Goal: Task Accomplishment & Management: Manage account settings

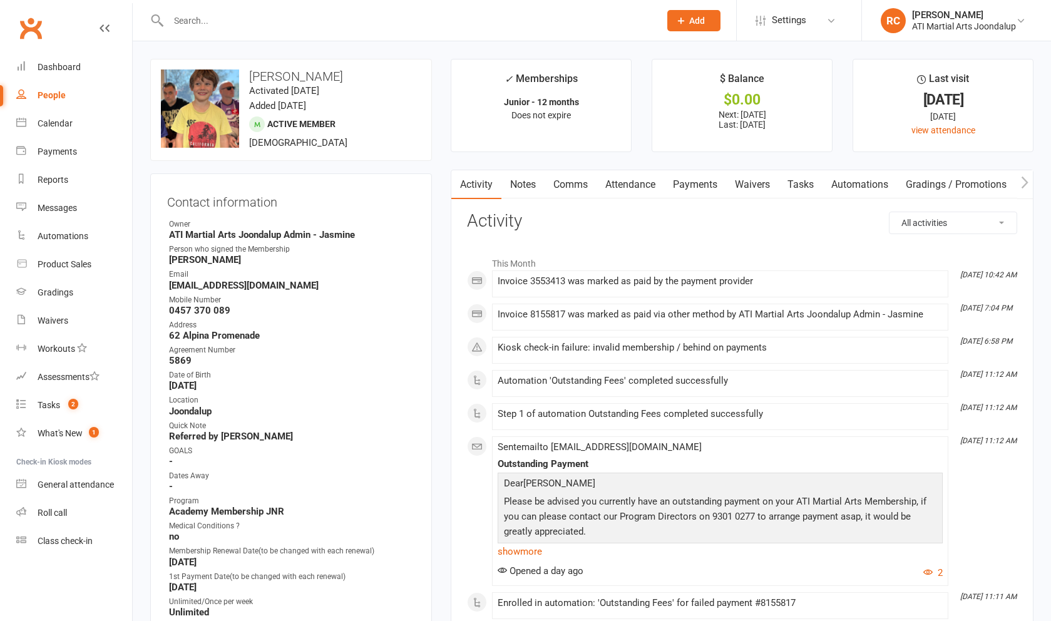
click at [425, 196] on link "Payments" at bounding box center [695, 184] width 62 height 29
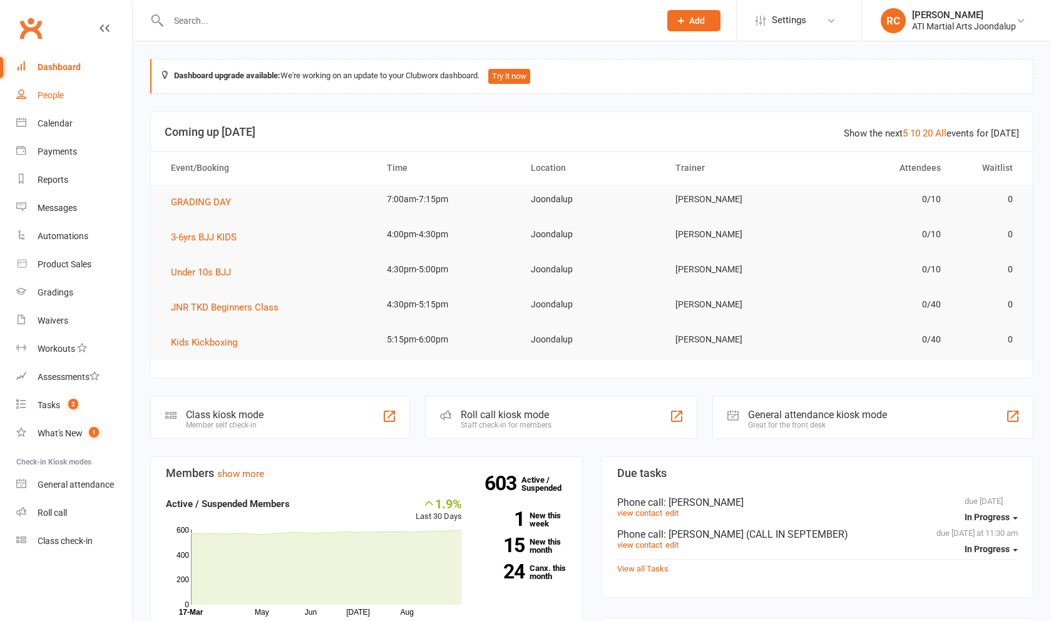
click at [65, 96] on link "People" at bounding box center [74, 95] width 116 height 28
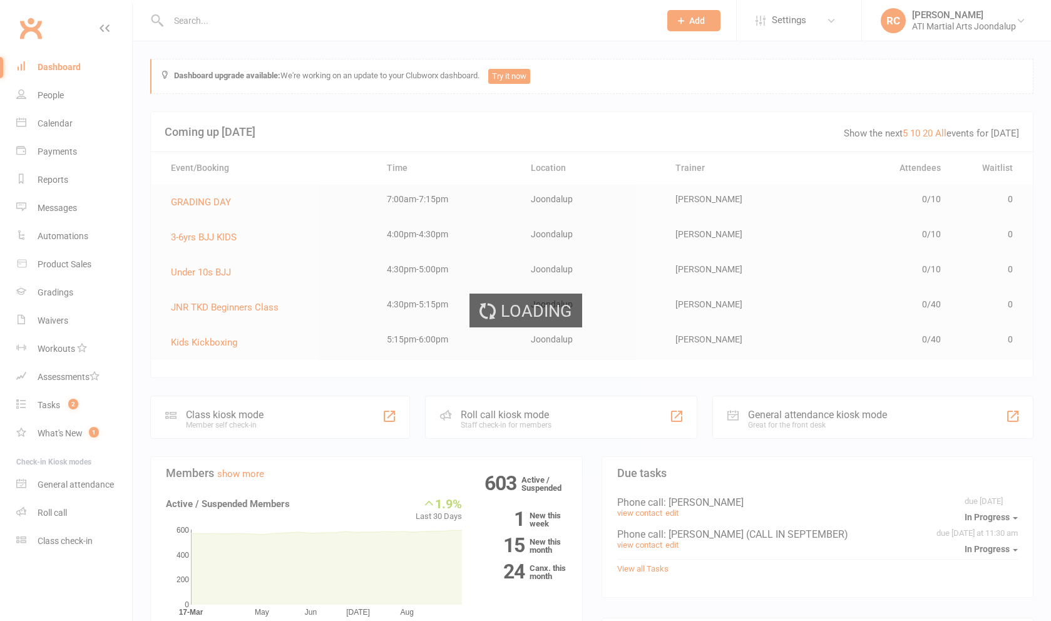
select select "100"
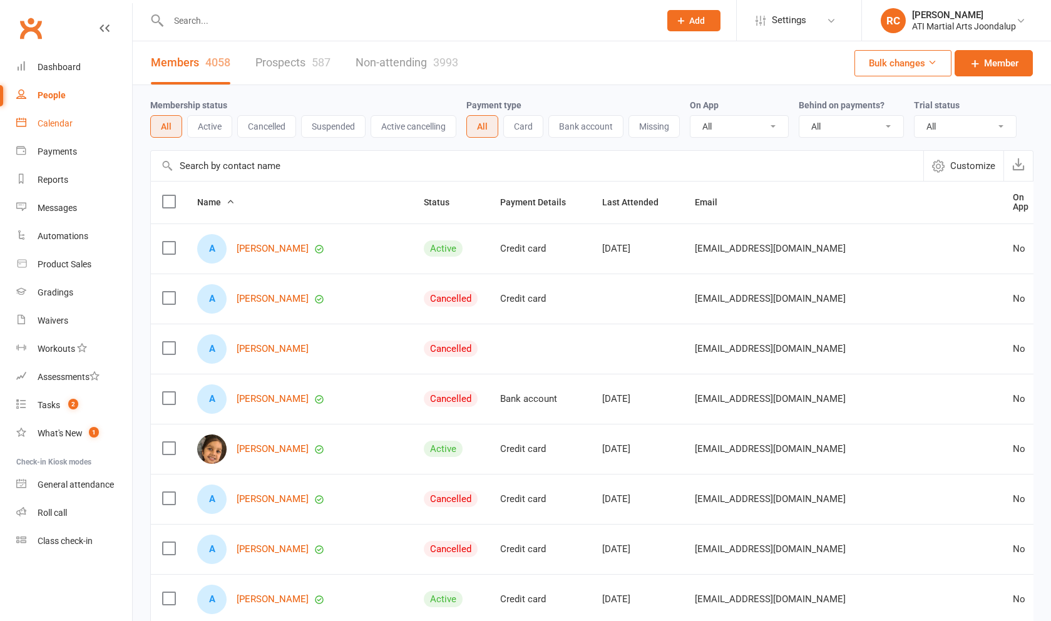
click at [56, 126] on link "Calendar" at bounding box center [74, 123] width 116 height 28
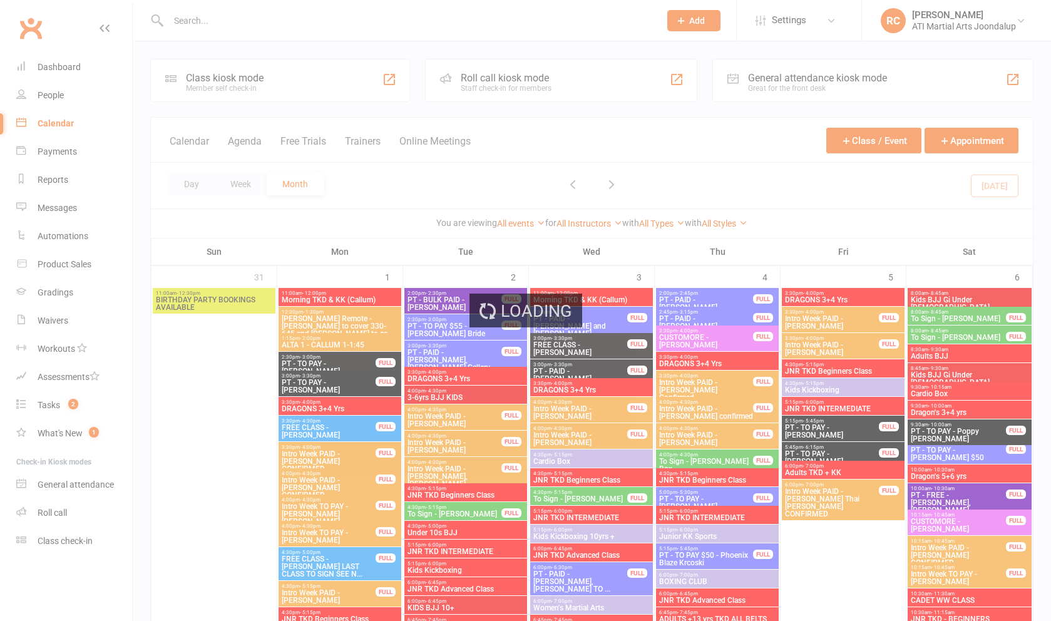
click at [203, 187] on div "Loading" at bounding box center [525, 310] width 1051 height 621
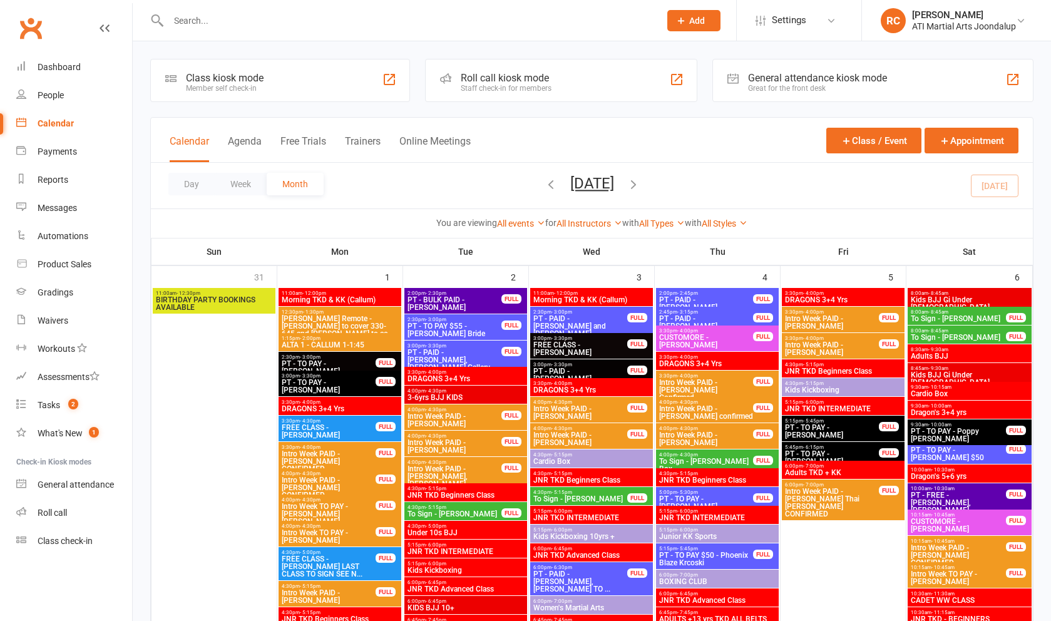
drag, startPoint x: 203, startPoint y: 188, endPoint x: 210, endPoint y: 182, distance: 8.4
click at [203, 188] on button "Day" at bounding box center [191, 184] width 46 height 23
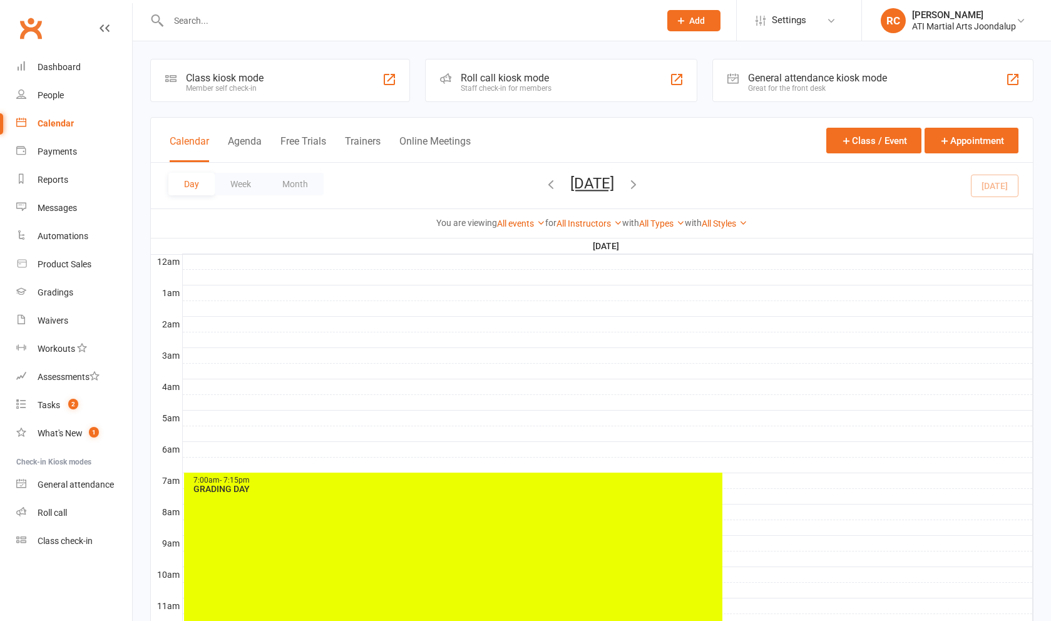
click at [246, 137] on button "Agenda" at bounding box center [245, 148] width 34 height 27
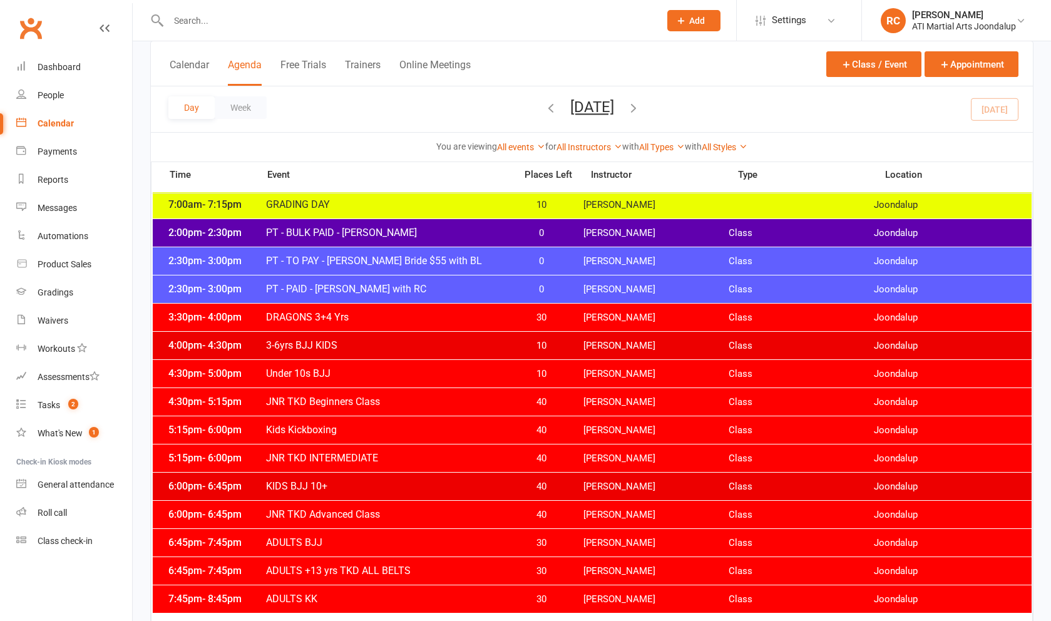
scroll to position [79, 0]
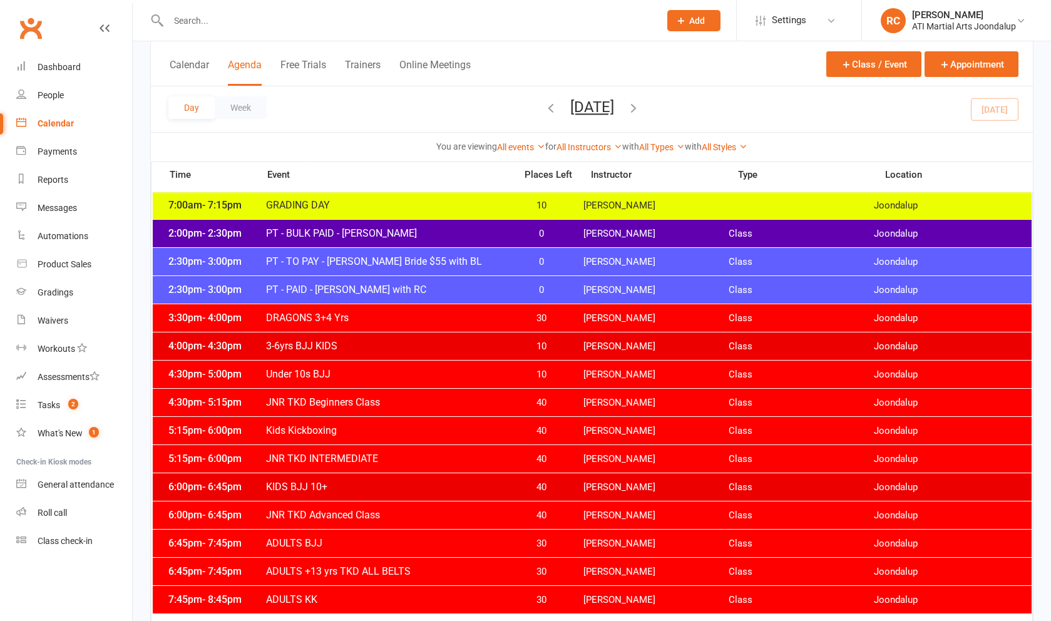
click at [372, 261] on span "PT - TO PAY - Sean Mc Bride $55 with BL" at bounding box center [386, 261] width 243 height 12
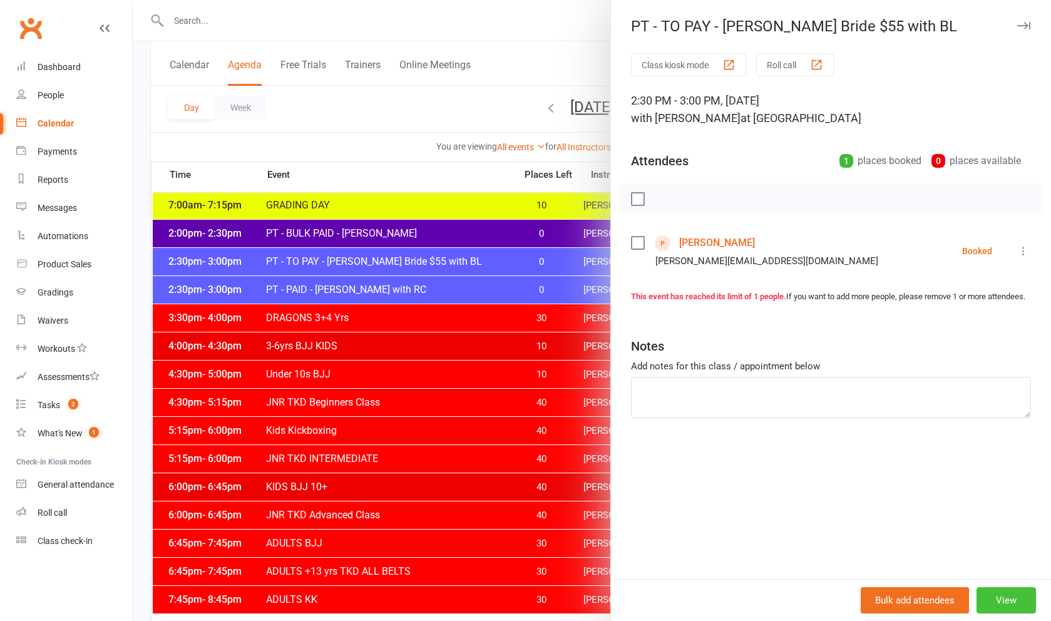
click at [425, 578] on button "View" at bounding box center [1005, 600] width 59 height 26
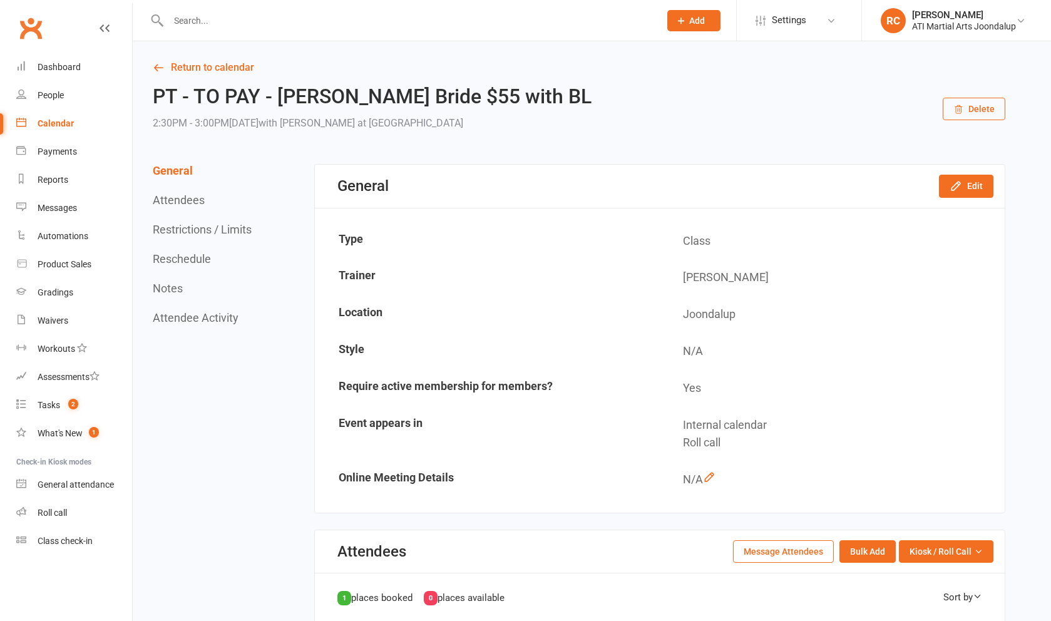
click at [425, 113] on button "Delete" at bounding box center [973, 109] width 63 height 23
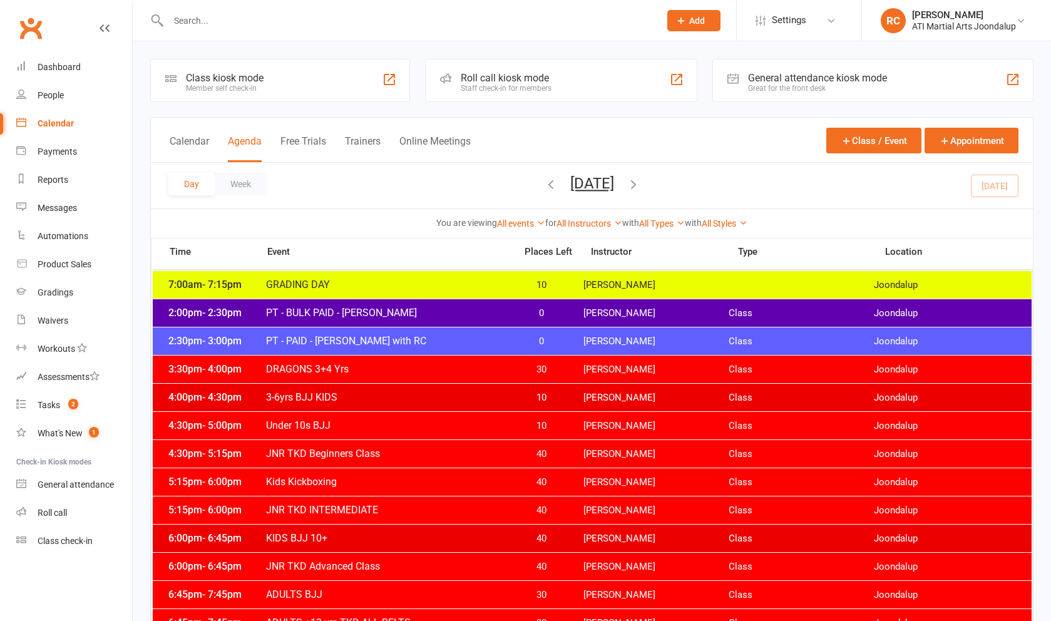
click at [312, 312] on span "PT - BULK PAID - Amy Smith" at bounding box center [386, 313] width 243 height 12
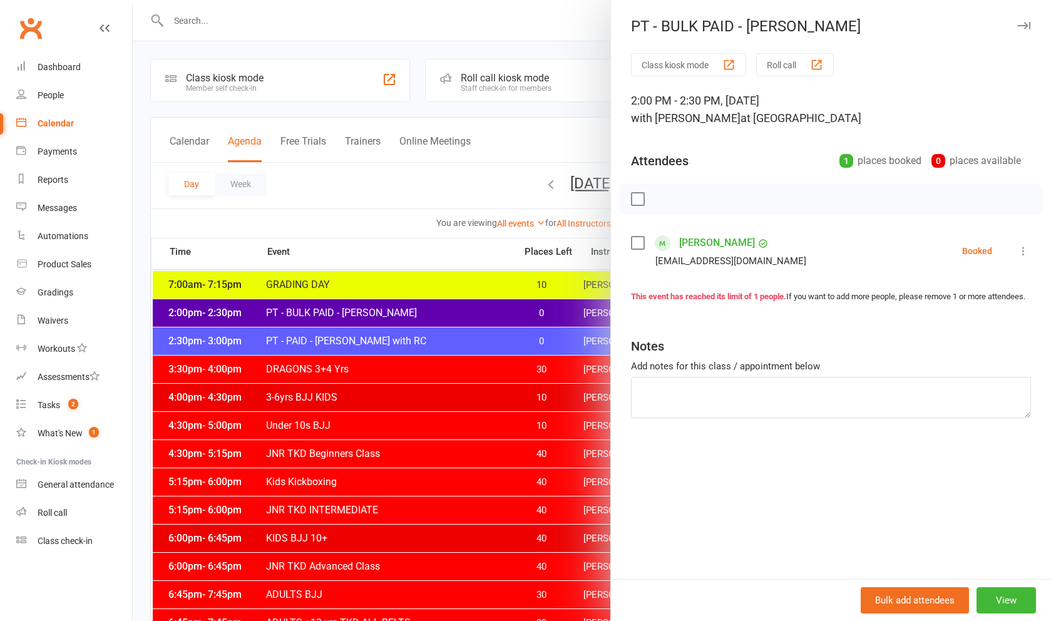
click at [425, 245] on link "Amy Smith" at bounding box center [717, 243] width 76 height 20
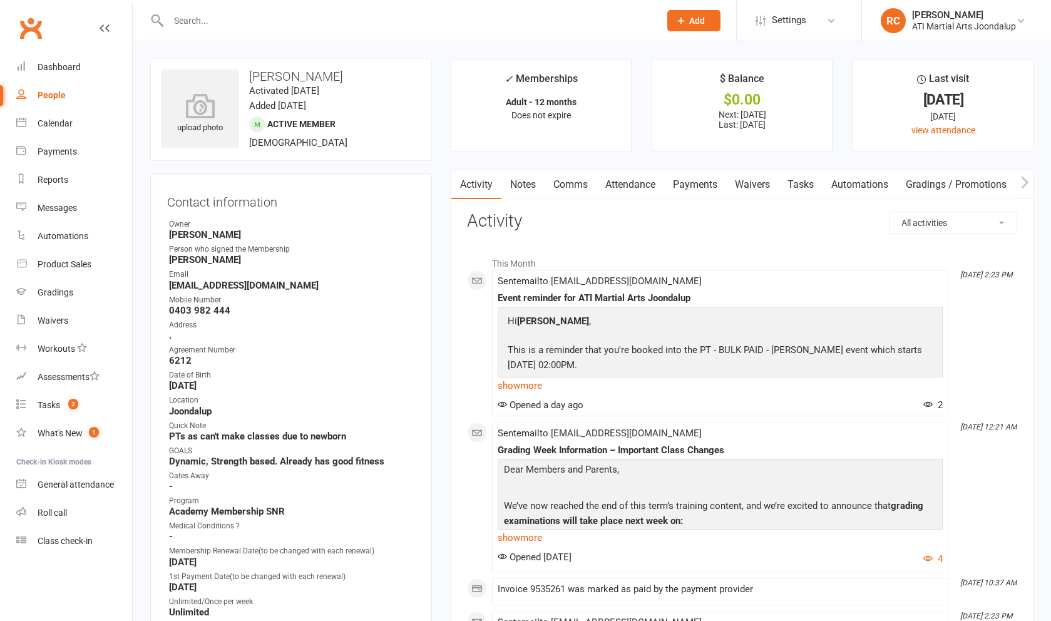
click at [425, 190] on link "Payments" at bounding box center [695, 184] width 62 height 29
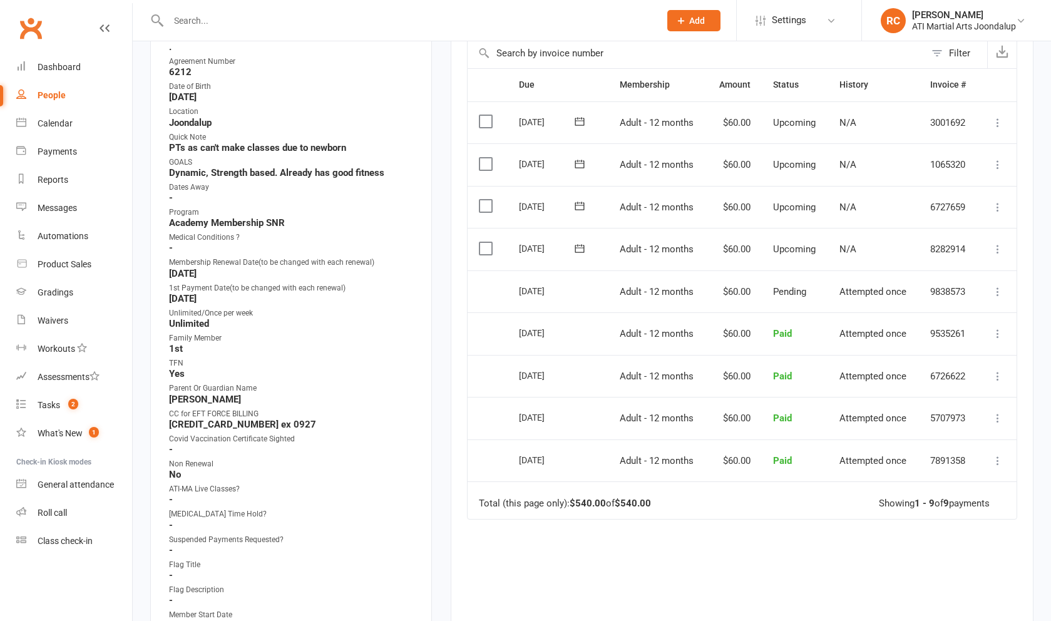
scroll to position [297, 0]
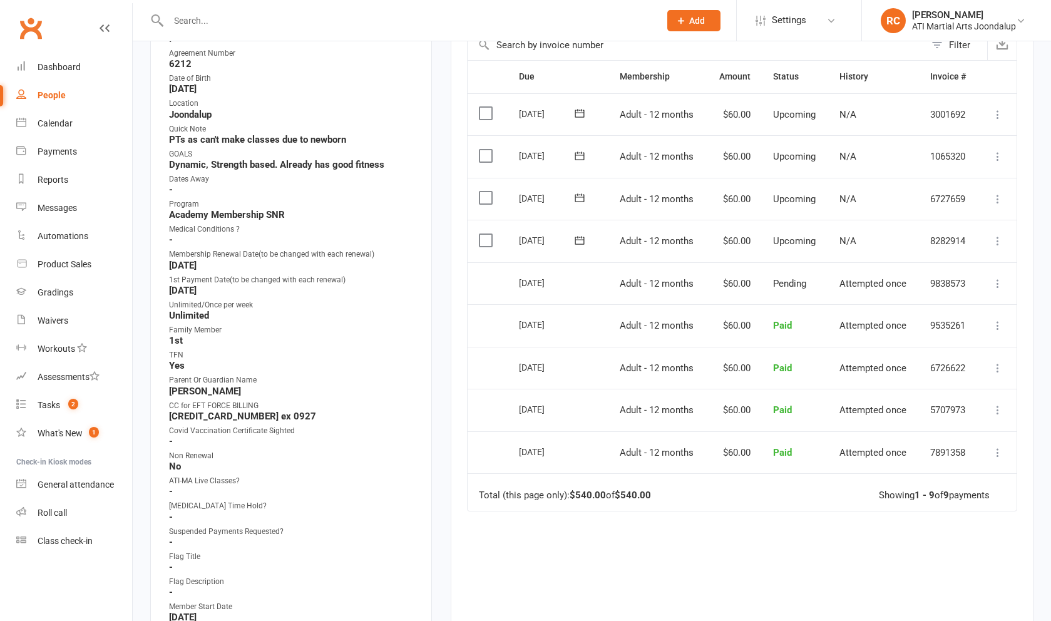
click at [425, 235] on icon at bounding box center [997, 241] width 13 height 13
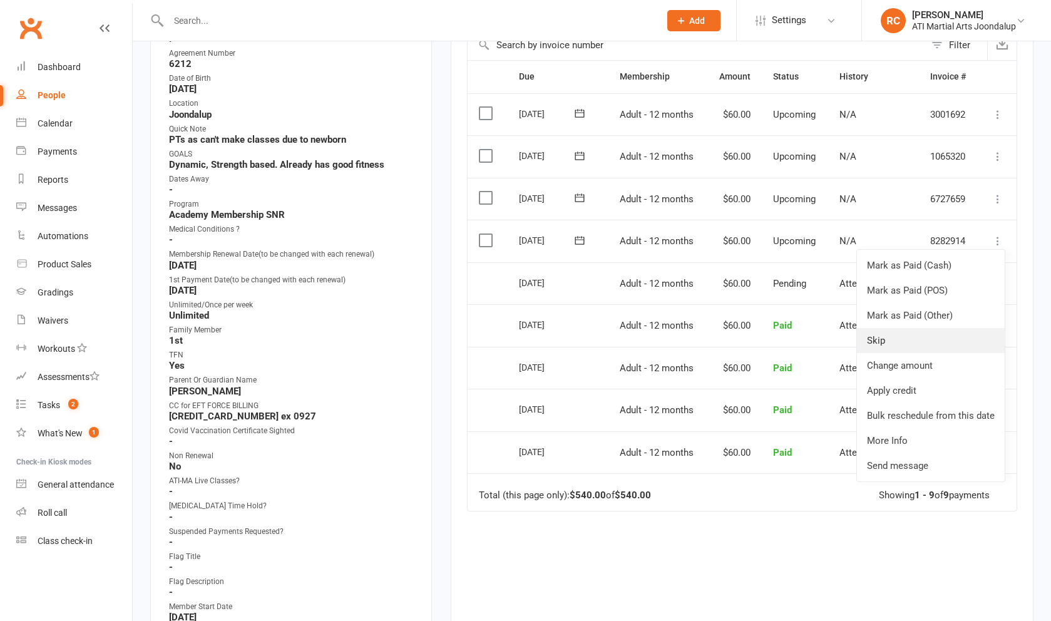
click at [425, 337] on link "Skip" at bounding box center [931, 340] width 148 height 25
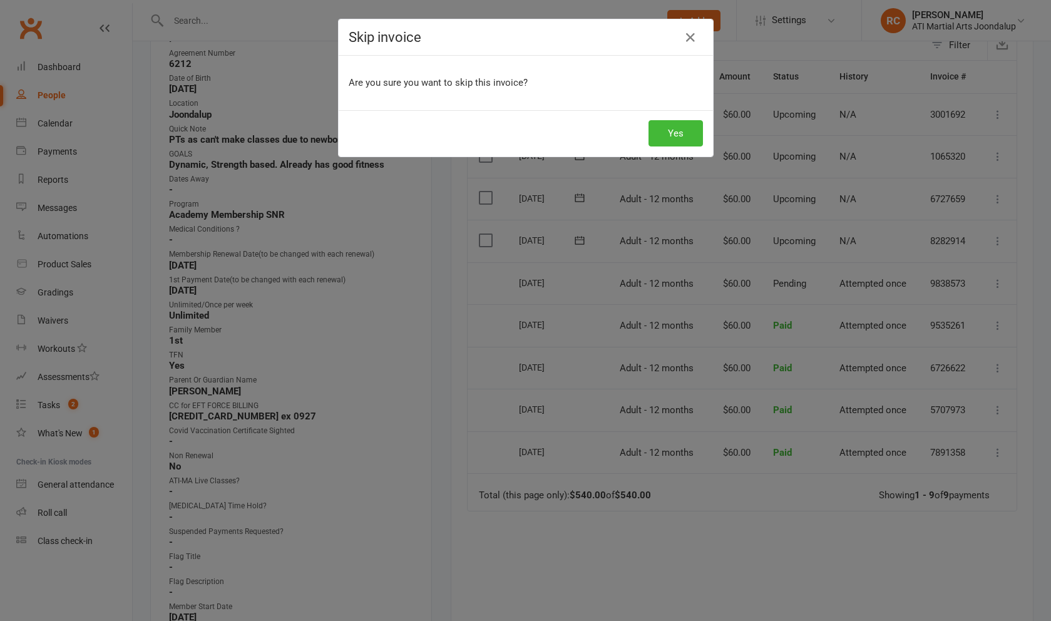
click at [425, 111] on div "Yes" at bounding box center [525, 133] width 374 height 46
drag, startPoint x: 695, startPoint y: 36, endPoint x: 706, endPoint y: 49, distance: 17.7
click at [425, 36] on icon "button" at bounding box center [690, 37] width 15 height 15
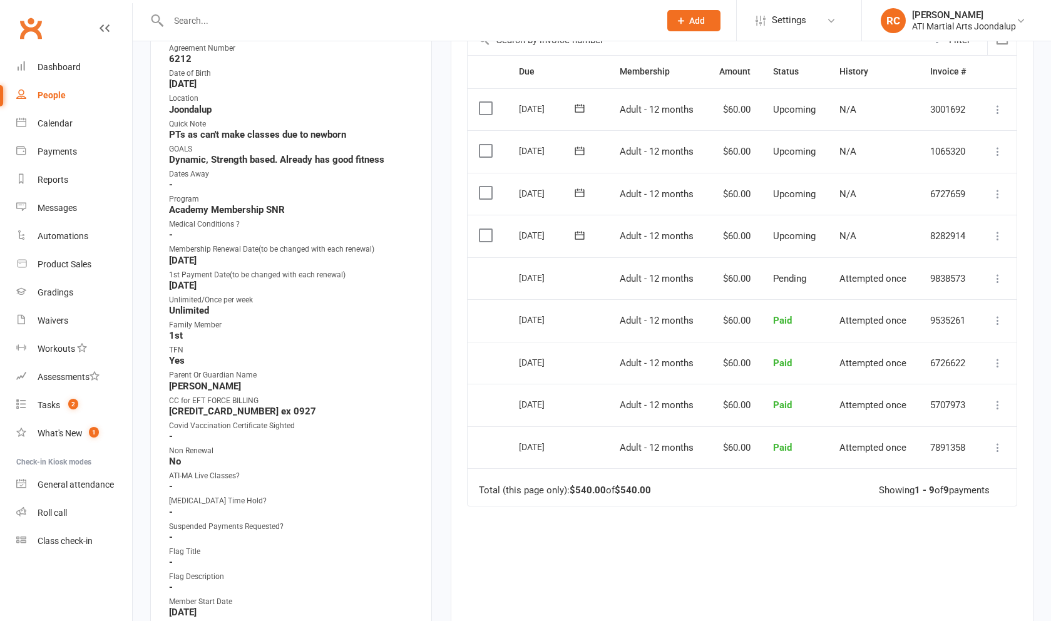
scroll to position [301, 0]
click at [425, 230] on icon at bounding box center [997, 236] width 13 height 13
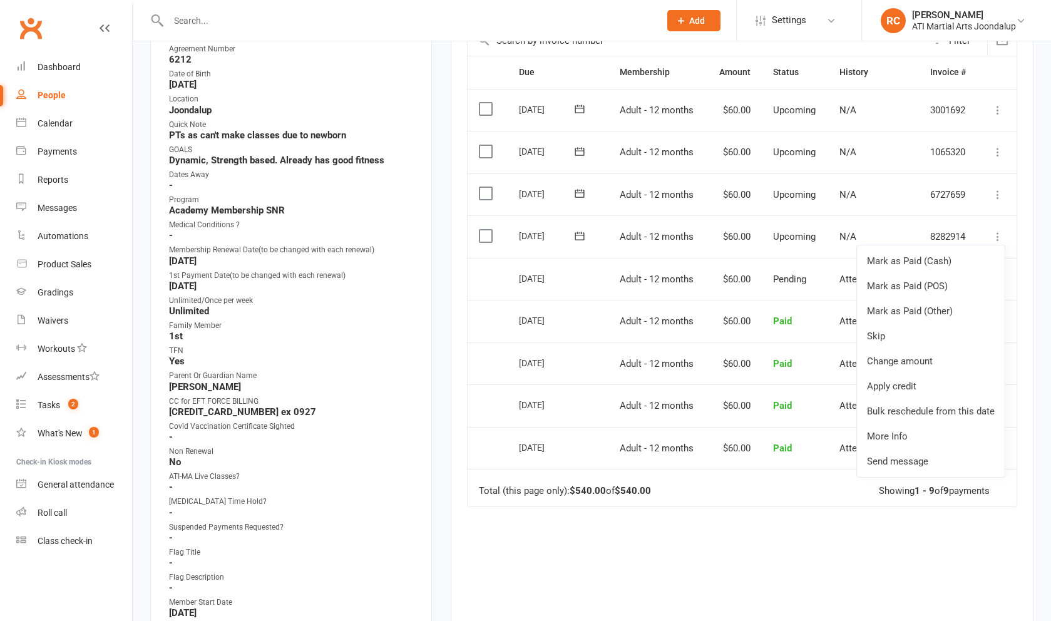
scroll to position [301, 1]
click at [425, 331] on link "Skip" at bounding box center [931, 335] width 148 height 25
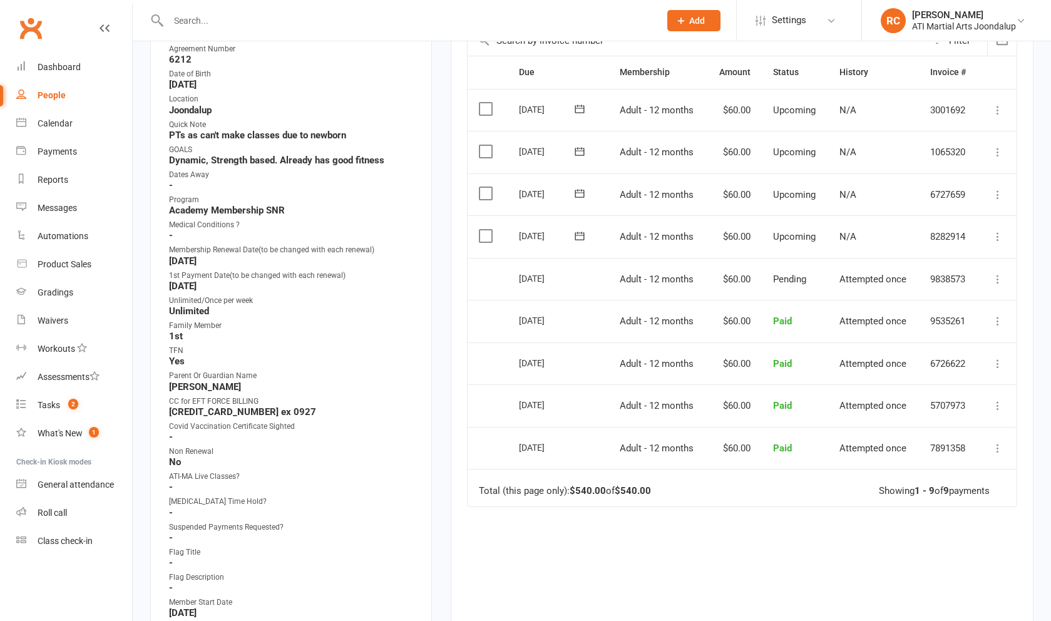
scroll to position [302, 0]
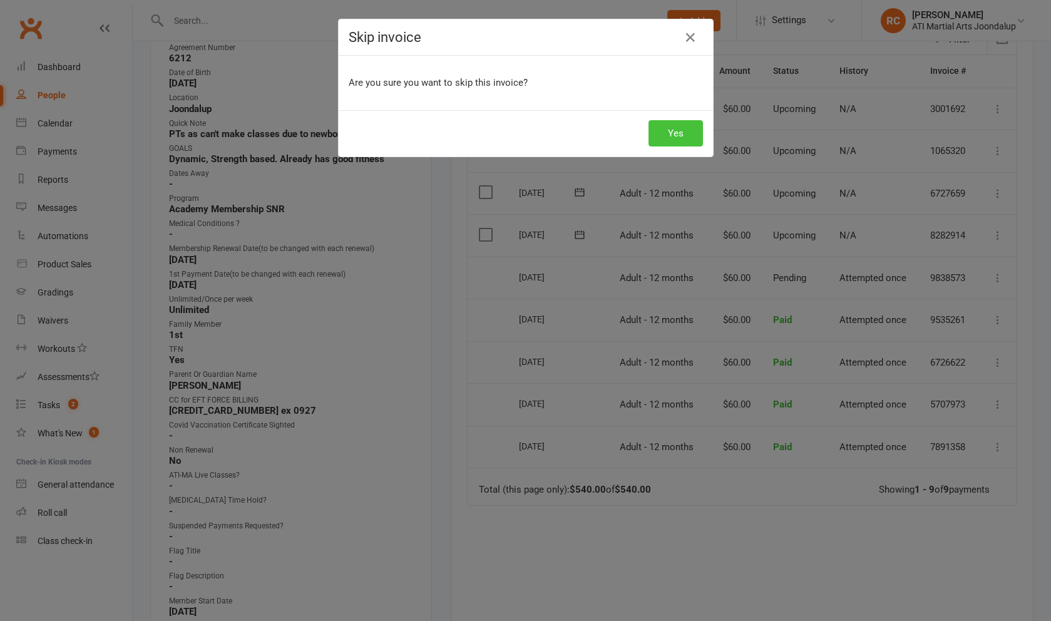
click at [425, 137] on button "Yes" at bounding box center [675, 133] width 54 height 26
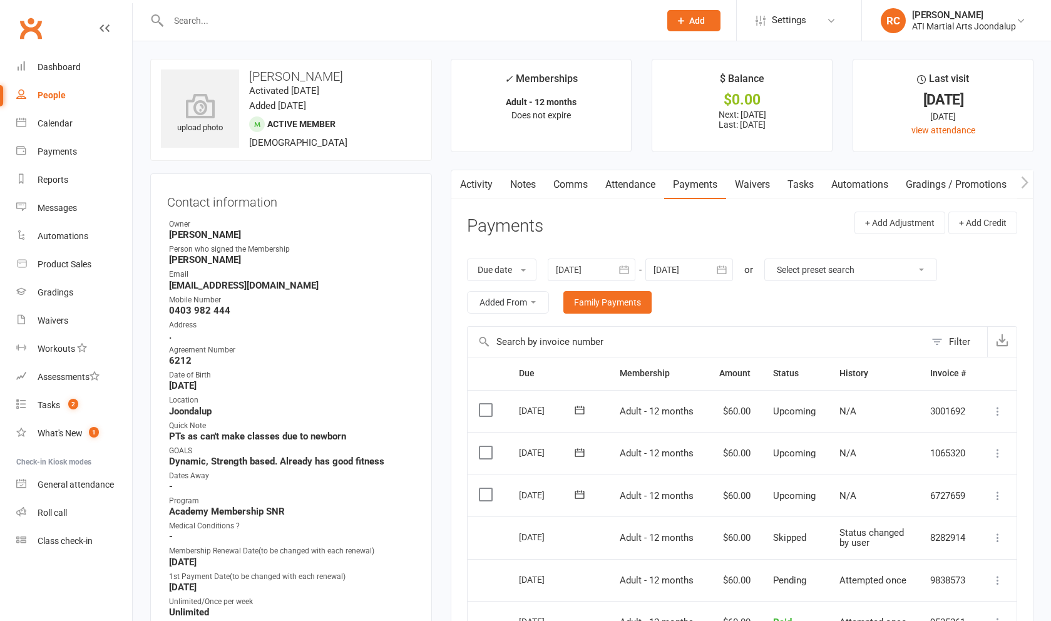
scroll to position [0, 0]
click at [425, 193] on link "Notes" at bounding box center [522, 184] width 43 height 29
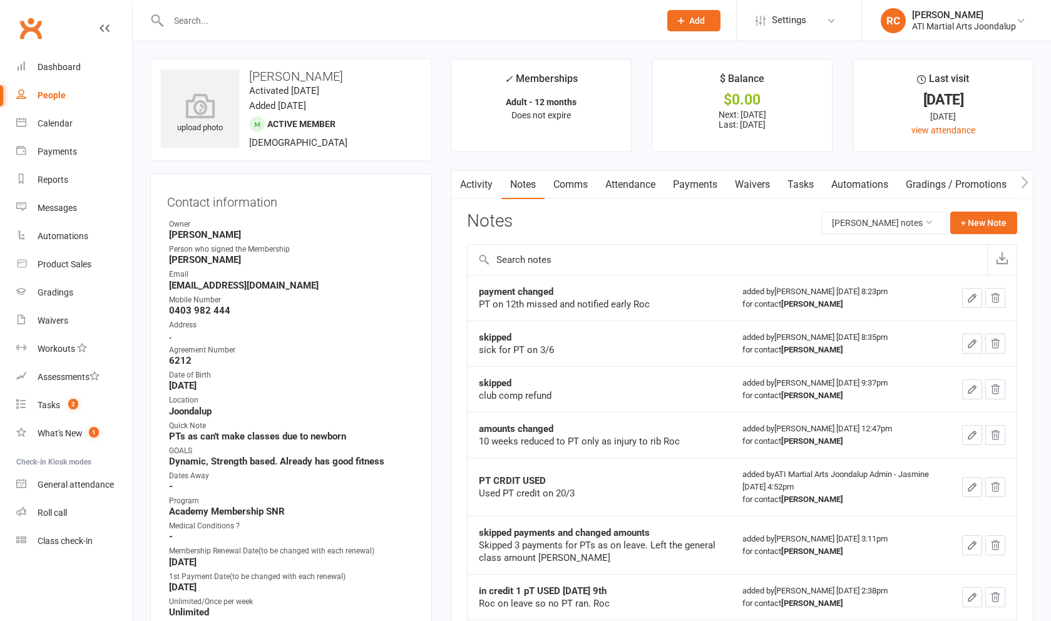
drag, startPoint x: 974, startPoint y: 237, endPoint x: 965, endPoint y: 240, distance: 8.5
click at [425, 237] on div "Notes Amy Smith's notes + New Note" at bounding box center [742, 227] width 550 height 33
click at [425, 222] on button "+ New Note" at bounding box center [983, 222] width 67 height 23
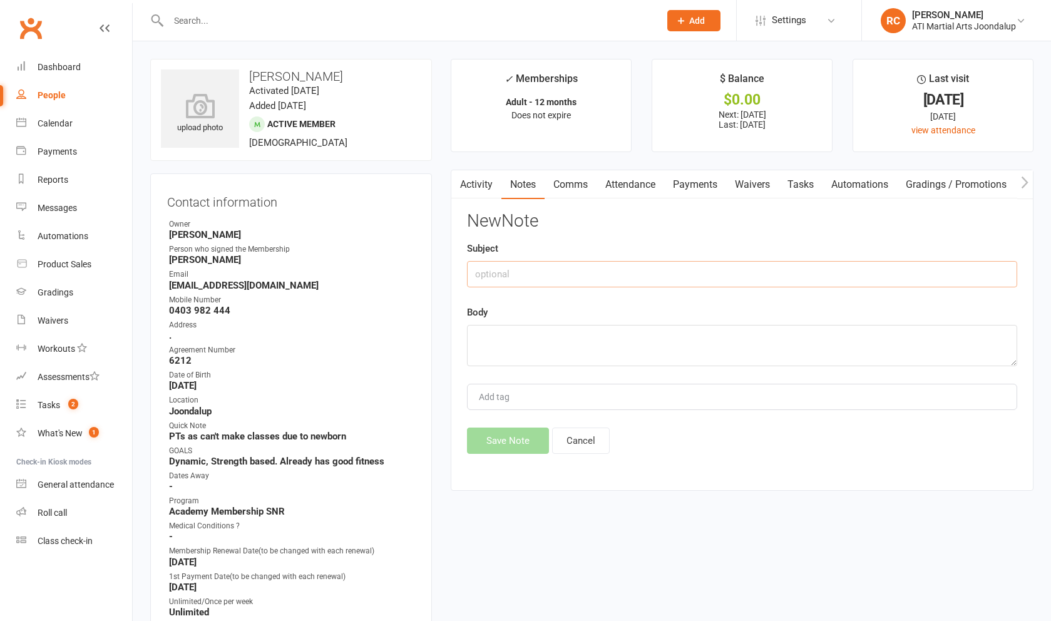
click at [425, 277] on input "text" at bounding box center [742, 274] width 550 height 26
type input "skipped"
type textarea "p"
type textarea "PT missed today. Skipped next weeks as was too late Roc"
click at [425, 452] on button "Save Note" at bounding box center [508, 440] width 82 height 26
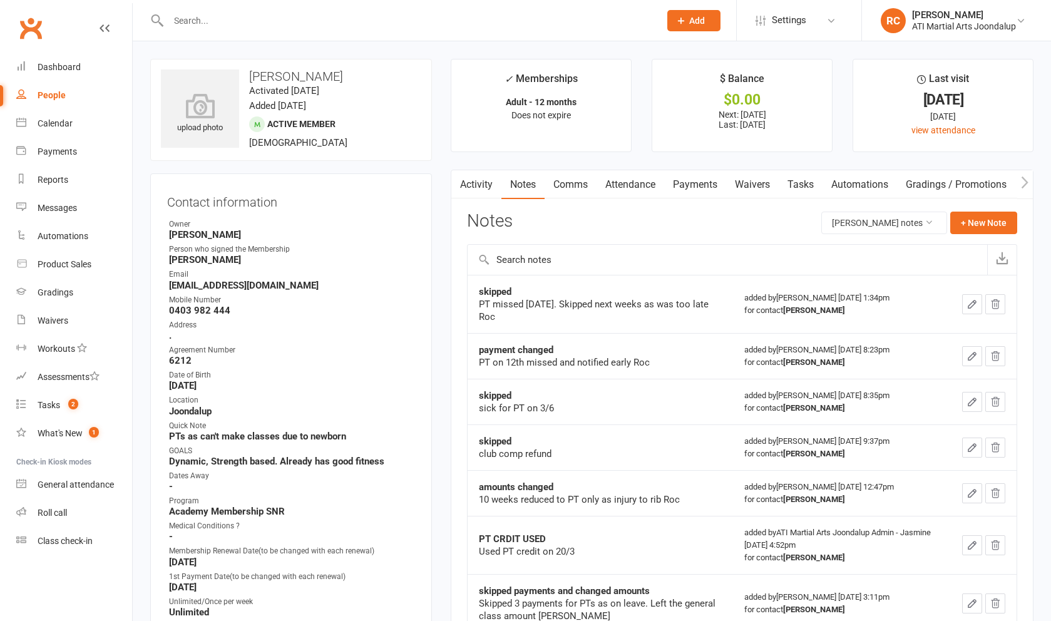
click at [425, 16] on icon at bounding box center [680, 20] width 11 height 11
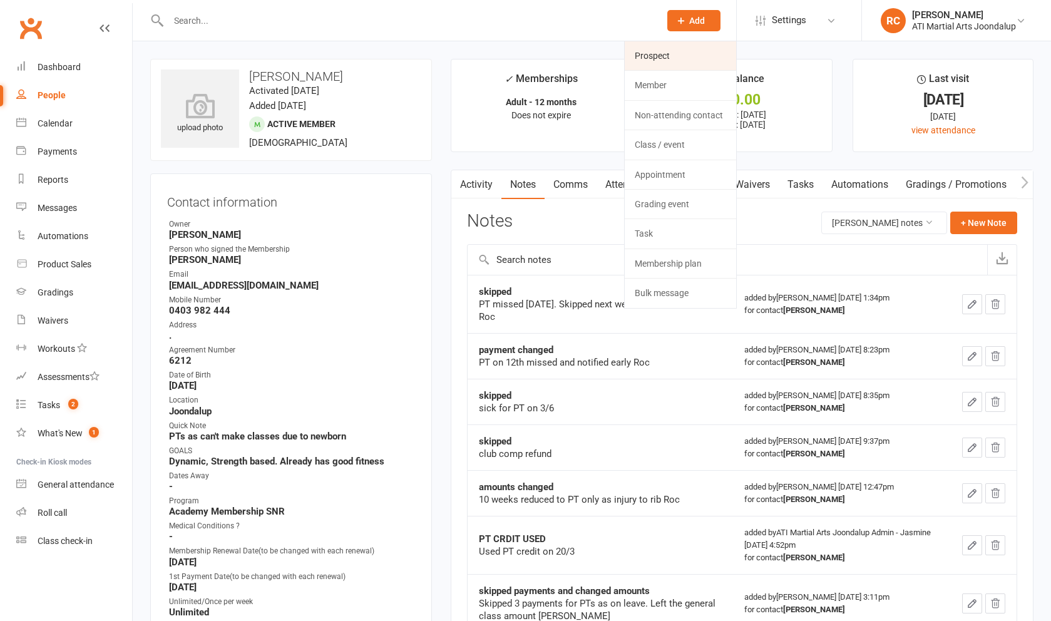
click at [425, 59] on link "Prospect" at bounding box center [679, 55] width 111 height 29
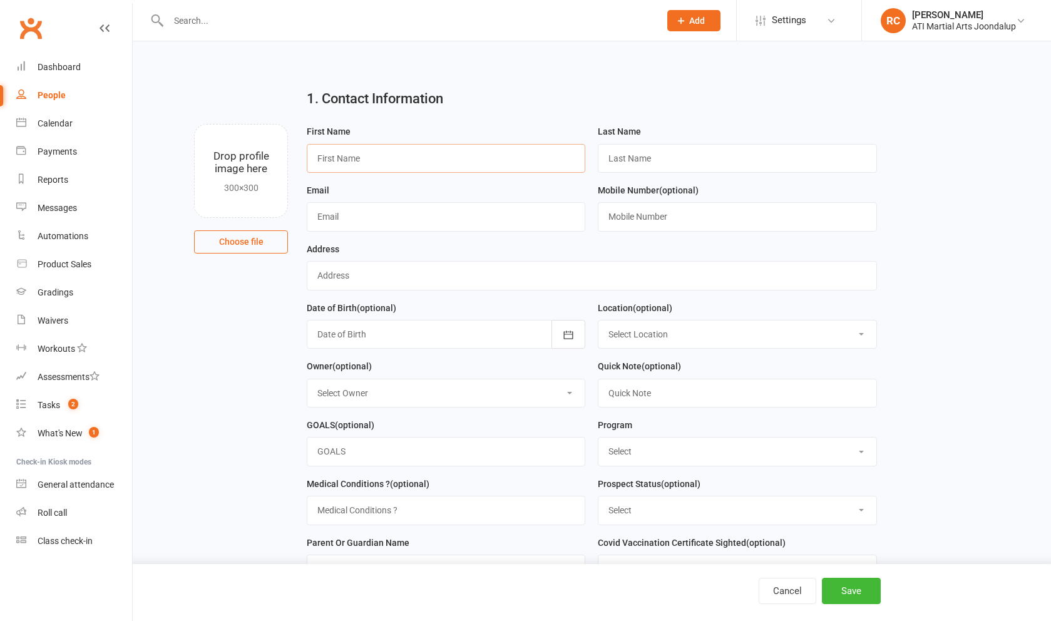
click at [399, 164] on input "text" at bounding box center [446, 158] width 278 height 29
type input "Alex"
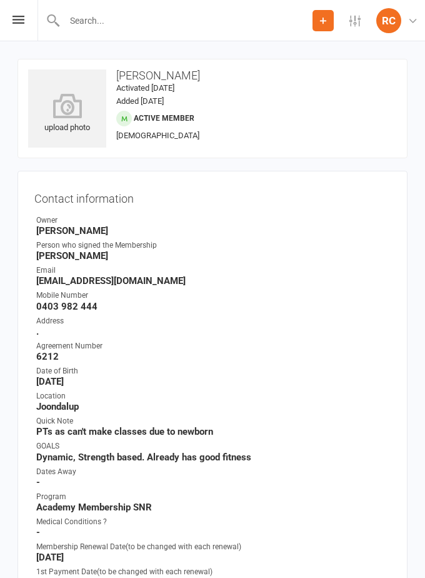
scroll to position [1794, 0]
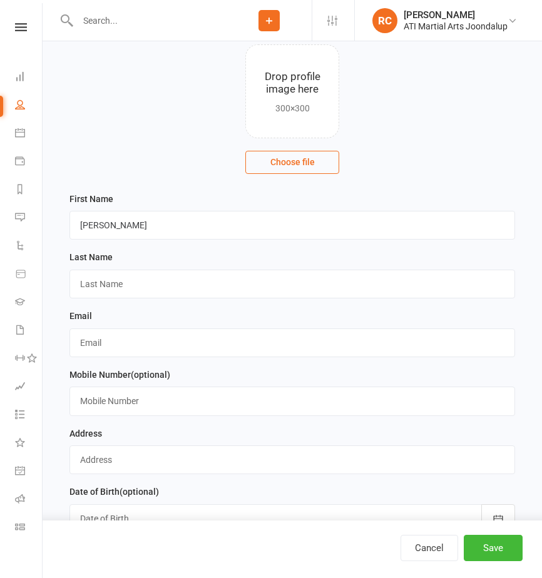
scroll to position [81, 0]
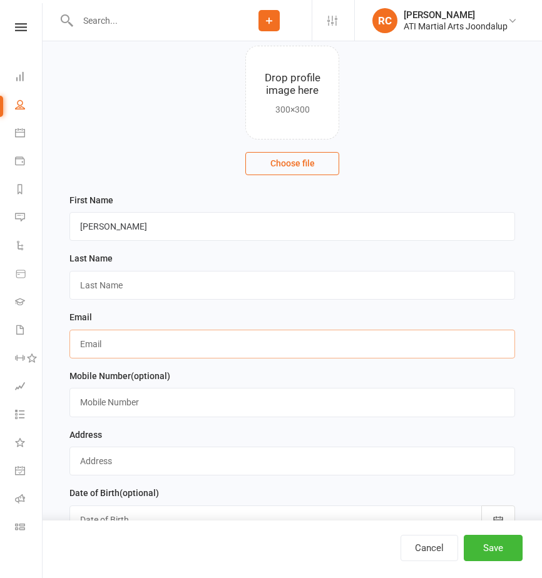
click at [136, 347] on input "text" at bounding box center [291, 344] width 445 height 29
paste input "Hinkley"
type input "Hinkley"
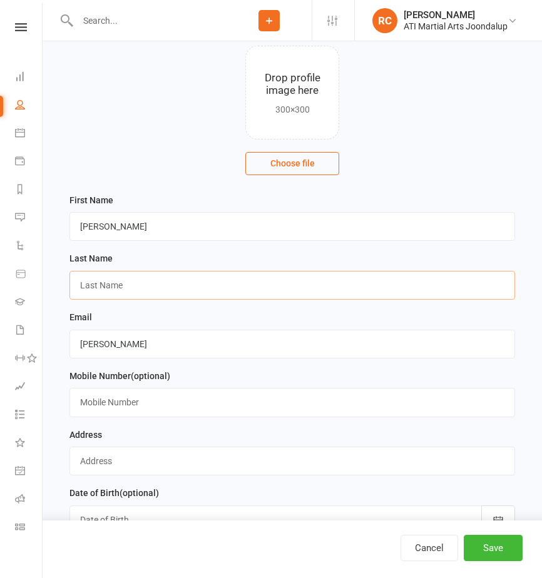
drag, startPoint x: 148, startPoint y: 284, endPoint x: 141, endPoint y: 297, distance: 14.8
paste input "Hinkley"
type input "Hinkley"
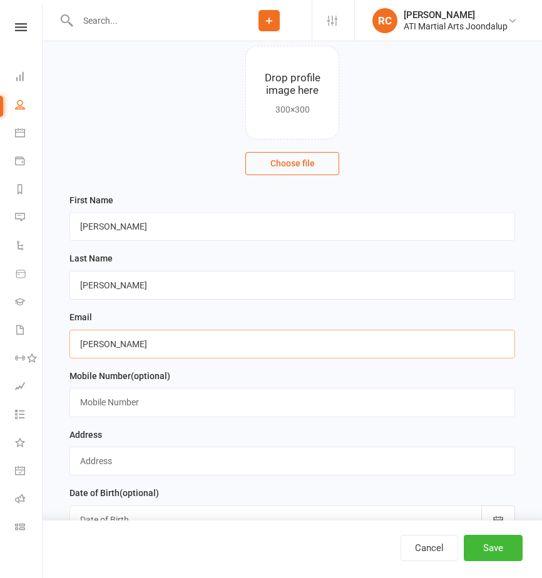
drag, startPoint x: 110, startPoint y: 350, endPoint x: 74, endPoint y: 347, distance: 36.5
click at [73, 348] on input "Hinkley" at bounding box center [291, 344] width 445 height 29
paste input "[EMAIL_ADDRESS][DOMAIN_NAME]"
type input "[EMAIL_ADDRESS][DOMAIN_NAME]"
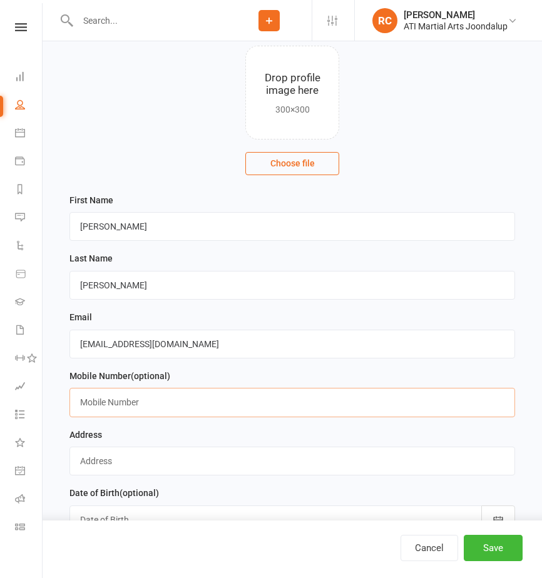
paste input "0437519767"
click at [98, 407] on input "0437519767" at bounding box center [291, 402] width 445 height 29
click at [116, 407] on input "0437 519767" at bounding box center [291, 402] width 445 height 29
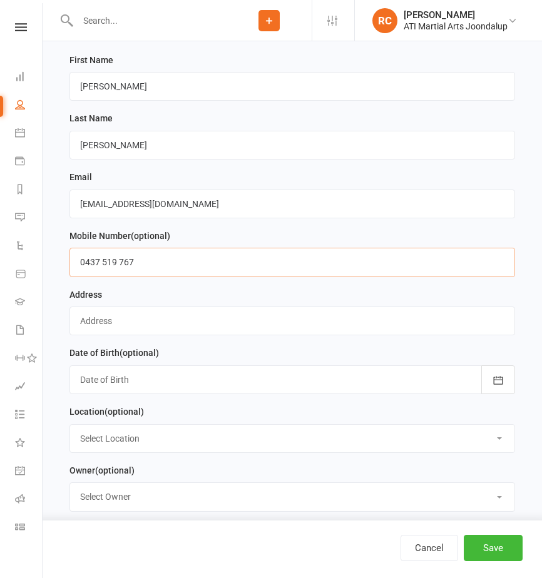
scroll to position [228, 0]
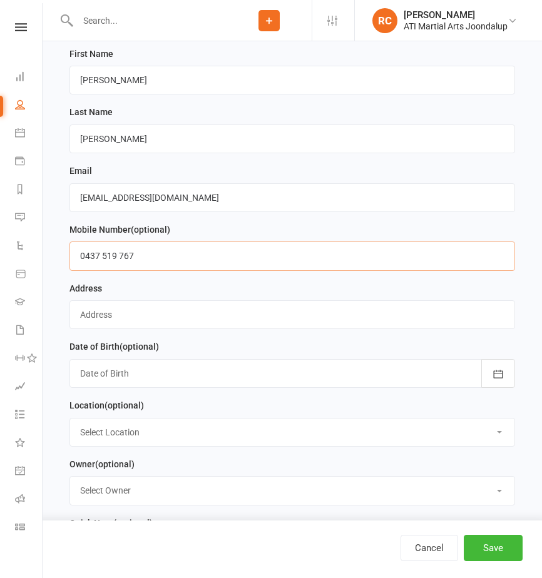
type input "0437 519 767"
click at [181, 329] on input "text" at bounding box center [291, 314] width 445 height 29
type input "."
select select "0"
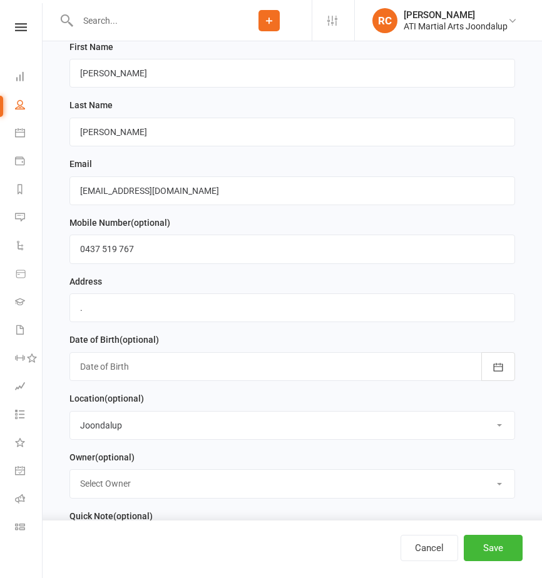
scroll to position [325, 0]
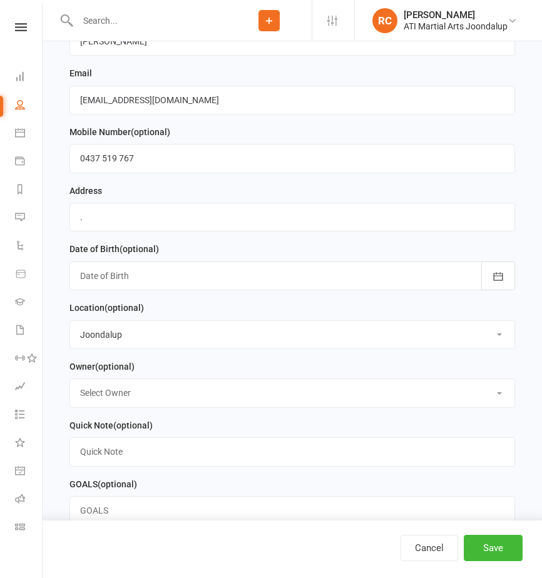
select select "0"
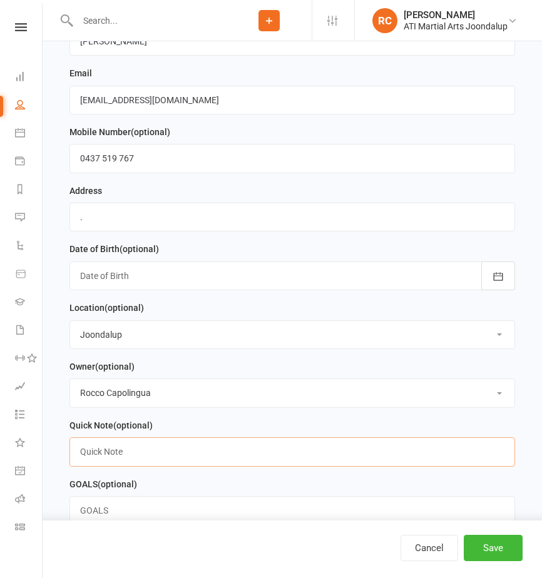
click at [143, 466] on input "text" at bounding box center [291, 451] width 445 height 29
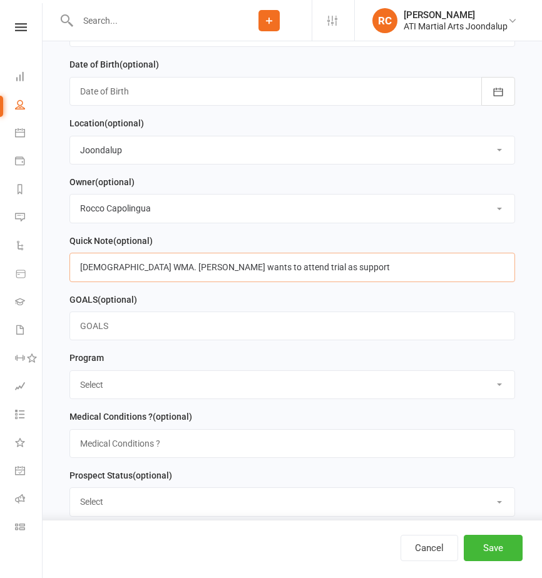
scroll to position [511, 0]
type input "14yr old WMA. Mum wants to attend trial as support"
select select "Women Only"
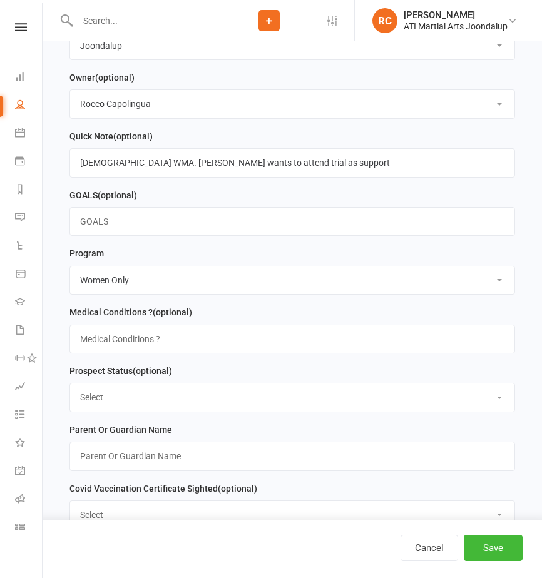
scroll to position [623, 0]
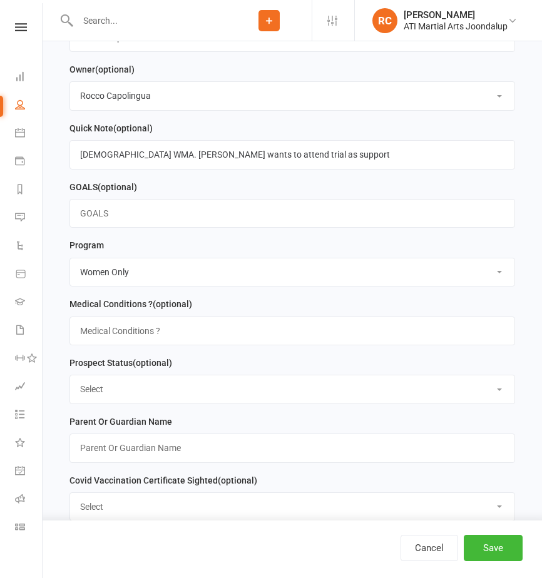
select select "Initial Contact"
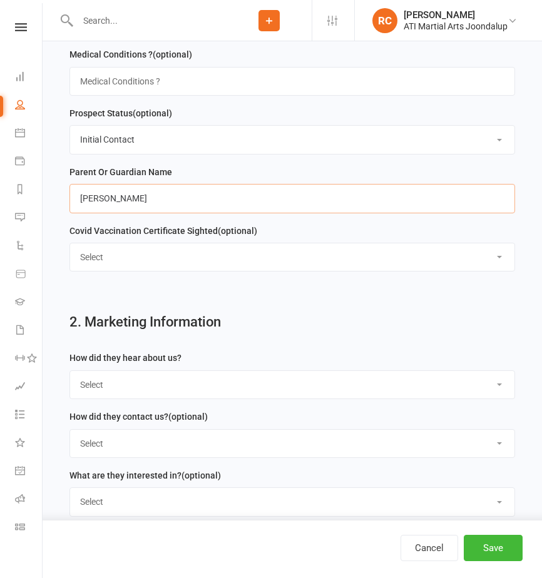
scroll to position [893, 0]
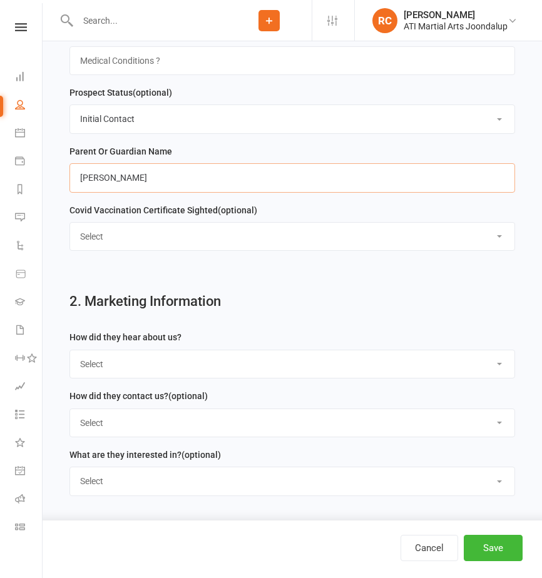
type input "Elise"
select select "Google"
select select "Email"
click at [425, 540] on button "Save" at bounding box center [493, 548] width 59 height 26
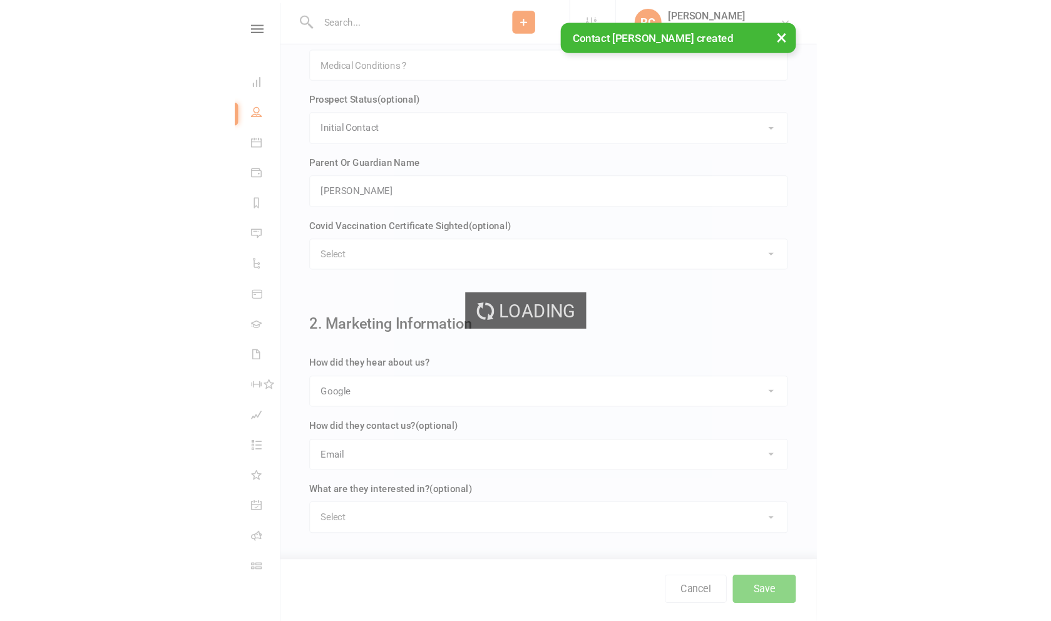
scroll to position [0, 0]
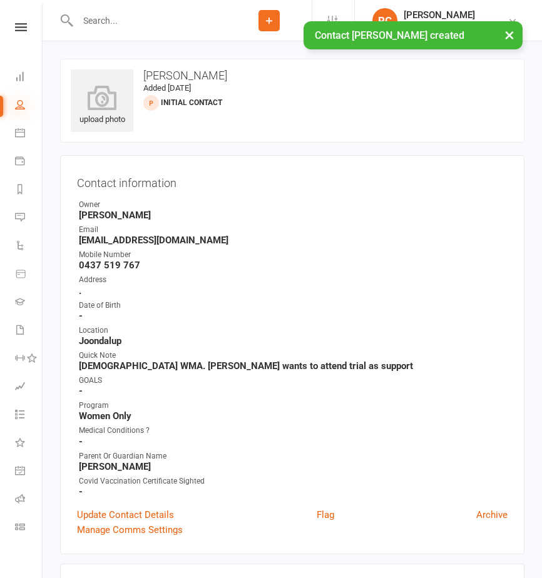
click at [19, 107] on icon at bounding box center [20, 104] width 10 height 10
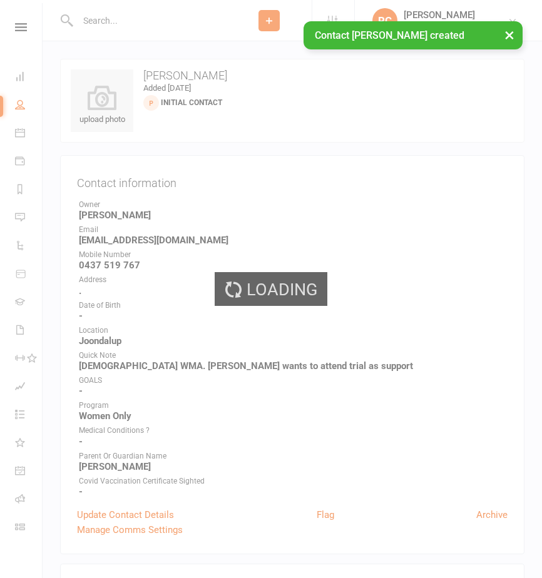
select select "100"
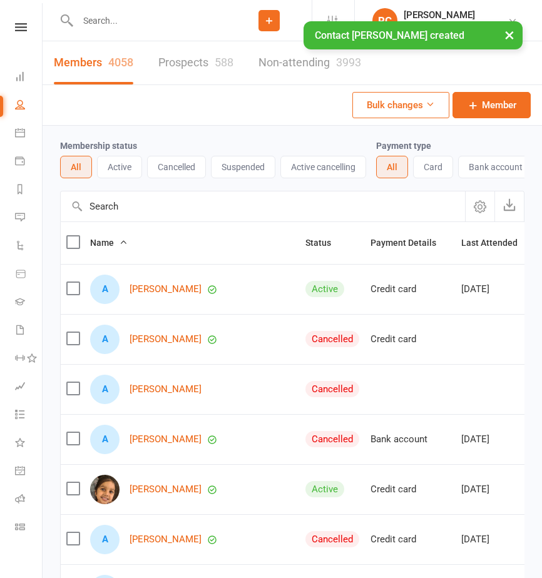
click at [191, 68] on link "Prospects 588" at bounding box center [195, 62] width 75 height 43
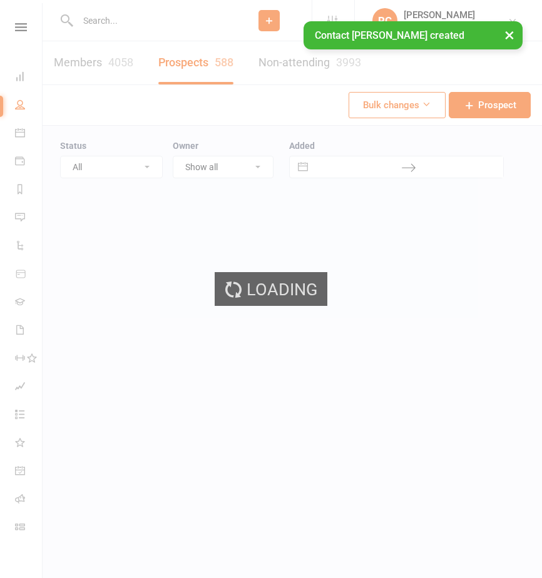
select select "100"
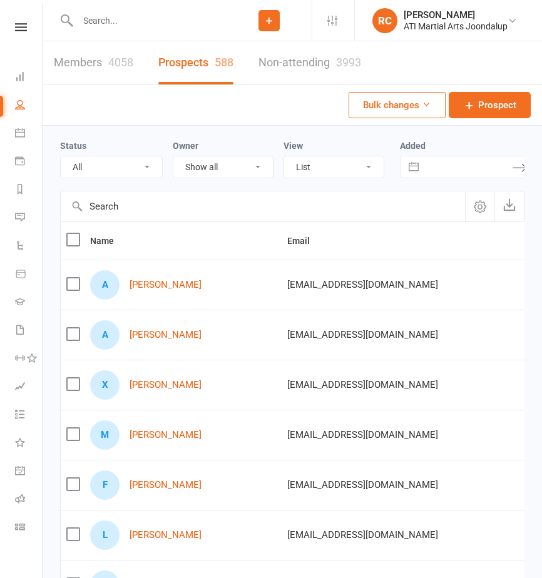
select select "Initial Contact"
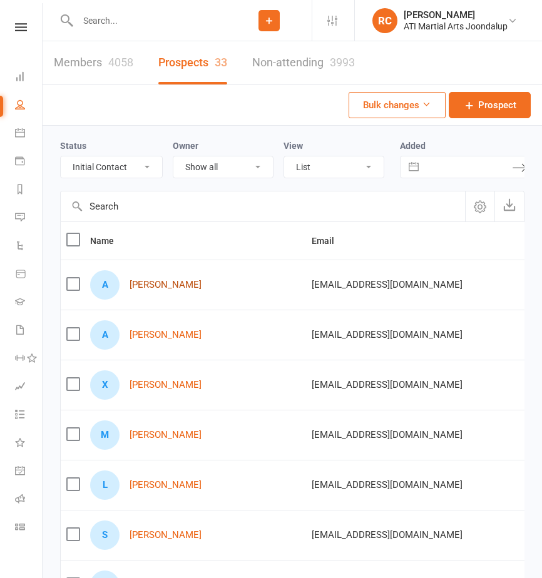
click at [172, 290] on link "[PERSON_NAME]" at bounding box center [166, 285] width 72 height 11
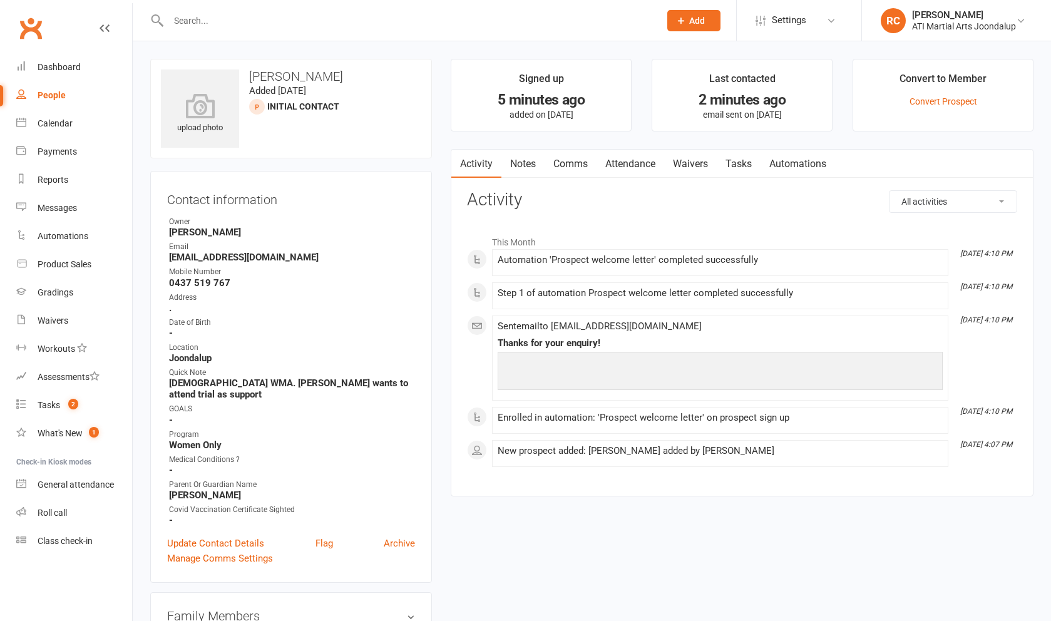
click at [425, 161] on link "Notes" at bounding box center [522, 164] width 43 height 29
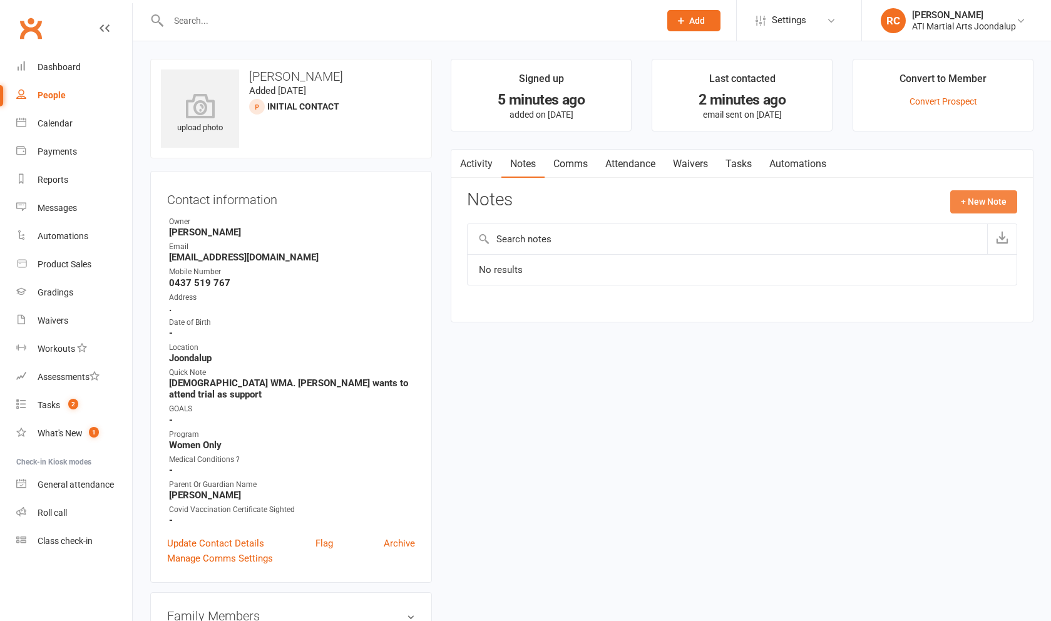
click at [425, 196] on button "+ New Note" at bounding box center [983, 201] width 67 height 23
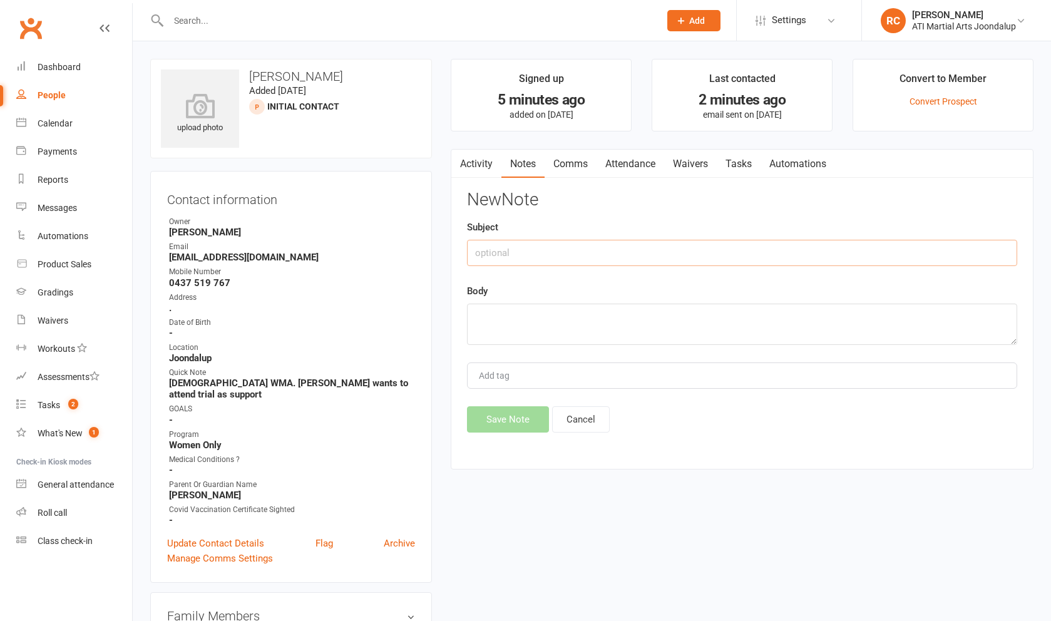
click at [425, 261] on input "text" at bounding box center [742, 253] width 550 height 26
type input "email sent"
paste textarea "[EMAIL_ADDRESS][DOMAIN_NAME]"
type textarea "[EMAIL_ADDRESS][DOMAIN_NAME]"
drag, startPoint x: 591, startPoint y: 335, endPoint x: 359, endPoint y: 287, distance: 237.2
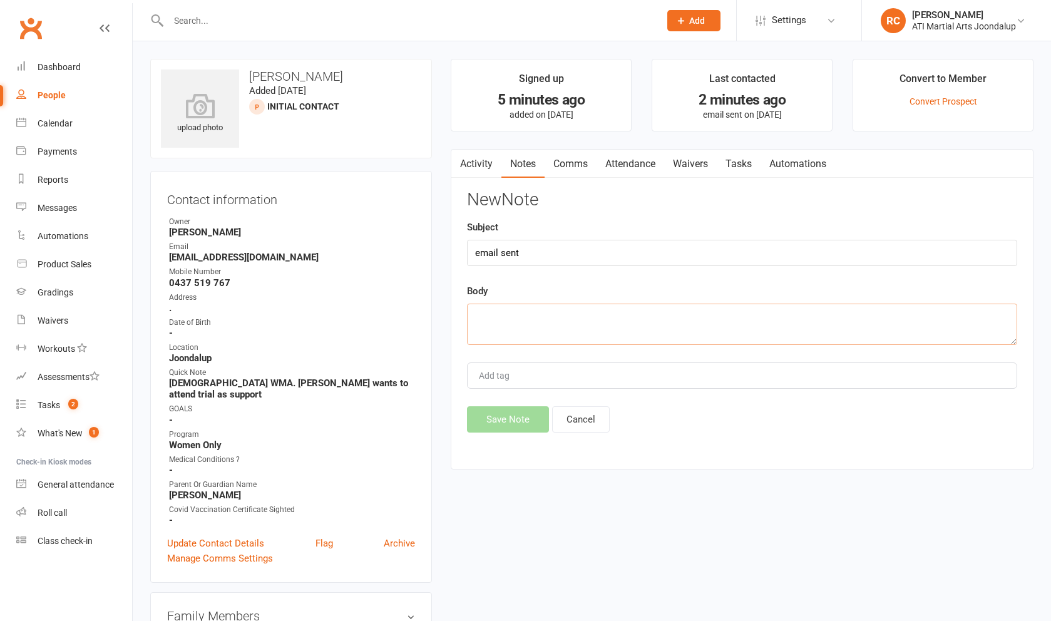
click at [425, 328] on textarea at bounding box center [742, 323] width 550 height 41
paste textarea "Subject: Women’s Self Defence Class for Alex at ATI Martial Arts Hi Elise, Than…"
drag, startPoint x: 421, startPoint y: 334, endPoint x: 394, endPoint y: 336, distance: 27.0
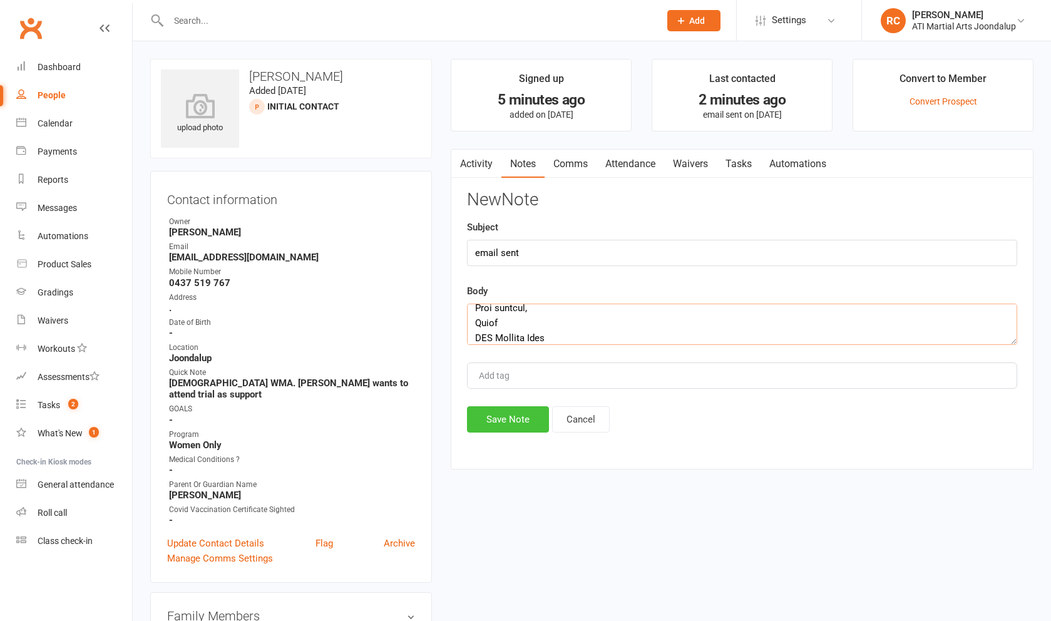
type textarea "Subject: Women’s Self Defence Class for Alex at ATI Martial Arts Hi Elise, Than…"
click at [425, 429] on button "Save Note" at bounding box center [508, 419] width 82 height 26
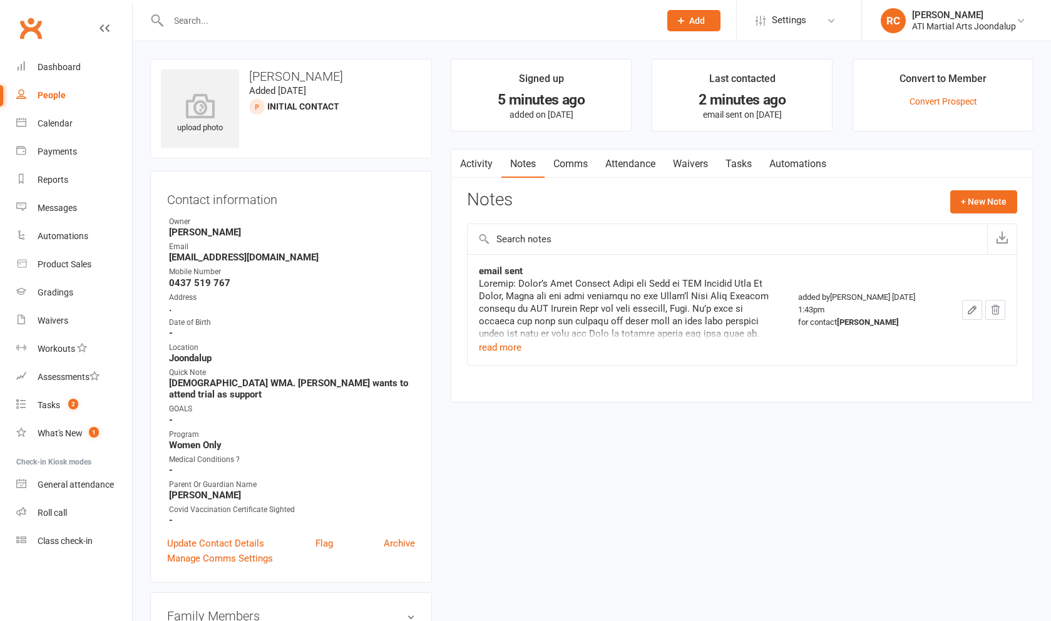
click at [425, 166] on link "Comms" at bounding box center [570, 164] width 52 height 29
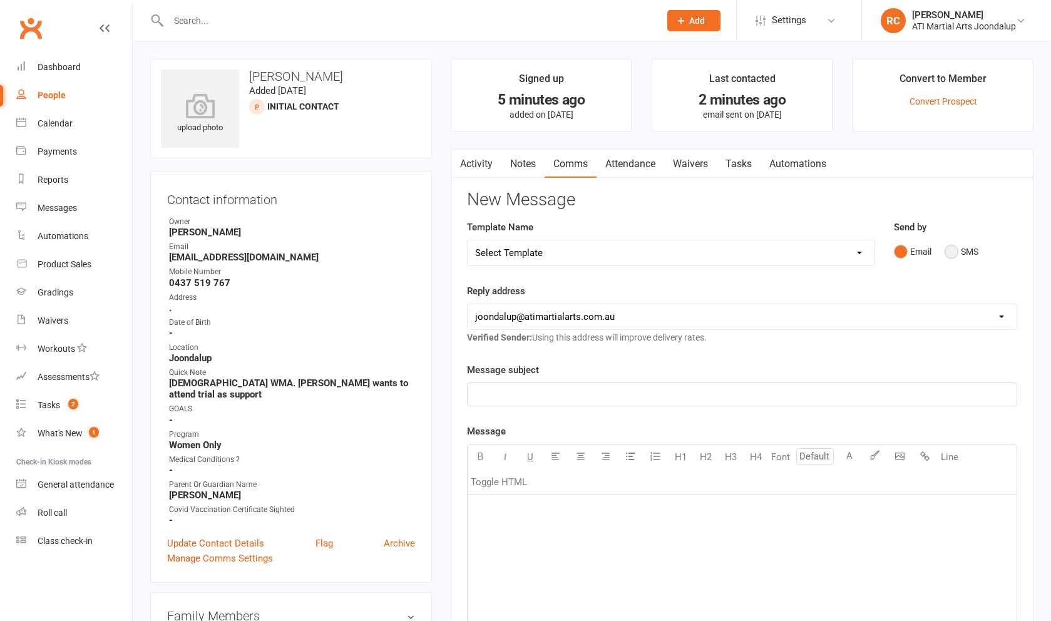
click at [425, 260] on button "SMS" at bounding box center [961, 252] width 34 height 24
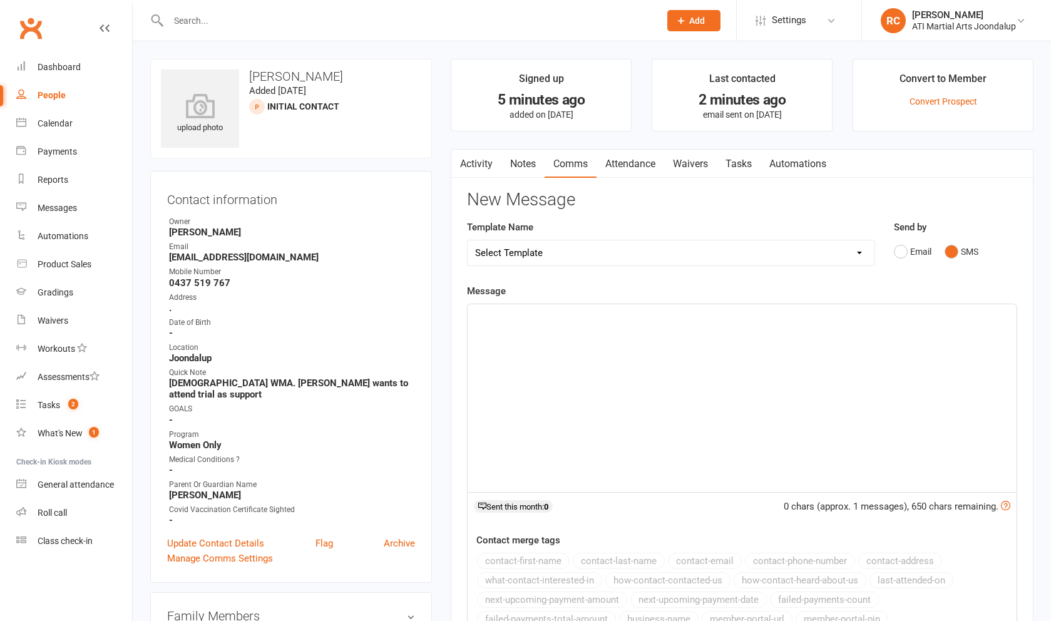
click at [425, 376] on div "﻿" at bounding box center [741, 398] width 549 height 188
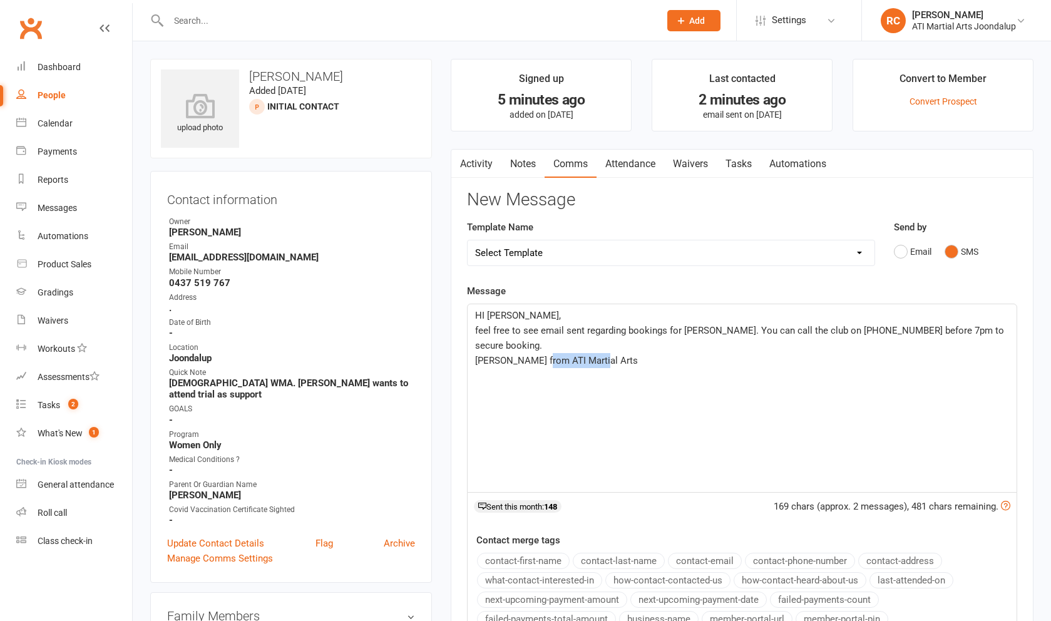
drag, startPoint x: 597, startPoint y: 352, endPoint x: 542, endPoint y: 345, distance: 55.5
click at [425, 353] on p "[PERSON_NAME] from ATI Martial Arts" at bounding box center [742, 360] width 534 height 15
click at [425, 332] on span "feel free to see email sent regarding bookings for Alex. You can call the club …" at bounding box center [740, 338] width 531 height 26
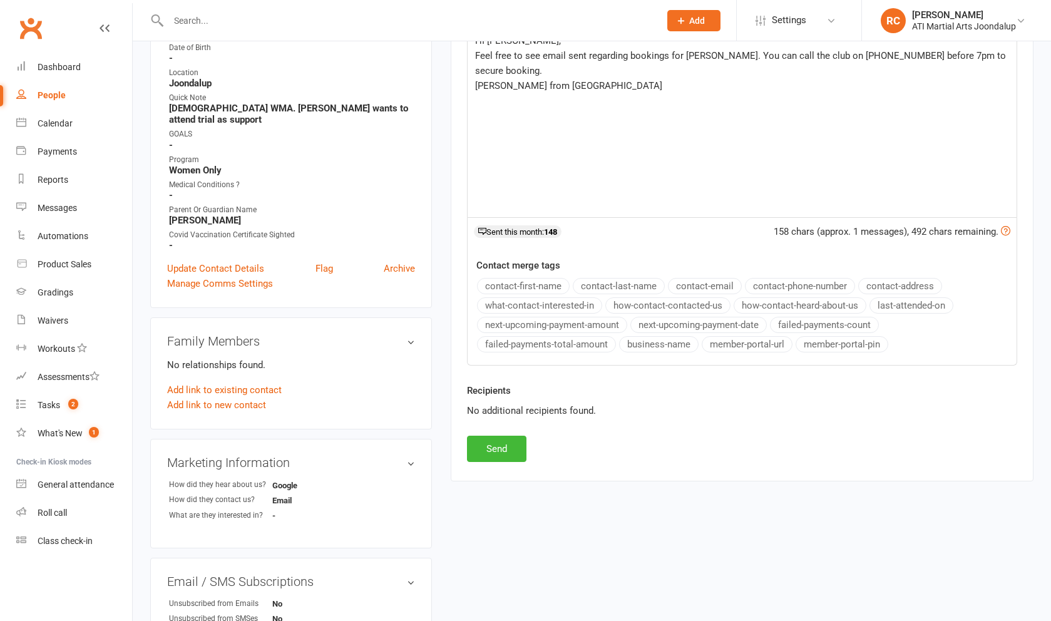
scroll to position [284, 0]
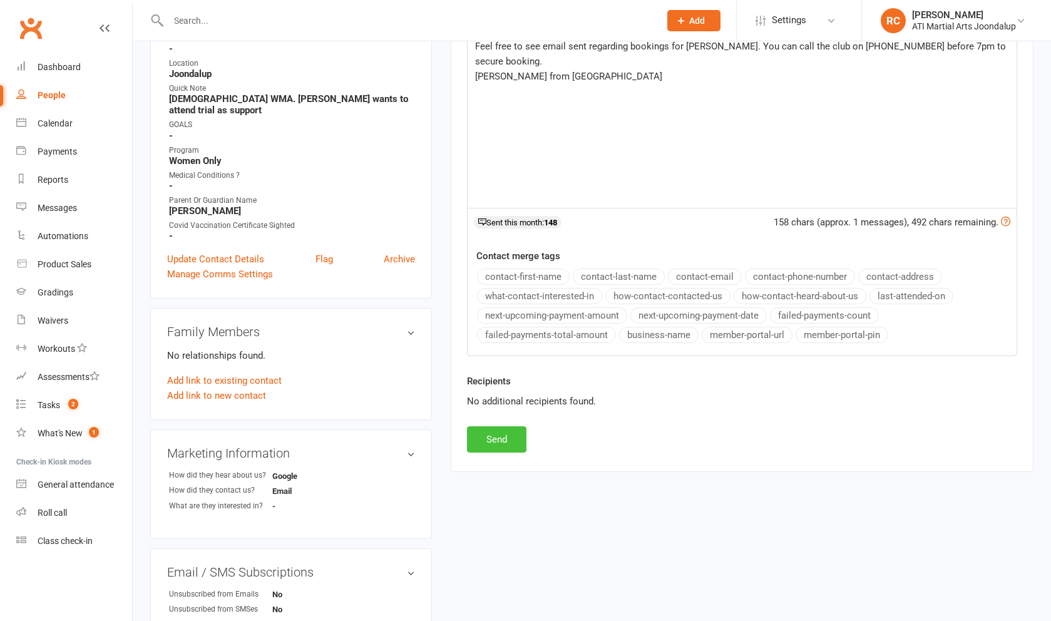
click at [425, 445] on button "Send" at bounding box center [496, 439] width 59 height 26
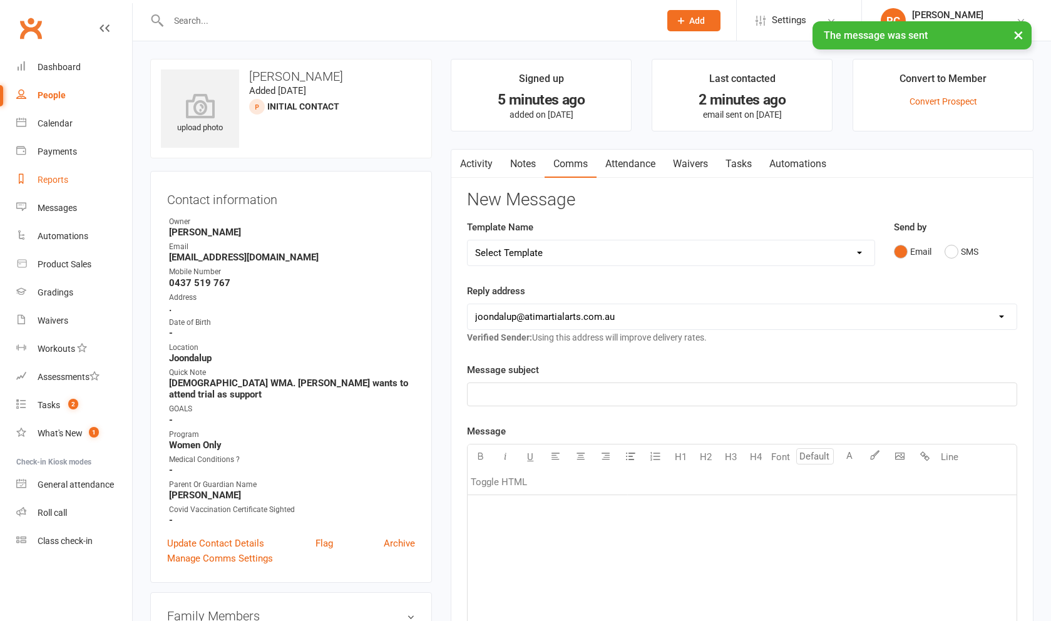
scroll to position [0, 0]
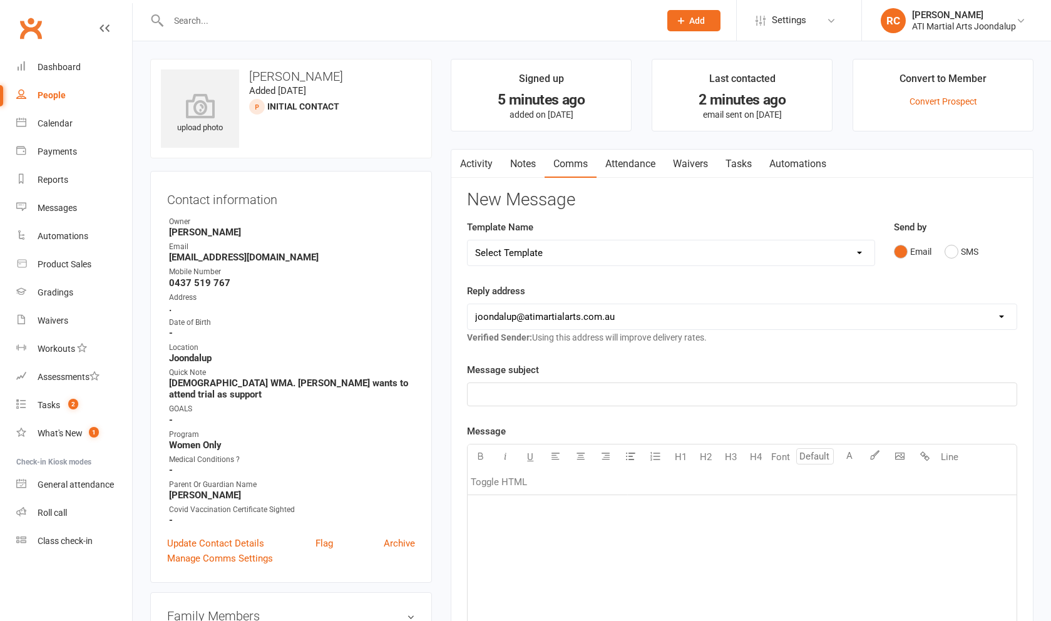
click at [206, 21] on input "text" at bounding box center [408, 21] width 486 height 18
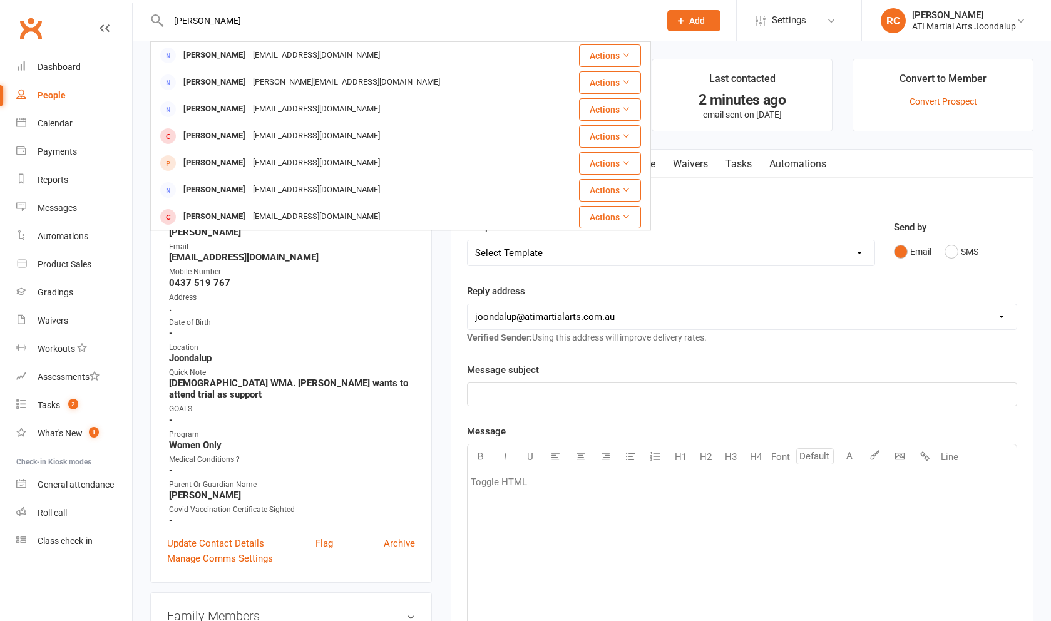
type input "Janelle"
drag, startPoint x: 218, startPoint y: 37, endPoint x: 306, endPoint y: 170, distance: 159.8
click at [307, 171] on div "mellonello03@gmail.com" at bounding box center [316, 163] width 135 height 18
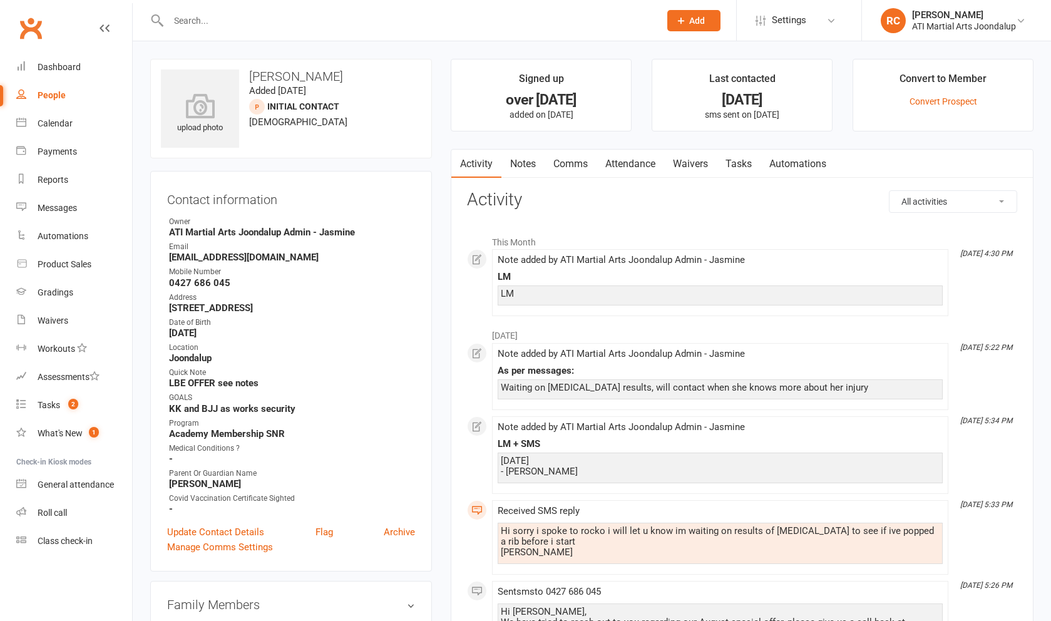
click at [425, 165] on link "Notes" at bounding box center [522, 164] width 43 height 29
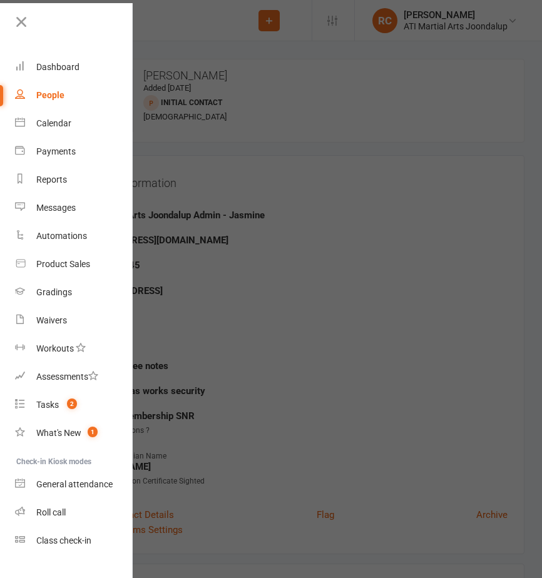
click at [332, 192] on div at bounding box center [271, 289] width 542 height 578
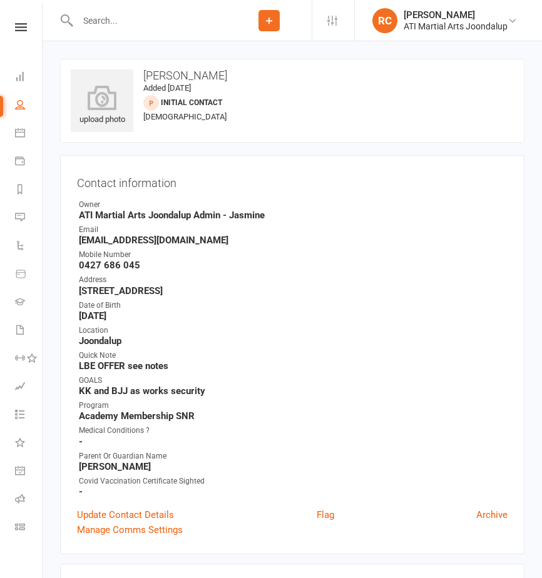
click at [159, 21] on input "text" at bounding box center [150, 21] width 153 height 18
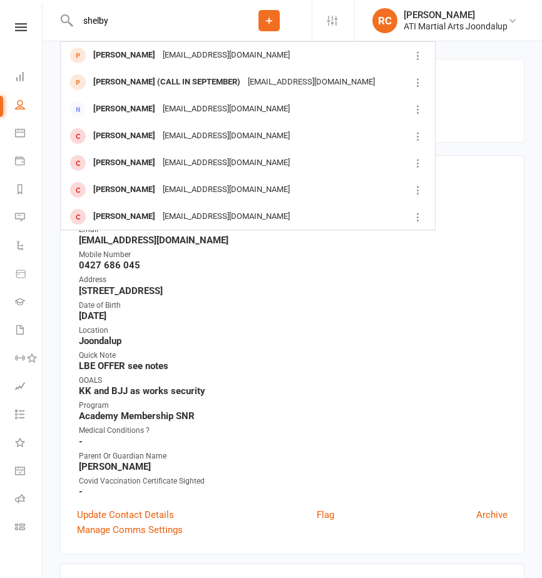
type input "Shelby"
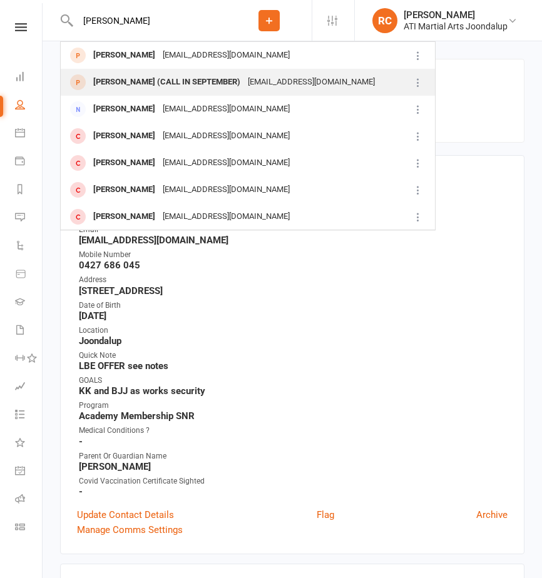
drag, startPoint x: 159, startPoint y: 21, endPoint x: 193, endPoint y: 86, distance: 72.8
click at [193, 86] on div "Shelby Carr (CALL IN SEPTEMBER)" at bounding box center [166, 82] width 155 height 18
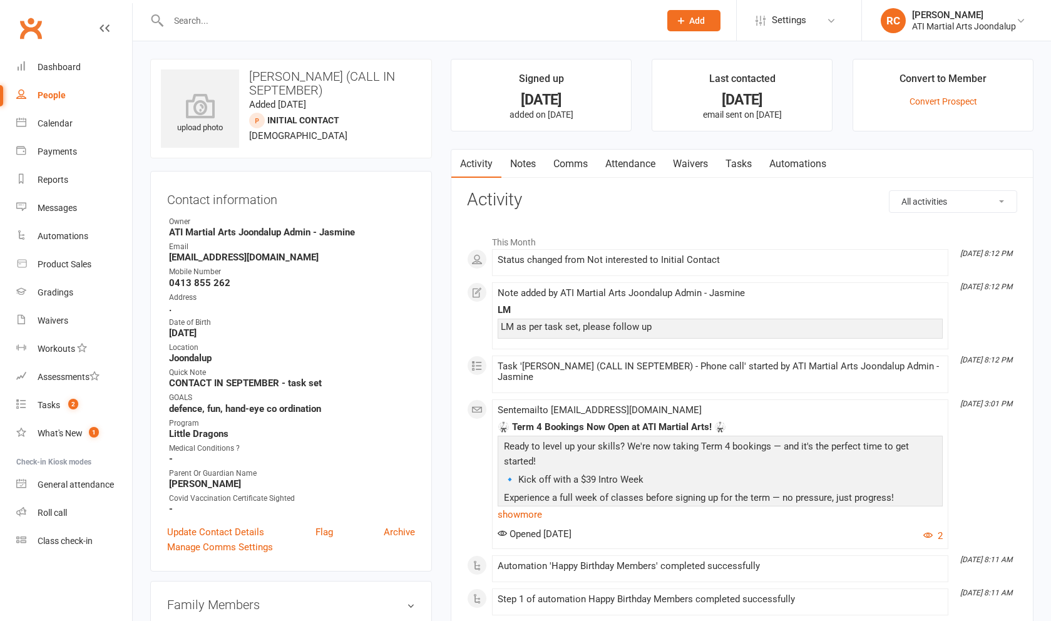
click at [425, 170] on link "Notes" at bounding box center [522, 164] width 43 height 29
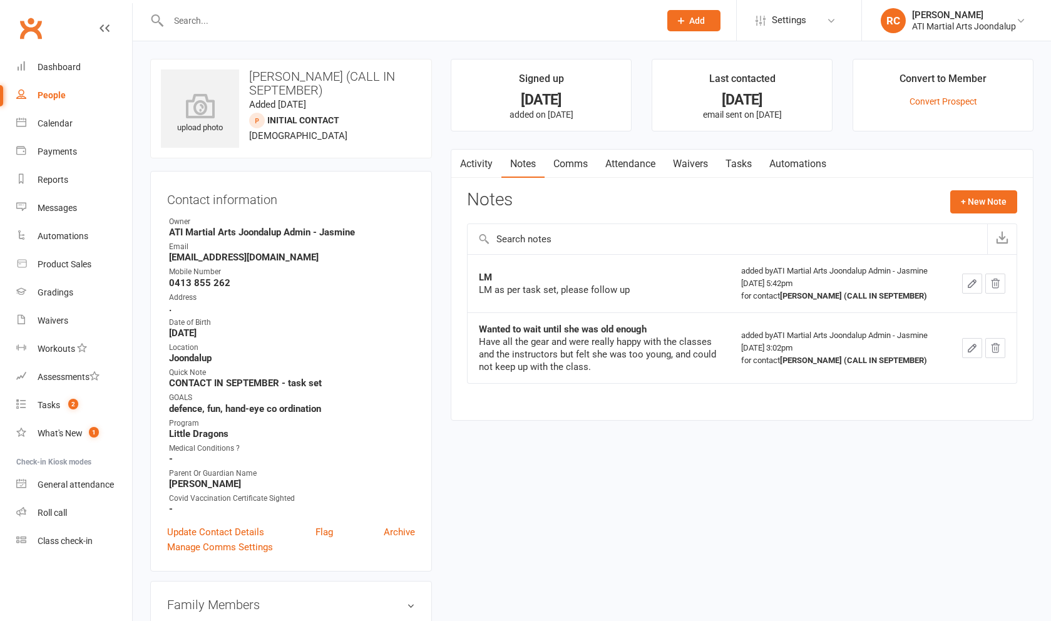
click at [63, 100] on link "People" at bounding box center [74, 95] width 116 height 28
select select "100"
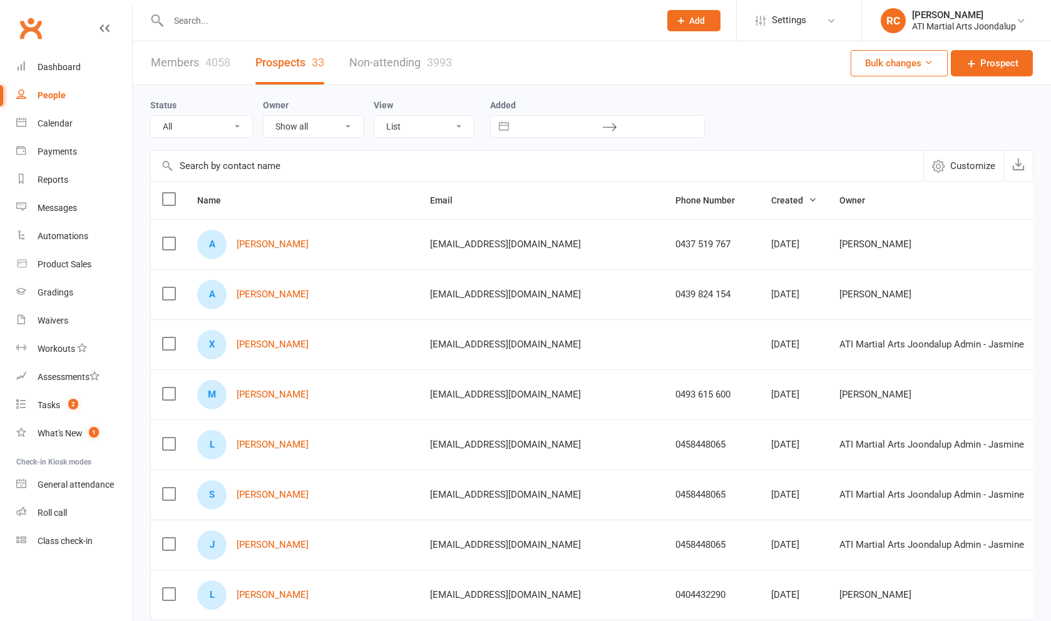
select select "Initial Contact"
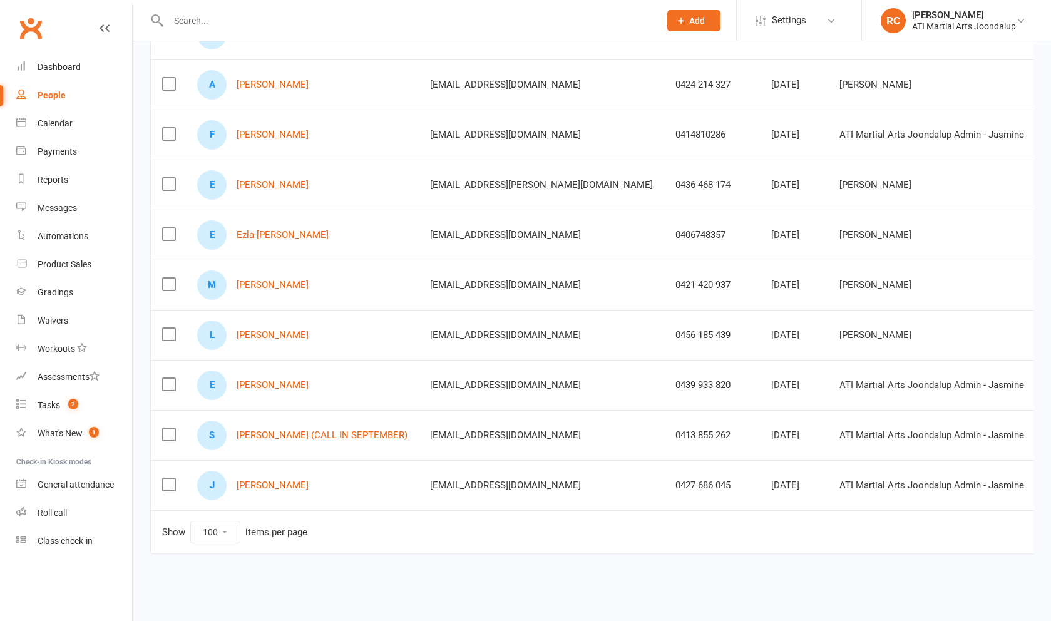
scroll to position [1366, 0]
click at [308, 438] on link "Shelby Carr (CALL IN SEPTEMBER)" at bounding box center [322, 435] width 171 height 11
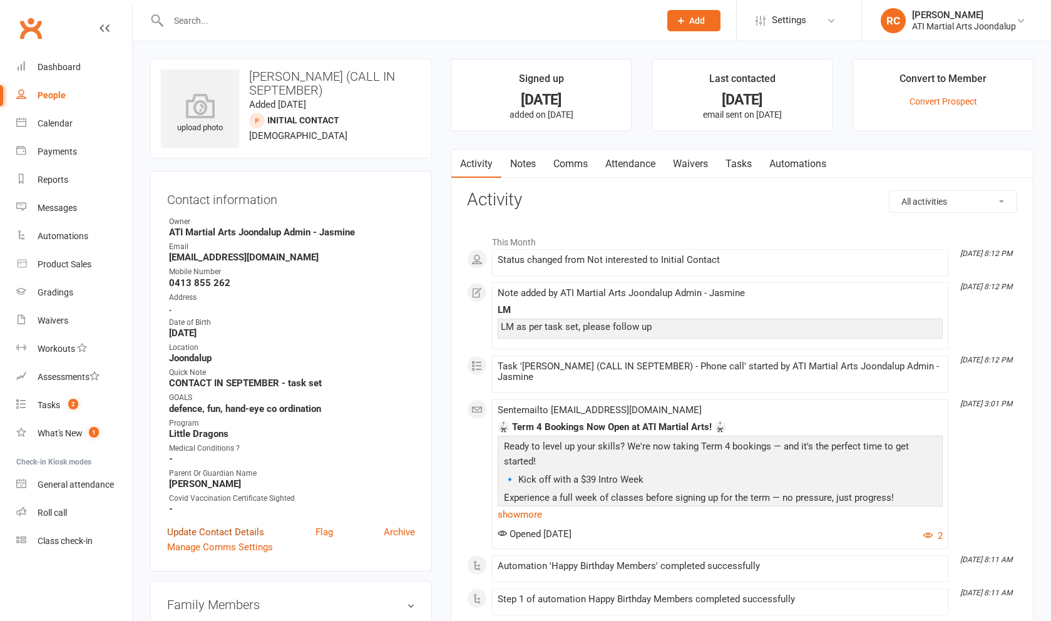
click at [221, 534] on link "Update Contact Details" at bounding box center [215, 531] width 97 height 15
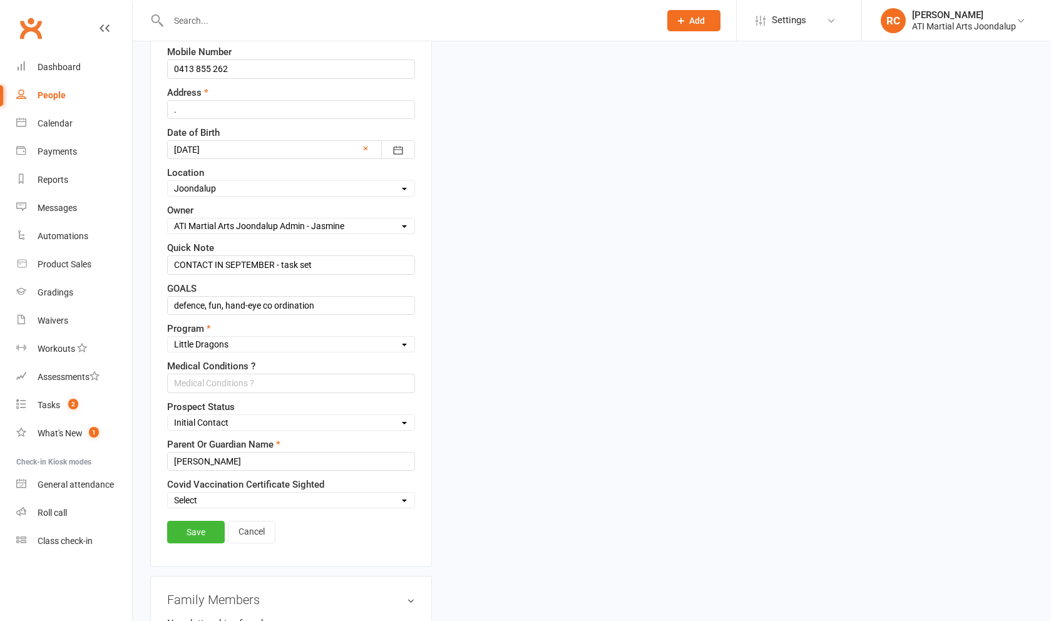
scroll to position [298, 0]
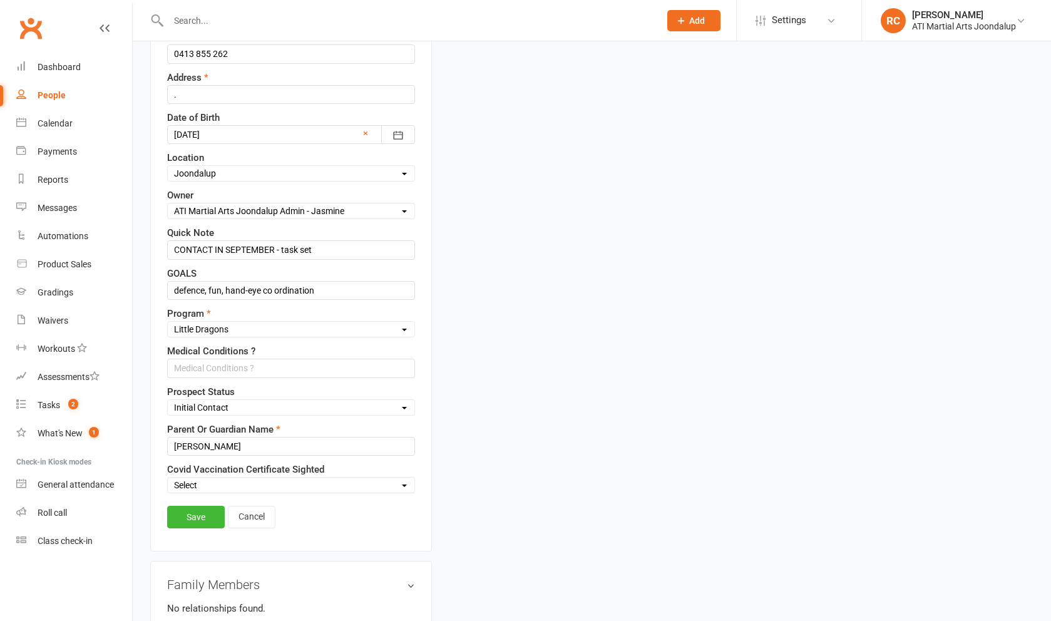
click at [250, 415] on div "Select Initial Contact Not interested Customore Callum's Old Members [PERSON_NA…" at bounding box center [291, 407] width 248 height 16
select select "Not interested"
click at [197, 528] on link "Save" at bounding box center [196, 517] width 58 height 23
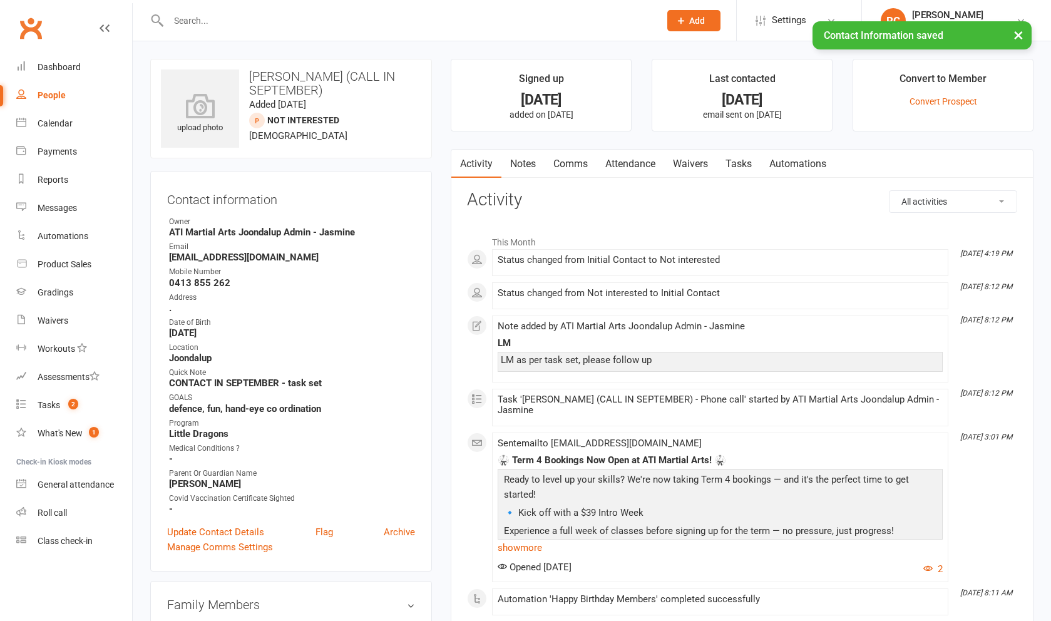
scroll to position [0, 0]
click at [425, 168] on link "Notes" at bounding box center [522, 164] width 43 height 29
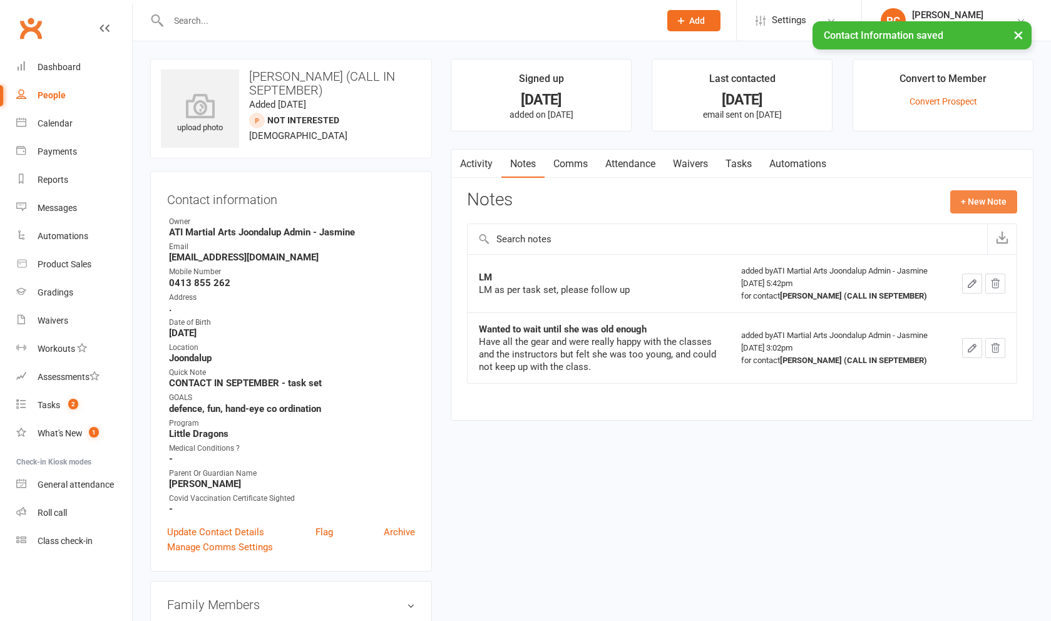
click at [425, 198] on button "+ New Note" at bounding box center [983, 201] width 67 height 23
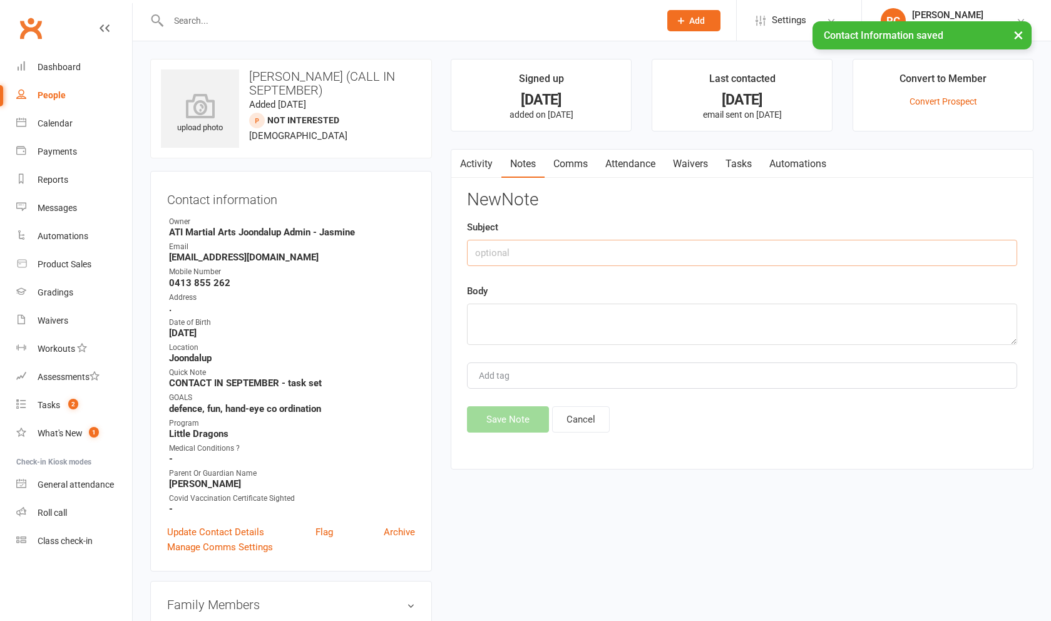
click at [425, 265] on input "text" at bounding box center [742, 253] width 550 height 26
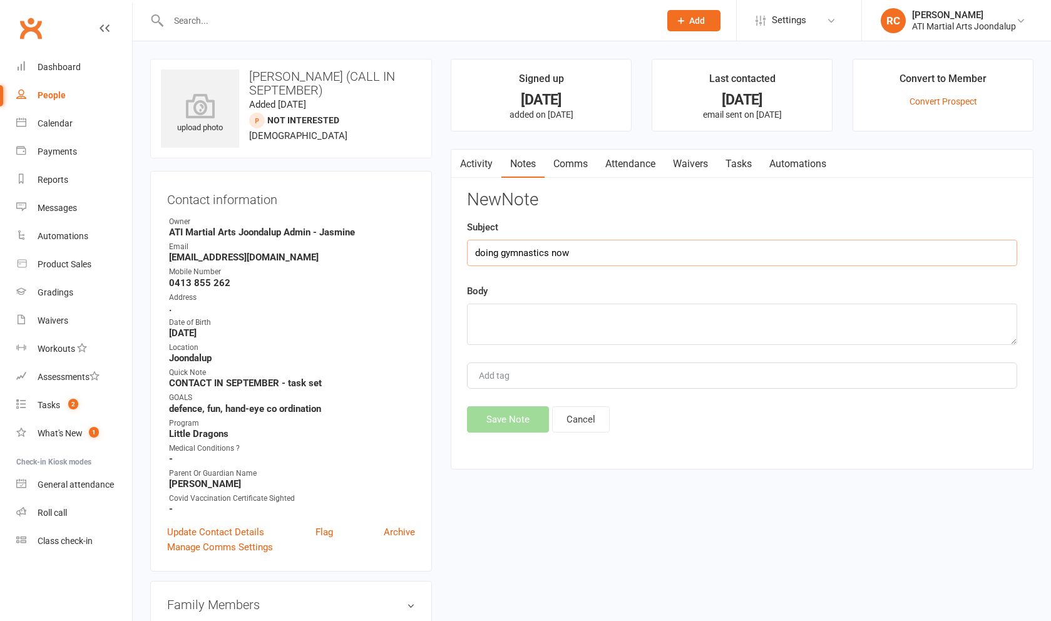
type input "doing gymnastics now"
type textarea "can't commit Roc"
click at [425, 432] on button "Save Note" at bounding box center [508, 419] width 82 height 26
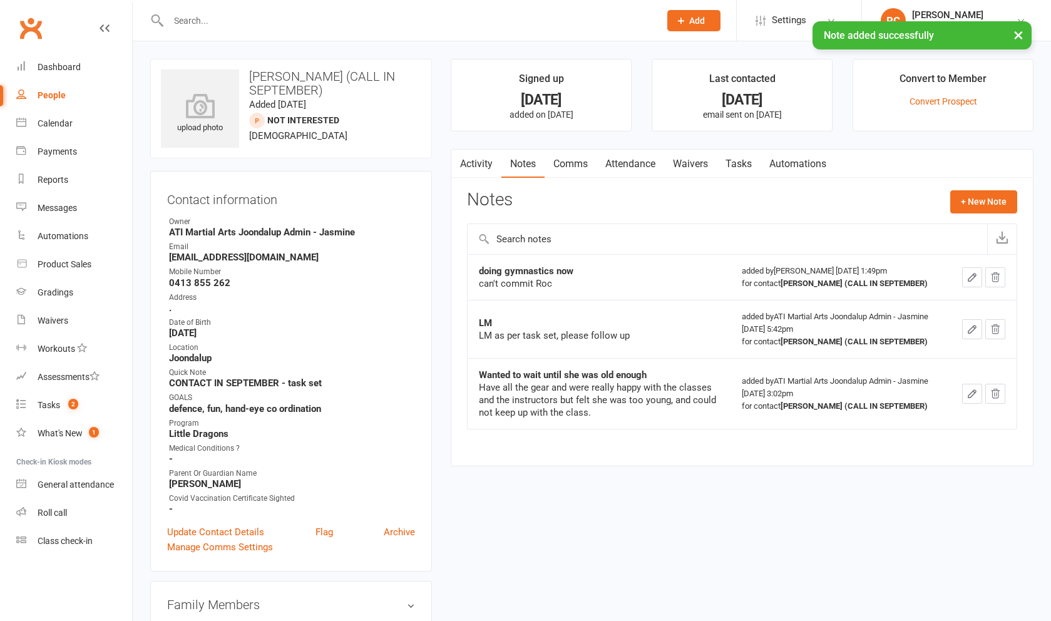
click at [50, 96] on div "People" at bounding box center [52, 95] width 28 height 10
select select "100"
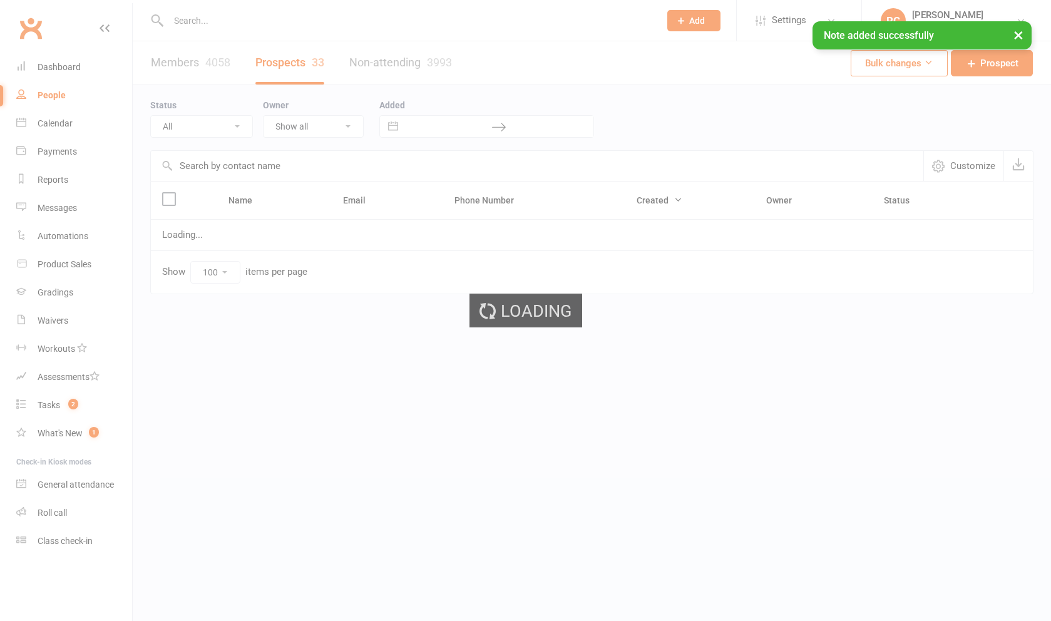
select select "Initial Contact"
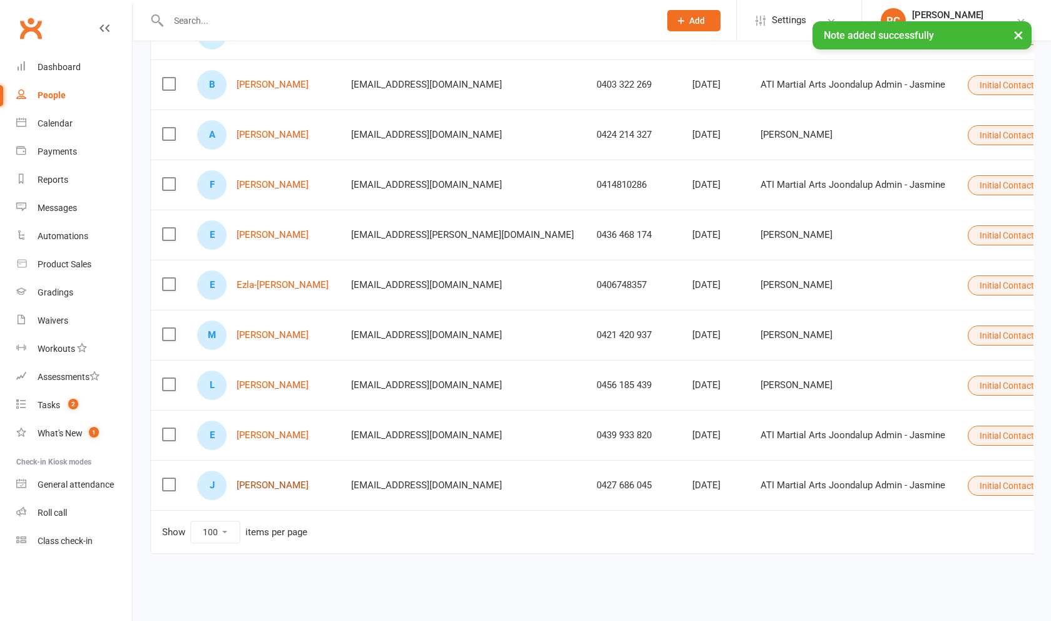
scroll to position [1316, 0]
click at [297, 484] on link "Janelle Nell-watkins" at bounding box center [273, 485] width 72 height 11
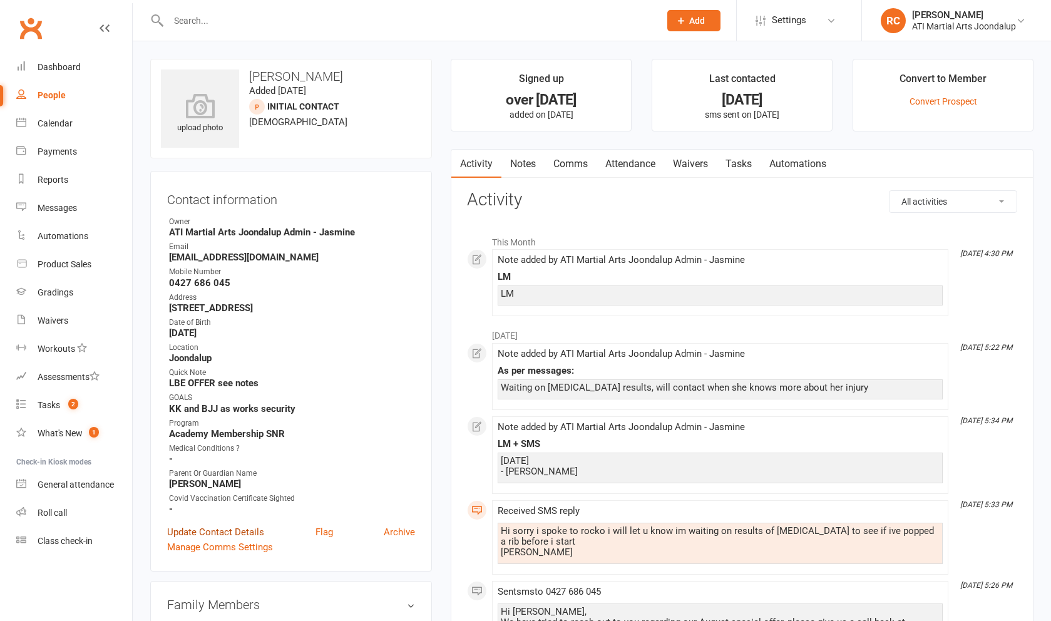
click at [239, 533] on link "Update Contact Details" at bounding box center [215, 531] width 97 height 15
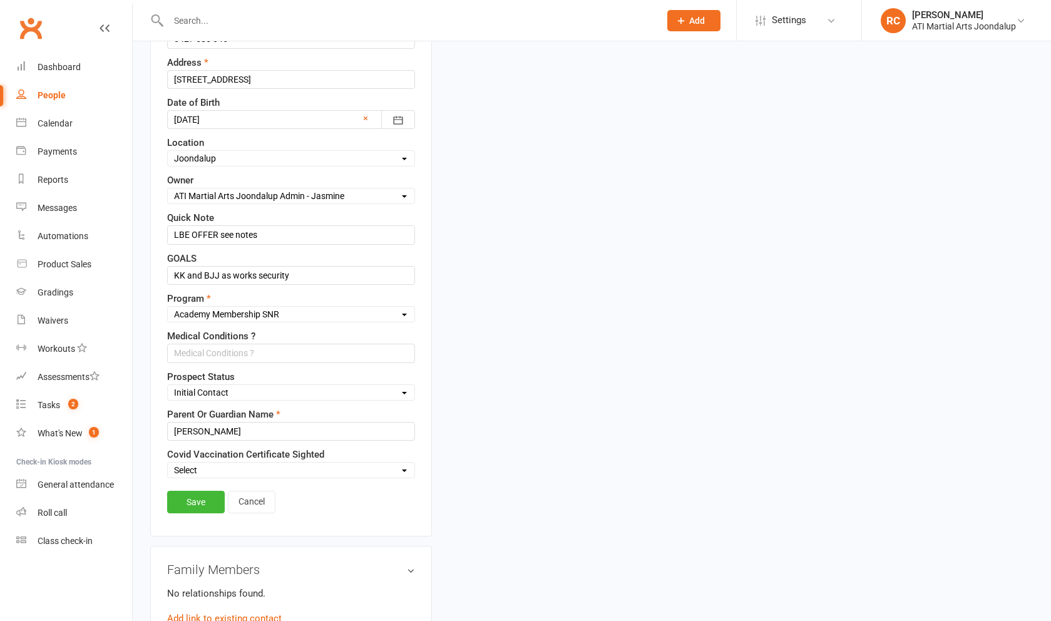
scroll to position [320, 0]
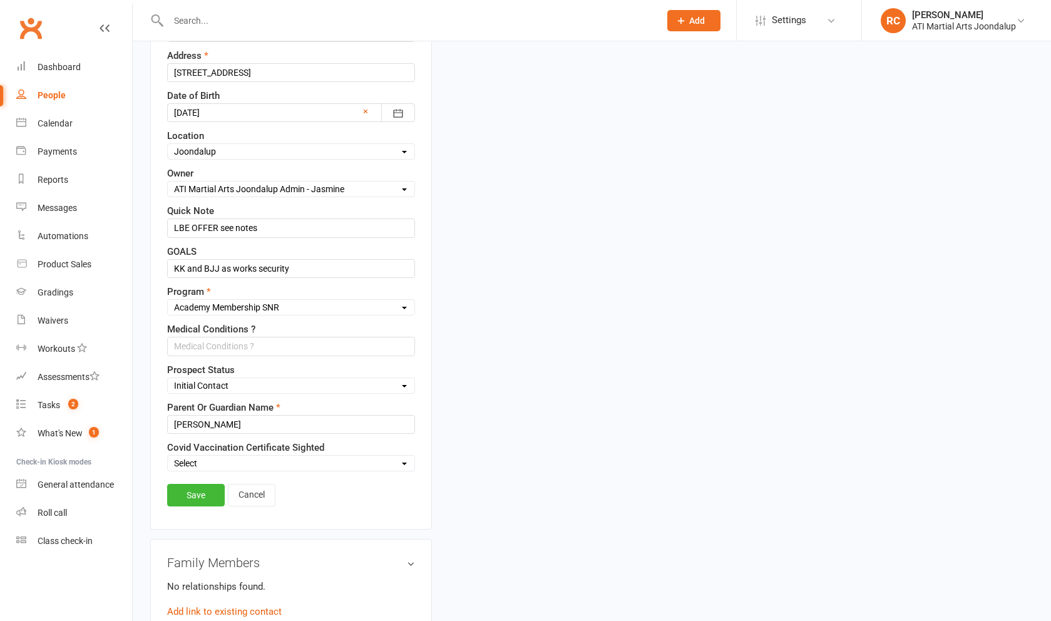
select select "Not interested"
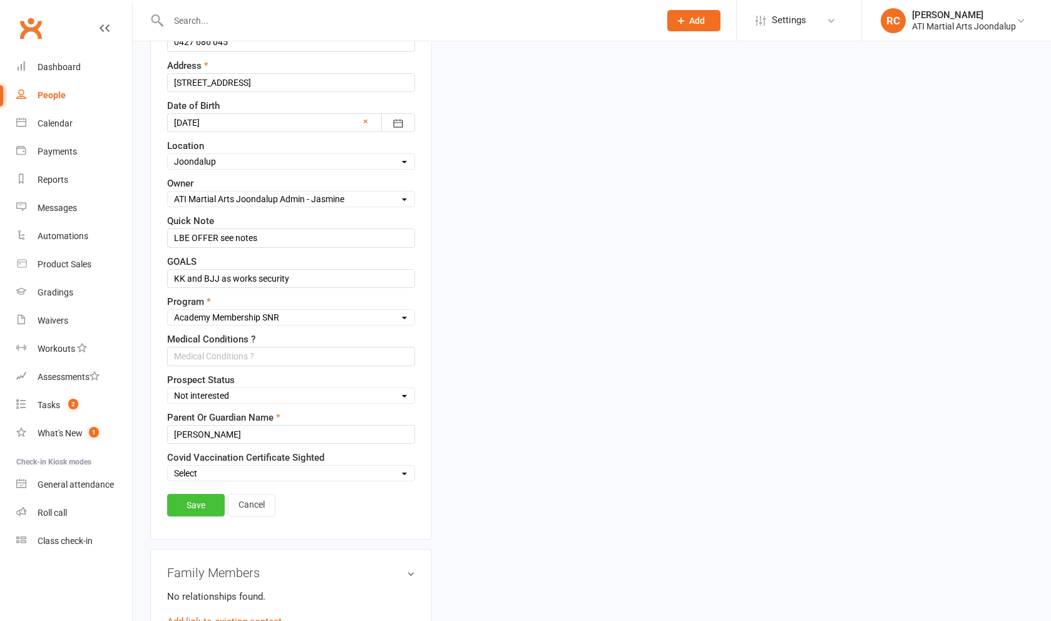
scroll to position [311, 0]
click at [203, 515] on link "Save" at bounding box center [196, 503] width 58 height 23
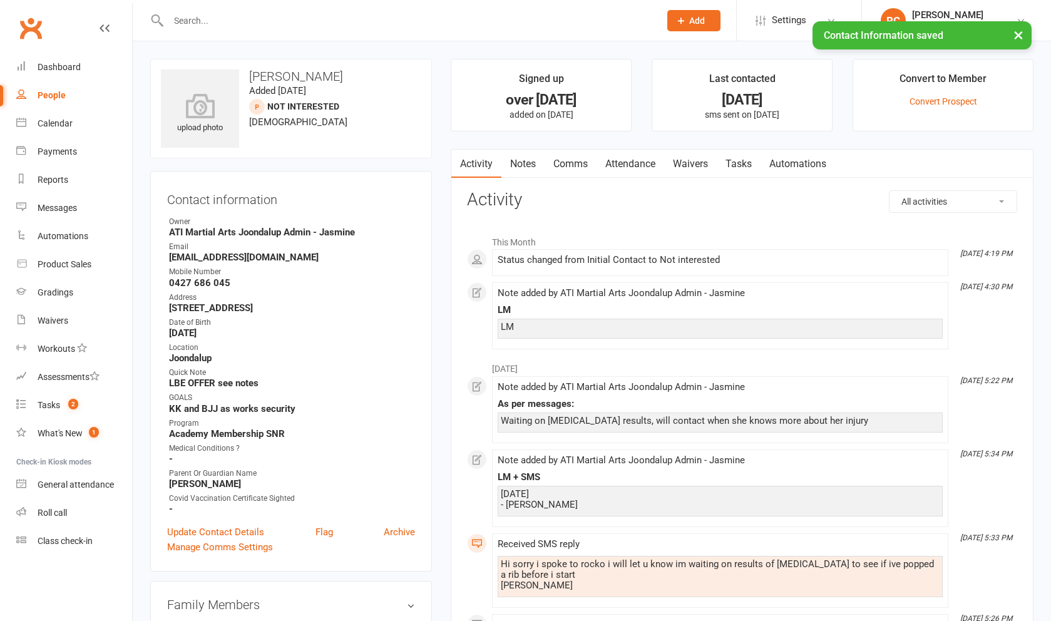
scroll to position [-1, 0]
click at [425, 176] on link "Notes" at bounding box center [522, 164] width 43 height 29
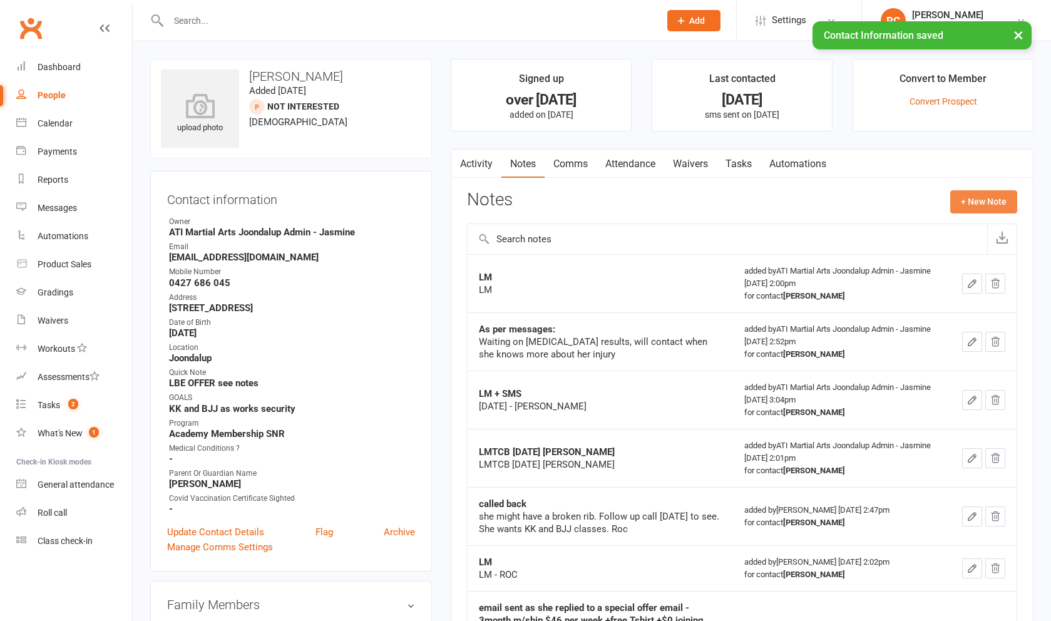
click at [425, 200] on button "+ New Note" at bounding box center [983, 201] width 67 height 23
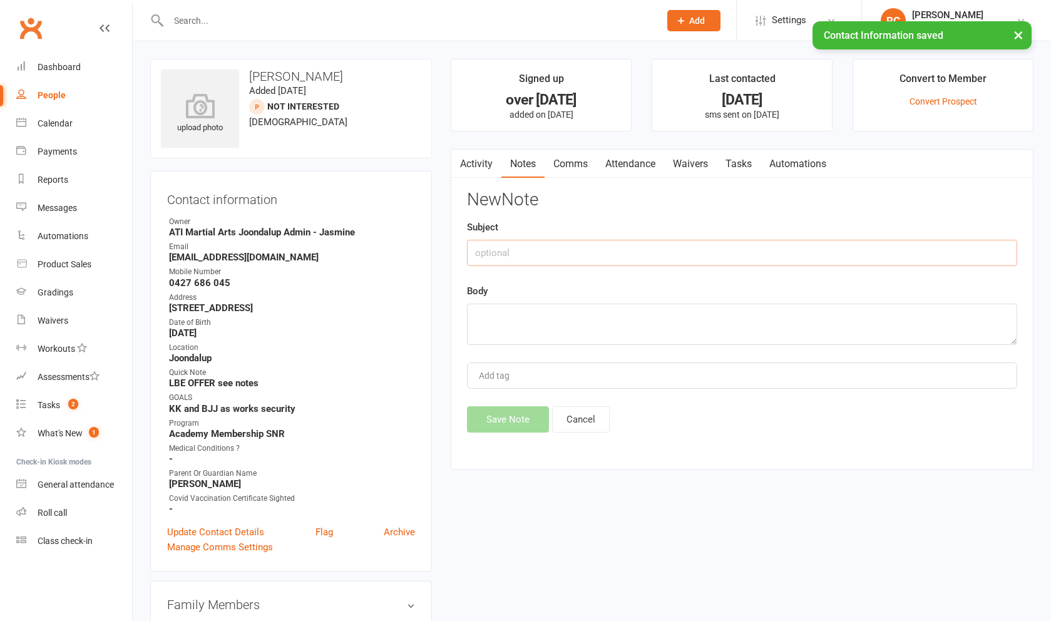
click at [425, 260] on input "text" at bounding box center [742, 253] width 550 height 26
type input "LM"
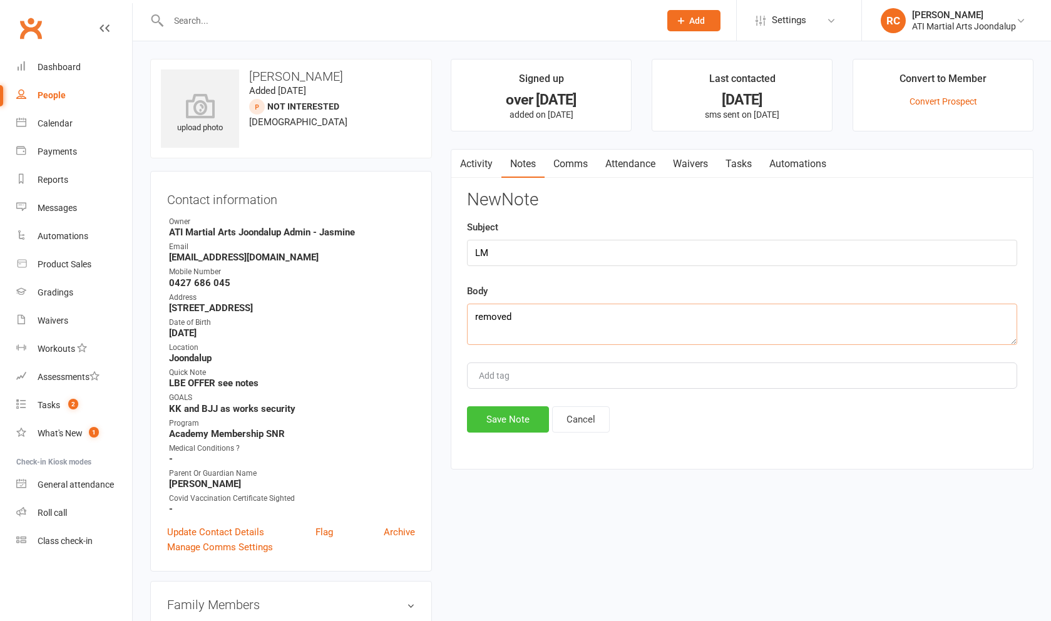
type textarea "removed"
click at [425, 414] on button "Save Note" at bounding box center [508, 419] width 82 height 26
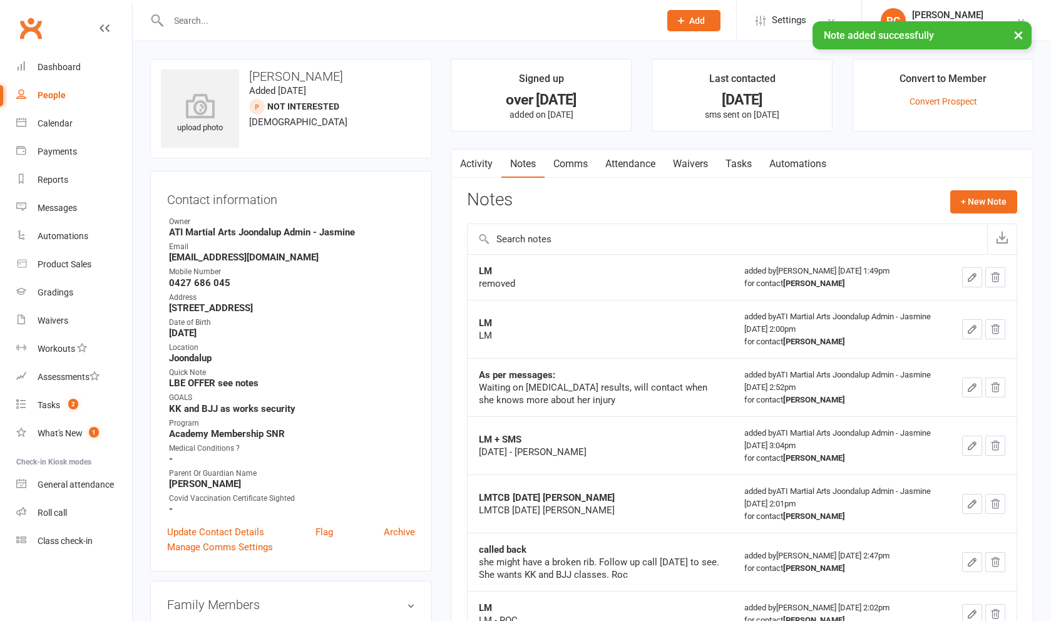
click at [61, 95] on div "People" at bounding box center [52, 95] width 28 height 10
select select "100"
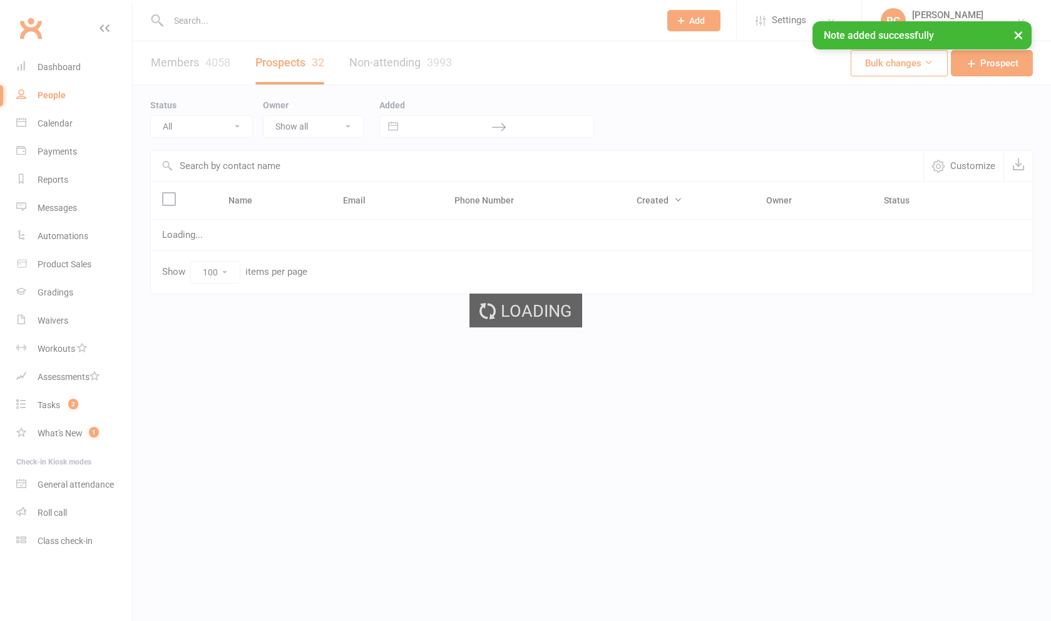
select select "Initial Contact"
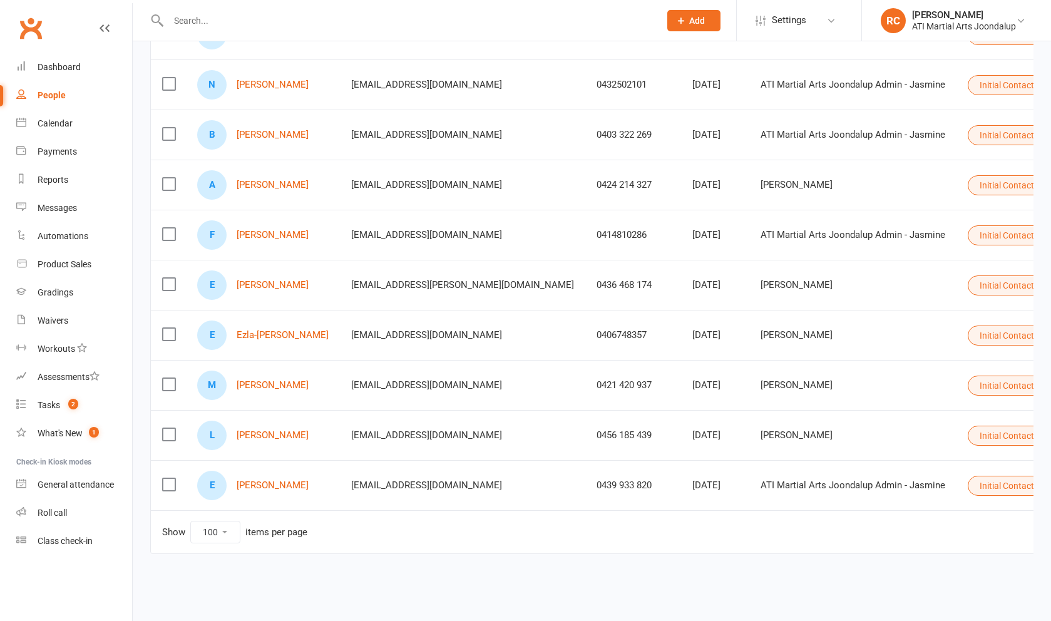
scroll to position [1266, 0]
click at [285, 489] on link "[PERSON_NAME]" at bounding box center [273, 485] width 72 height 11
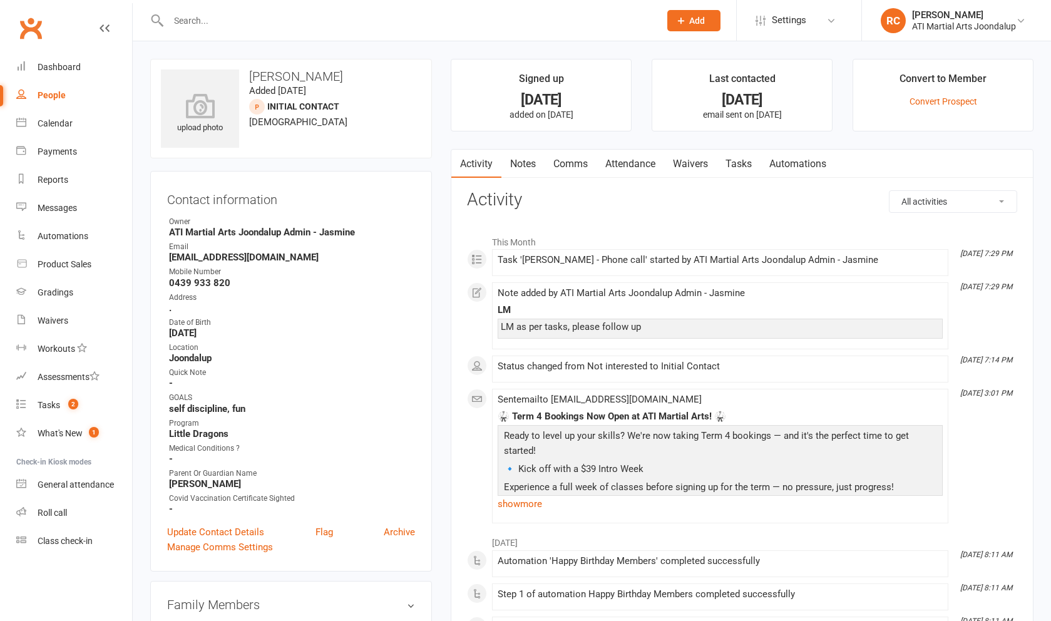
click at [425, 171] on link "Notes" at bounding box center [522, 164] width 43 height 29
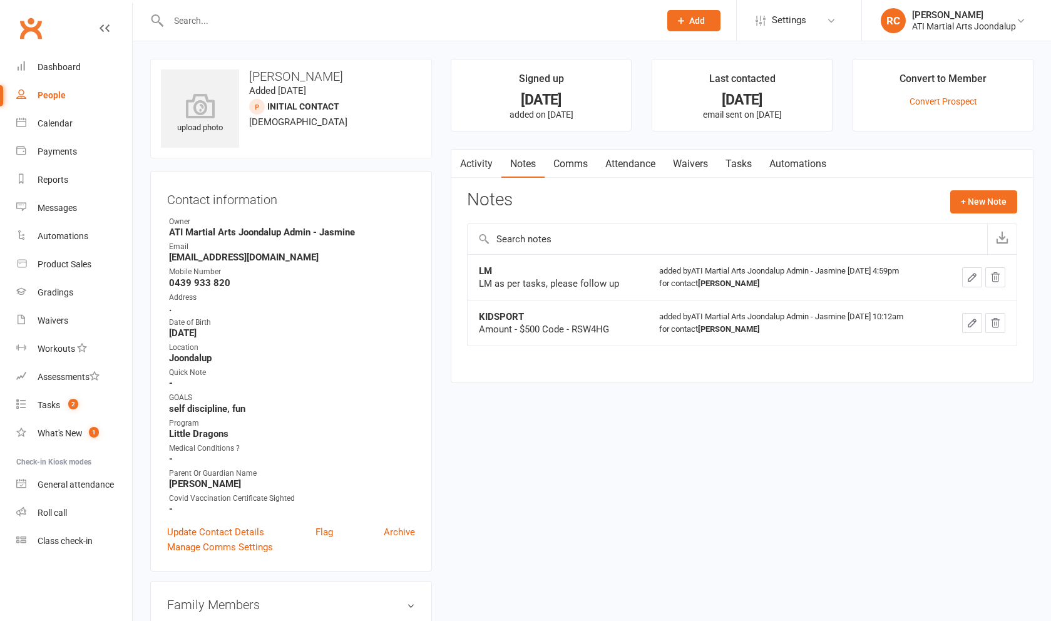
click at [425, 161] on link "Activity" at bounding box center [476, 164] width 50 height 29
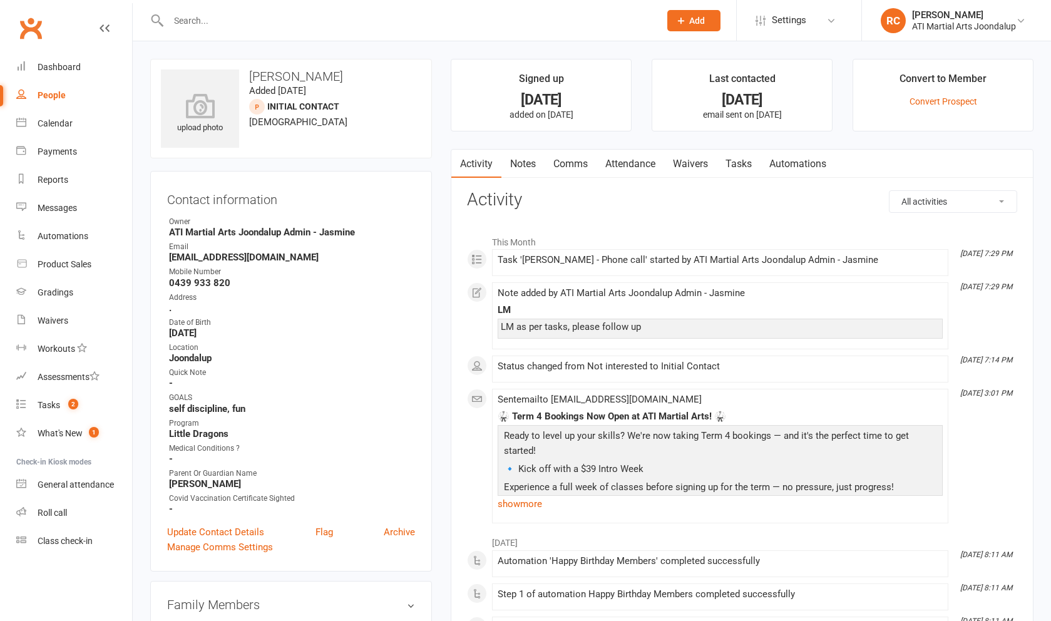
click at [425, 165] on link "Notes" at bounding box center [522, 164] width 43 height 29
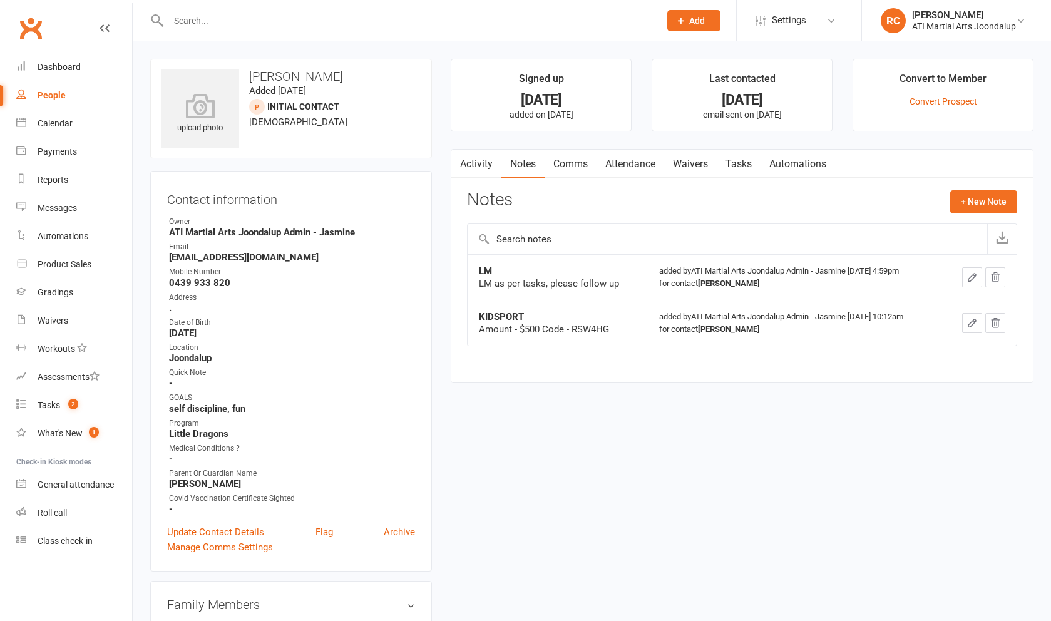
click at [425, 168] on link "Activity" at bounding box center [476, 164] width 50 height 29
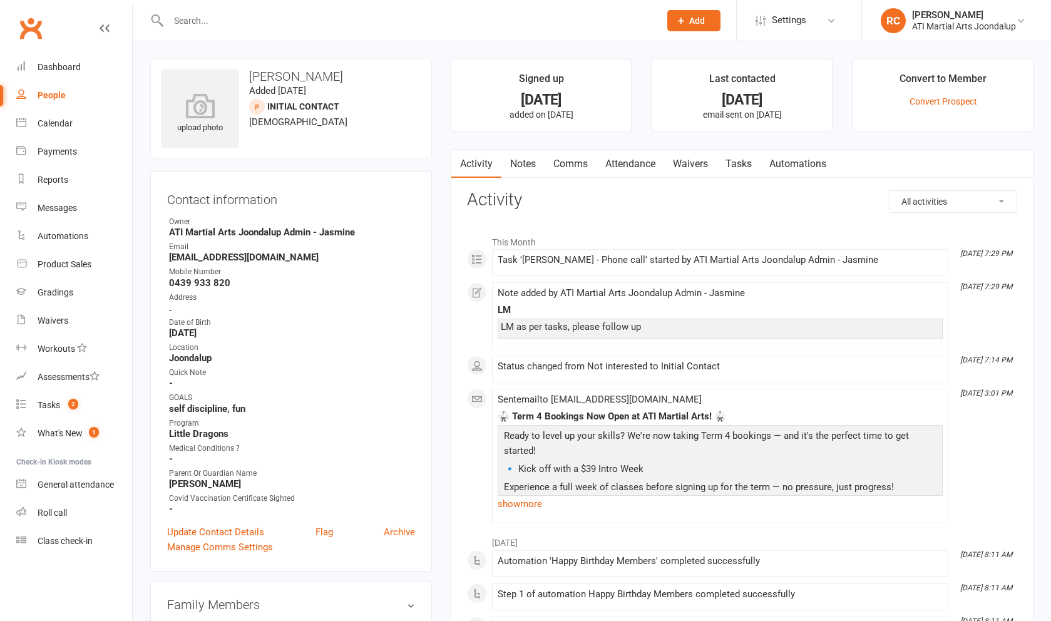
click at [425, 166] on link "Comms" at bounding box center [570, 164] width 52 height 29
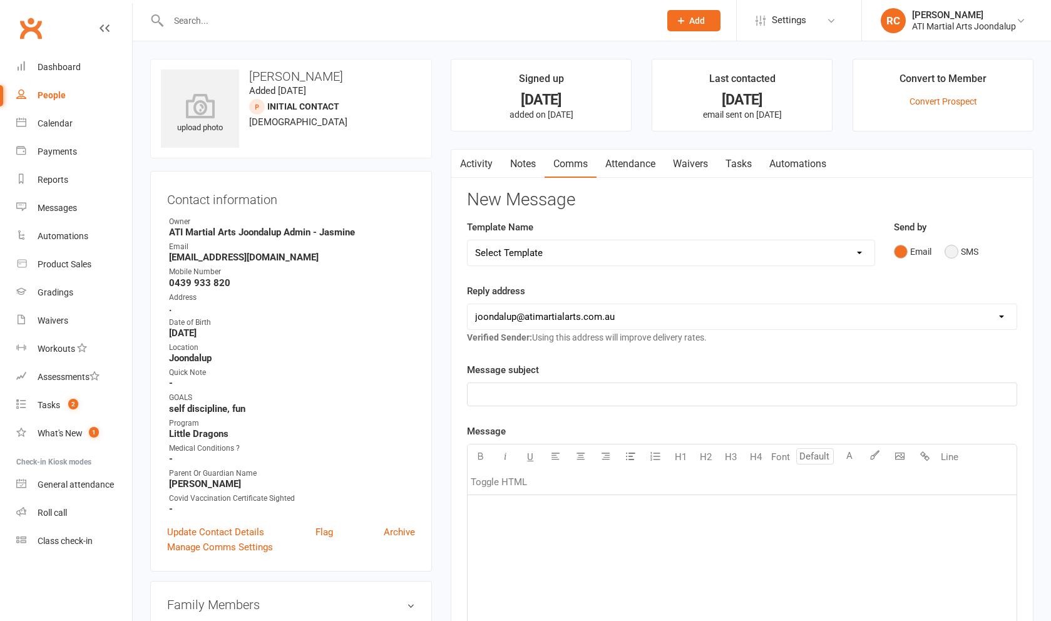
click at [425, 252] on button "SMS" at bounding box center [961, 252] width 34 height 24
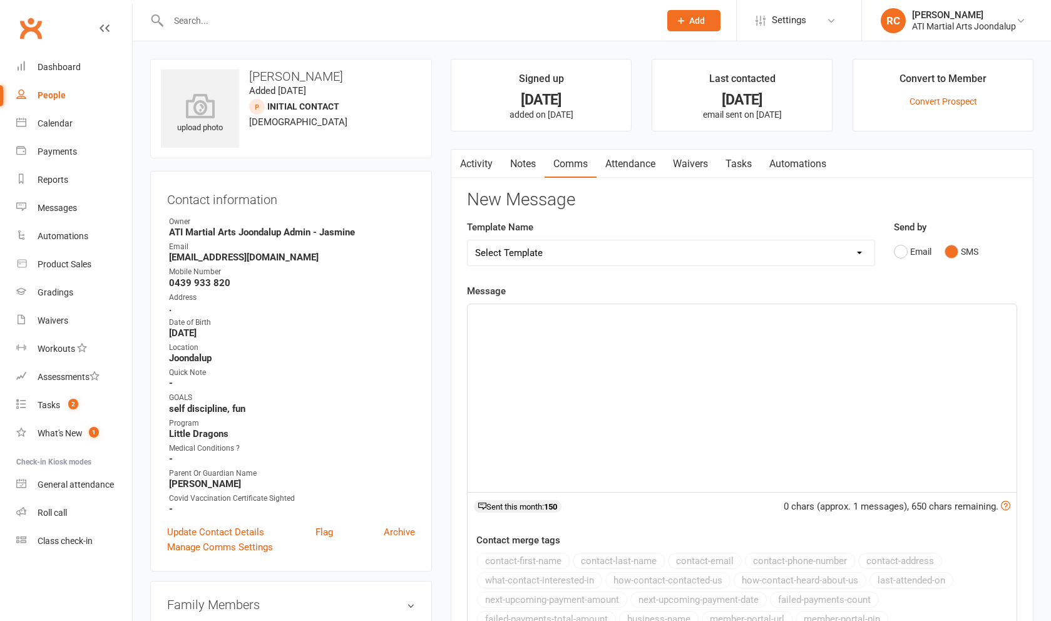
drag, startPoint x: 962, startPoint y: 255, endPoint x: 879, endPoint y: 362, distance: 135.7
click at [425, 362] on div "﻿" at bounding box center [741, 398] width 549 height 188
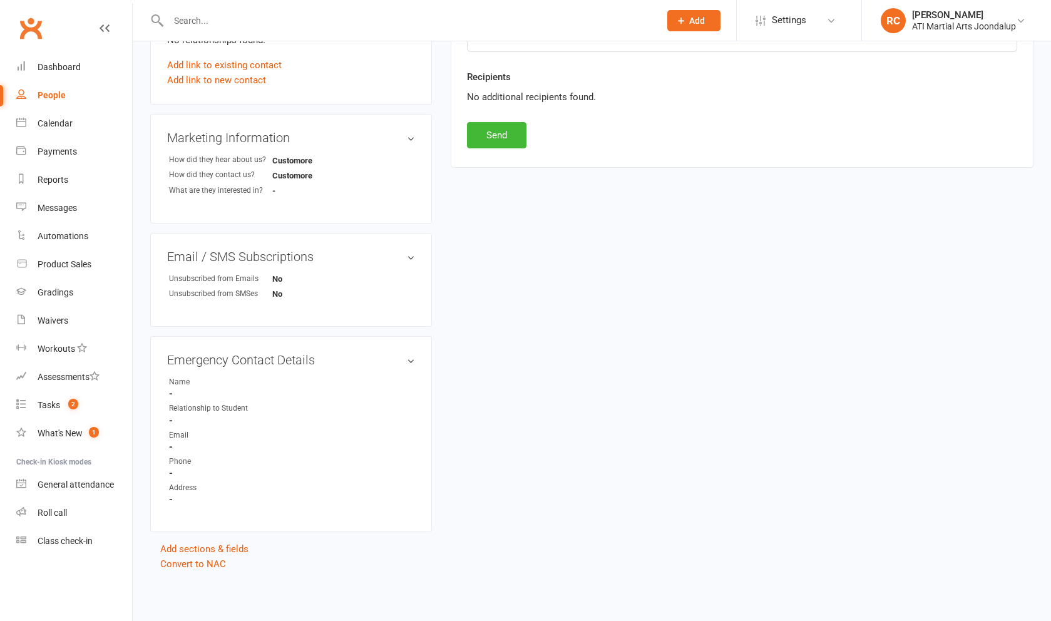
scroll to position [589, 0]
drag, startPoint x: 497, startPoint y: 139, endPoint x: 492, endPoint y: 146, distance: 8.5
click at [425, 140] on button "Send" at bounding box center [496, 135] width 59 height 26
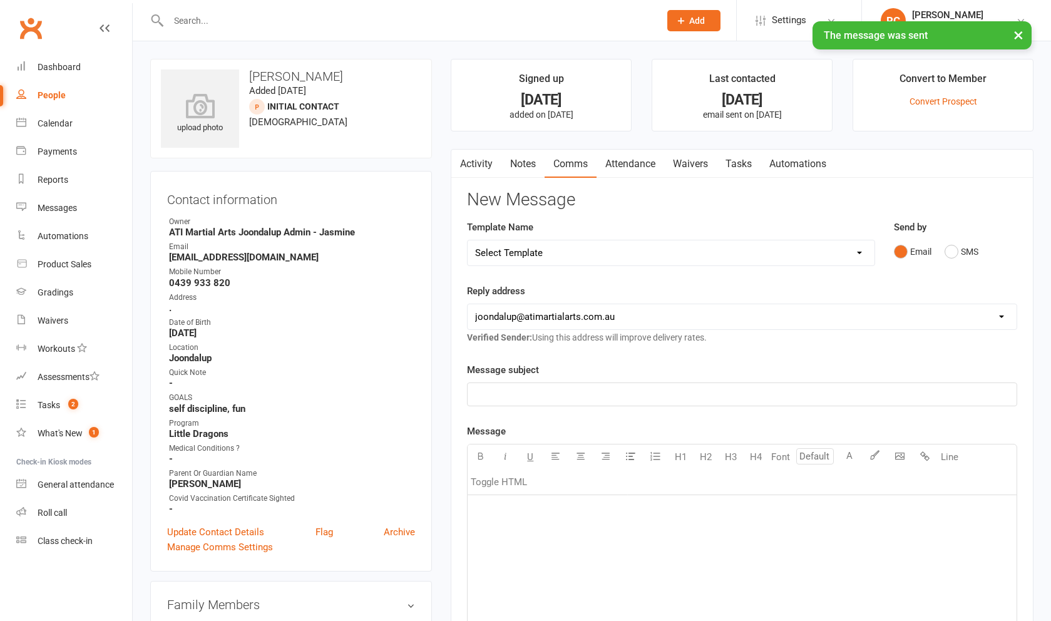
scroll to position [0, 0]
click at [425, 169] on link "Notes" at bounding box center [522, 164] width 43 height 29
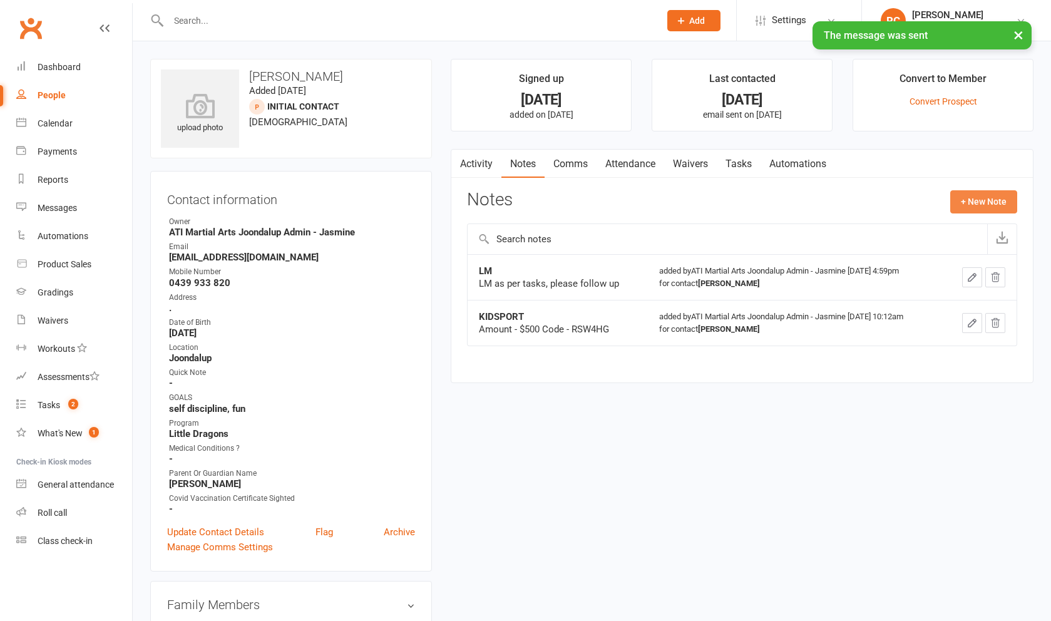
click at [425, 206] on button "+ New Note" at bounding box center [983, 201] width 67 height 23
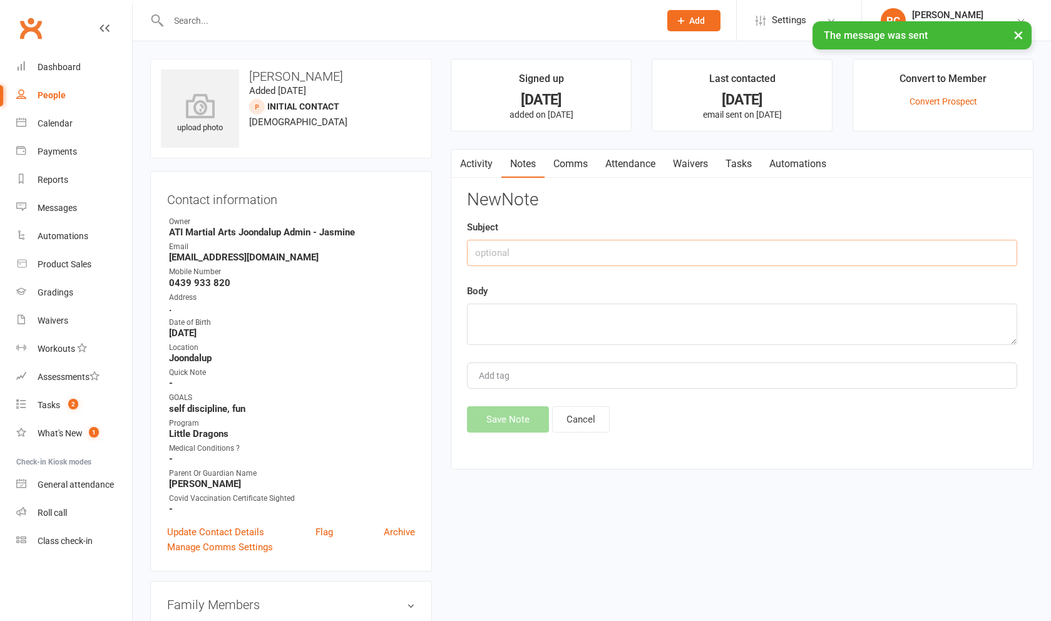
click at [425, 266] on input "text" at bounding box center [742, 253] width 550 height 26
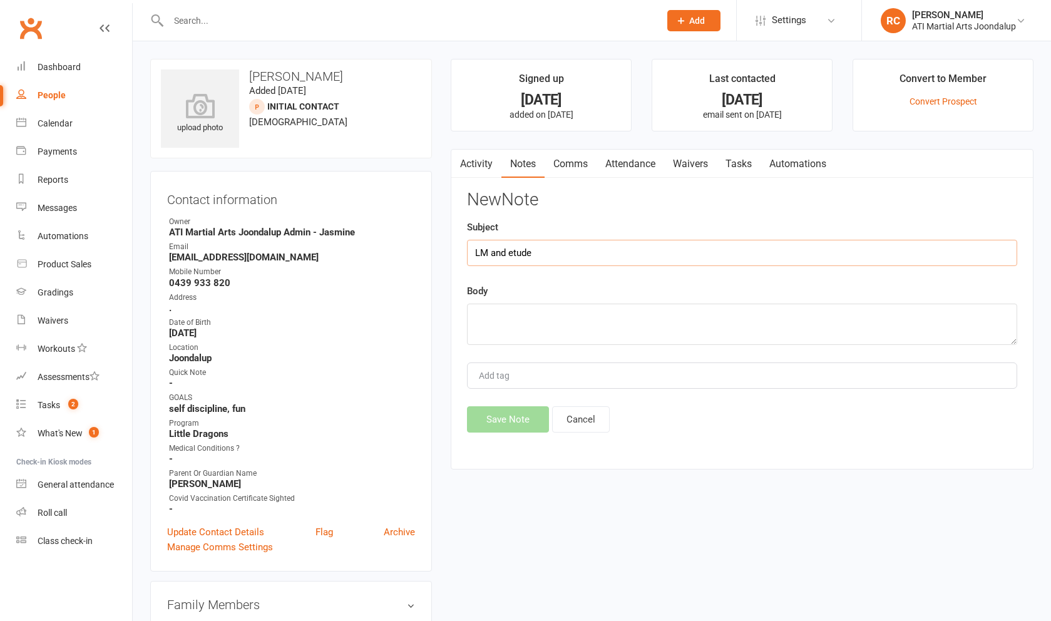
drag, startPoint x: 534, startPoint y: 262, endPoint x: 509, endPoint y: 258, distance: 24.6
click at [425, 258] on input "LM and etude" at bounding box center [742, 253] width 550 height 26
type input "LM and text"
click at [425, 323] on textarea at bounding box center [742, 323] width 550 height 41
type textarea "LM and text"
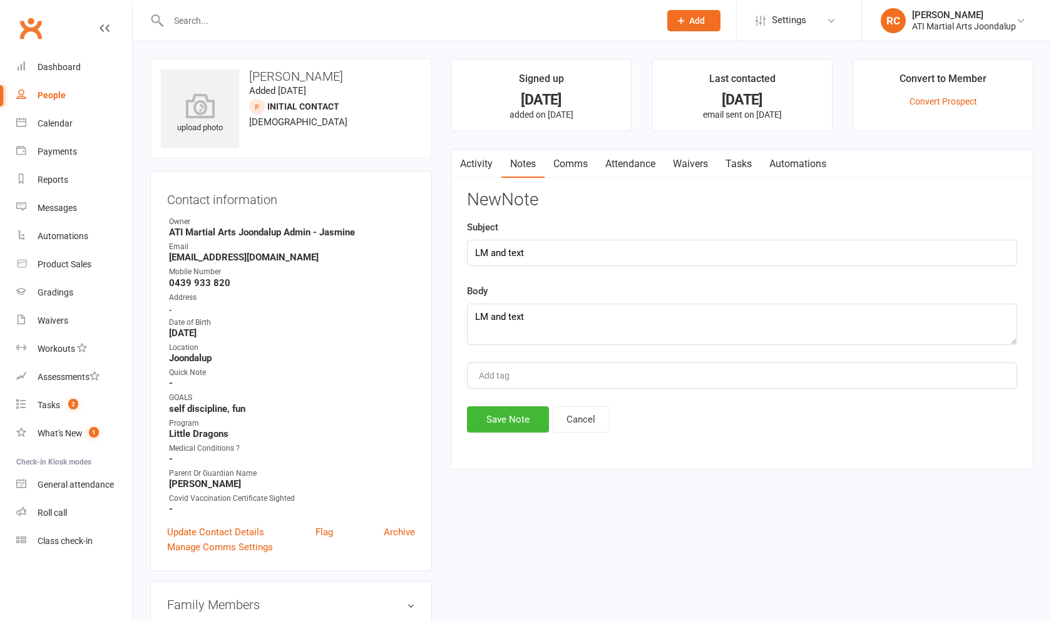
click at [425, 429] on button "Save Note" at bounding box center [508, 419] width 82 height 26
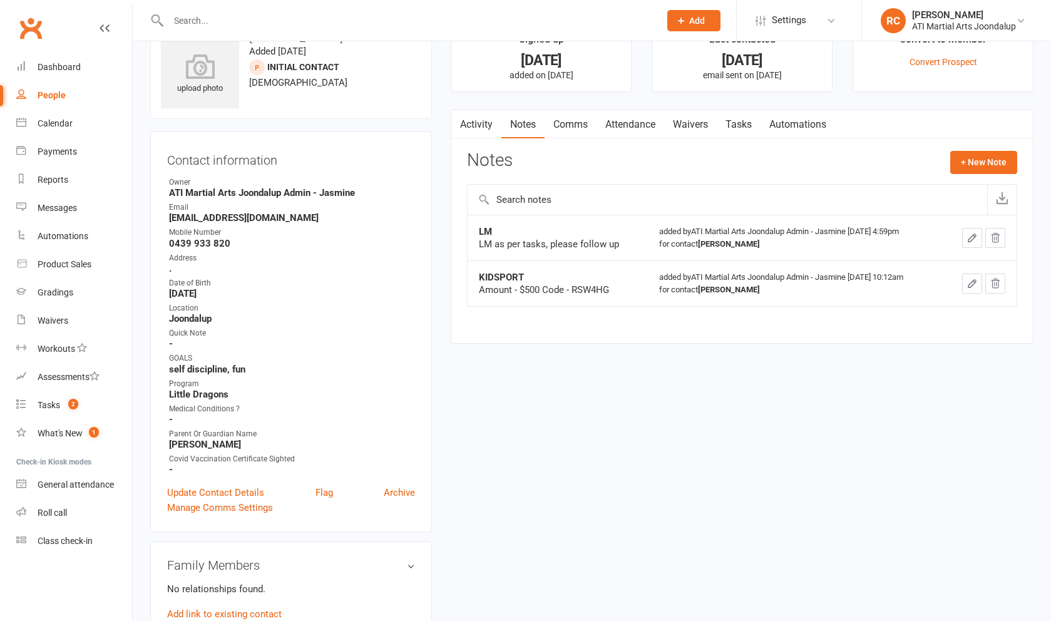
scroll to position [49, 0]
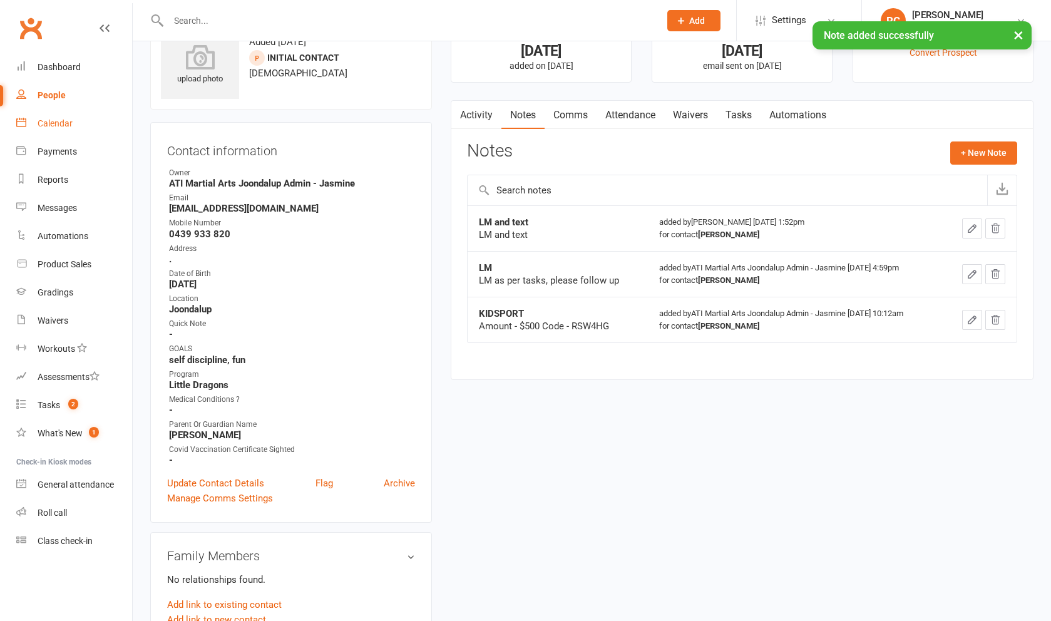
click at [66, 111] on link "Calendar" at bounding box center [74, 123] width 116 height 28
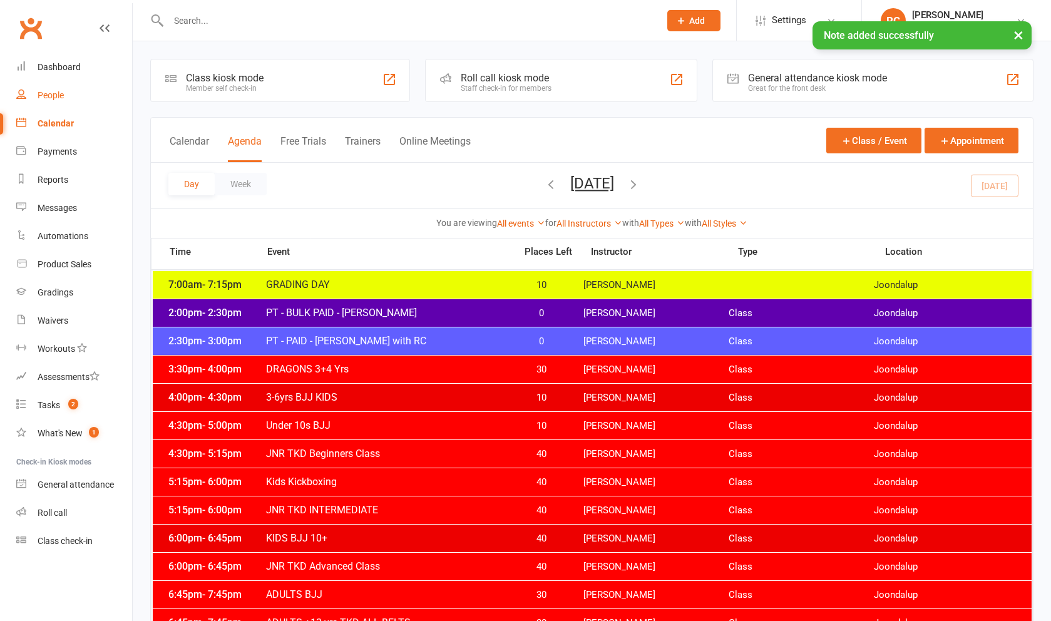
click at [58, 99] on div "People" at bounding box center [51, 95] width 26 height 10
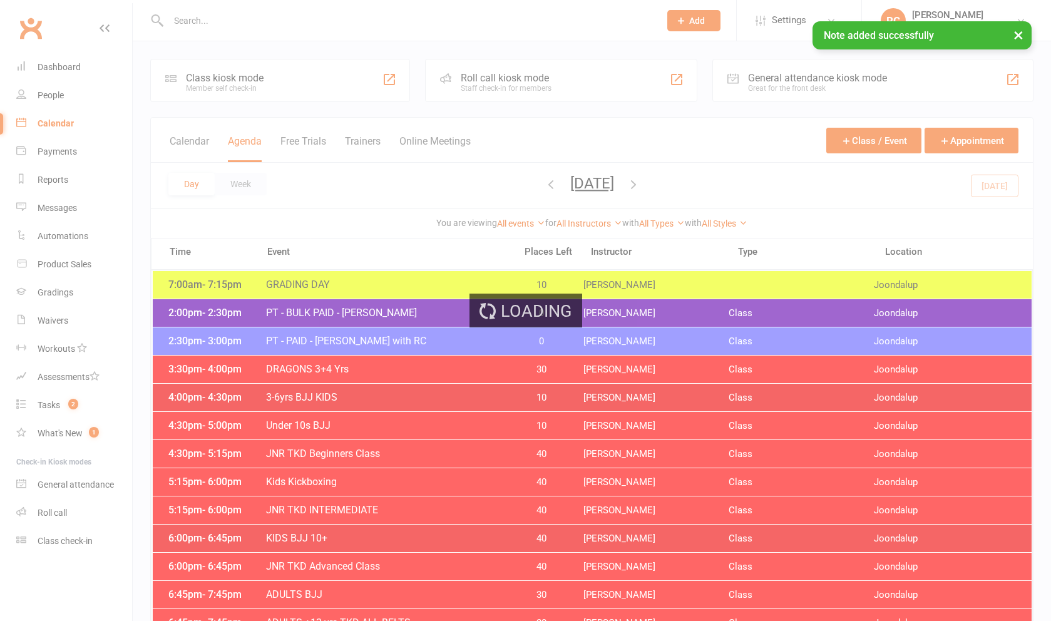
select select "100"
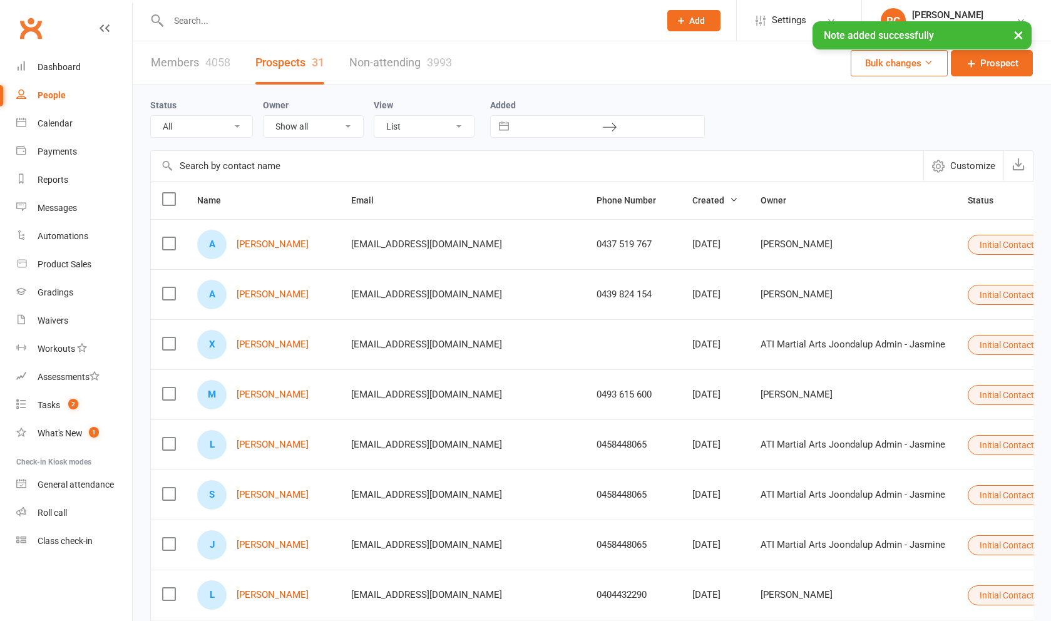
select select "Initial Contact"
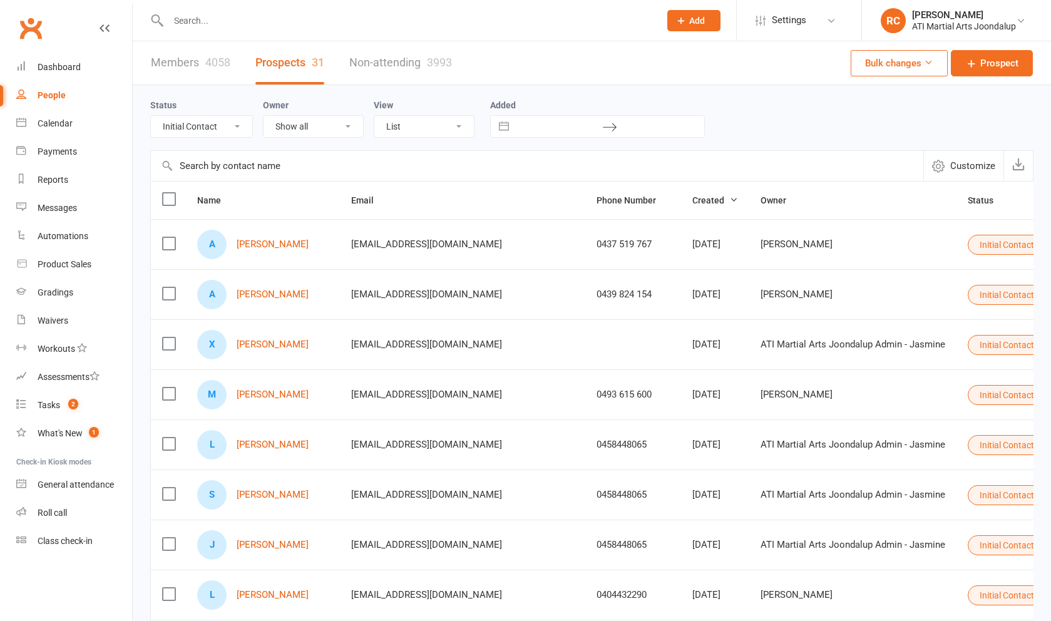
click at [190, 12] on input "text" at bounding box center [408, 21] width 486 height 18
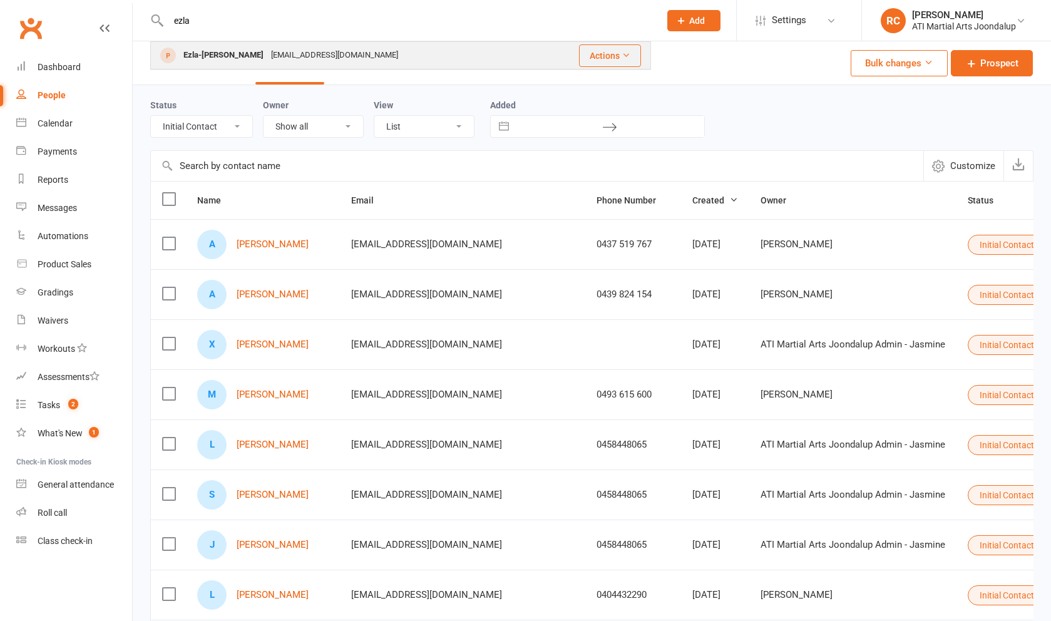
type input "Ella"
drag, startPoint x: 208, startPoint y: 48, endPoint x: 223, endPoint y: 61, distance: 19.5
click at [223, 61] on div "Ezla-Zhae Solomon" at bounding box center [224, 55] width 88 height 18
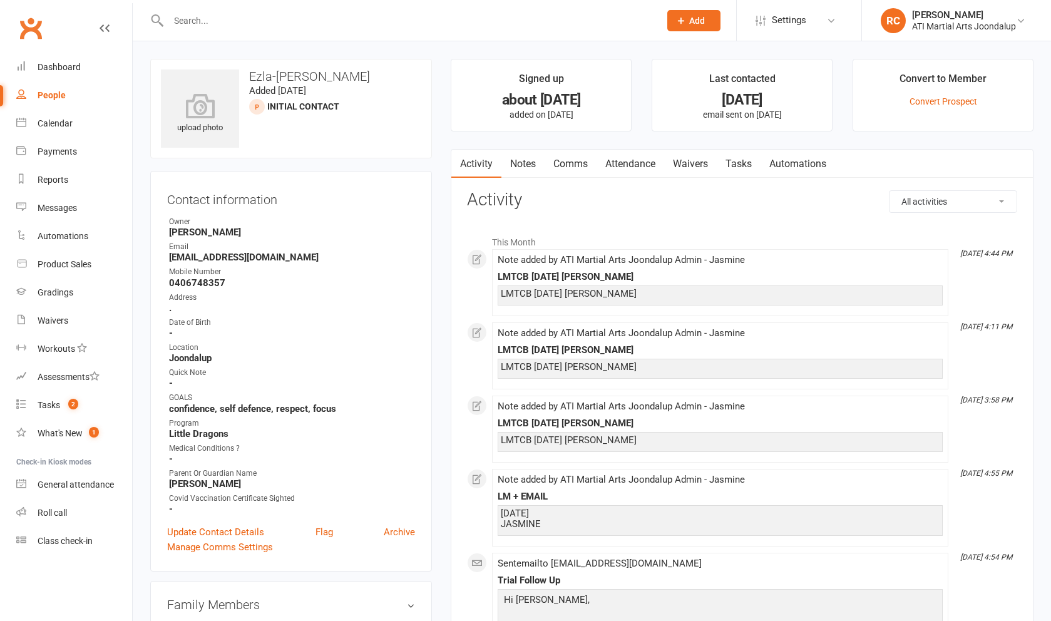
click at [425, 166] on link "Notes" at bounding box center [522, 164] width 43 height 29
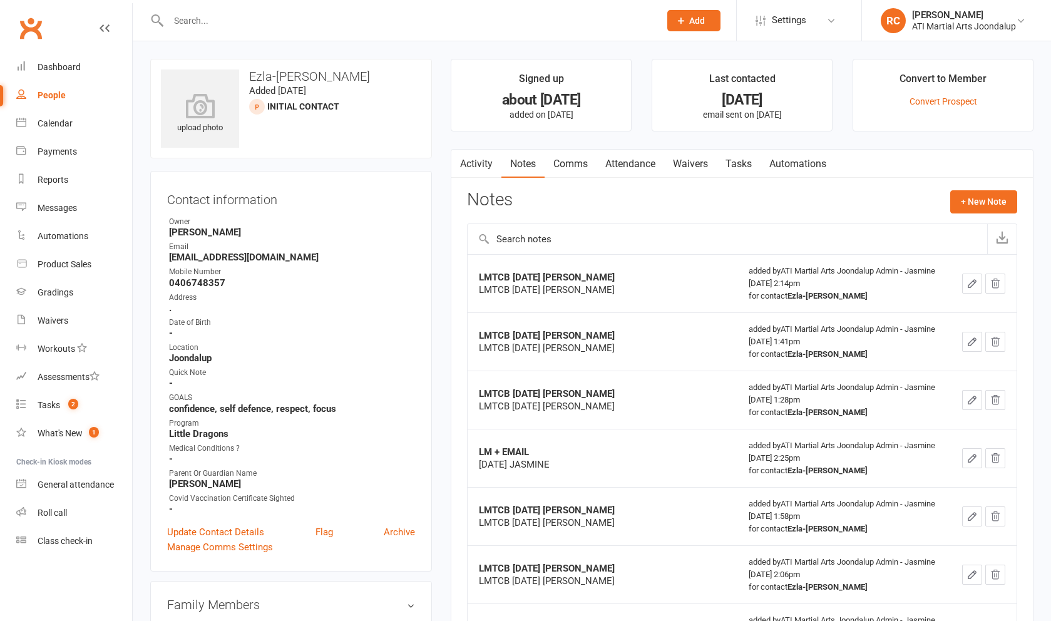
click at [425, 166] on link "Comms" at bounding box center [570, 164] width 52 height 29
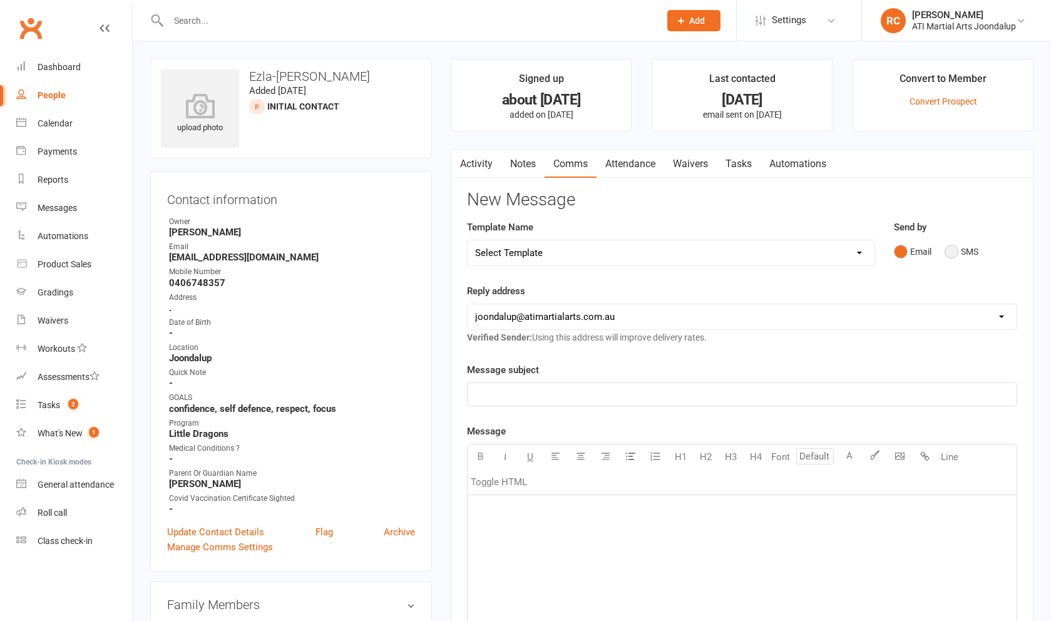
click at [425, 253] on button "SMS" at bounding box center [961, 252] width 34 height 24
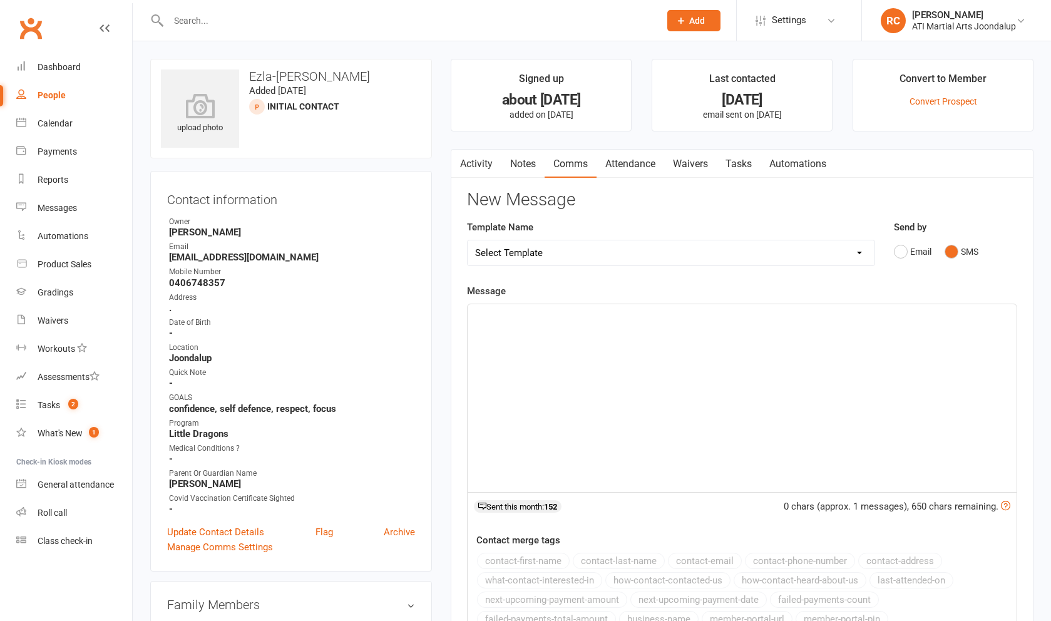
click at [425, 414] on div "﻿" at bounding box center [741, 398] width 549 height 188
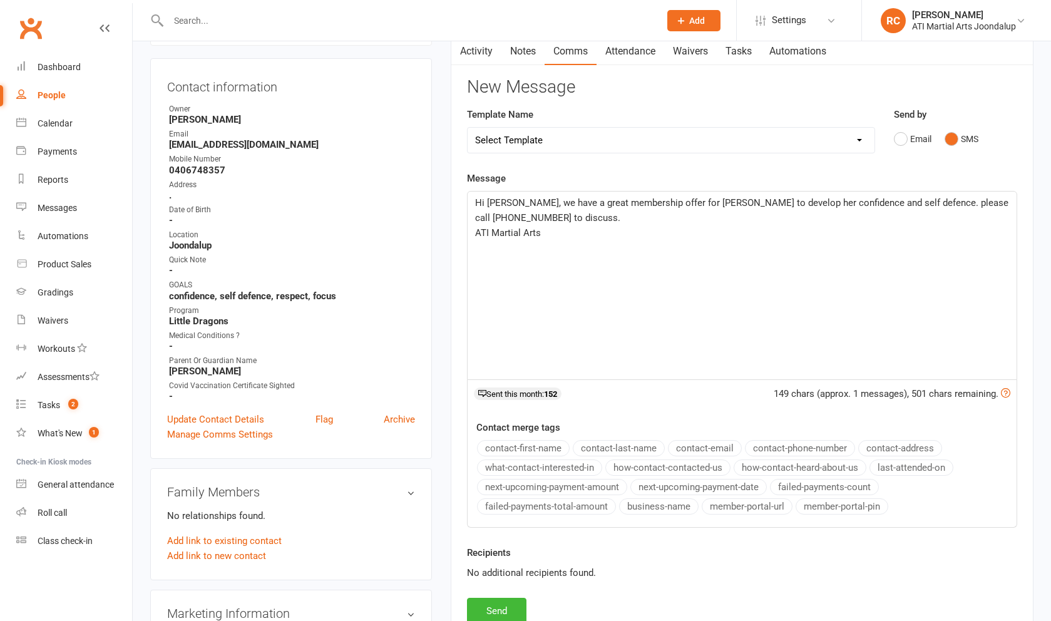
scroll to position [213, 0]
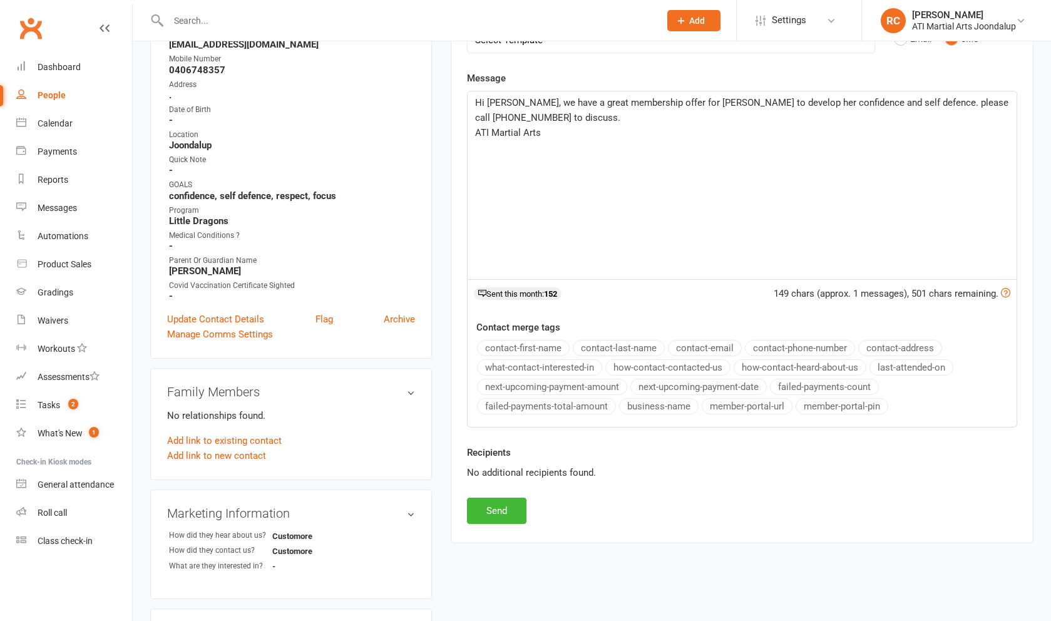
click at [425, 516] on button "Send" at bounding box center [496, 510] width 59 height 26
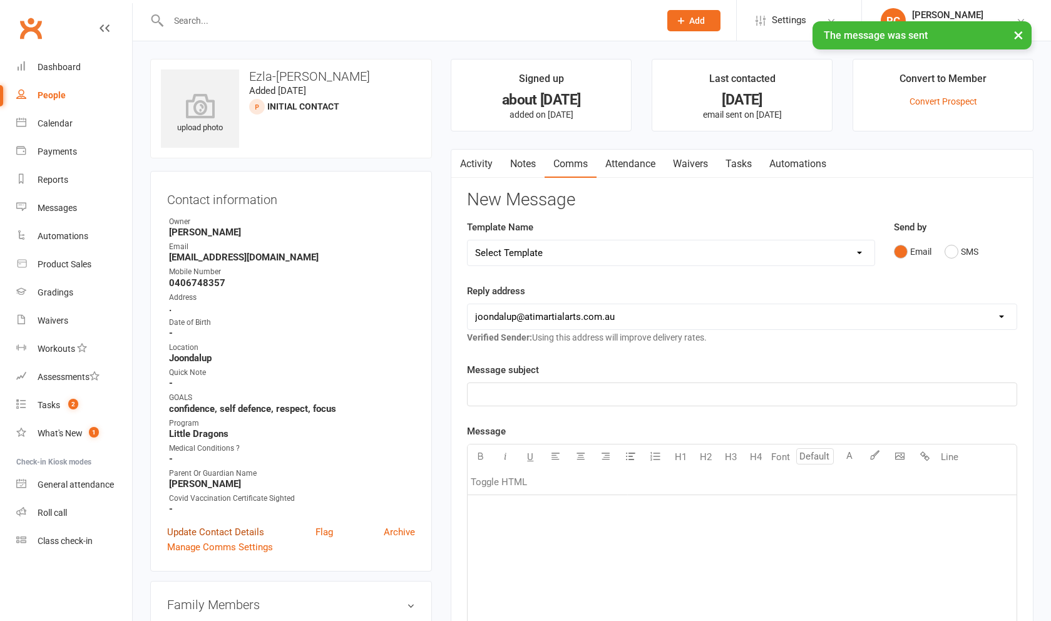
scroll to position [0, 0]
click at [189, 529] on link "Update Contact Details" at bounding box center [215, 531] width 97 height 15
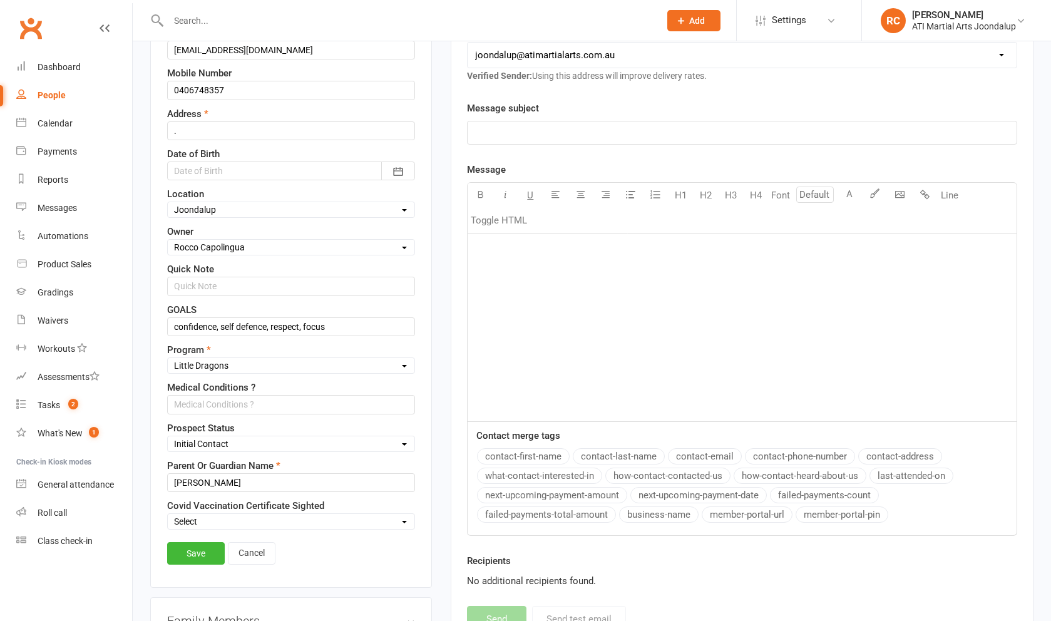
scroll to position [263, 0]
select select "Not interested"
click at [198, 562] on link "Save" at bounding box center [196, 551] width 58 height 23
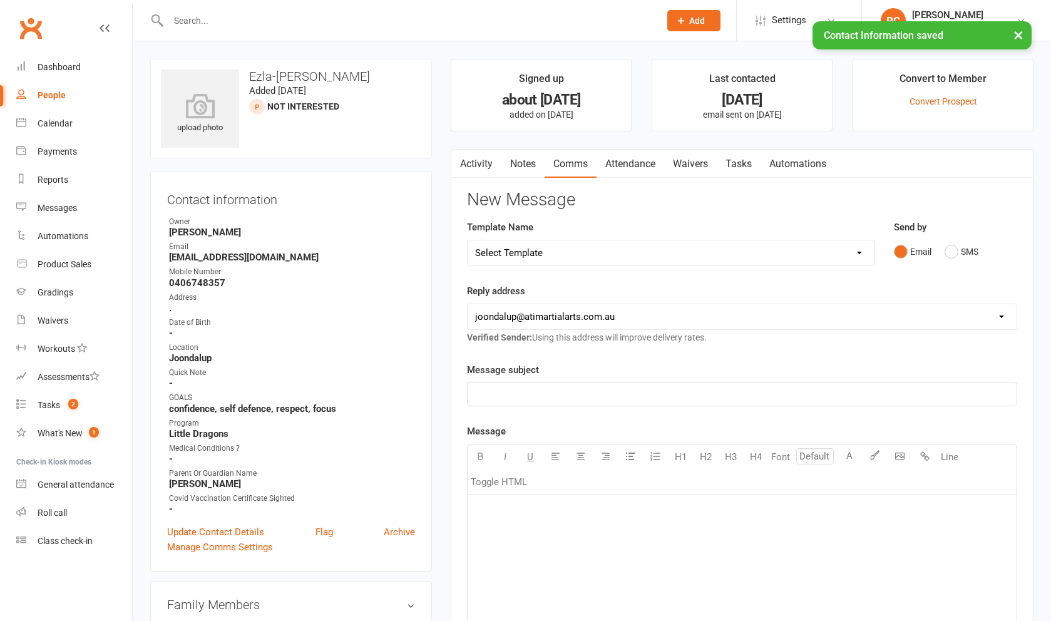
scroll to position [-1, 0]
click at [425, 163] on link "Notes" at bounding box center [522, 164] width 43 height 29
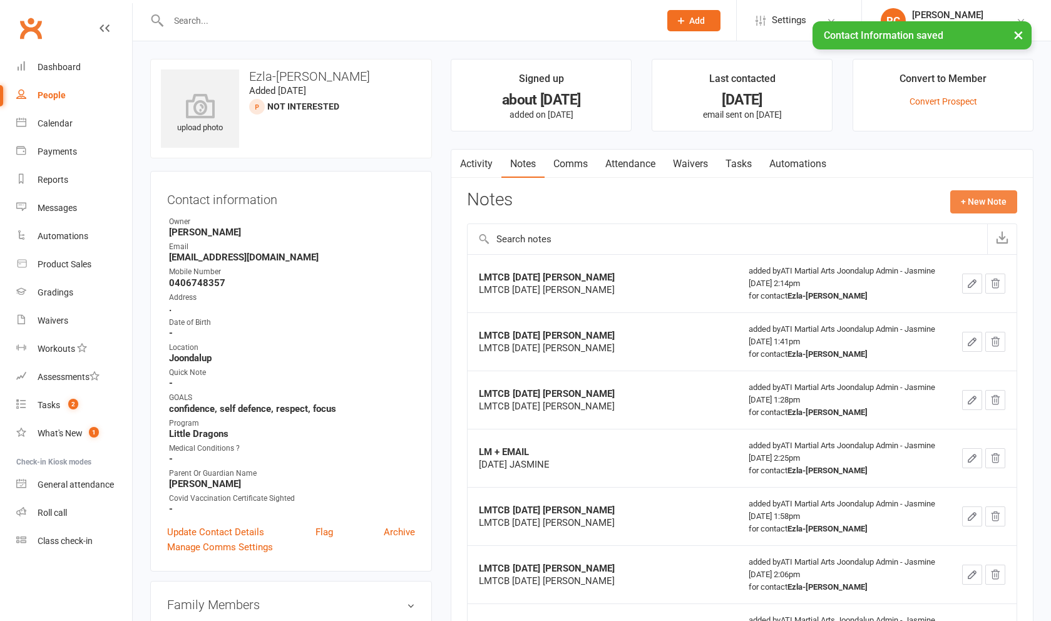
click at [425, 199] on button "+ New Note" at bounding box center [983, 201] width 67 height 23
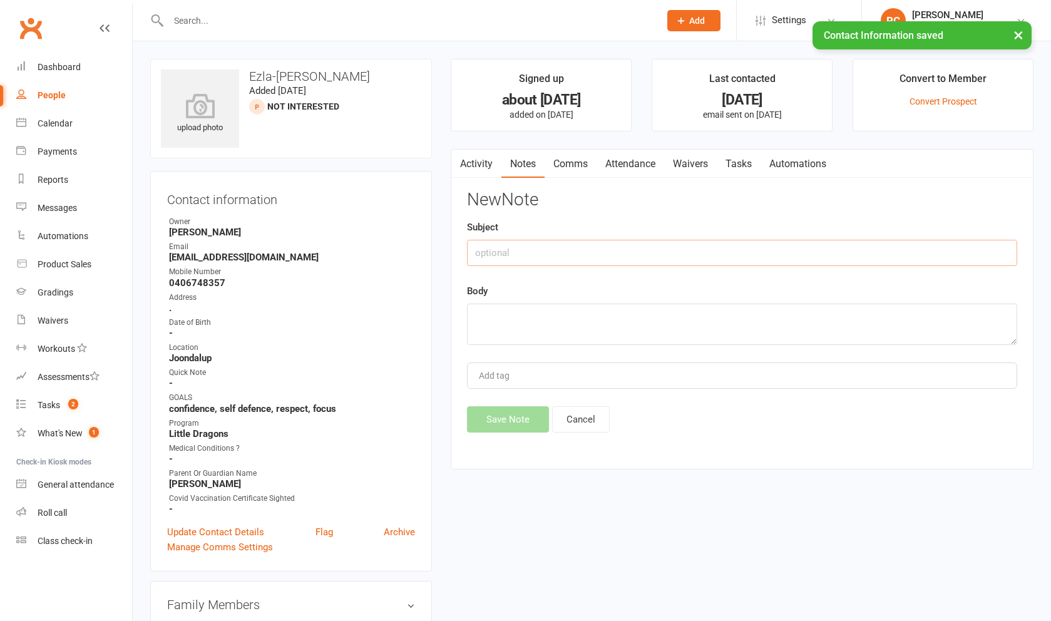
click at [425, 247] on input "text" at bounding box center [742, 253] width 550 height 26
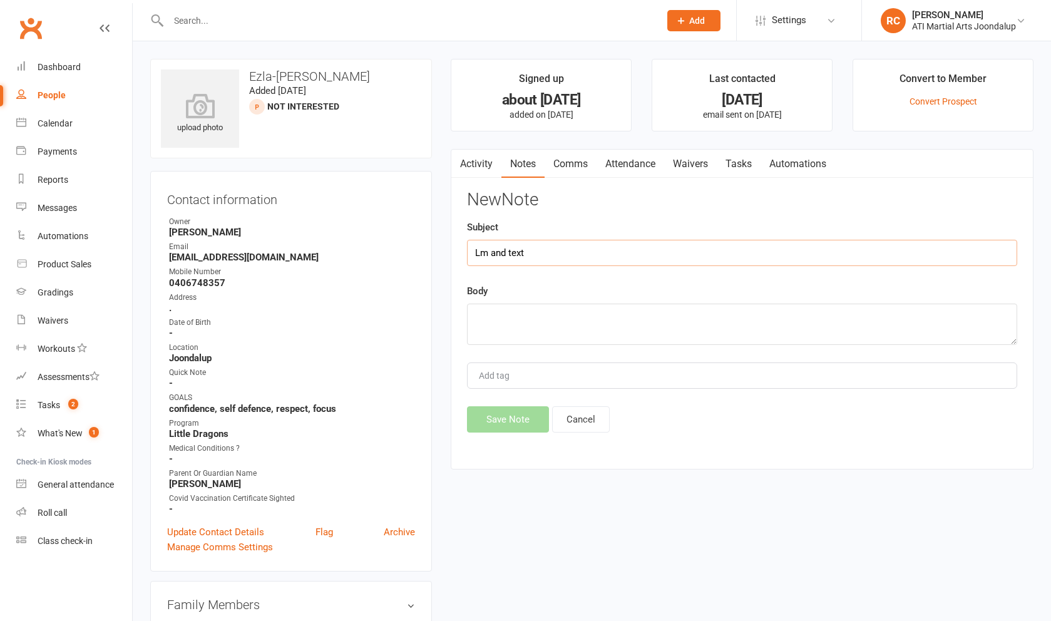
type input "Lm and text"
type textarea "removed"
click at [425, 430] on button "Save Note" at bounding box center [508, 419] width 82 height 26
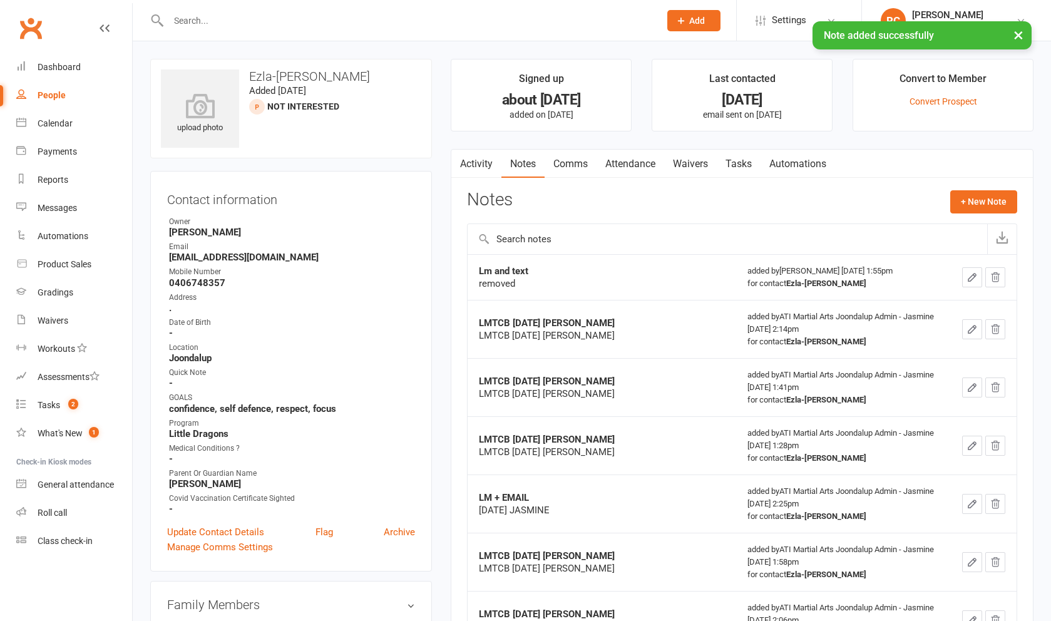
click at [49, 96] on div "People" at bounding box center [52, 95] width 28 height 10
select select "100"
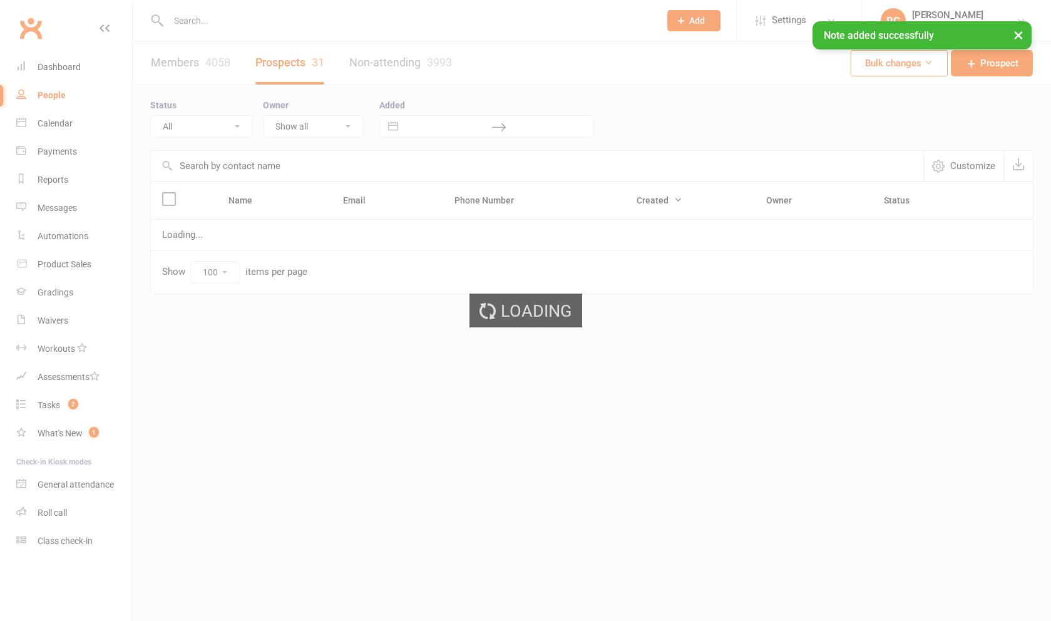
select select "Initial Contact"
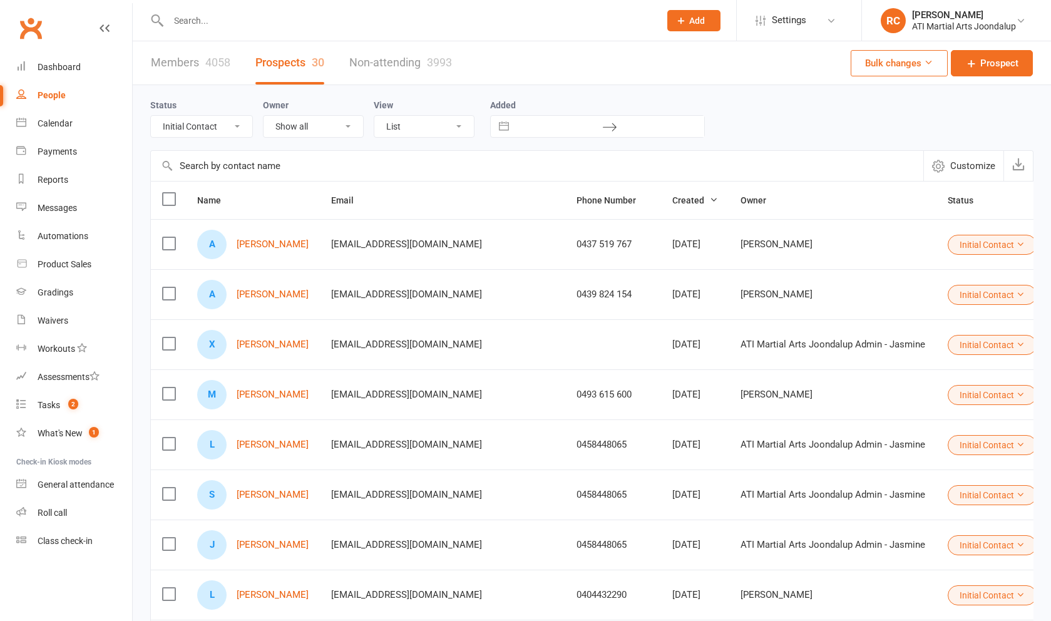
click at [178, 19] on input "text" at bounding box center [408, 21] width 486 height 18
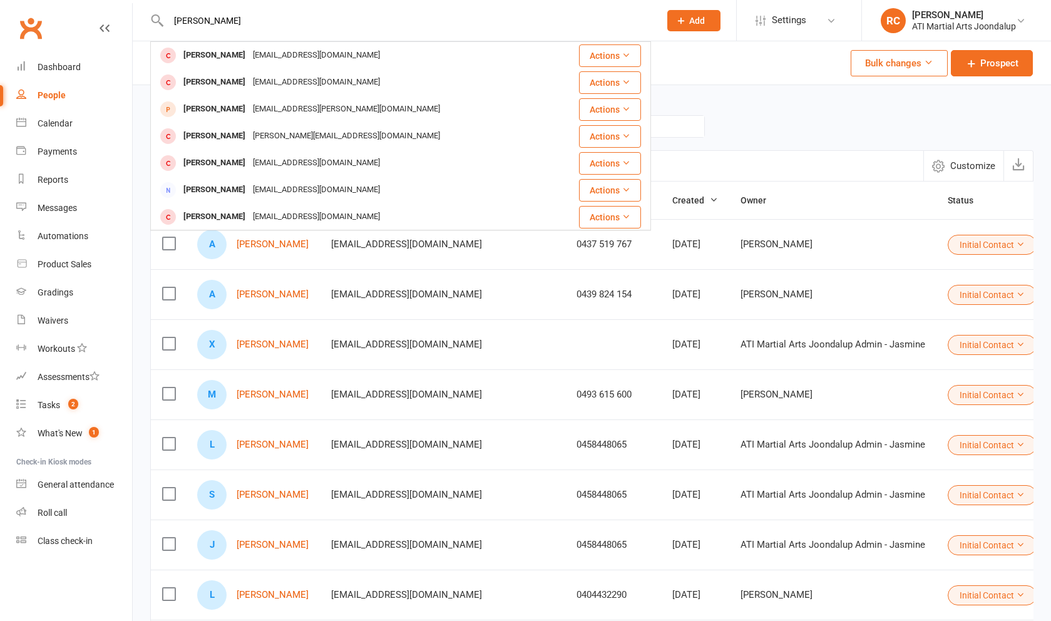
type input "Elijah"
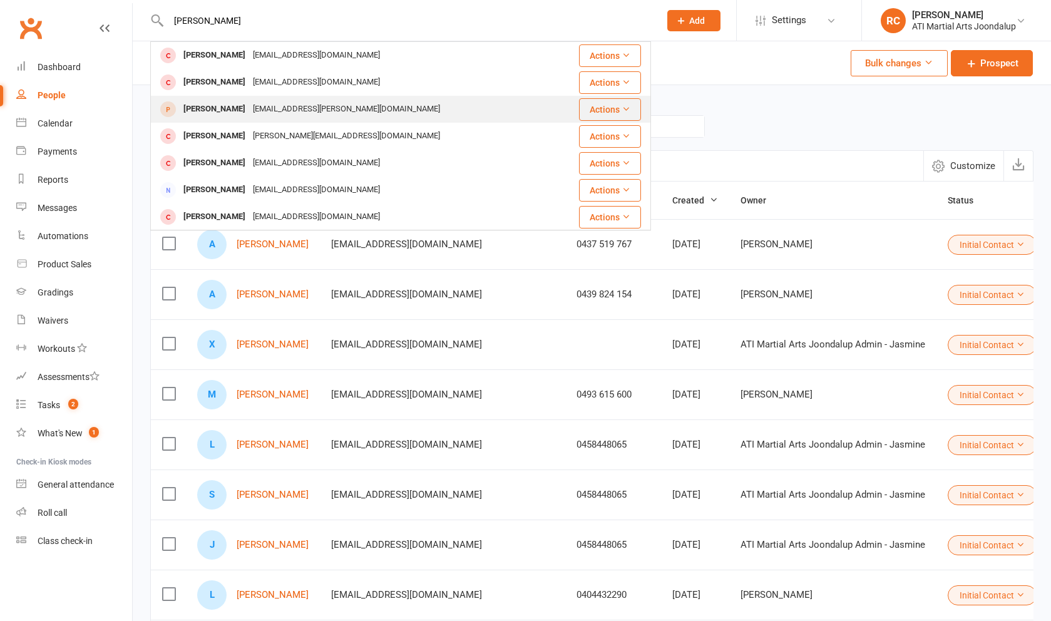
drag, startPoint x: 201, startPoint y: 45, endPoint x: 248, endPoint y: 111, distance: 81.2
click at [249, 111] on div "[EMAIL_ADDRESS][PERSON_NAME][DOMAIN_NAME]" at bounding box center [346, 109] width 195 height 18
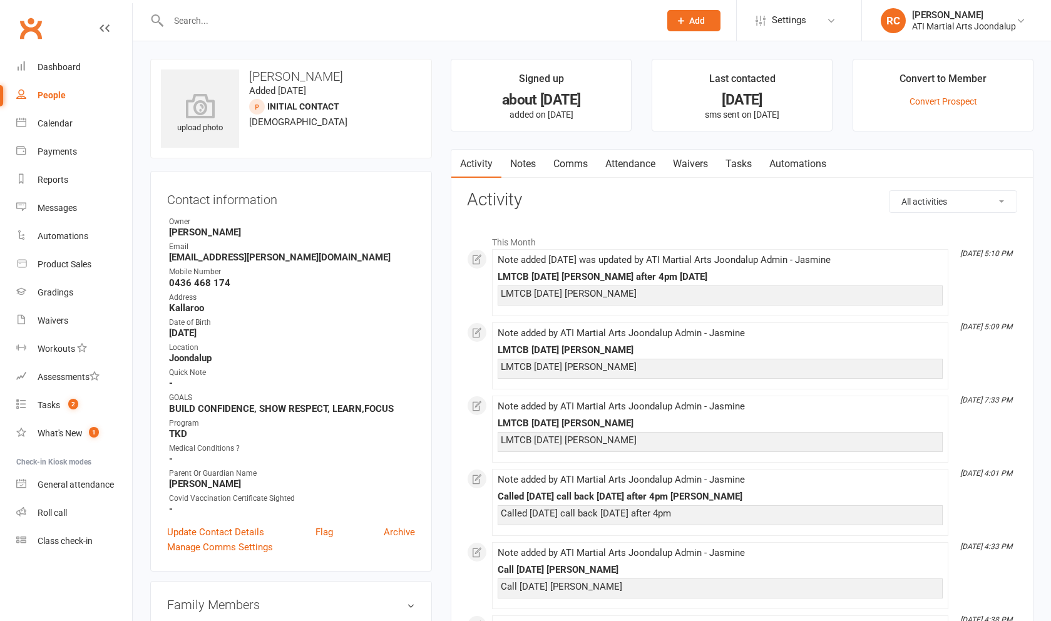
click at [425, 160] on link "Notes" at bounding box center [522, 164] width 43 height 29
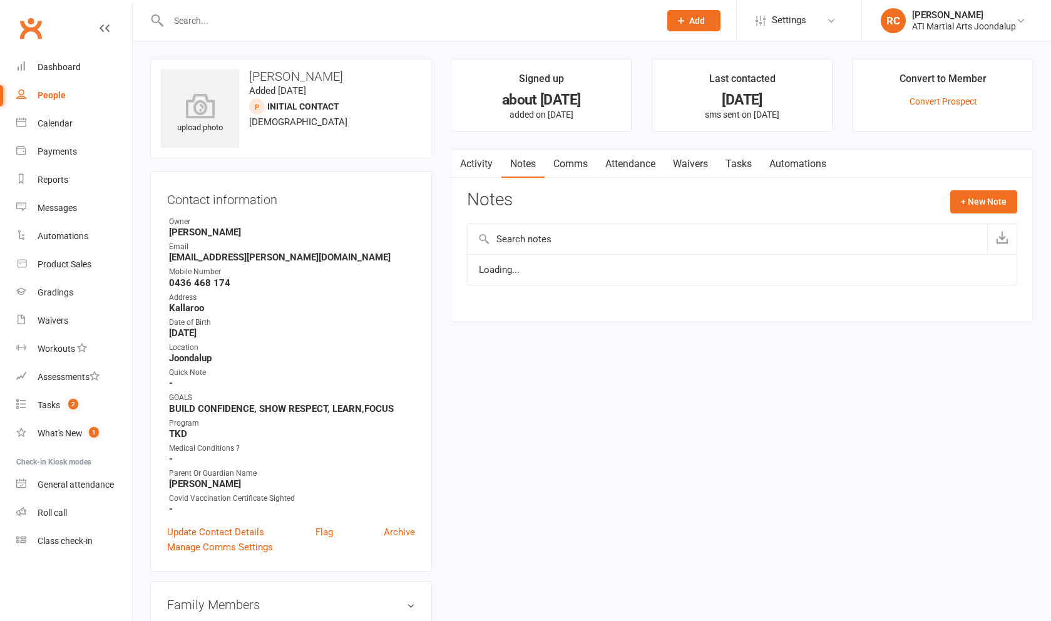
click at [425, 173] on link "Activity" at bounding box center [476, 164] width 50 height 29
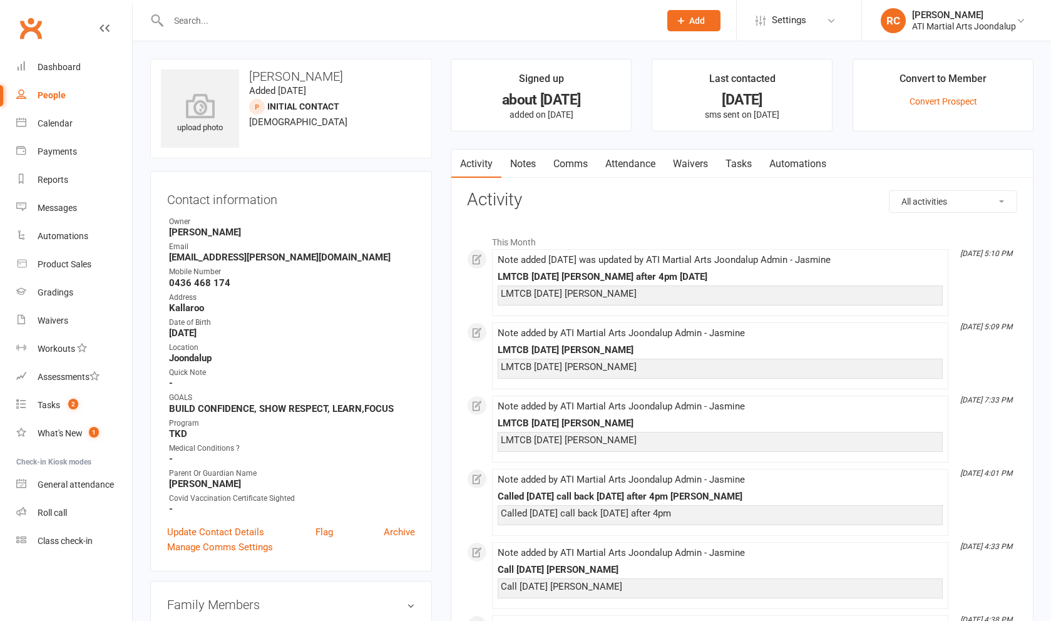
click at [425, 170] on link "Attendance" at bounding box center [630, 164] width 68 height 29
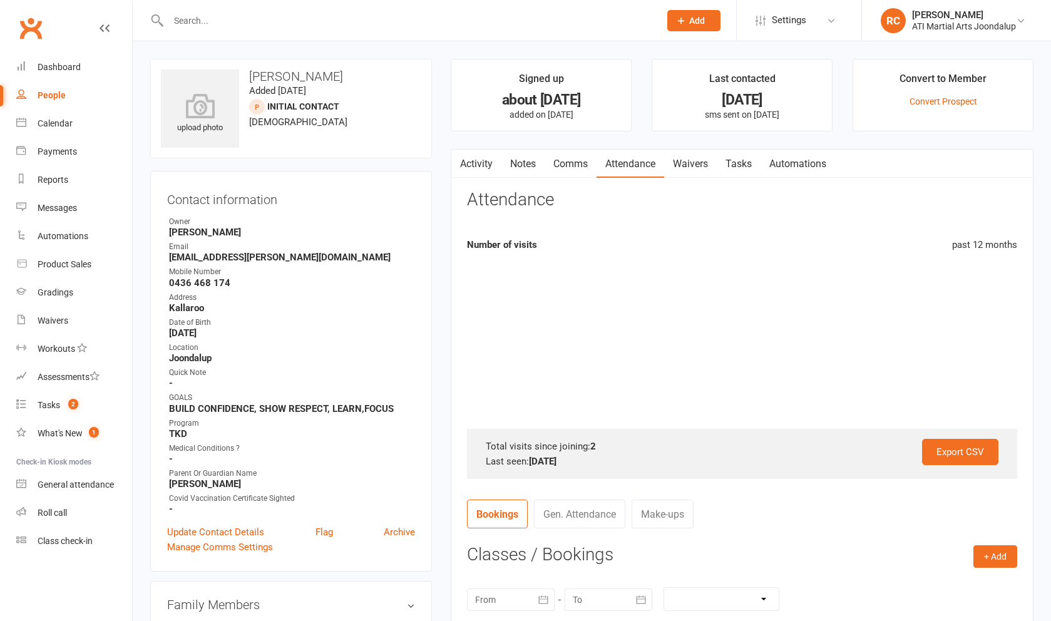
click at [425, 169] on link "Activity" at bounding box center [476, 164] width 50 height 29
click at [425, 171] on link "Activity" at bounding box center [476, 164] width 50 height 29
click at [425, 165] on link "Notes" at bounding box center [522, 164] width 43 height 29
click at [425, 173] on link "Notes" at bounding box center [522, 164] width 43 height 29
click at [425, 168] on link "Activity" at bounding box center [476, 164] width 50 height 29
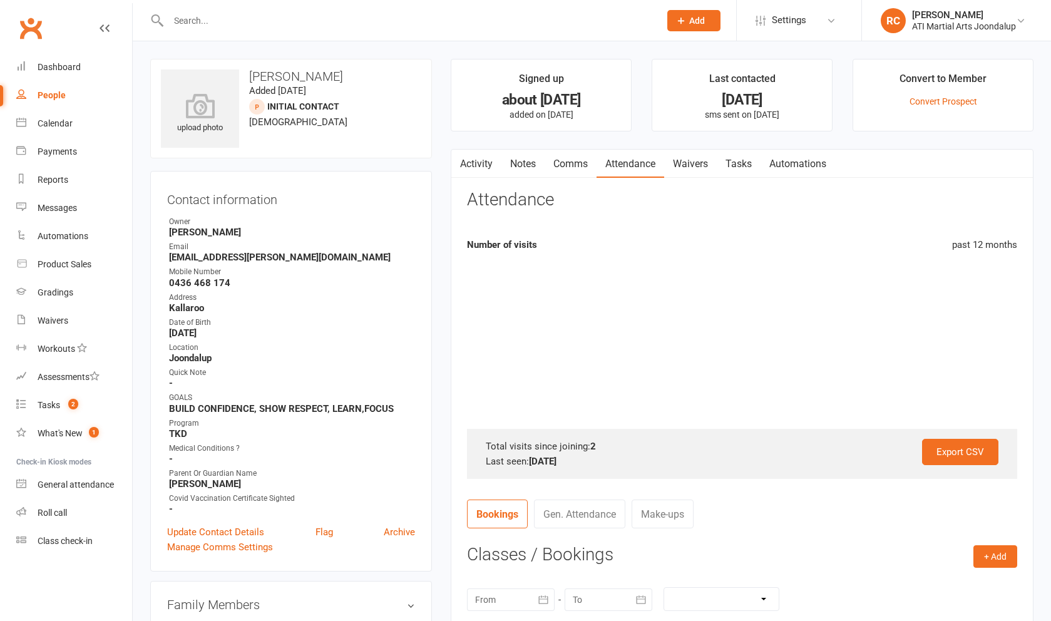
click at [425, 173] on link "Notes" at bounding box center [522, 164] width 43 height 29
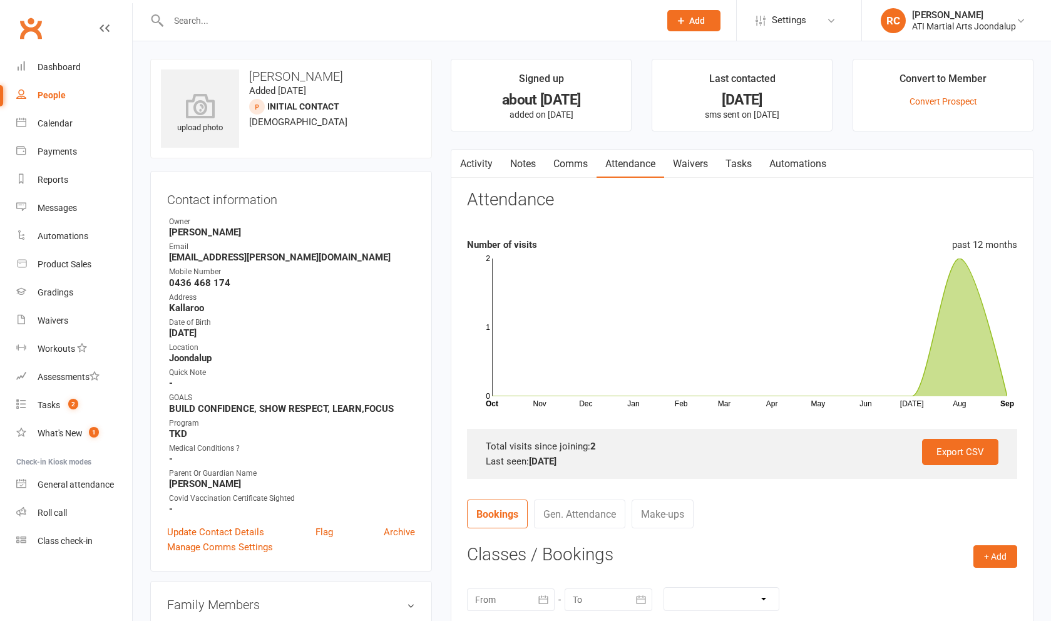
click at [537, 168] on link "Notes" at bounding box center [522, 164] width 43 height 29
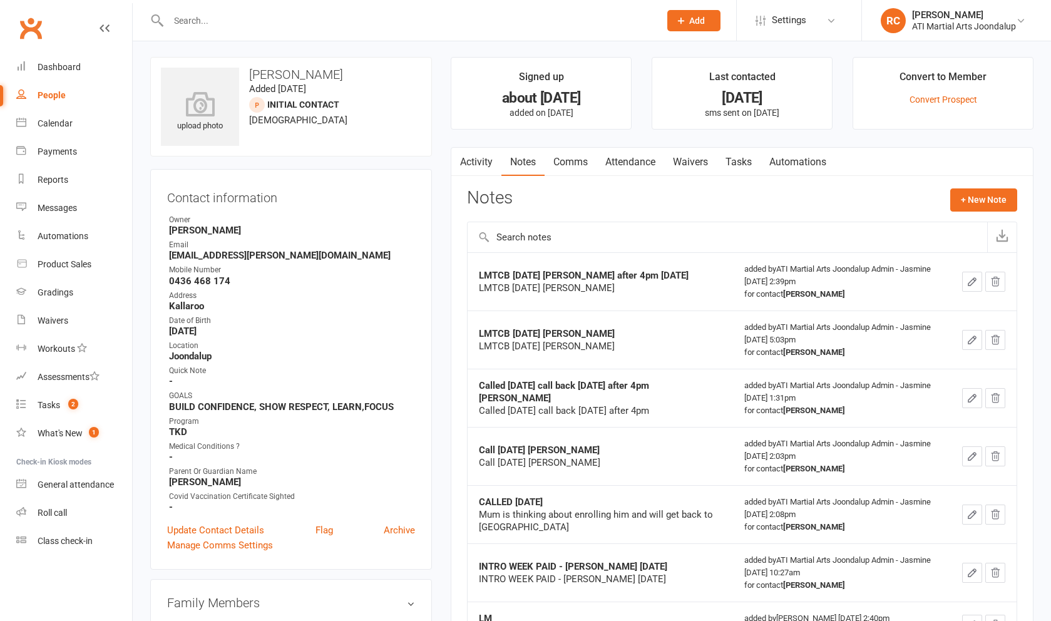
scroll to position [3, 0]
click at [960, 202] on button "+ New Note" at bounding box center [983, 199] width 67 height 23
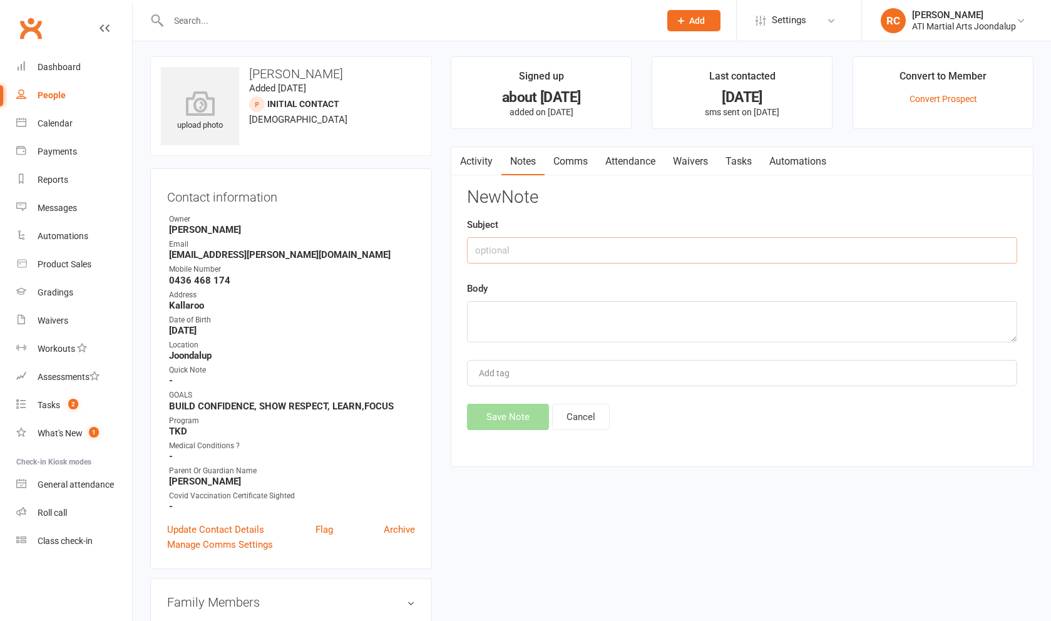
click at [754, 242] on input "text" at bounding box center [742, 250] width 550 height 26
type input "membership offer"
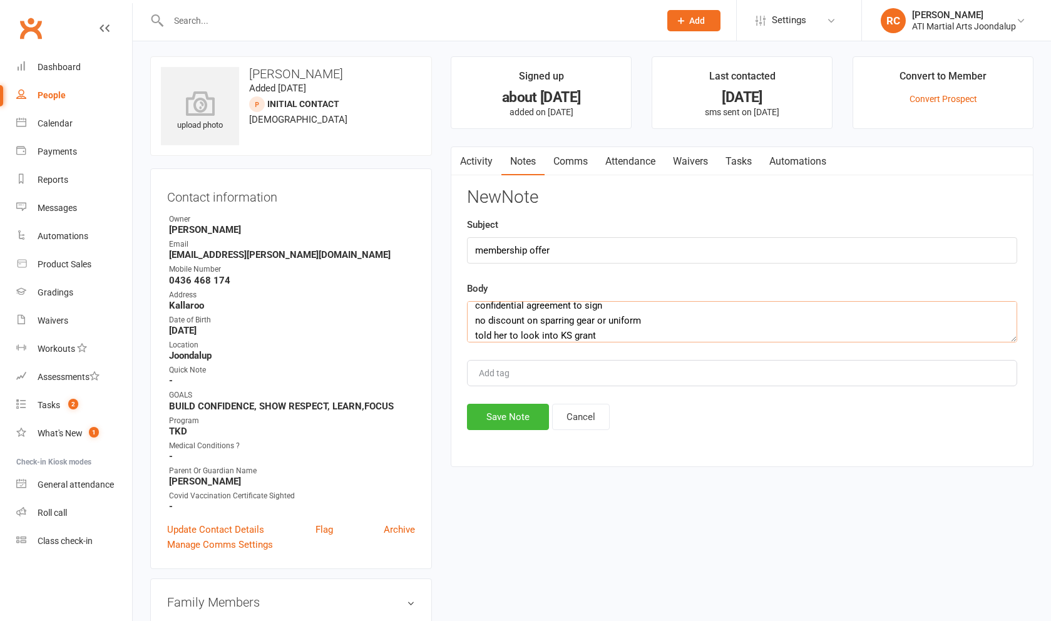
scroll to position [69, 0]
type textarea "$30 per week No joining fee 12 month membership confidential agreement to sign …"
click at [586, 245] on input "membership offer" at bounding box center [742, 250] width 550 height 26
type input "membership offer - to sign [DATE] or [DATE]"
click at [497, 414] on button "Save Note" at bounding box center [508, 417] width 82 height 26
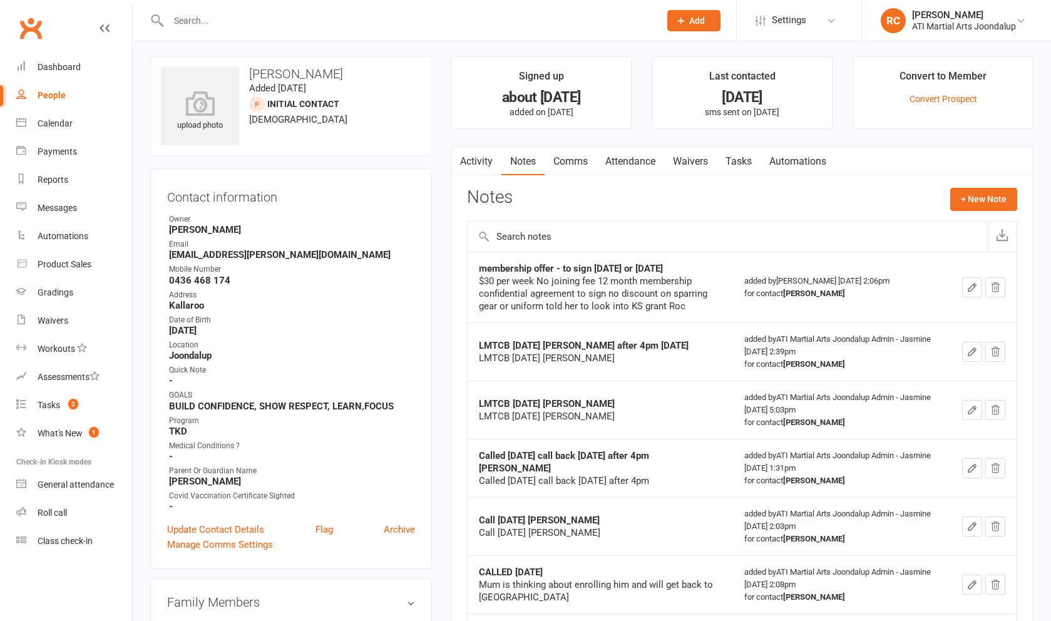
click at [205, 14] on input "text" at bounding box center [408, 21] width 486 height 18
type input "z"
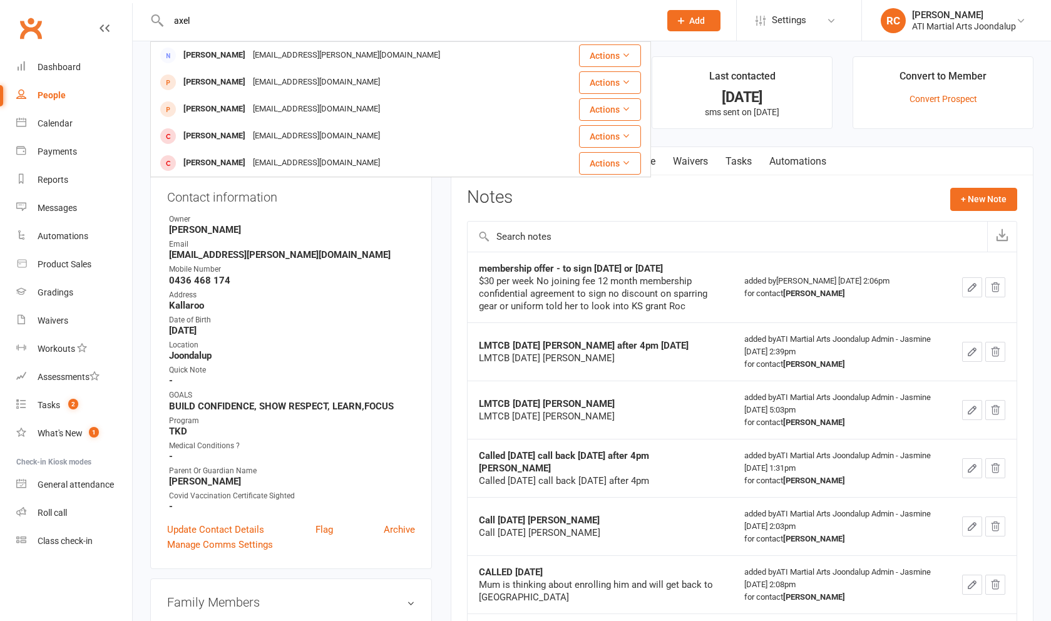
type input "[PERSON_NAME]"
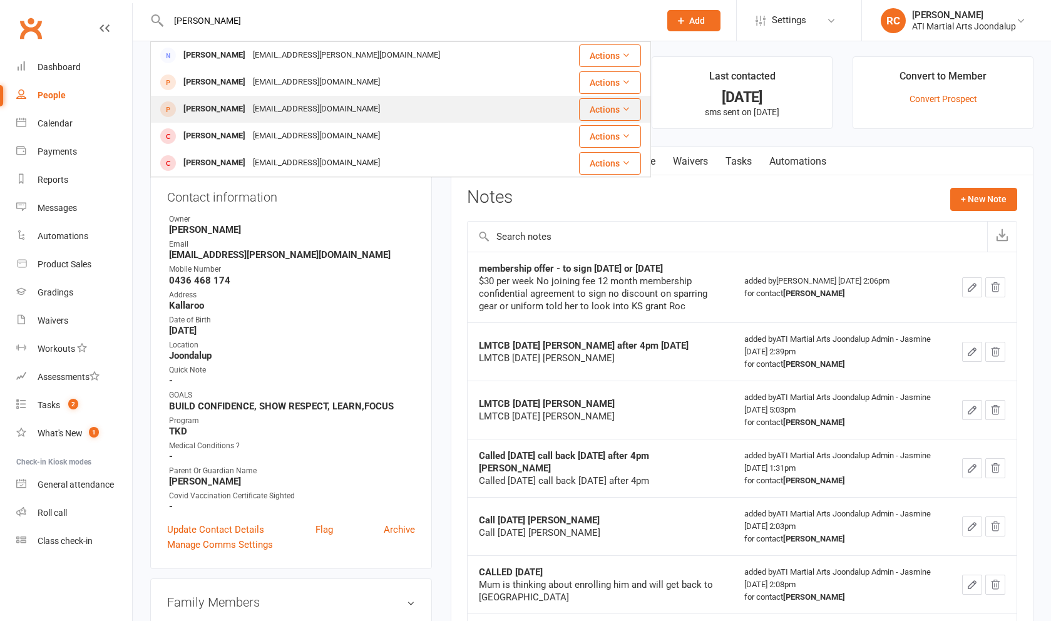
drag, startPoint x: 204, startPoint y: 14, endPoint x: 243, endPoint y: 111, distance: 104.5
click at [249, 111] on div "[EMAIL_ADDRESS][DOMAIN_NAME]" at bounding box center [316, 109] width 135 height 18
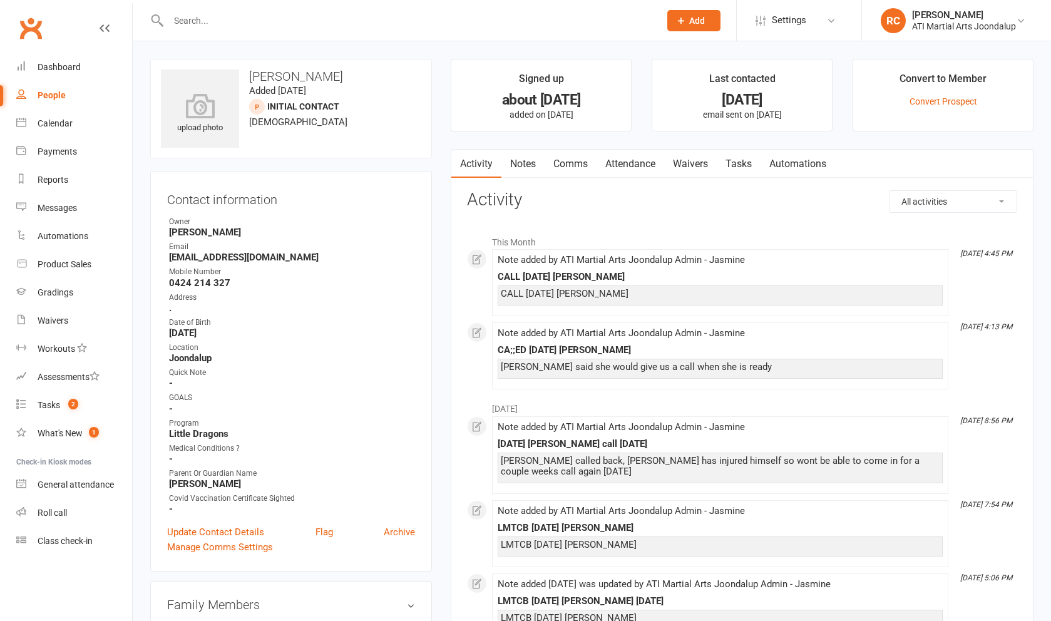
click at [522, 167] on link "Notes" at bounding box center [522, 164] width 43 height 29
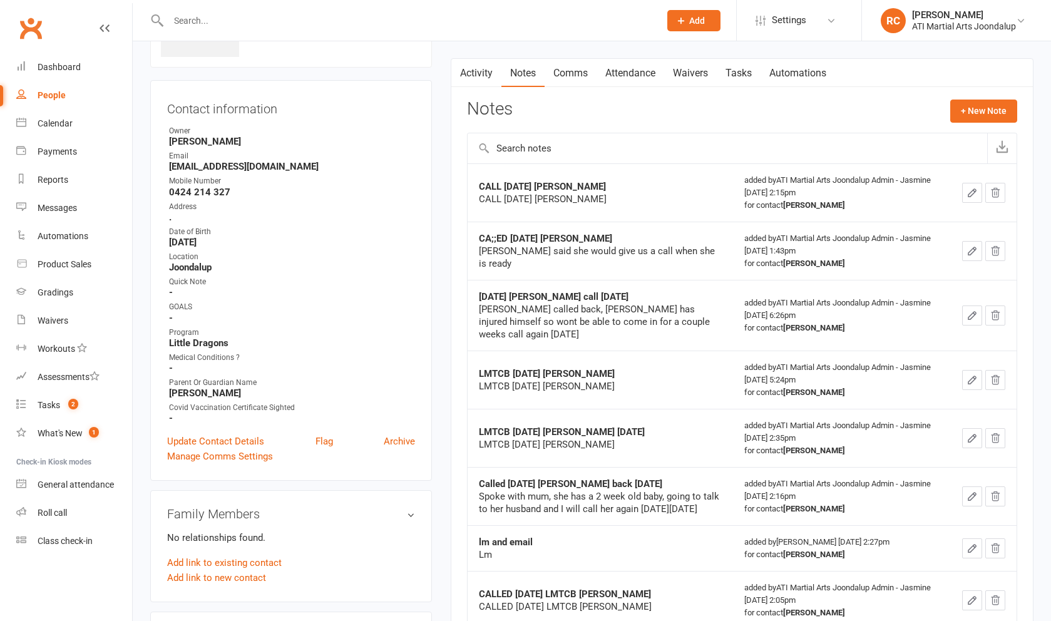
scroll to position [91, 0]
click at [1002, 111] on button "+ New Note" at bounding box center [983, 110] width 67 height 23
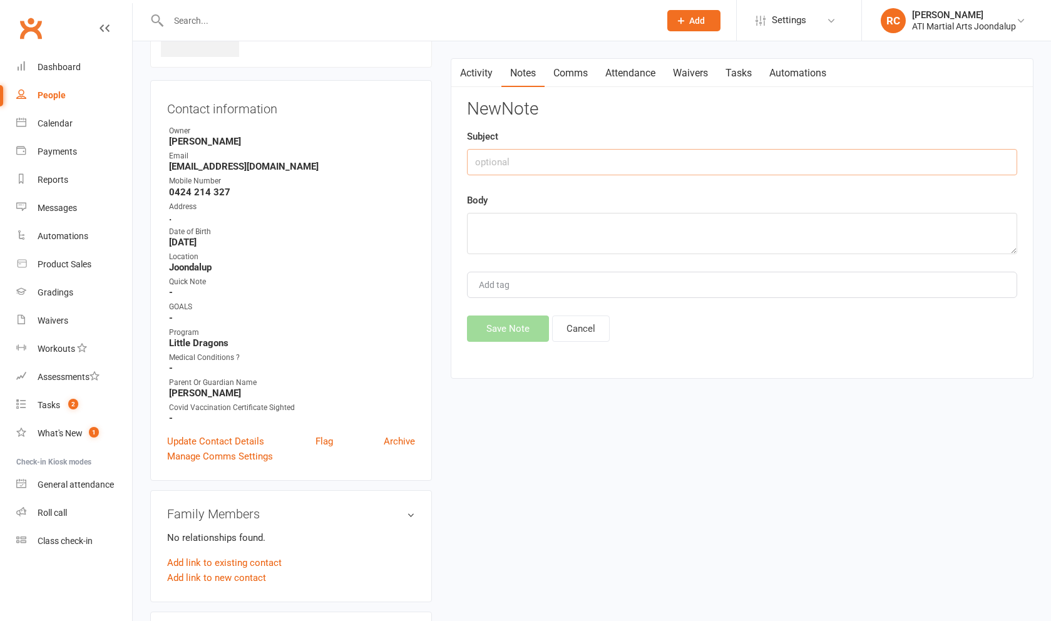
click at [713, 164] on input "text" at bounding box center [742, 162] width 550 height 26
type input "text and LM"
type textarea "removed"
click at [512, 332] on button "Save Note" at bounding box center [508, 328] width 82 height 26
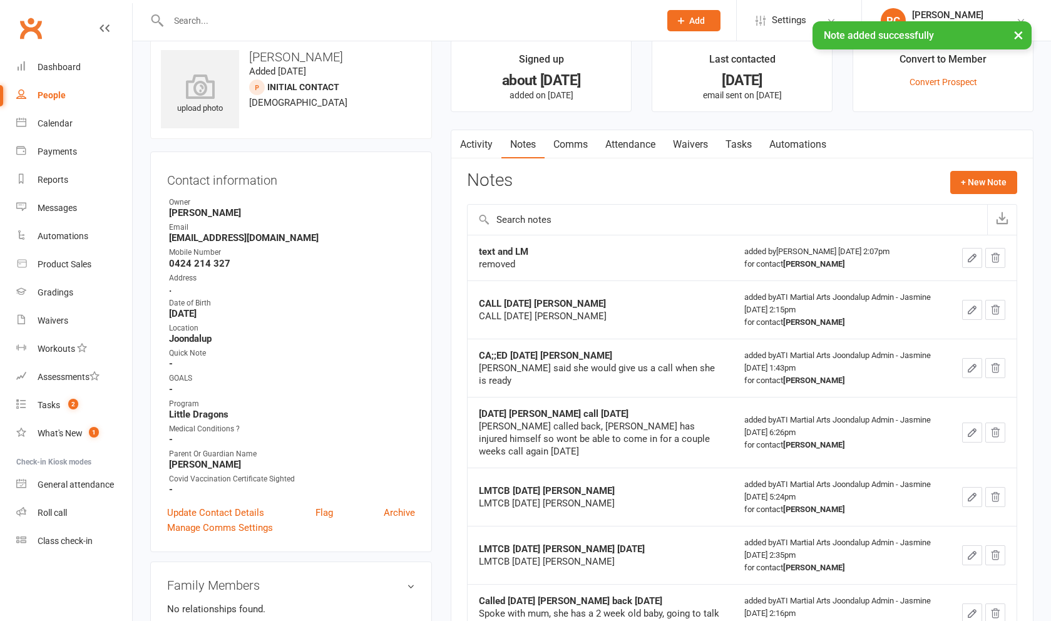
scroll to position [0, 0]
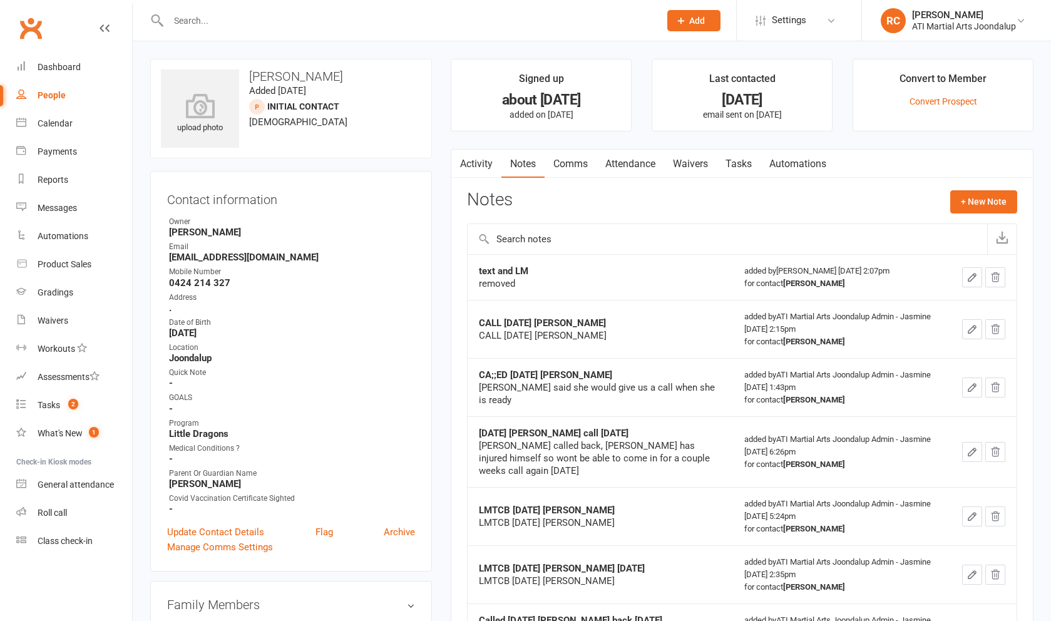
click at [624, 171] on link "Attendance" at bounding box center [630, 164] width 68 height 29
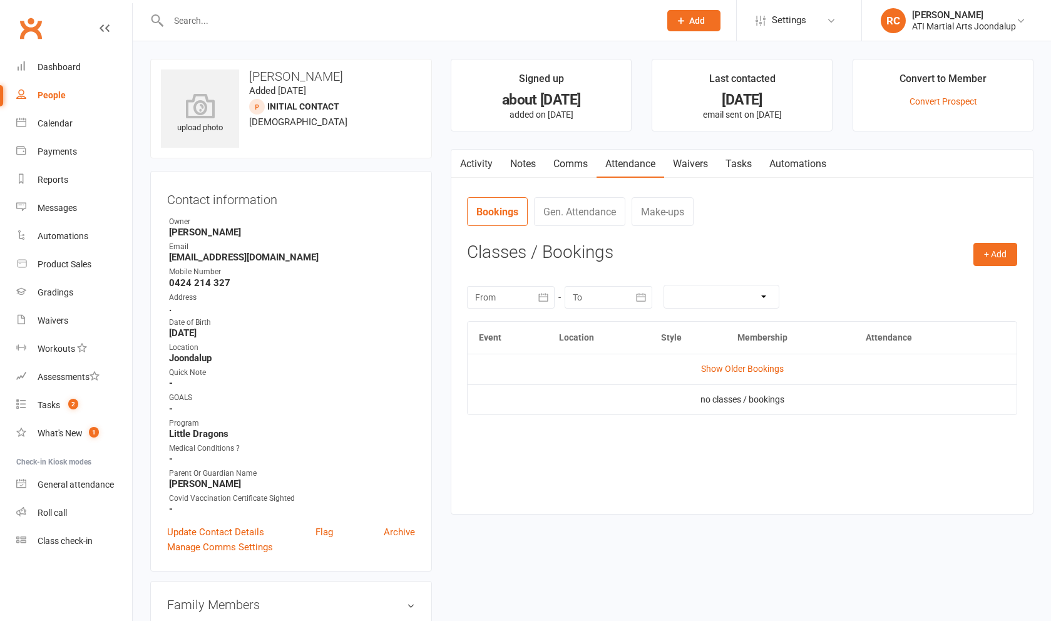
click at [581, 171] on link "Comms" at bounding box center [570, 164] width 52 height 29
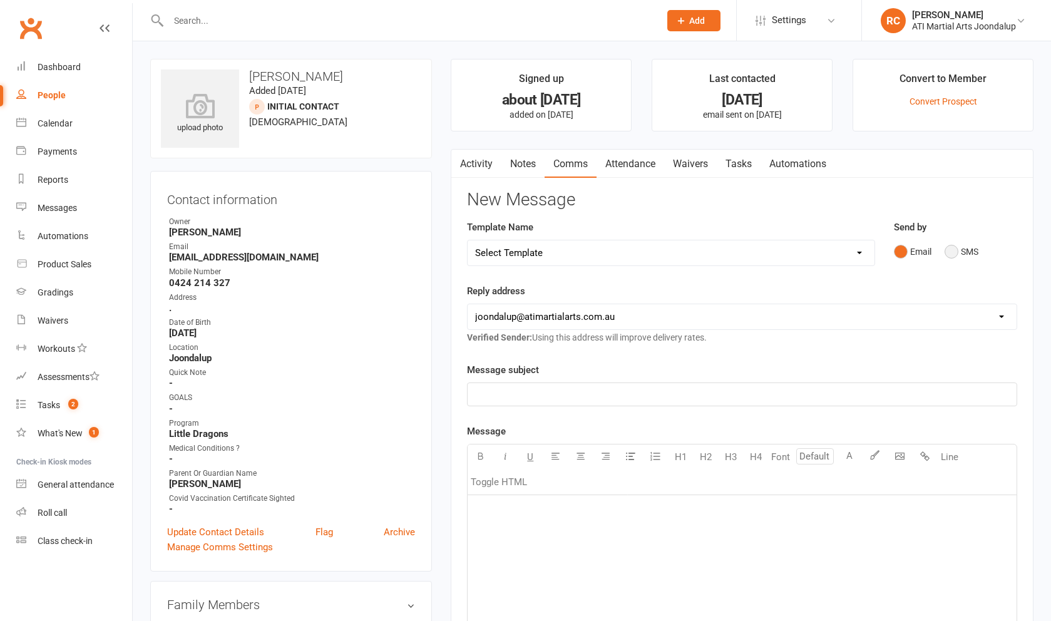
click at [960, 258] on button "SMS" at bounding box center [961, 252] width 34 height 24
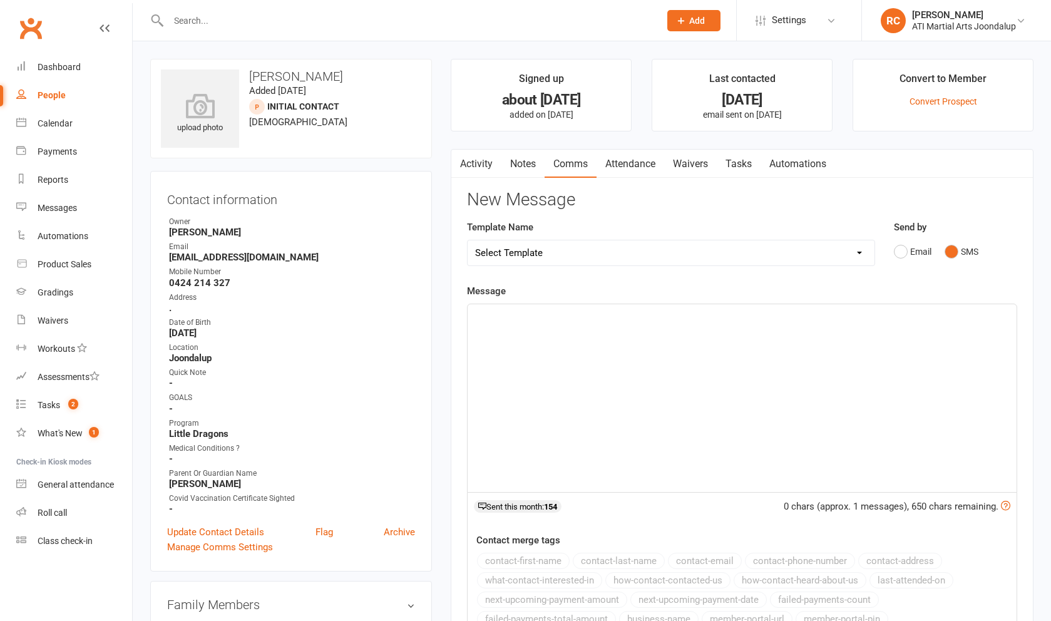
click at [721, 485] on div "﻿" at bounding box center [741, 398] width 549 height 188
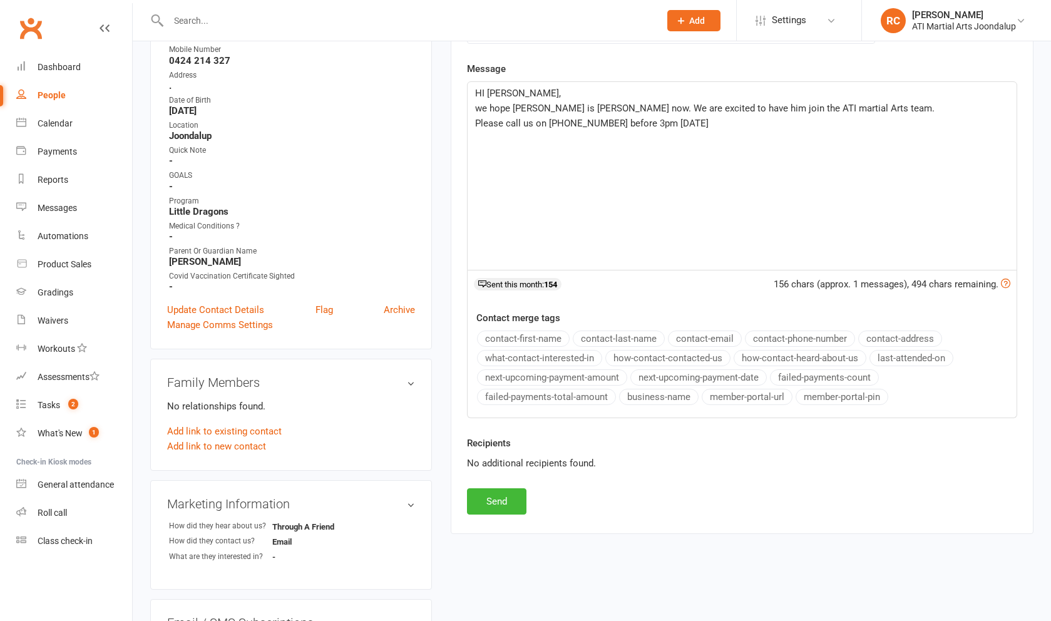
scroll to position [226, 0]
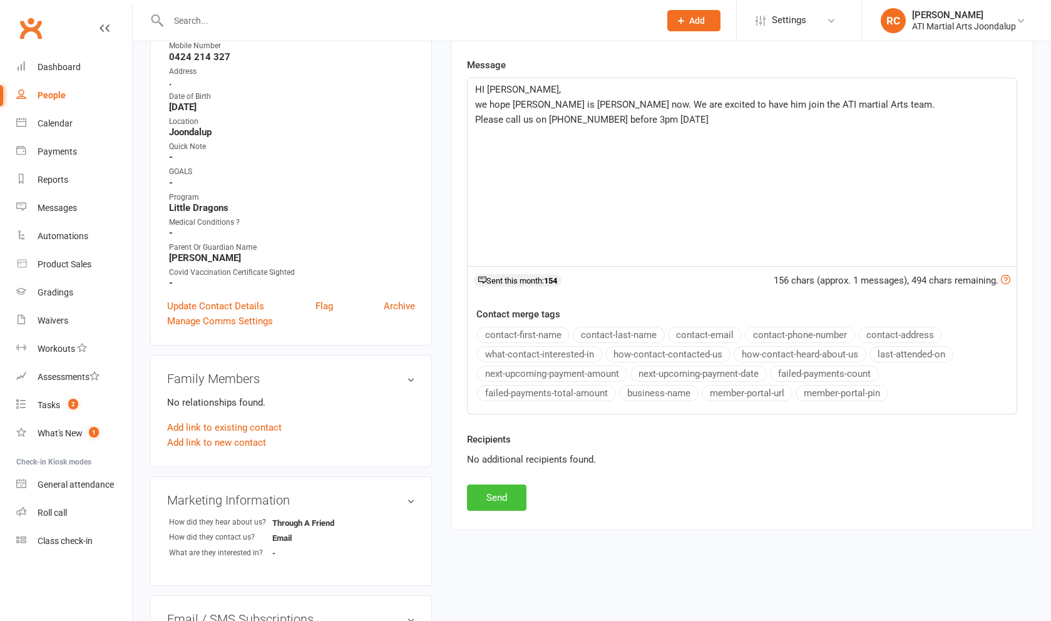
click at [494, 507] on button "Send" at bounding box center [496, 497] width 59 height 26
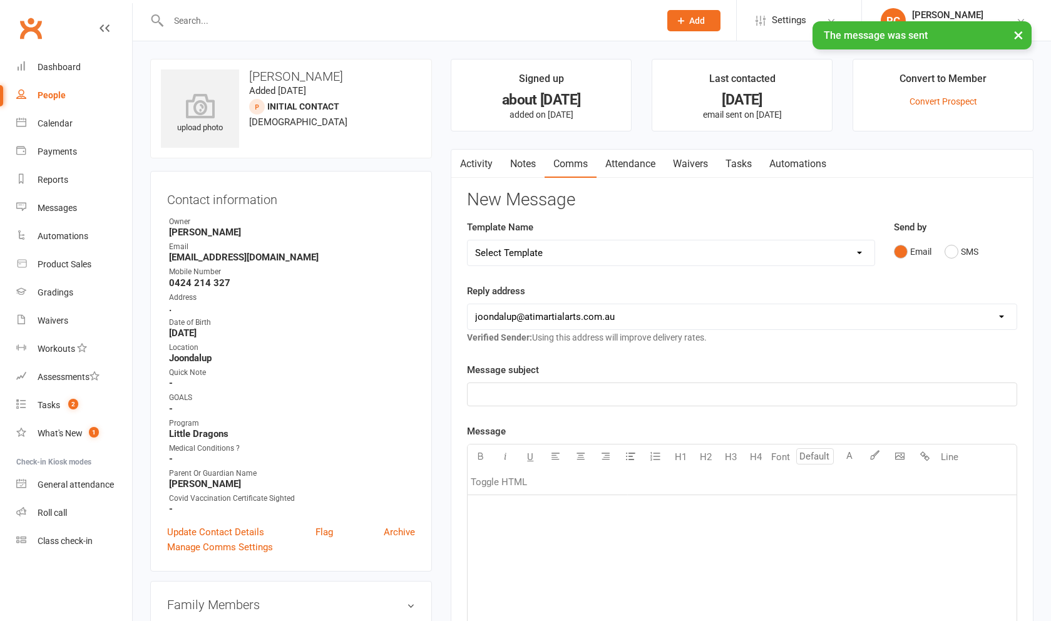
scroll to position [0, 0]
click at [42, 93] on div "People" at bounding box center [52, 95] width 28 height 10
select select "100"
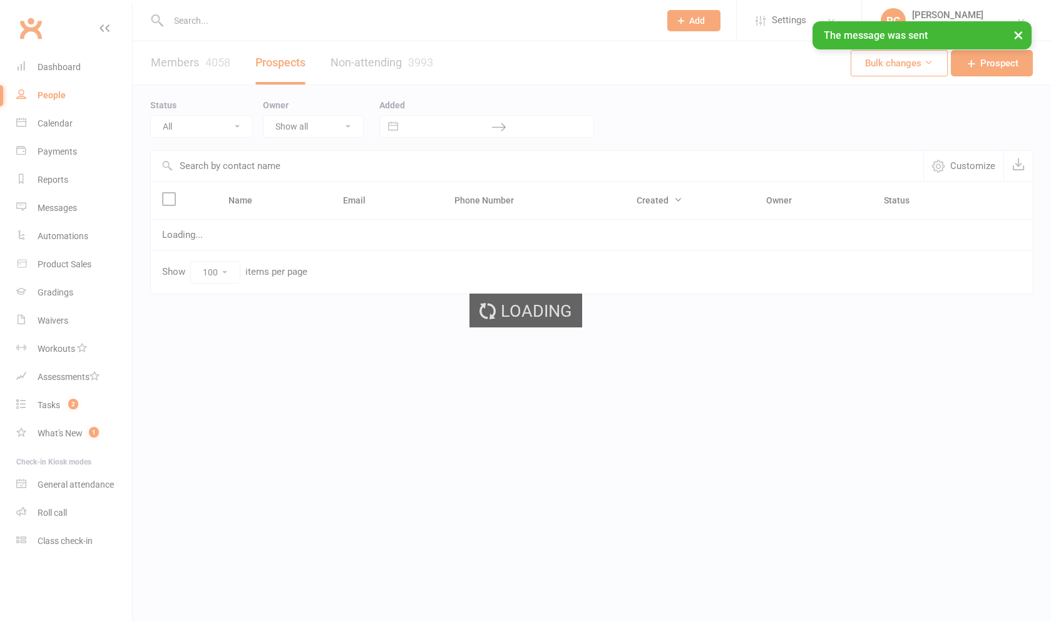
select select "Initial Contact"
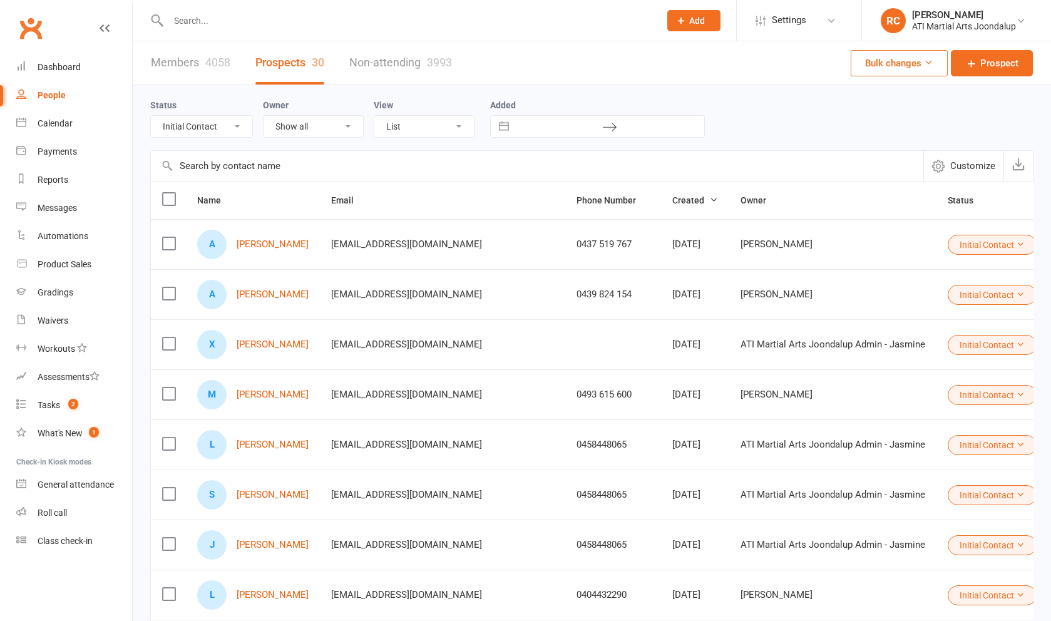
click at [233, 22] on input "text" at bounding box center [408, 21] width 486 height 18
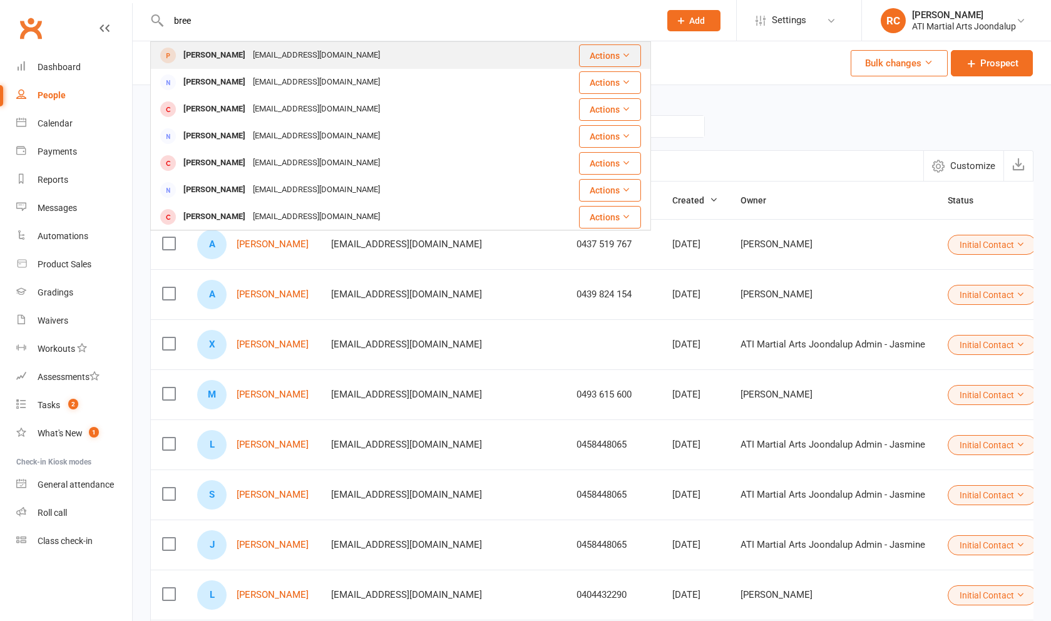
type input "bree"
click at [249, 56] on div "[EMAIL_ADDRESS][DOMAIN_NAME]" at bounding box center [316, 55] width 135 height 18
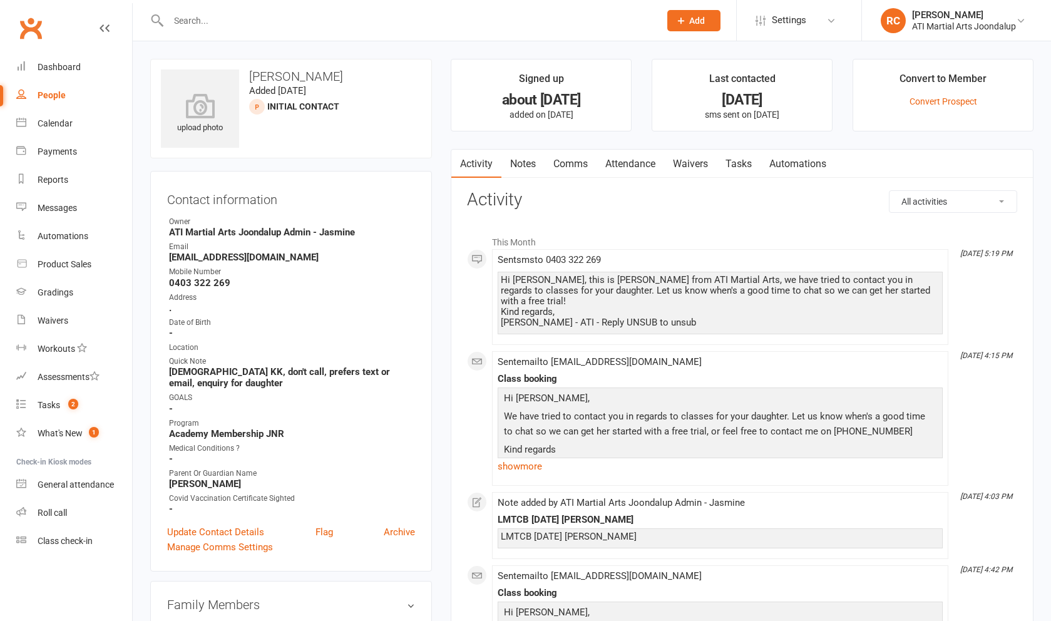
click at [529, 166] on link "Notes" at bounding box center [522, 164] width 43 height 29
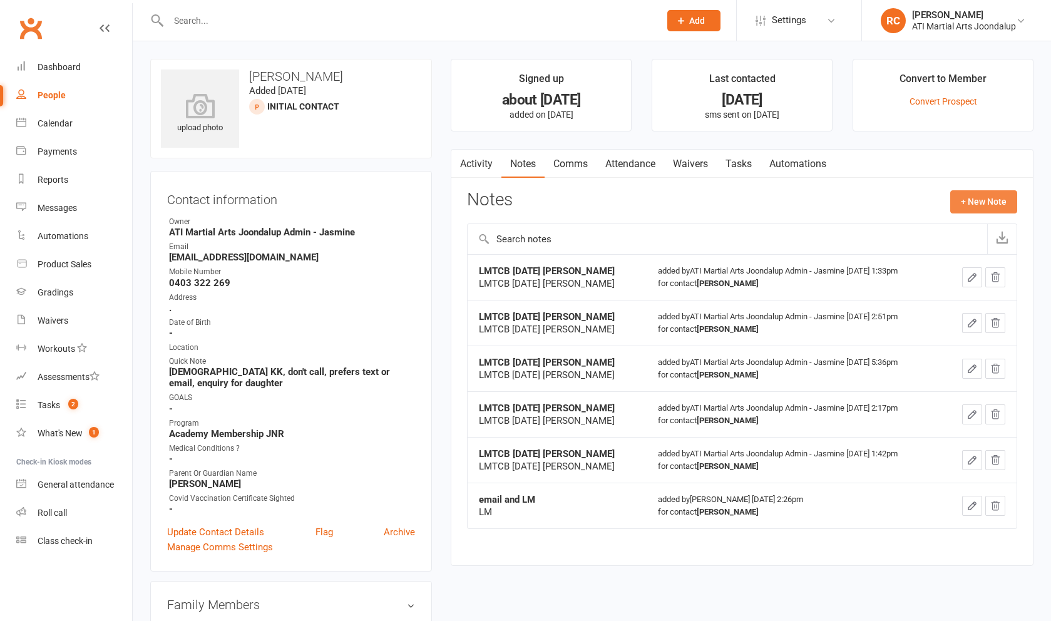
click at [992, 202] on button "+ New Note" at bounding box center [983, 201] width 67 height 23
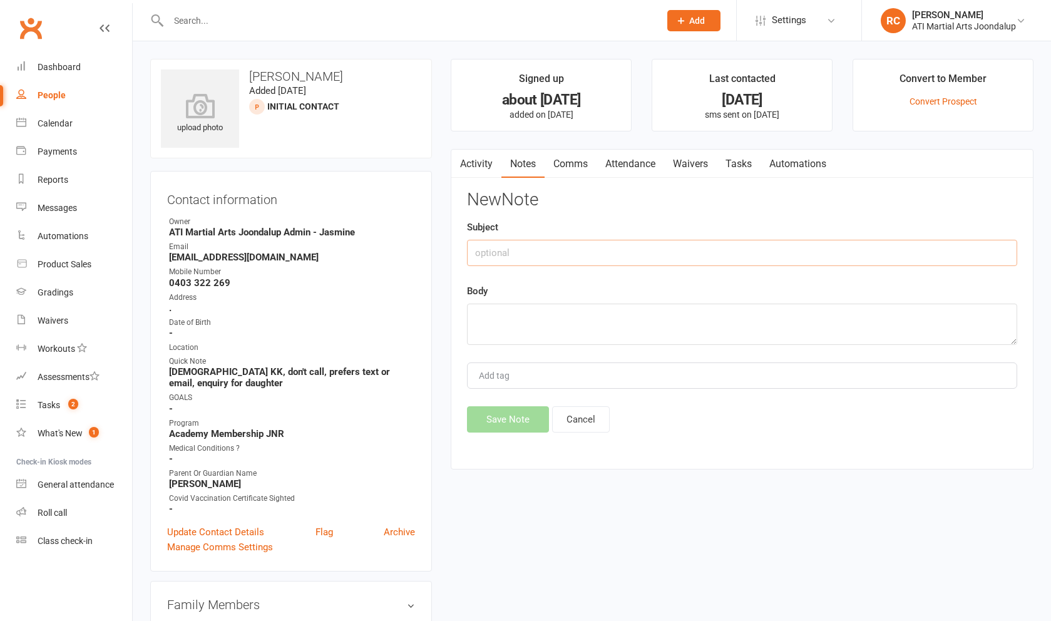
click at [700, 265] on input "text" at bounding box center [742, 253] width 550 height 26
type input "LM and text"
type textarea "removed"
click at [509, 425] on button "Save Note" at bounding box center [508, 419] width 82 height 26
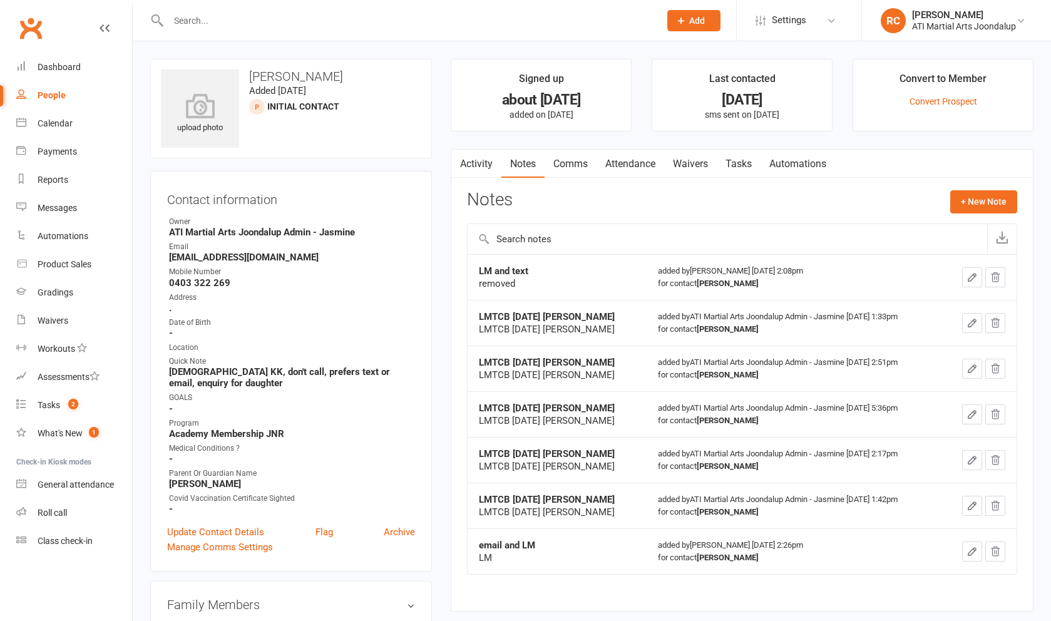
click at [596, 165] on link "Comms" at bounding box center [570, 164] width 52 height 29
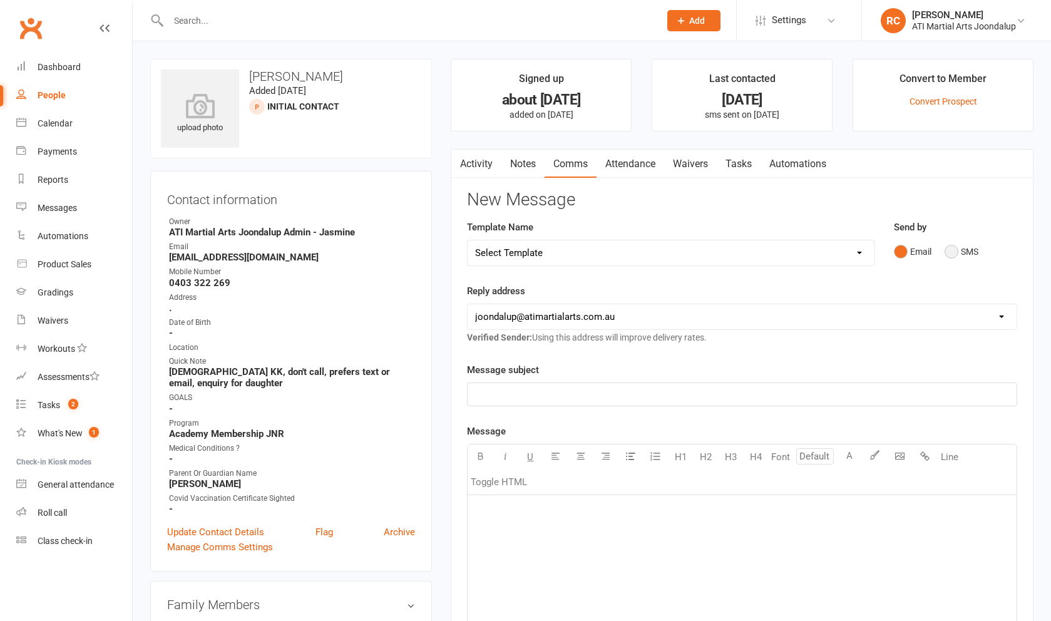
click at [957, 249] on button "SMS" at bounding box center [961, 252] width 34 height 24
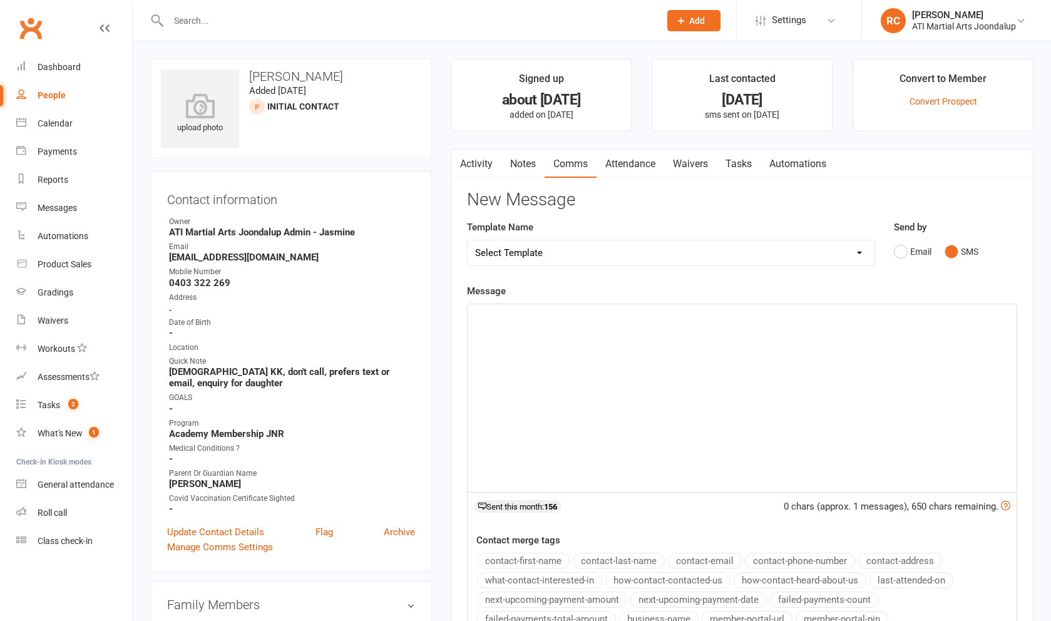
click at [860, 381] on div "﻿" at bounding box center [741, 398] width 549 height 188
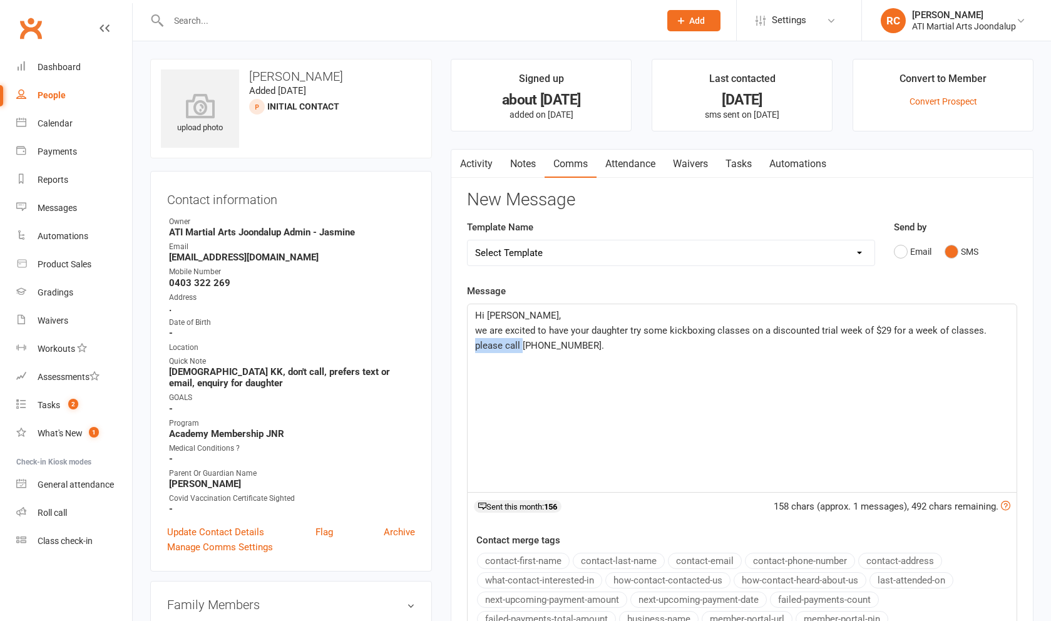
drag, startPoint x: 512, startPoint y: 350, endPoint x: 476, endPoint y: 345, distance: 36.6
click at [476, 345] on span "we are excited to have your daughter try some kickboxing classes on a discounte…" at bounding box center [732, 338] width 514 height 26
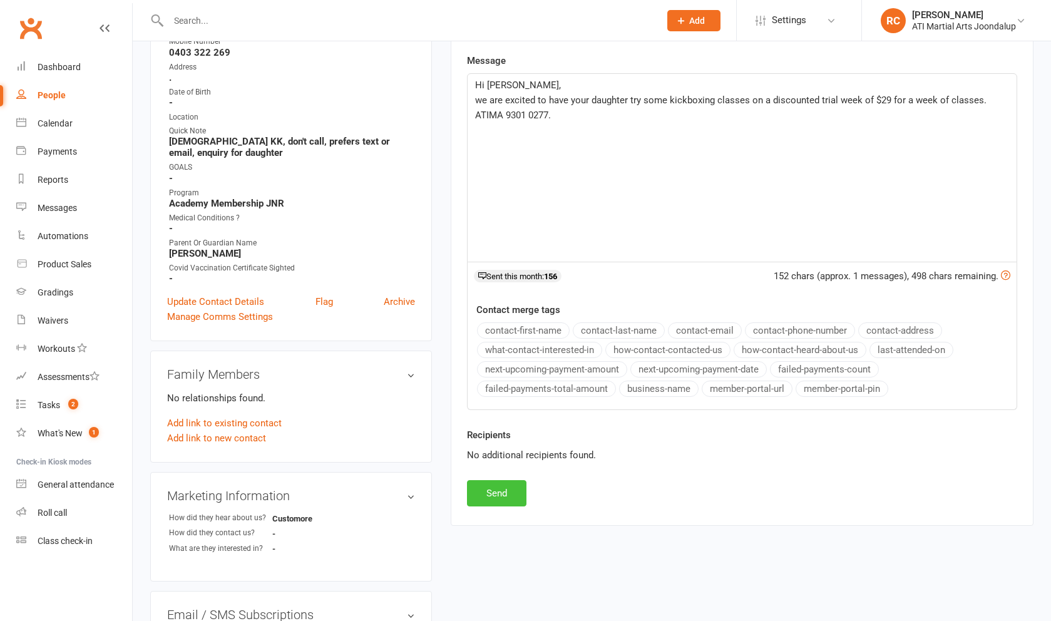
scroll to position [238, 0]
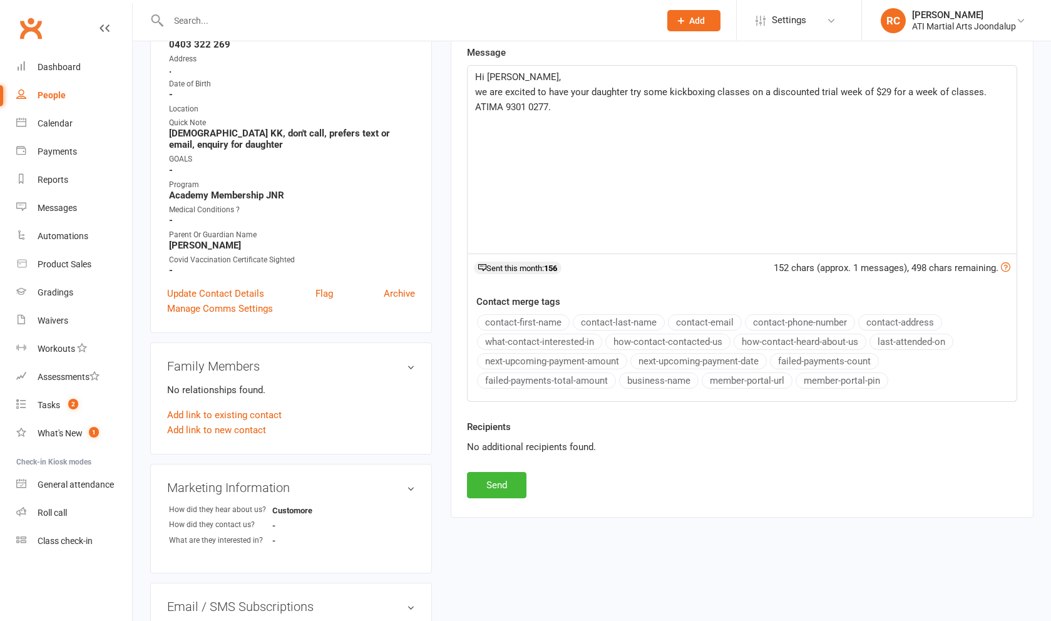
click at [511, 498] on button "Send" at bounding box center [496, 485] width 59 height 26
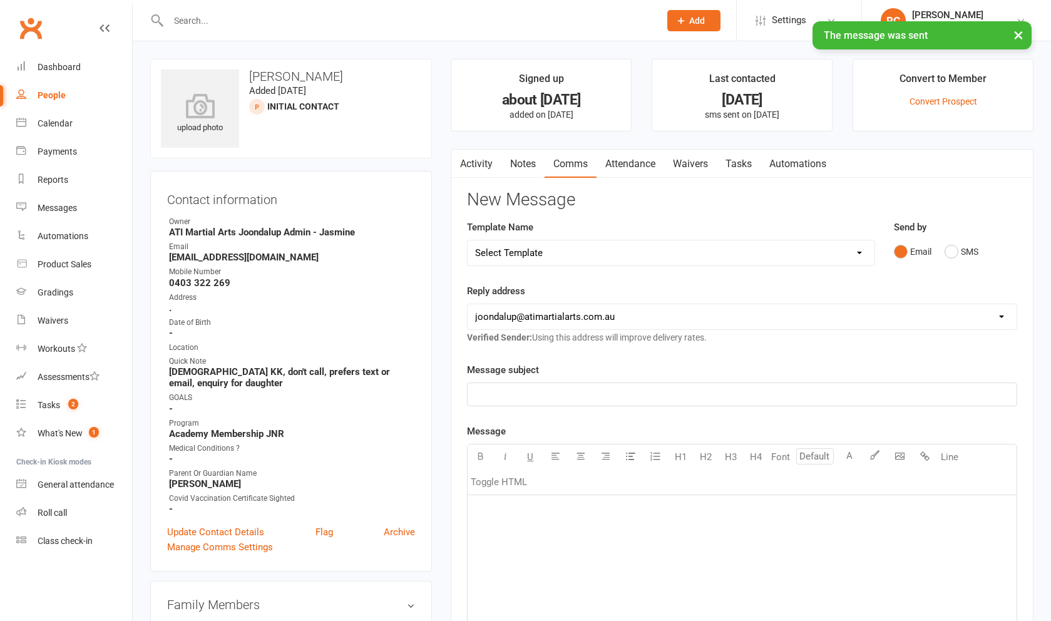
scroll to position [0, 0]
click at [240, 539] on link "Update Contact Details" at bounding box center [215, 531] width 97 height 15
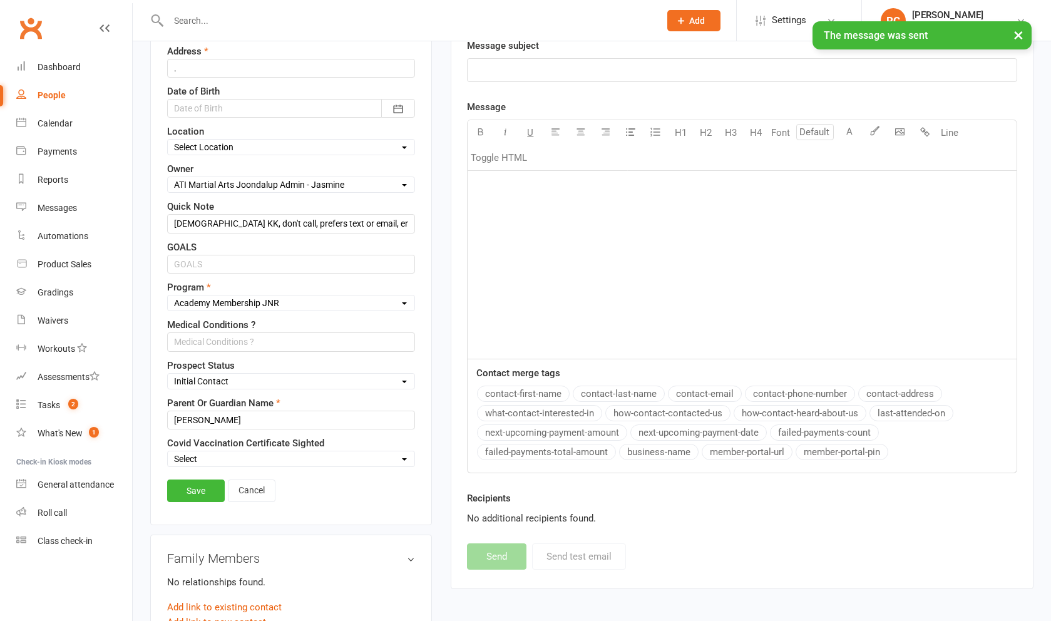
scroll to position [325, 0]
select select "Not interested"
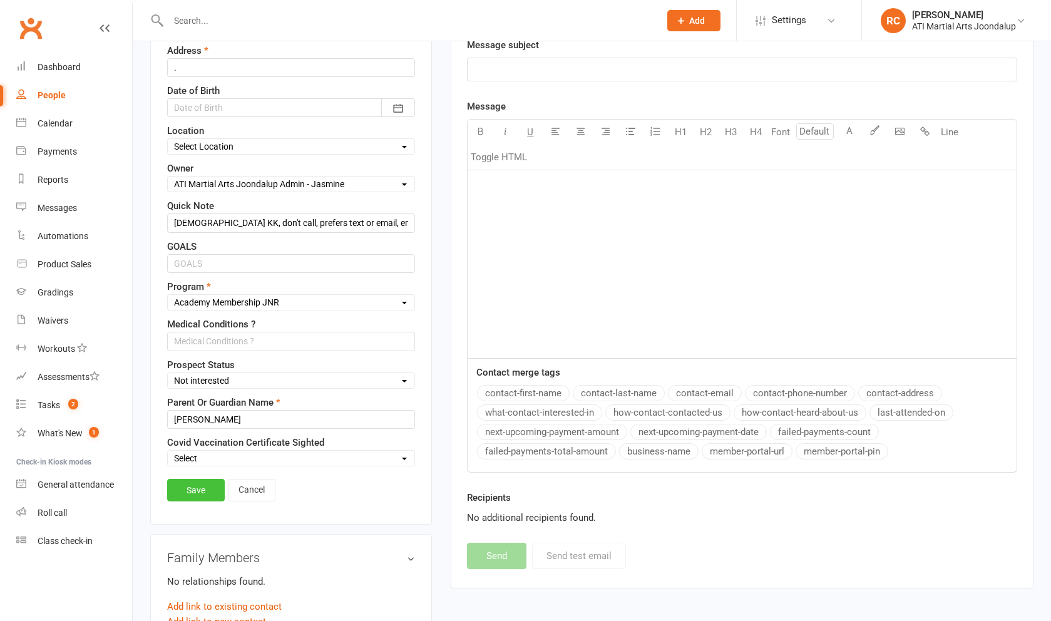
click at [209, 501] on link "Save" at bounding box center [196, 490] width 58 height 23
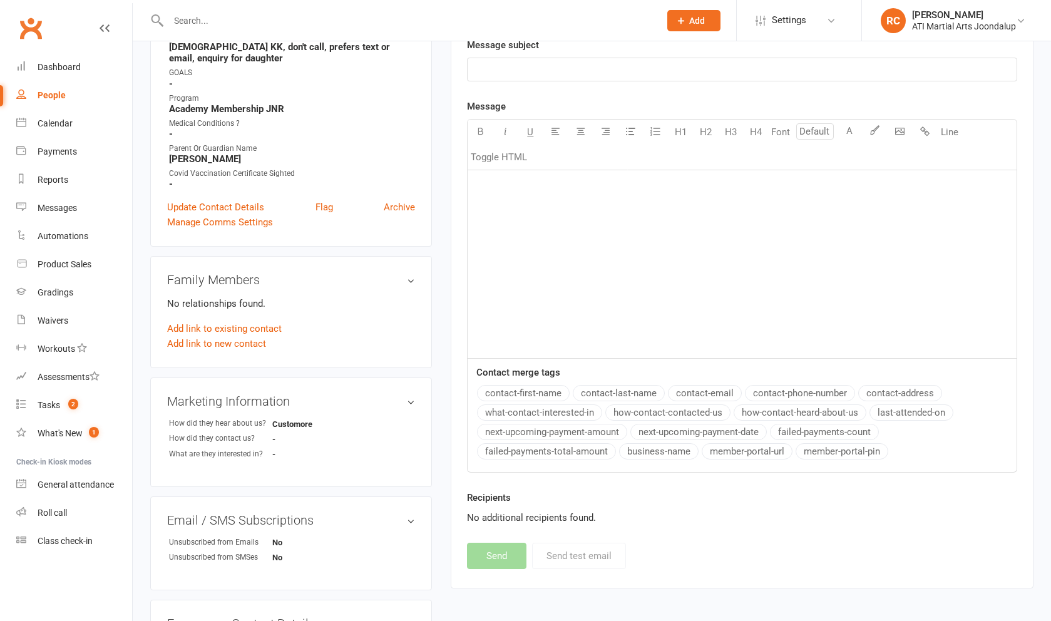
click at [260, 19] on input "text" at bounding box center [408, 21] width 486 height 18
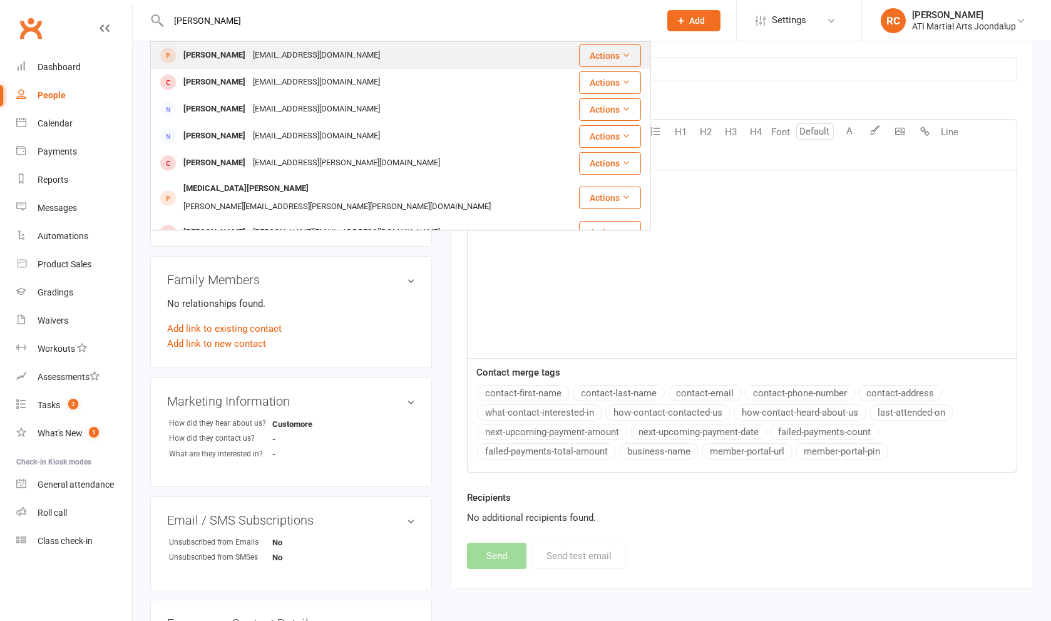
type input "[PERSON_NAME]"
click at [249, 56] on div "[EMAIL_ADDRESS][DOMAIN_NAME]" at bounding box center [316, 55] width 135 height 18
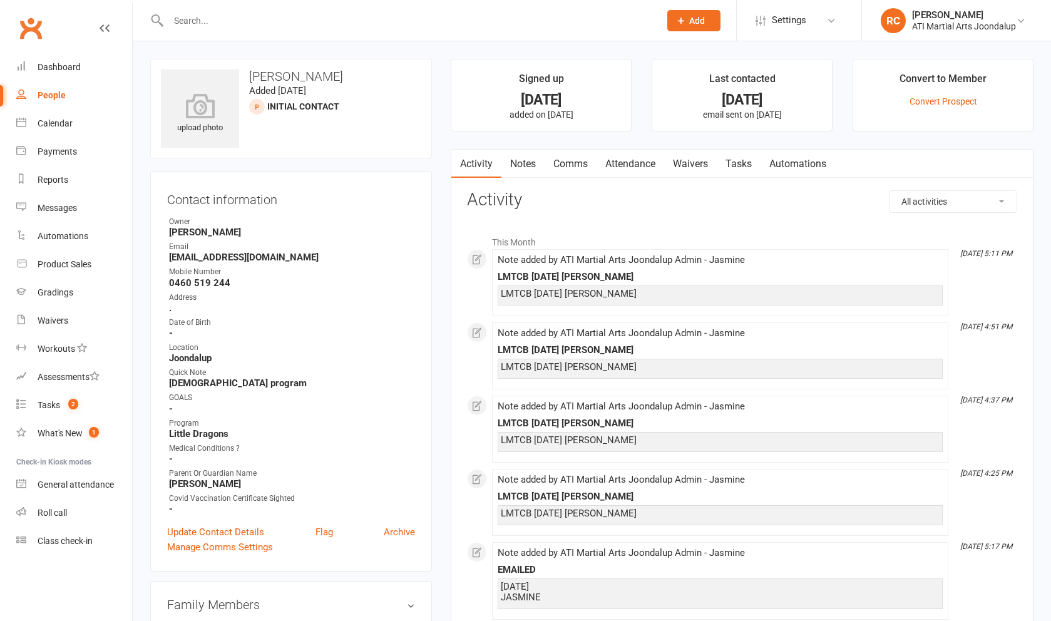
click at [511, 160] on link "Notes" at bounding box center [522, 164] width 43 height 29
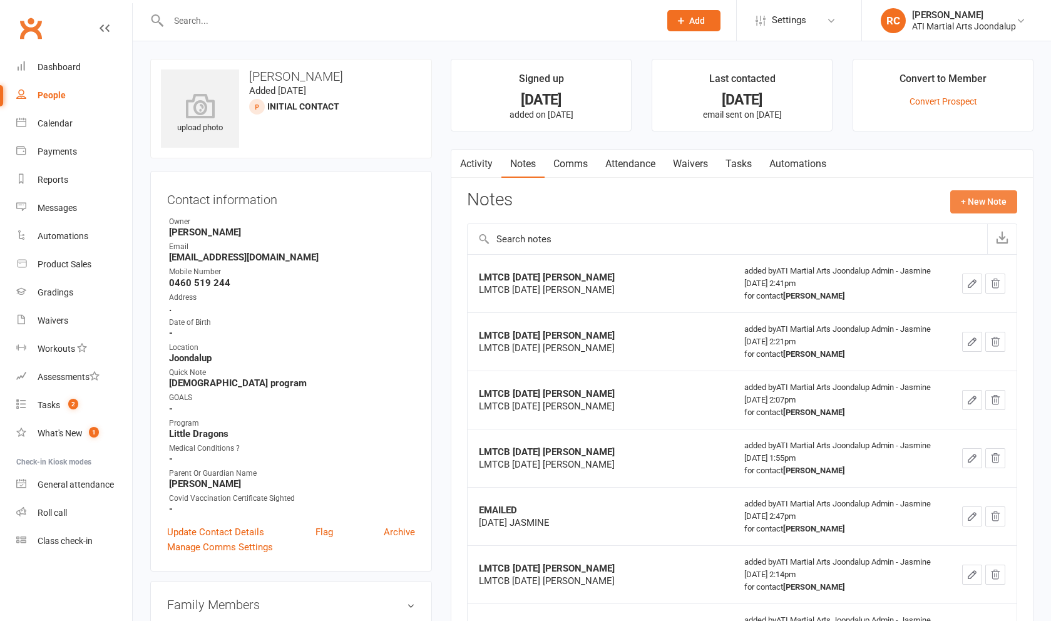
click at [1007, 202] on button "+ New Note" at bounding box center [983, 201] width 67 height 23
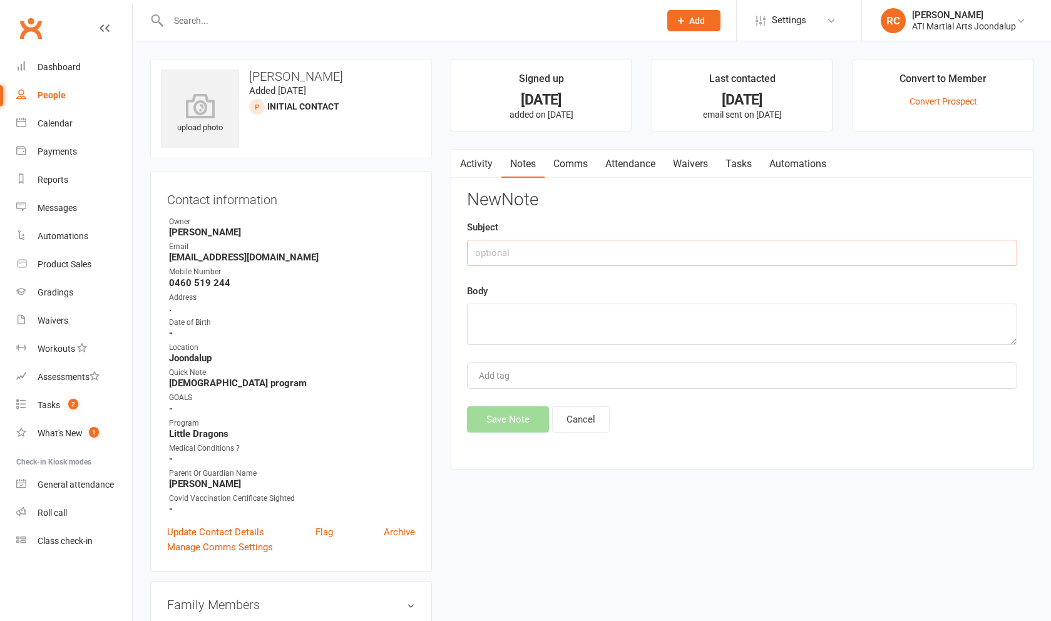
click at [634, 257] on input "text" at bounding box center [742, 253] width 550 height 26
type input "LM and text"
type textarea "LM and text"
click at [519, 430] on button "Save Note" at bounding box center [508, 419] width 82 height 26
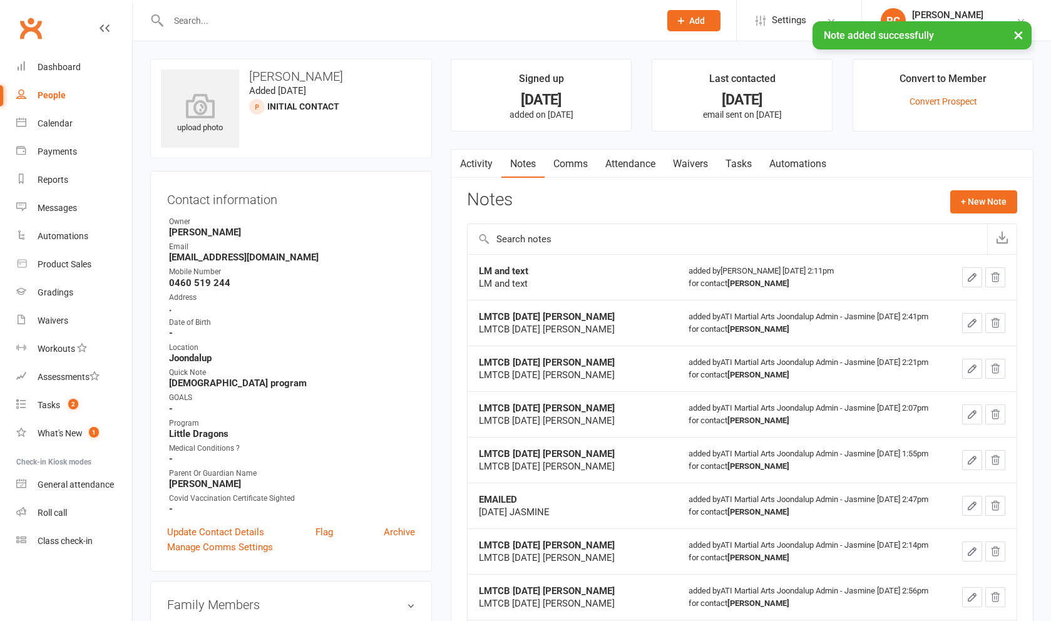
click at [581, 170] on link "Comms" at bounding box center [570, 164] width 52 height 29
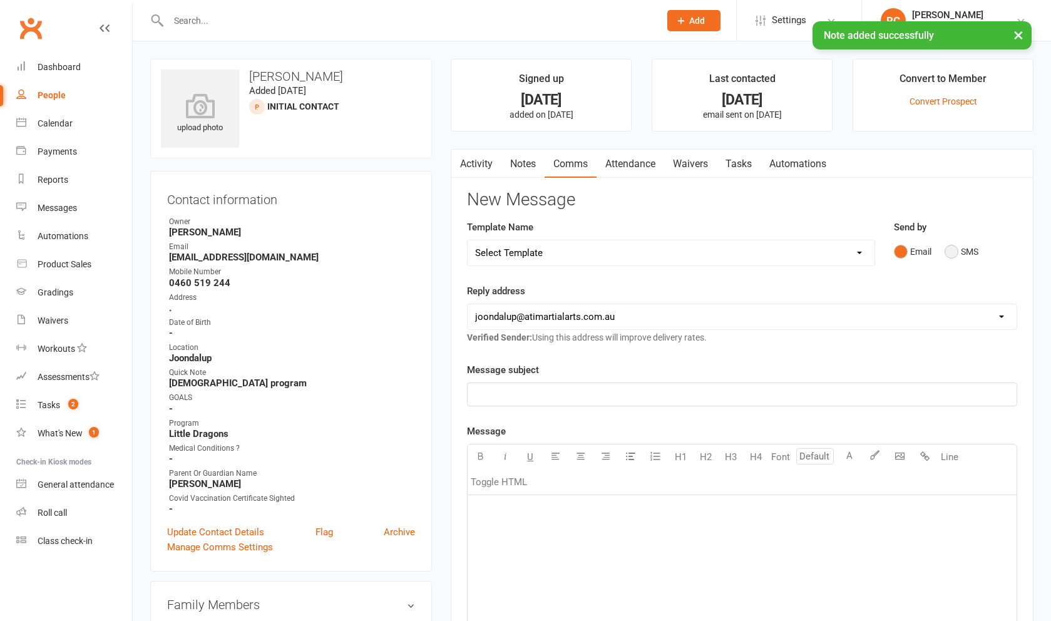
click at [968, 257] on button "SMS" at bounding box center [961, 252] width 34 height 24
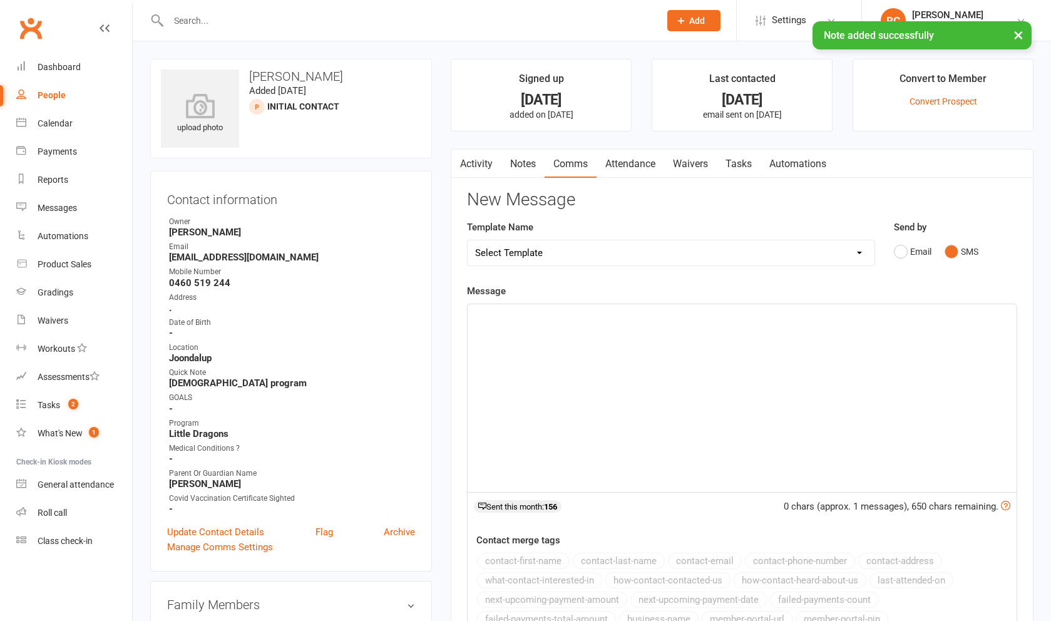
drag, startPoint x: 947, startPoint y: 295, endPoint x: 898, endPoint y: 403, distance: 118.5
click at [898, 402] on div "﻿" at bounding box center [741, 398] width 549 height 188
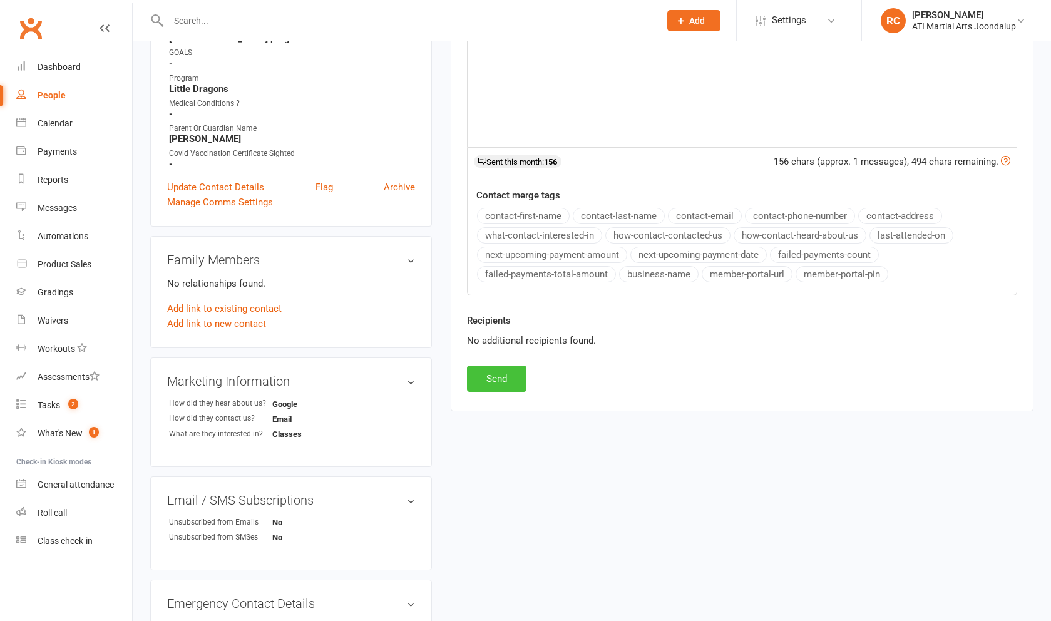
scroll to position [365, 0]
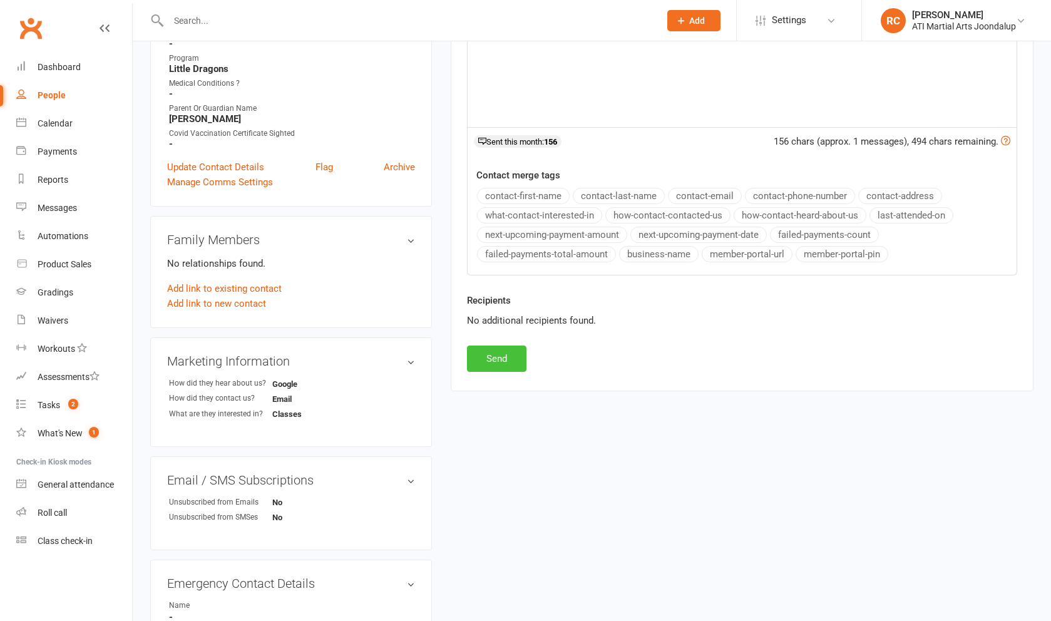
click at [472, 370] on button "Send" at bounding box center [496, 358] width 59 height 26
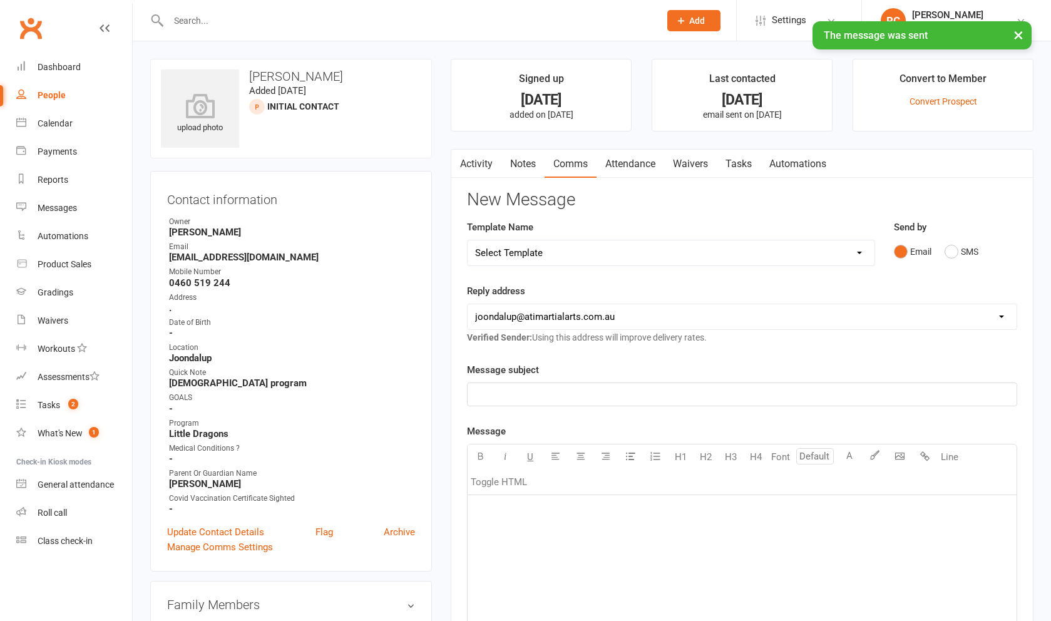
scroll to position [0, 0]
click at [252, 537] on link "Update Contact Details" at bounding box center [215, 531] width 97 height 15
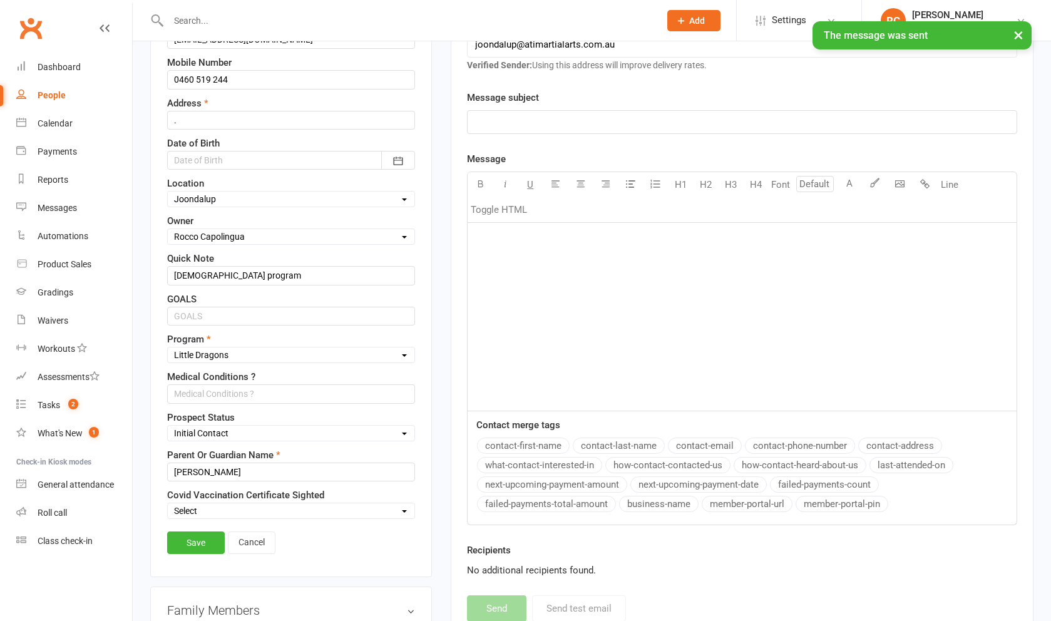
scroll to position [275, 0]
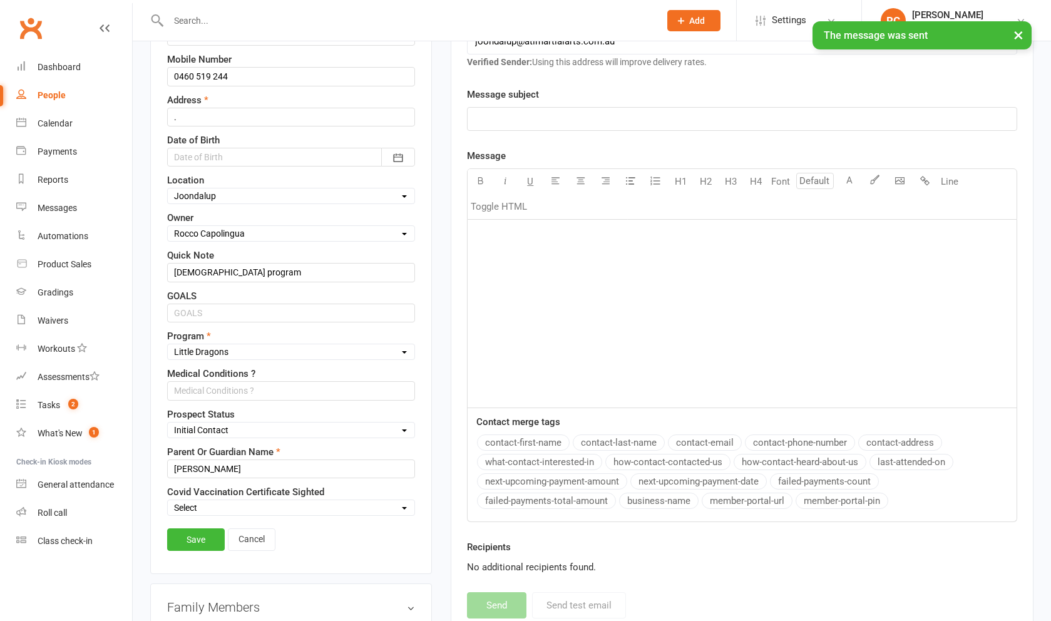
select select "Not interested"
click at [199, 551] on link "Save" at bounding box center [196, 539] width 58 height 23
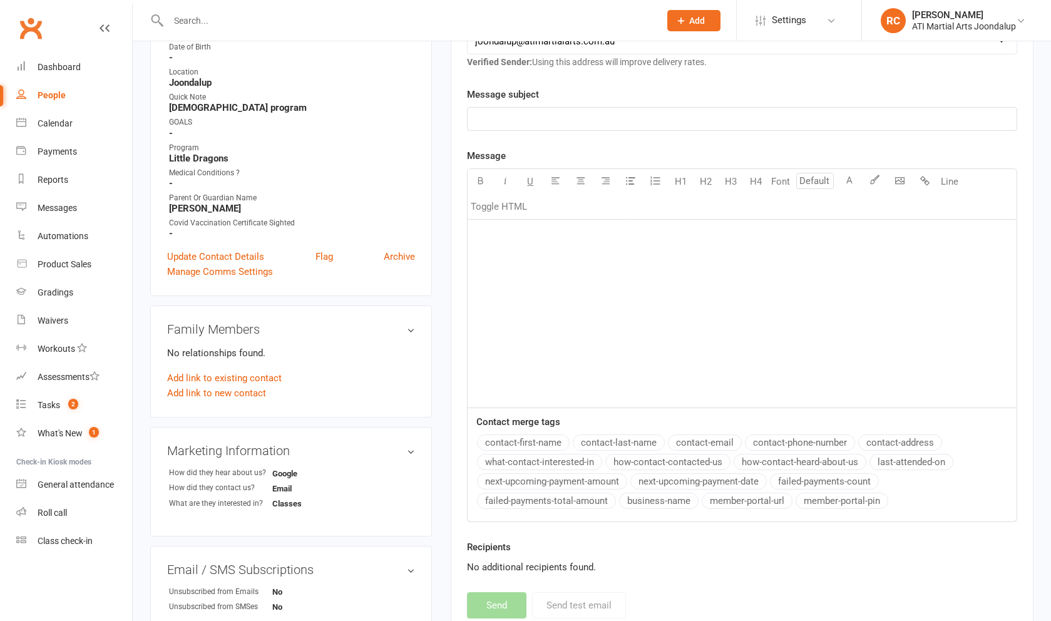
click at [237, 16] on input "text" at bounding box center [408, 21] width 486 height 18
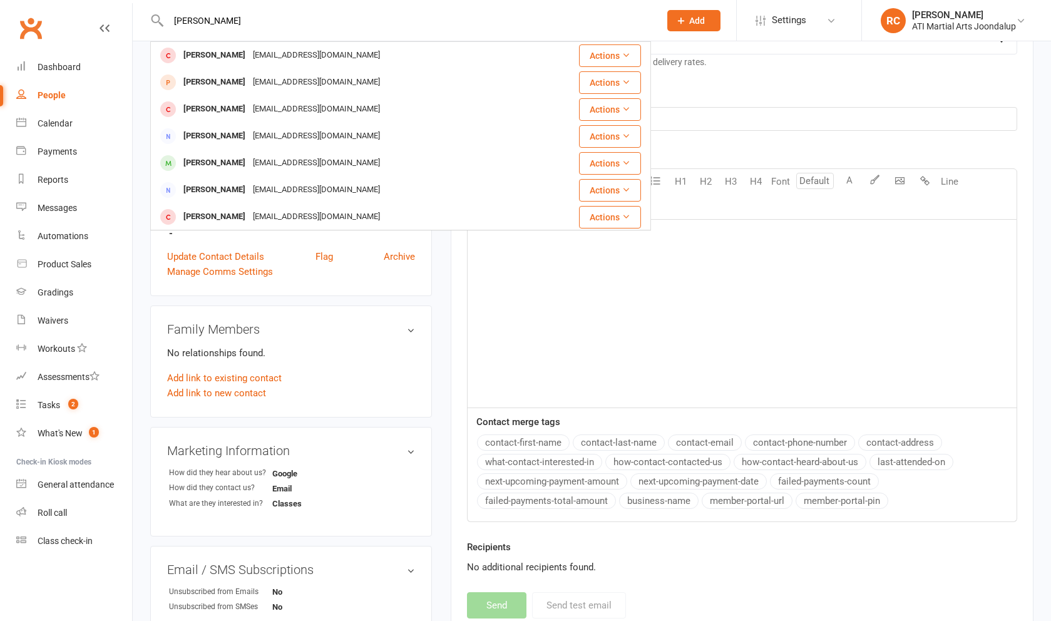
type input "[PERSON_NAME]"
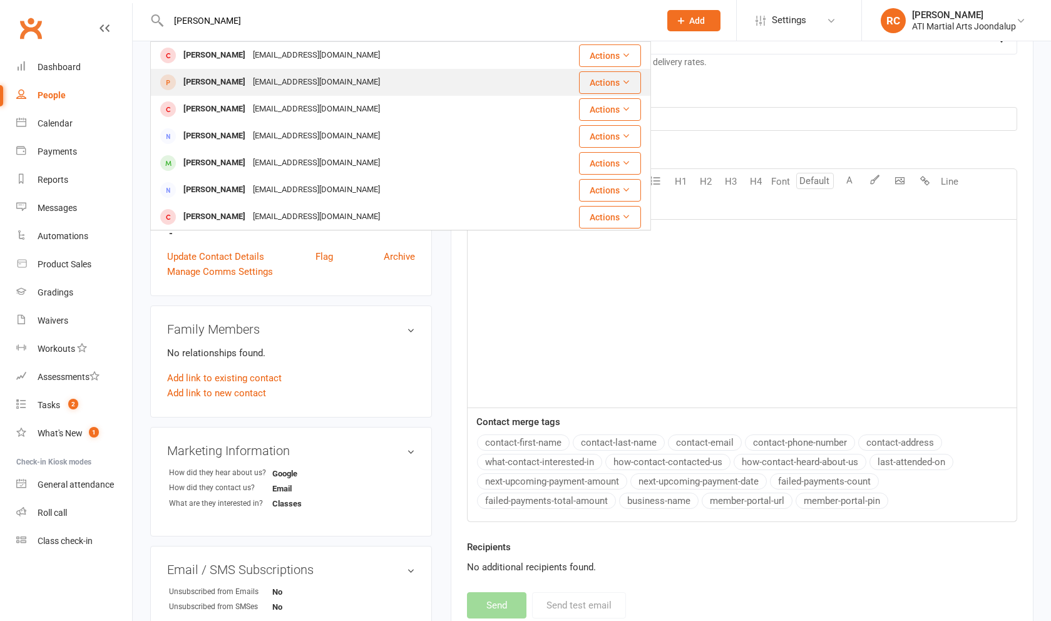
drag, startPoint x: 237, startPoint y: 16, endPoint x: 242, endPoint y: 88, distance: 71.5
click at [249, 88] on div "[EMAIL_ADDRESS][DOMAIN_NAME]" at bounding box center [316, 82] width 135 height 18
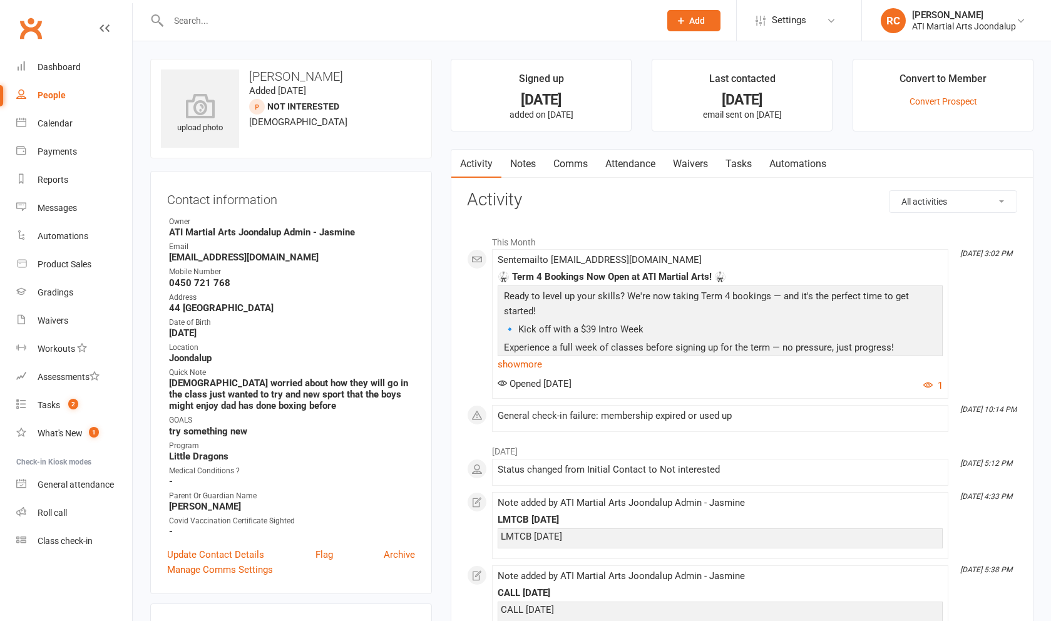
click at [189, 22] on input "text" at bounding box center [408, 21] width 486 height 18
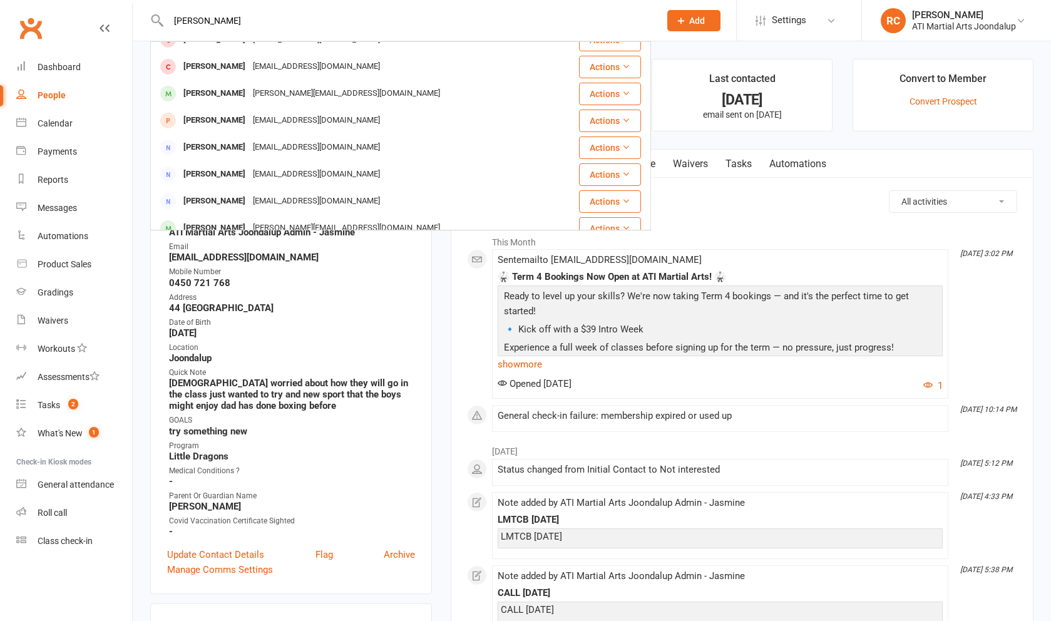
scroll to position [233, 0]
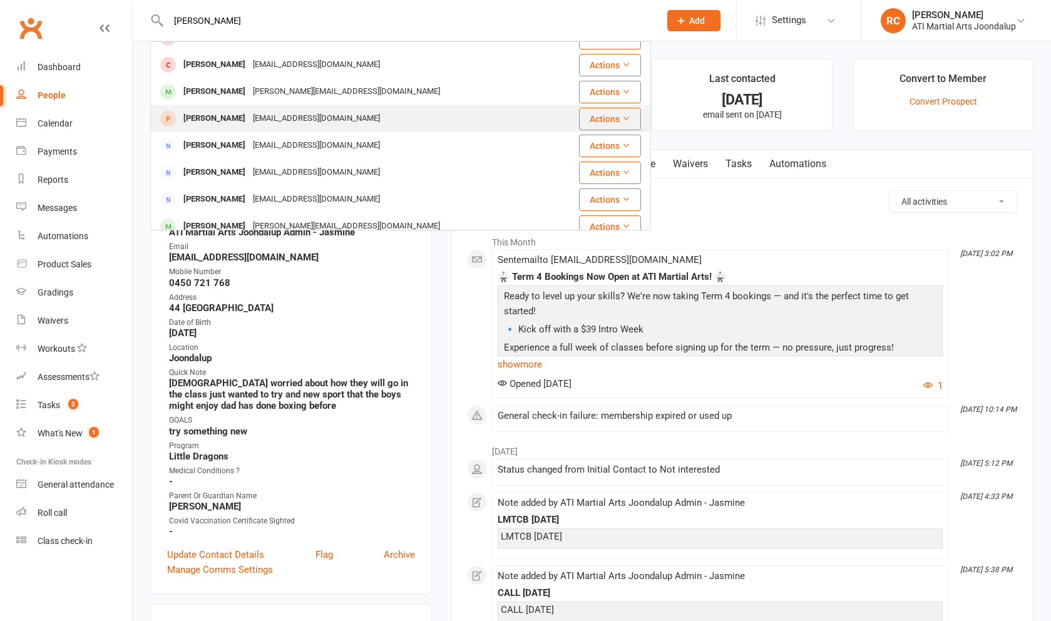
type input "[PERSON_NAME]"
click at [267, 116] on div "[EMAIL_ADDRESS][DOMAIN_NAME]" at bounding box center [316, 118] width 135 height 18
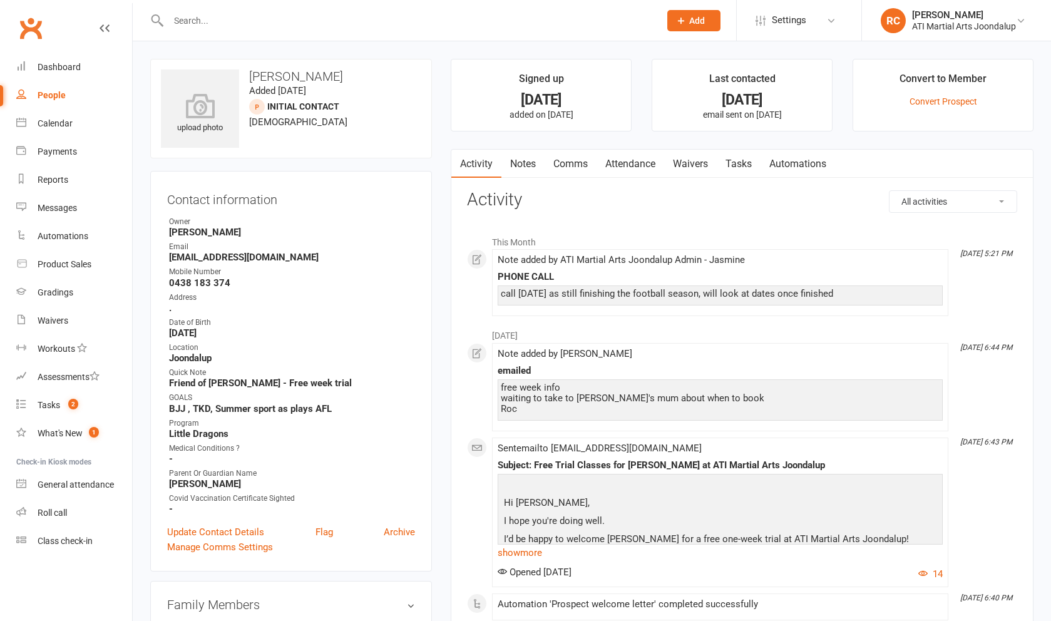
click at [513, 165] on link "Notes" at bounding box center [522, 164] width 43 height 29
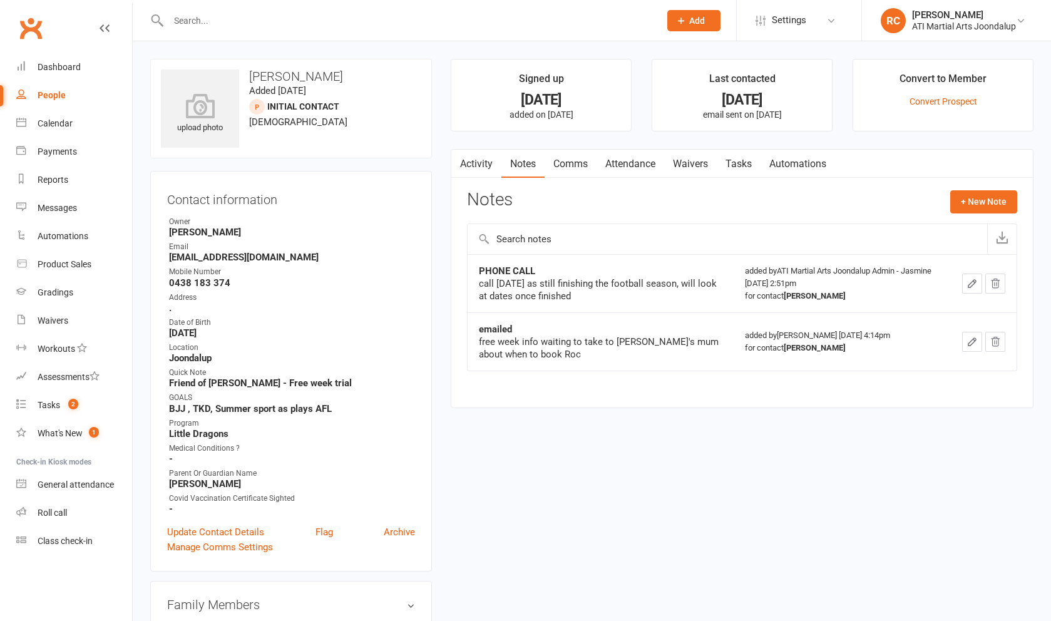
click at [178, 23] on input "text" at bounding box center [408, 21] width 486 height 18
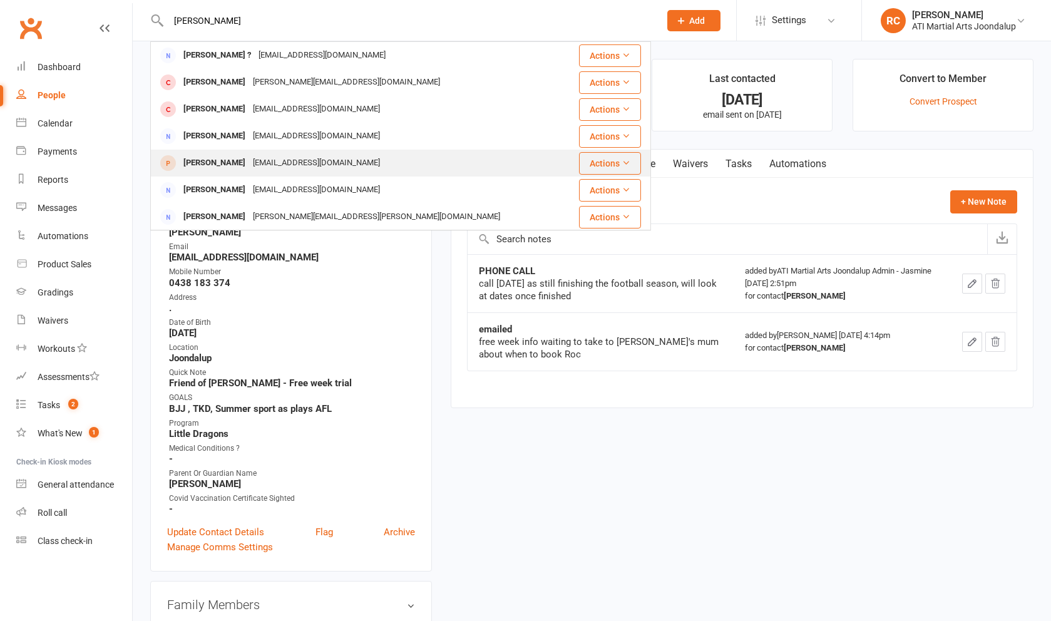
type input "[PERSON_NAME]"
click at [248, 157] on div "[PERSON_NAME]" at bounding box center [214, 163] width 69 height 18
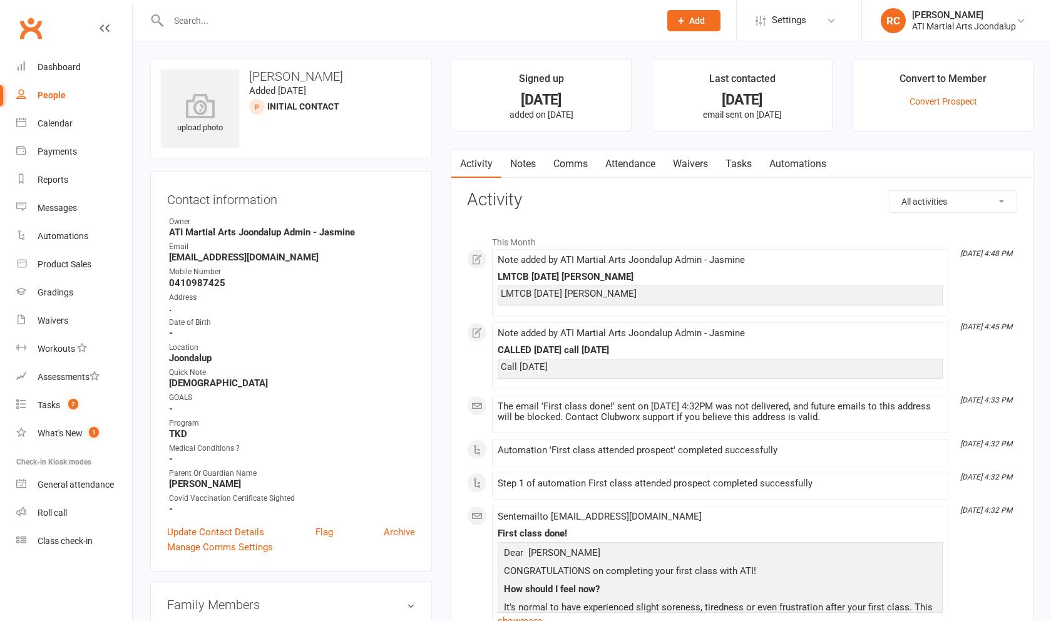
click at [540, 168] on link "Notes" at bounding box center [522, 164] width 43 height 29
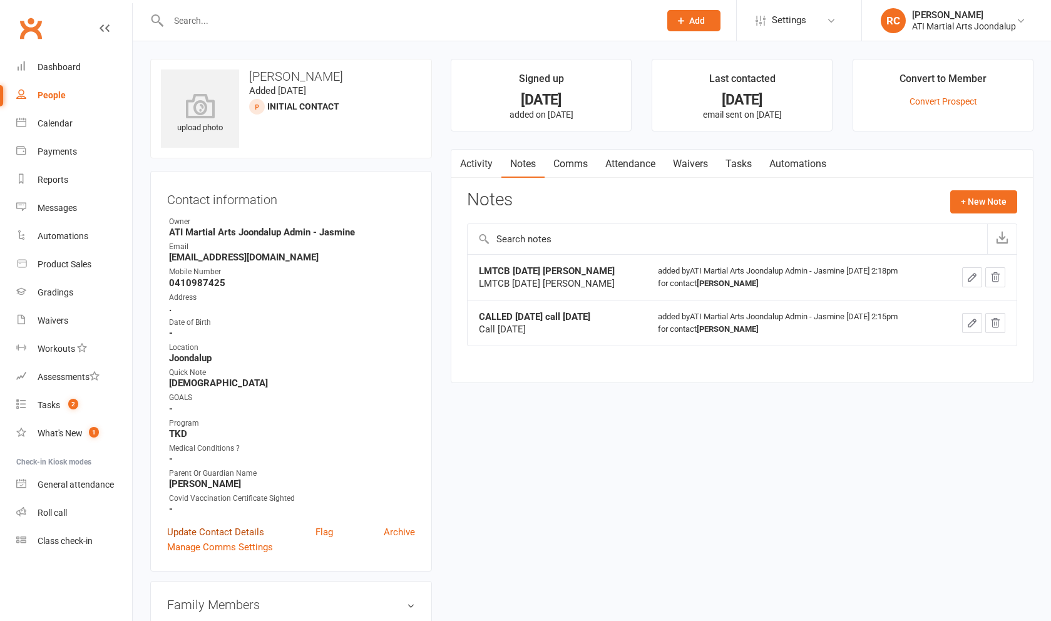
click at [213, 532] on link "Update Contact Details" at bounding box center [215, 531] width 97 height 15
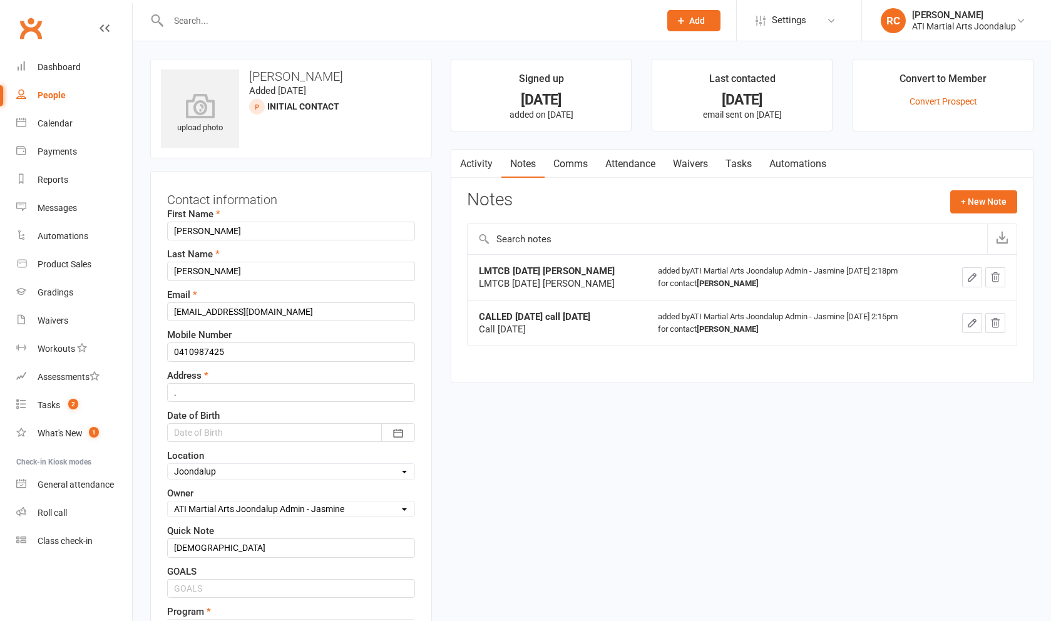
scroll to position [62, 0]
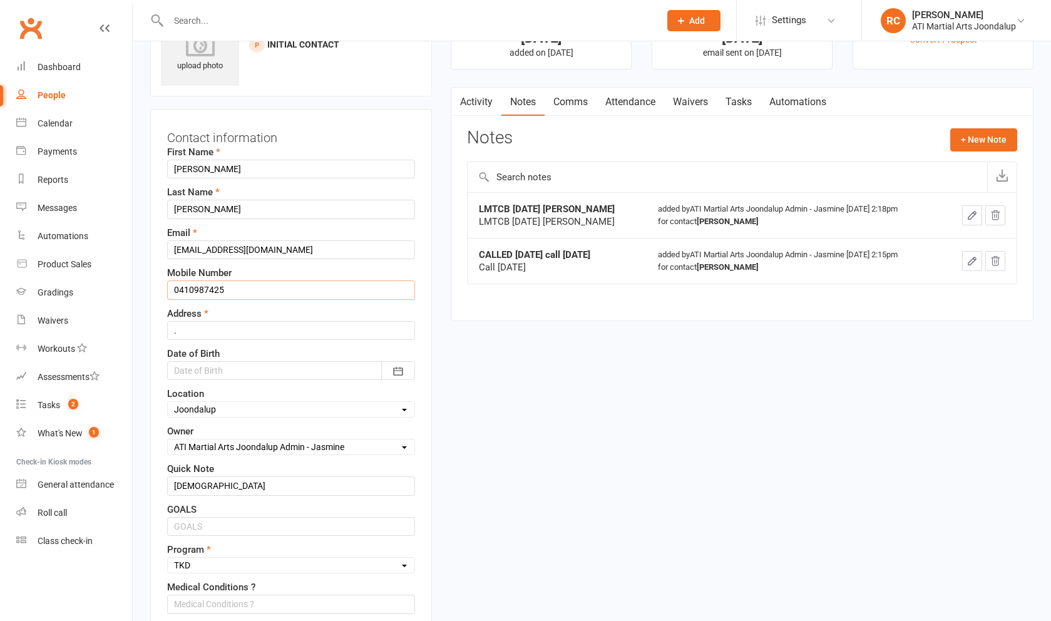
click at [194, 294] on input "0410987425" at bounding box center [291, 289] width 248 height 19
click at [212, 299] on input "0410 987425" at bounding box center [291, 289] width 248 height 19
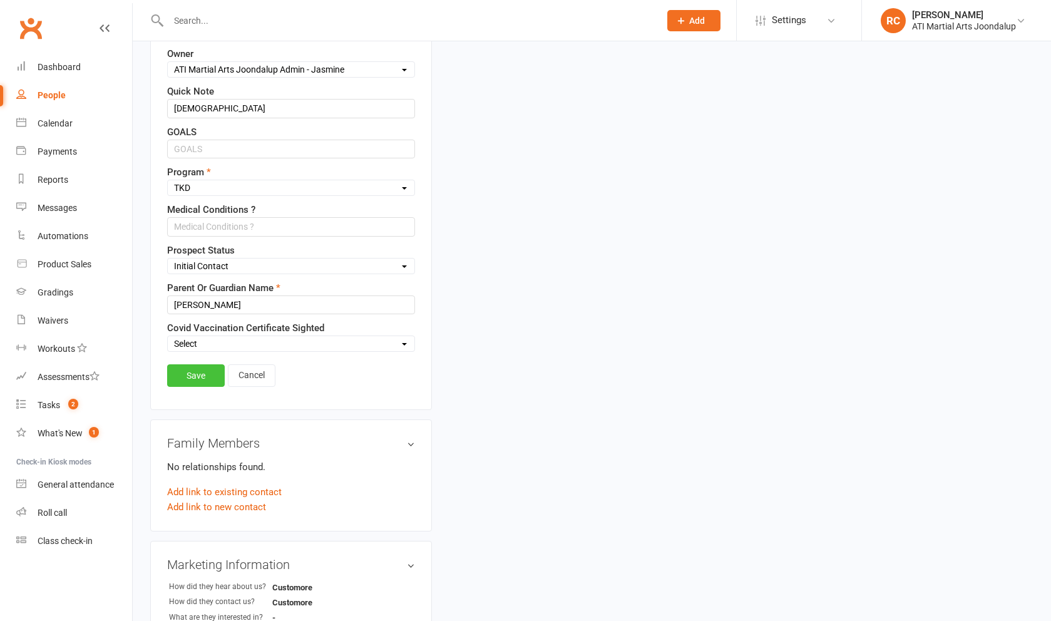
scroll to position [442, 0]
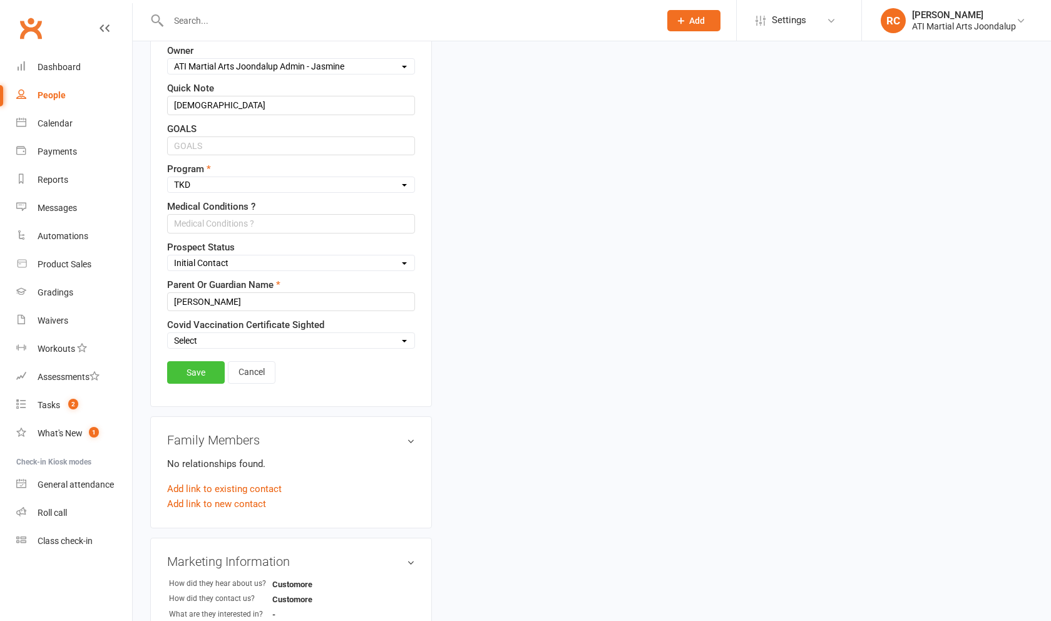
type input "0410 987 425"
click at [205, 384] on link "Save" at bounding box center [196, 372] width 58 height 23
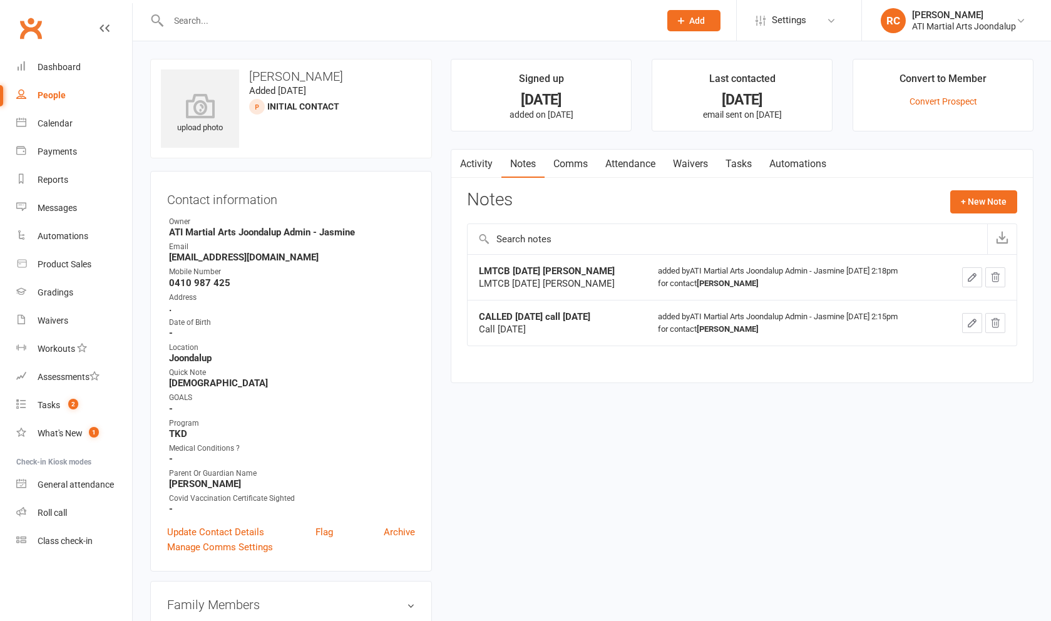
scroll to position [0, 0]
click at [585, 168] on link "Comms" at bounding box center [570, 164] width 52 height 29
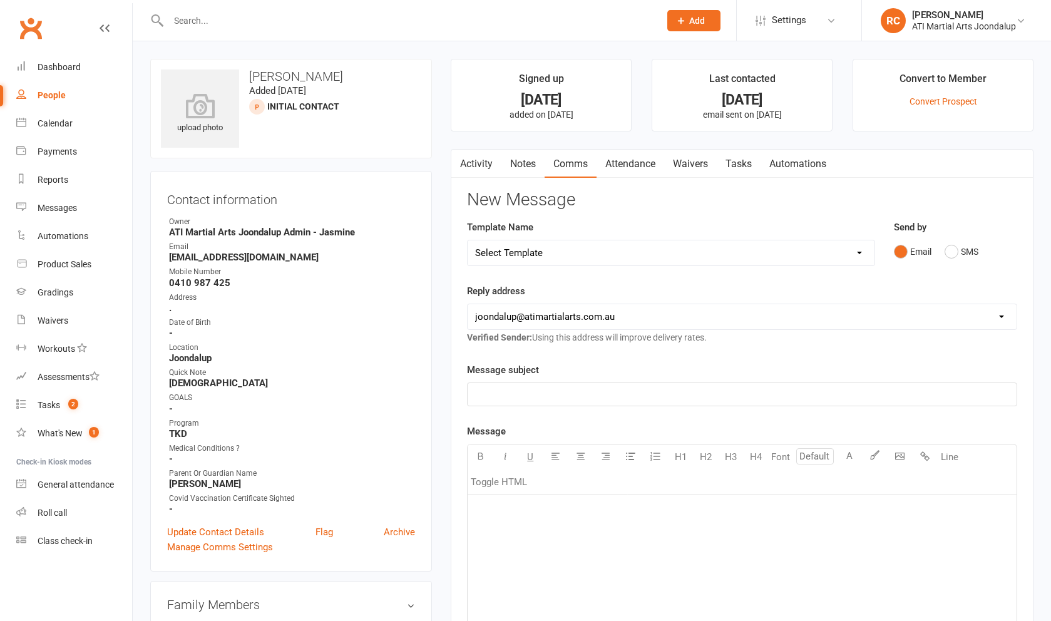
drag, startPoint x: 945, startPoint y: 255, endPoint x: 901, endPoint y: 303, distance: 65.1
click at [945, 255] on button "SMS" at bounding box center [961, 252] width 34 height 24
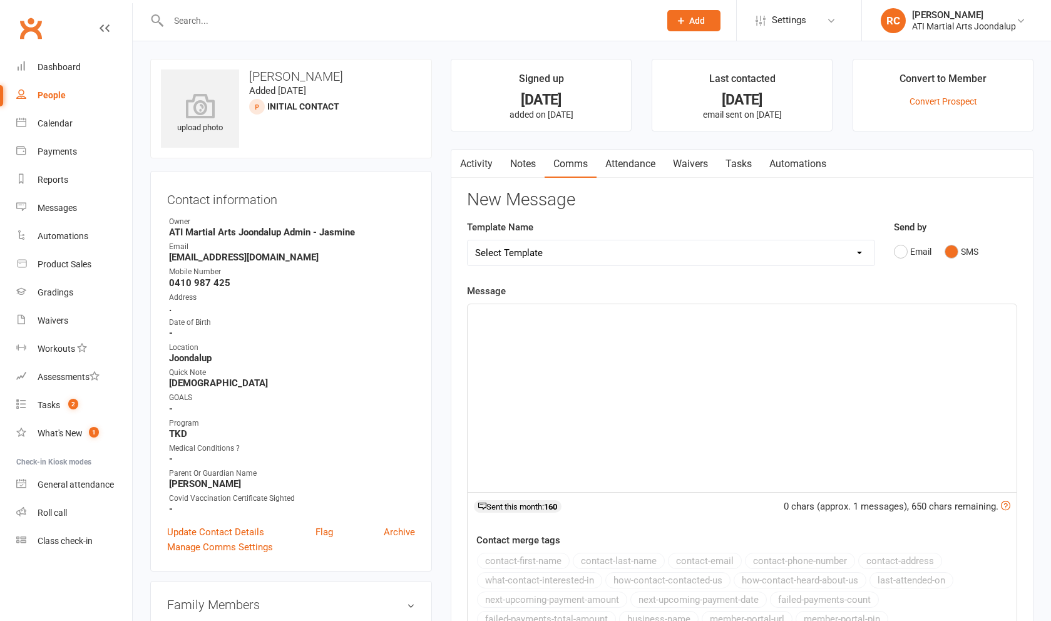
click at [833, 367] on div "﻿" at bounding box center [741, 398] width 549 height 188
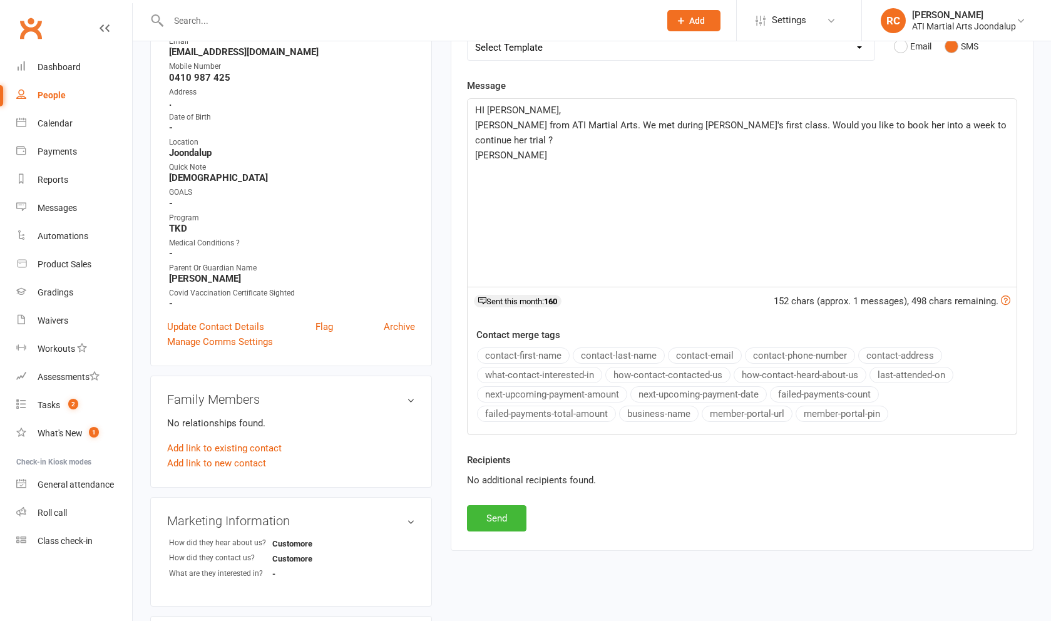
scroll to position [210, 0]
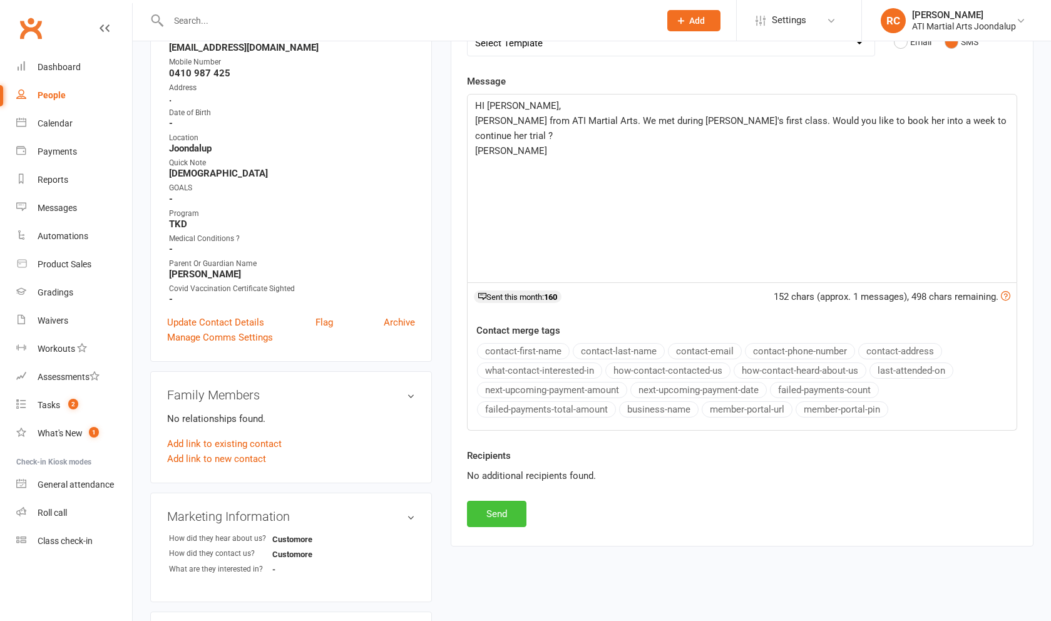
click at [474, 522] on button "Send" at bounding box center [496, 514] width 59 height 26
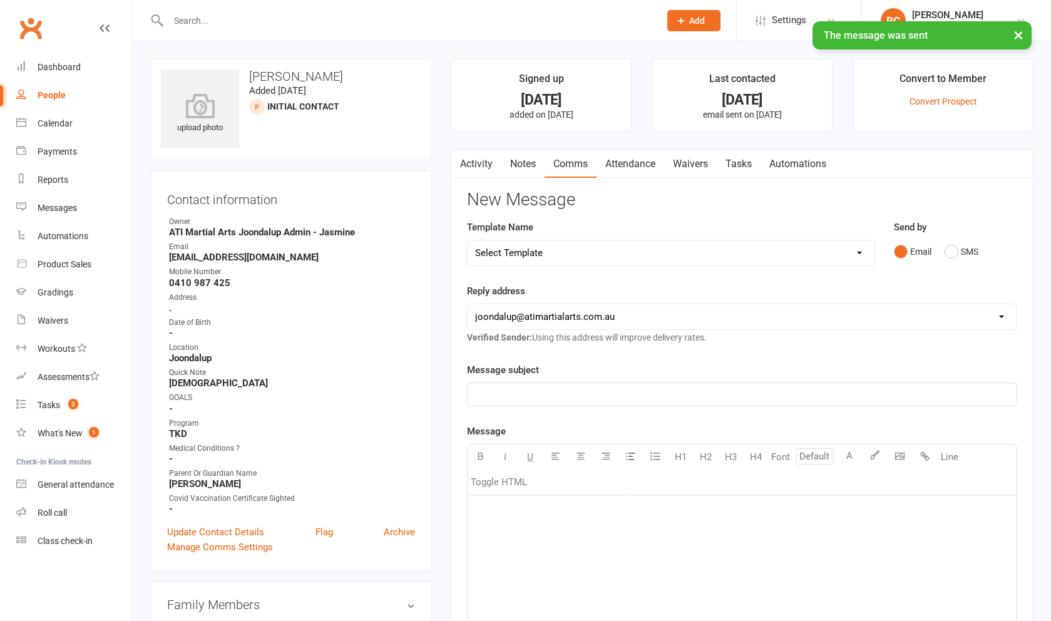
scroll to position [-1, 0]
drag, startPoint x: 534, startPoint y: 160, endPoint x: 580, endPoint y: 173, distance: 47.5
click at [534, 160] on link "Notes" at bounding box center [522, 164] width 43 height 29
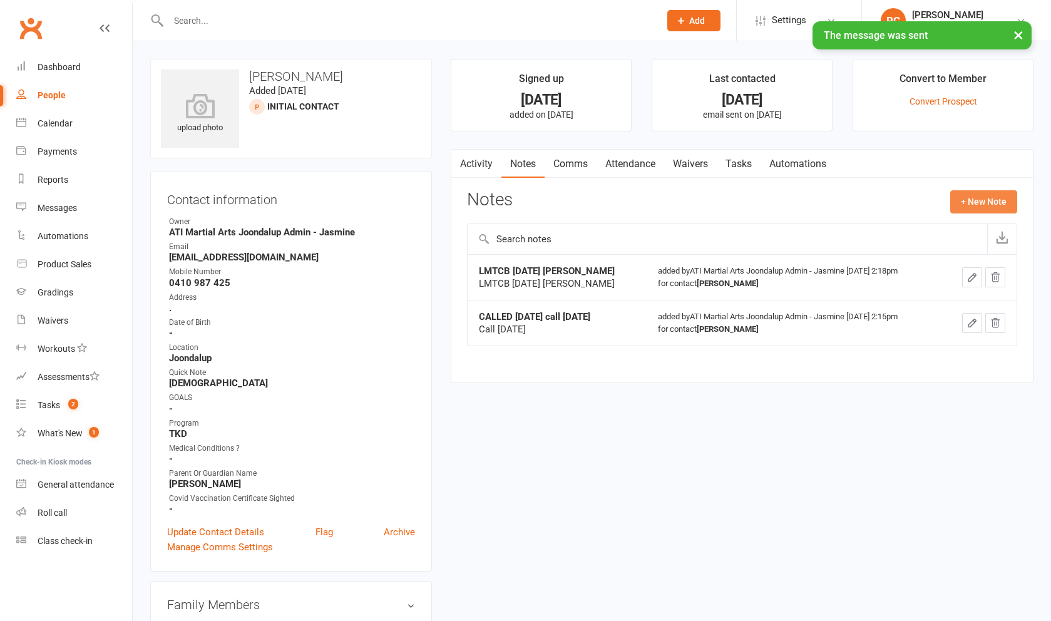
click at [974, 210] on button "+ New Note" at bounding box center [983, 201] width 67 height 23
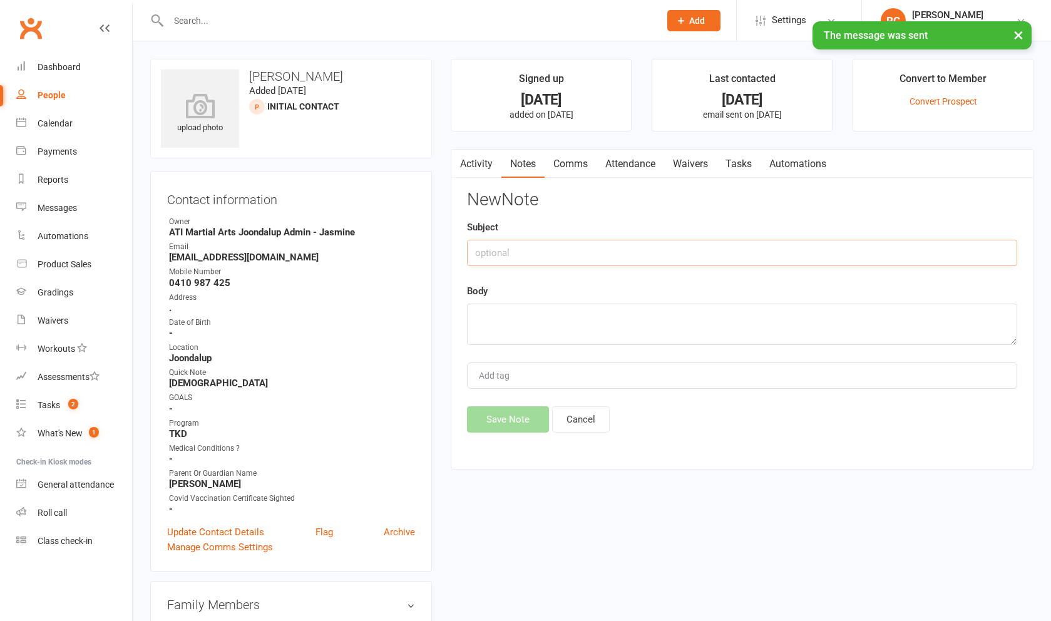
click at [718, 259] on input "text" at bounding box center [742, 253] width 550 height 26
type input "LM"
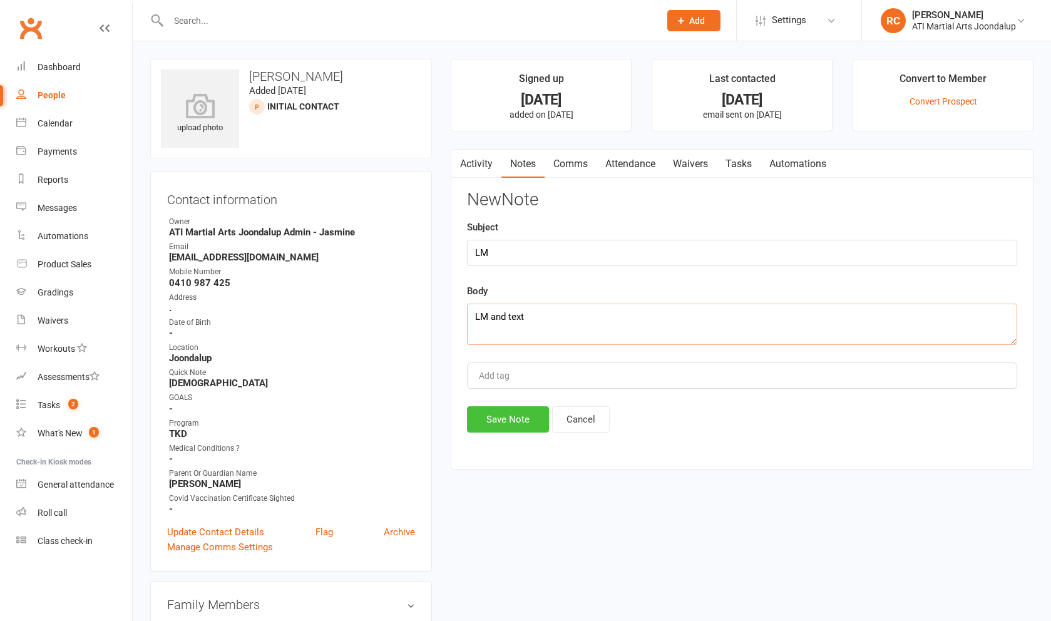
type textarea "LM and text"
click at [508, 432] on button "Save Note" at bounding box center [508, 419] width 82 height 26
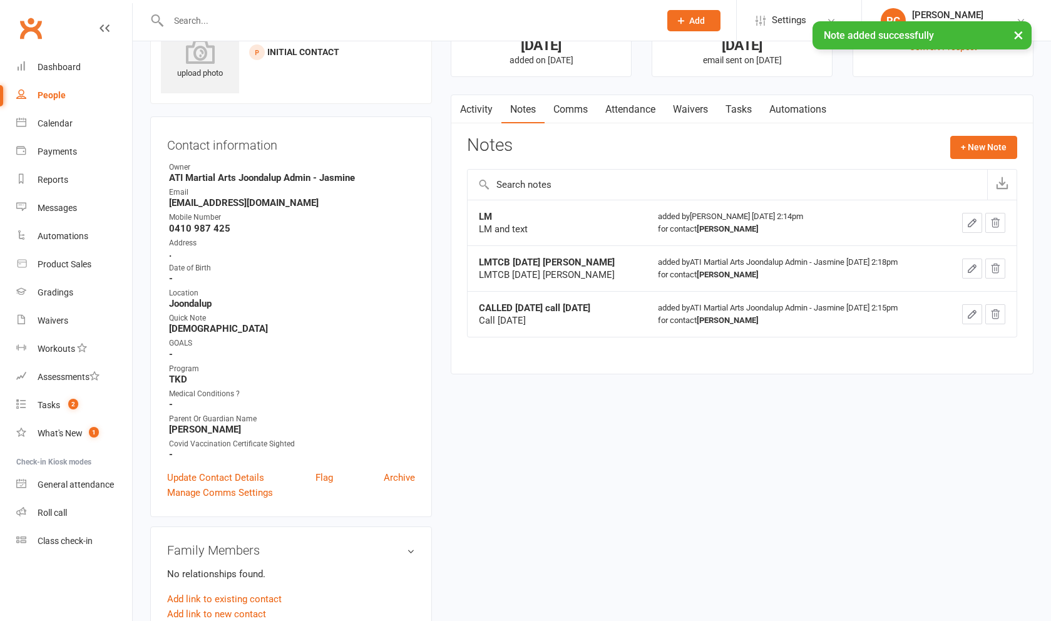
scroll to position [56, 0]
click at [280, 21] on div "× Note added successfully" at bounding box center [517, 21] width 1034 height 0
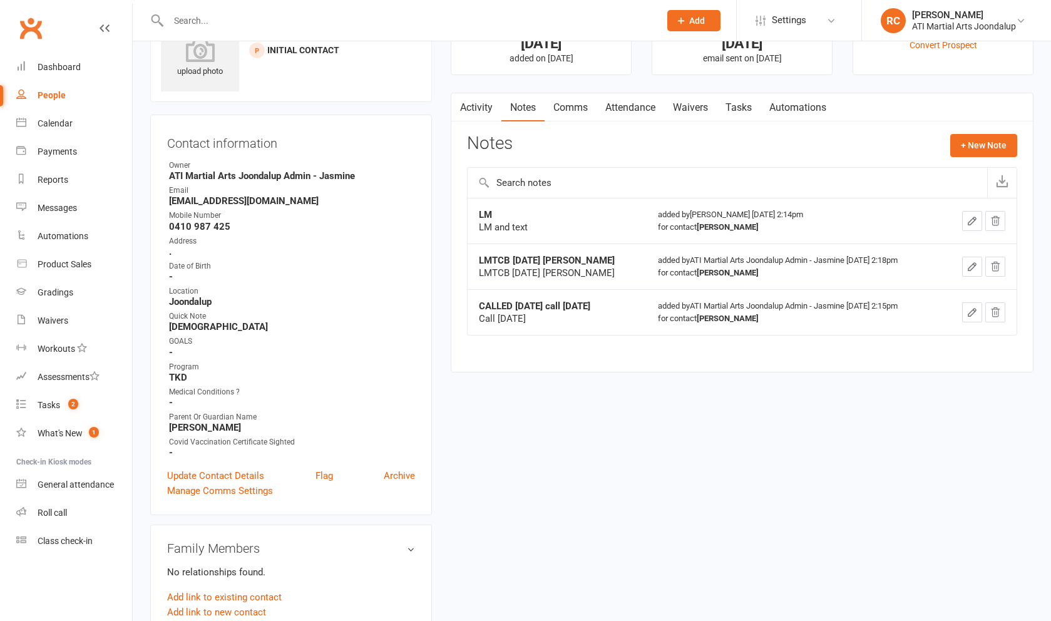
click at [277, 19] on input "text" at bounding box center [408, 21] width 486 height 18
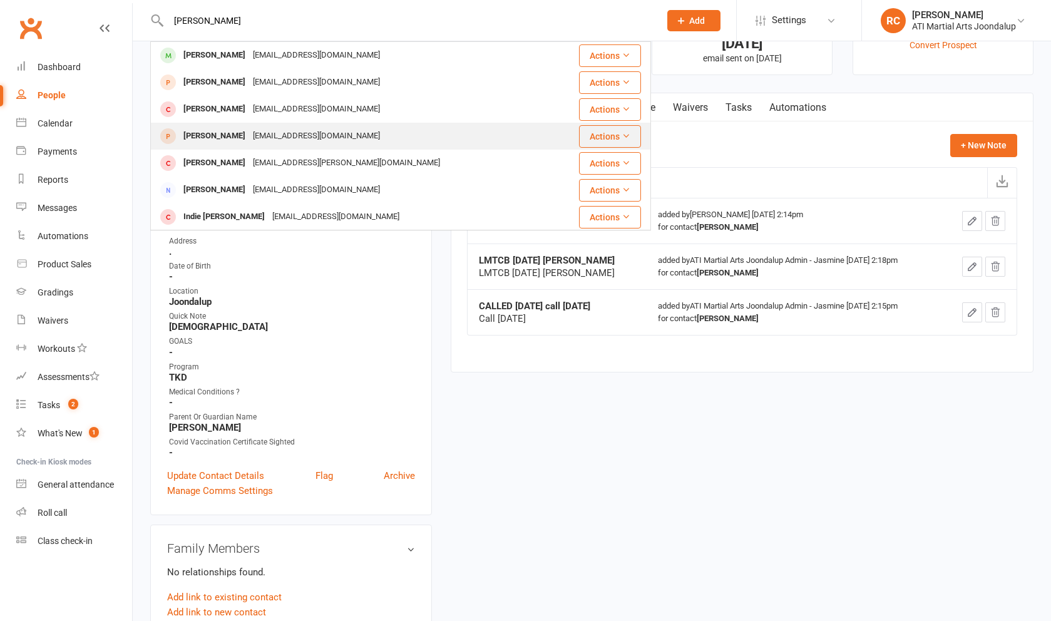
type input "[PERSON_NAME]"
click at [306, 135] on div "[EMAIL_ADDRESS][DOMAIN_NAME]" at bounding box center [316, 136] width 135 height 18
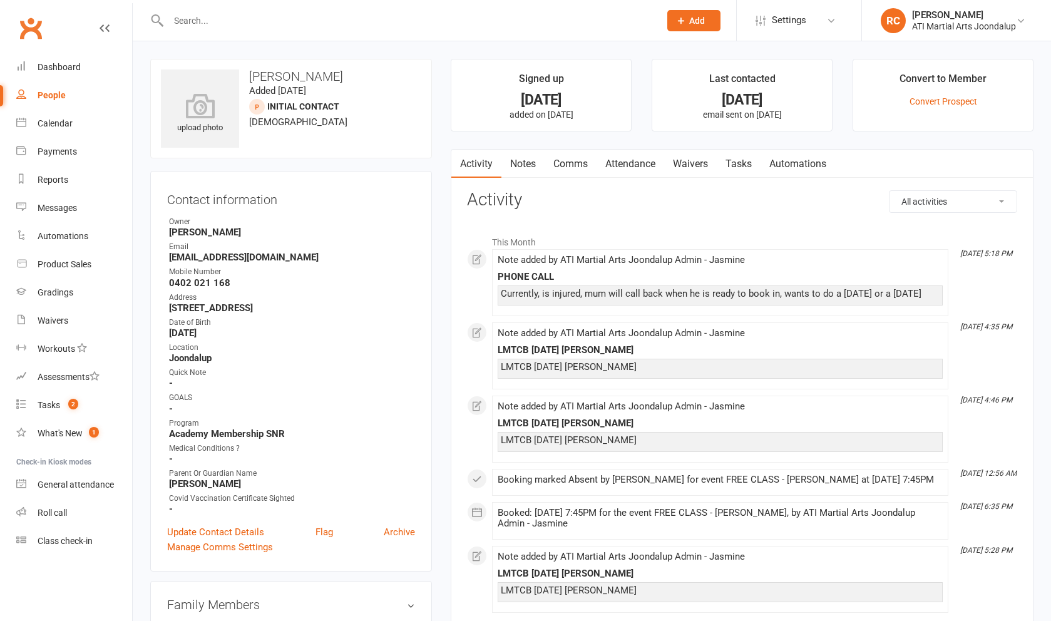
click at [531, 170] on link "Notes" at bounding box center [522, 164] width 43 height 29
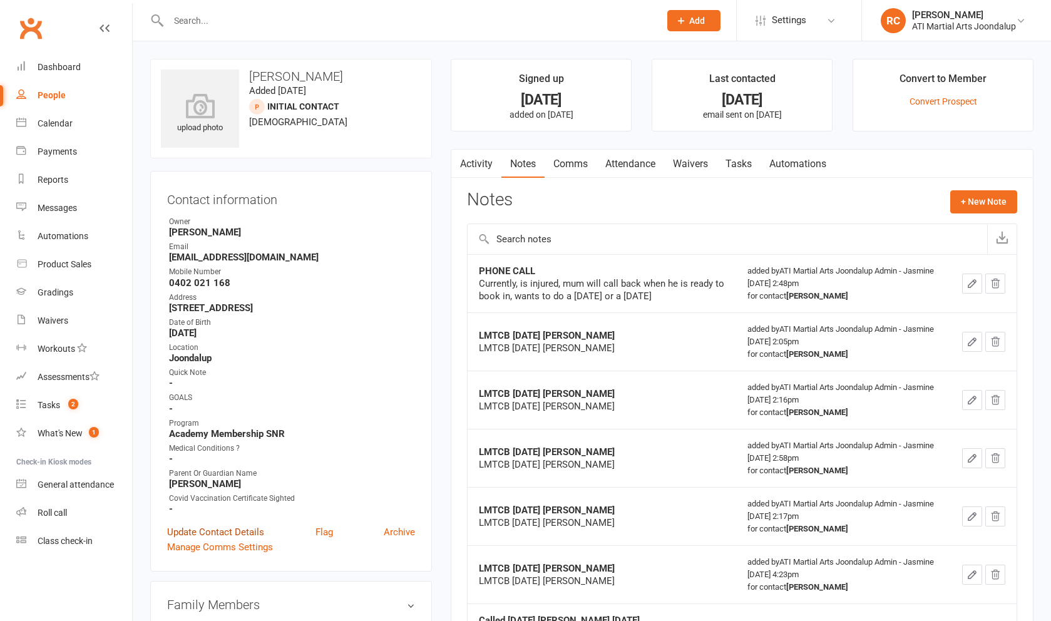
click at [234, 533] on link "Update Contact Details" at bounding box center [215, 531] width 97 height 15
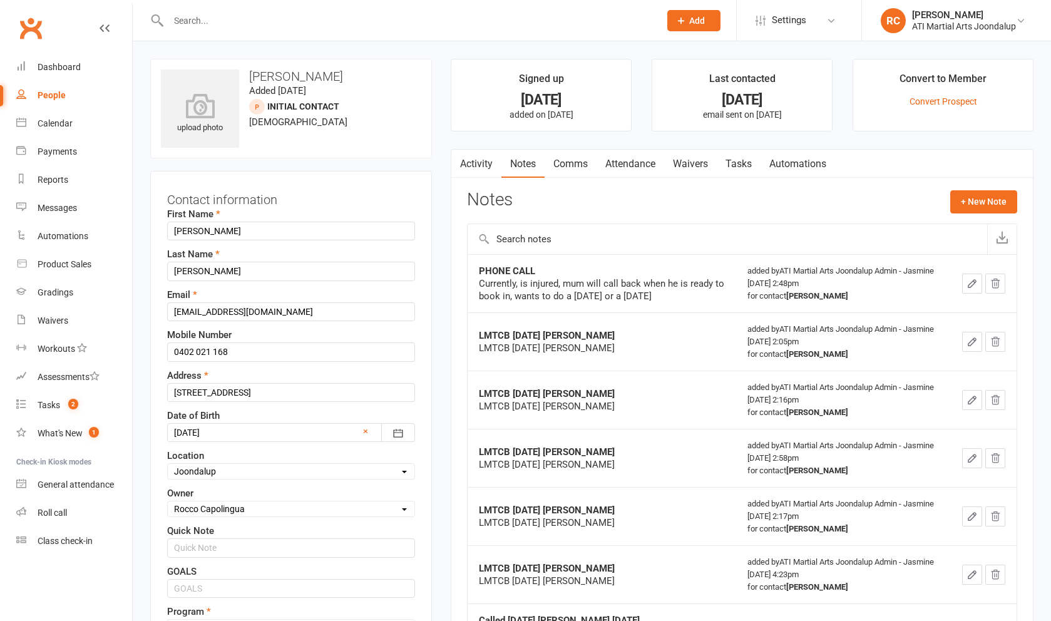
scroll to position [62, 0]
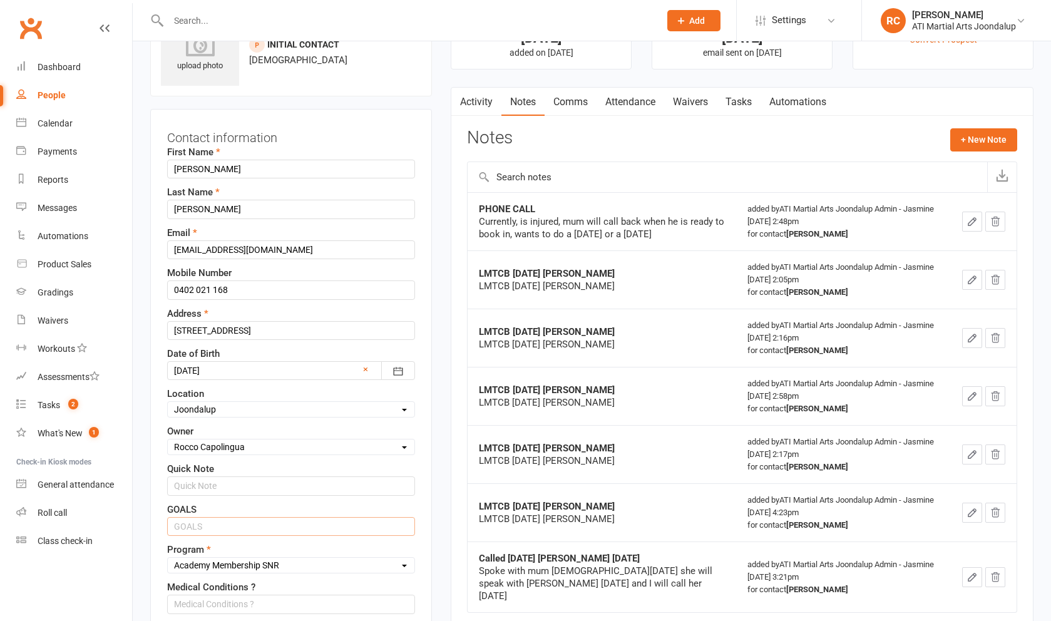
click at [243, 536] on input "text" at bounding box center [291, 526] width 248 height 19
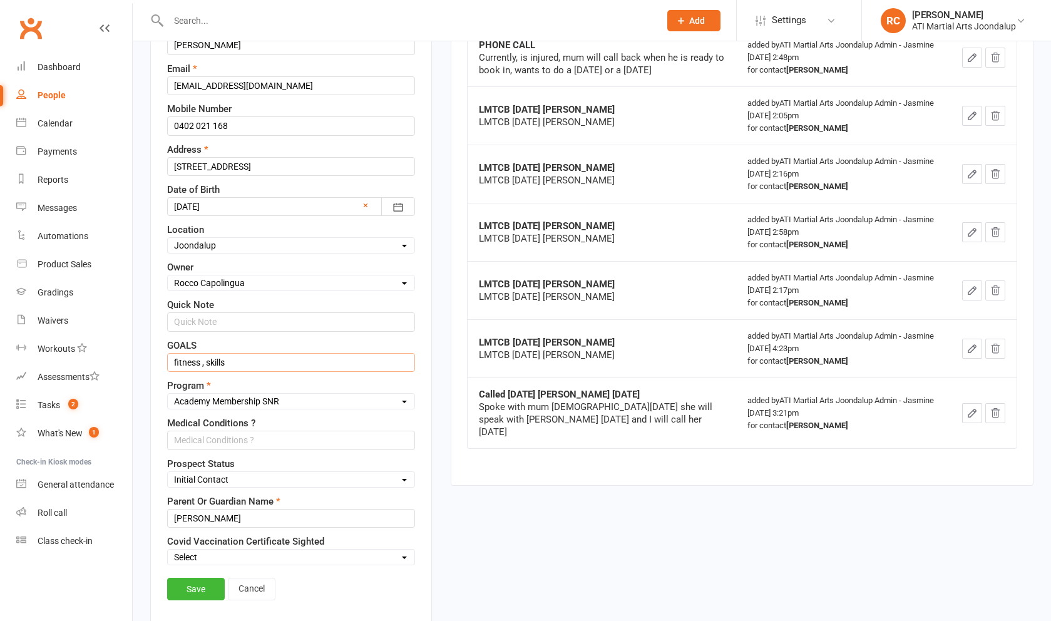
scroll to position [246, 0]
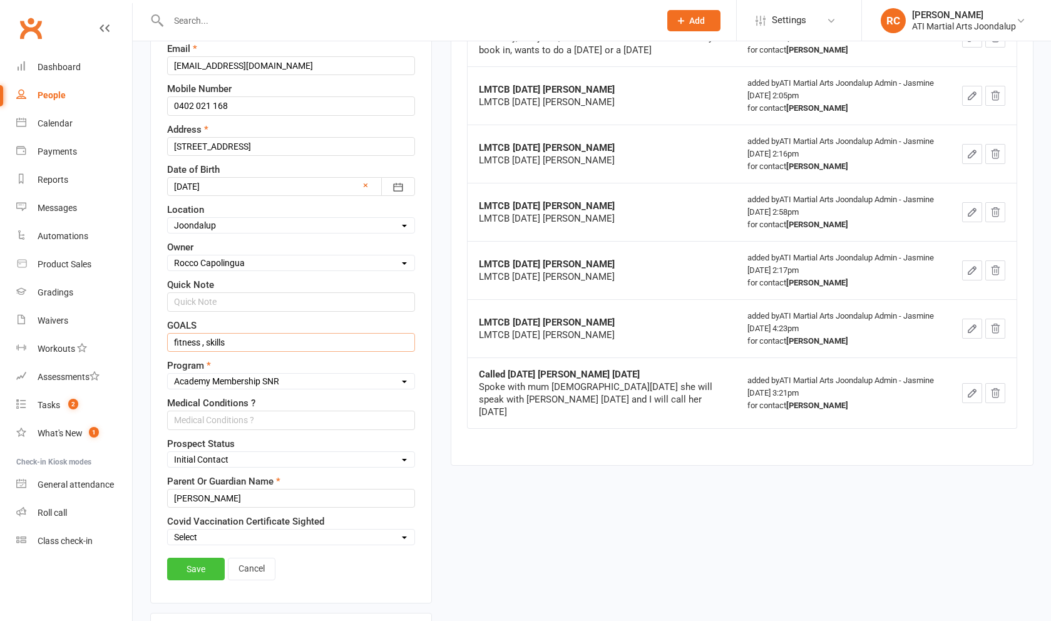
type input "fitness , skills"
click at [179, 580] on link "Save" at bounding box center [196, 568] width 58 height 23
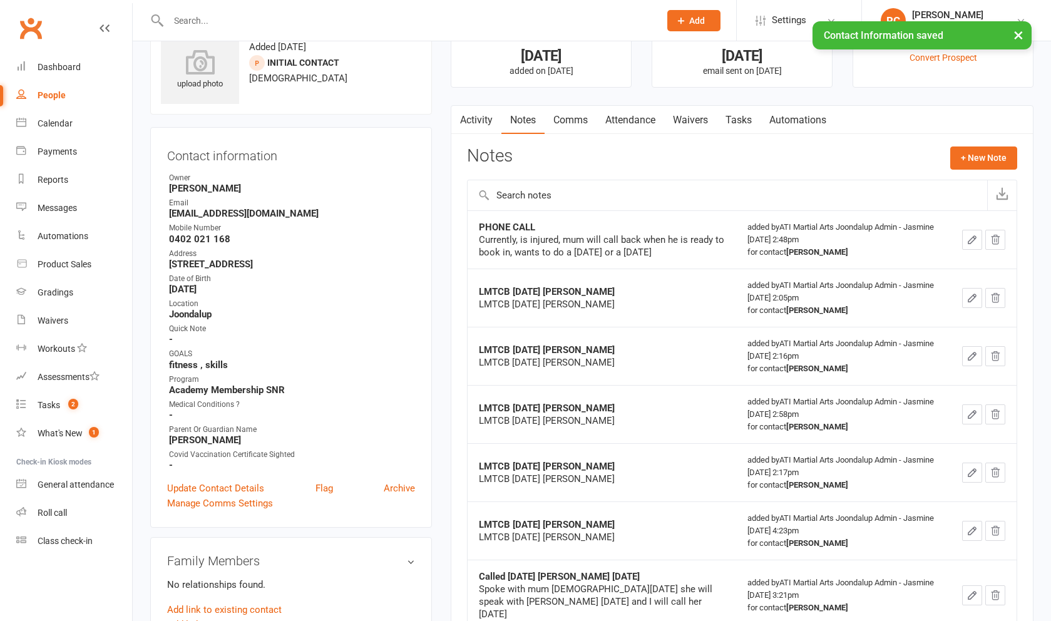
scroll to position [0, 0]
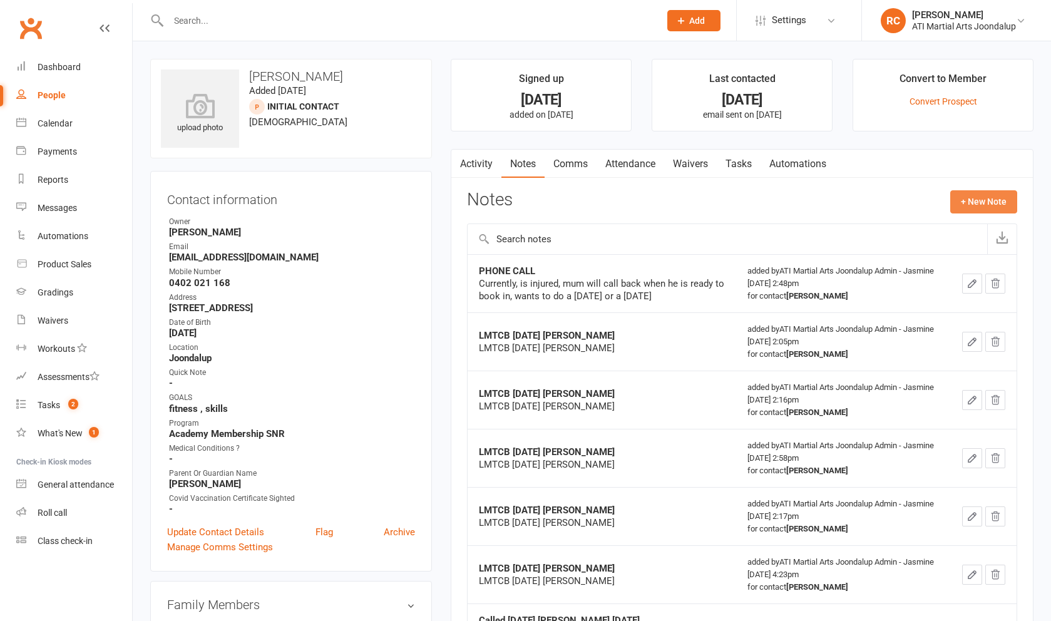
click at [980, 201] on button "+ New Note" at bounding box center [983, 201] width 67 height 23
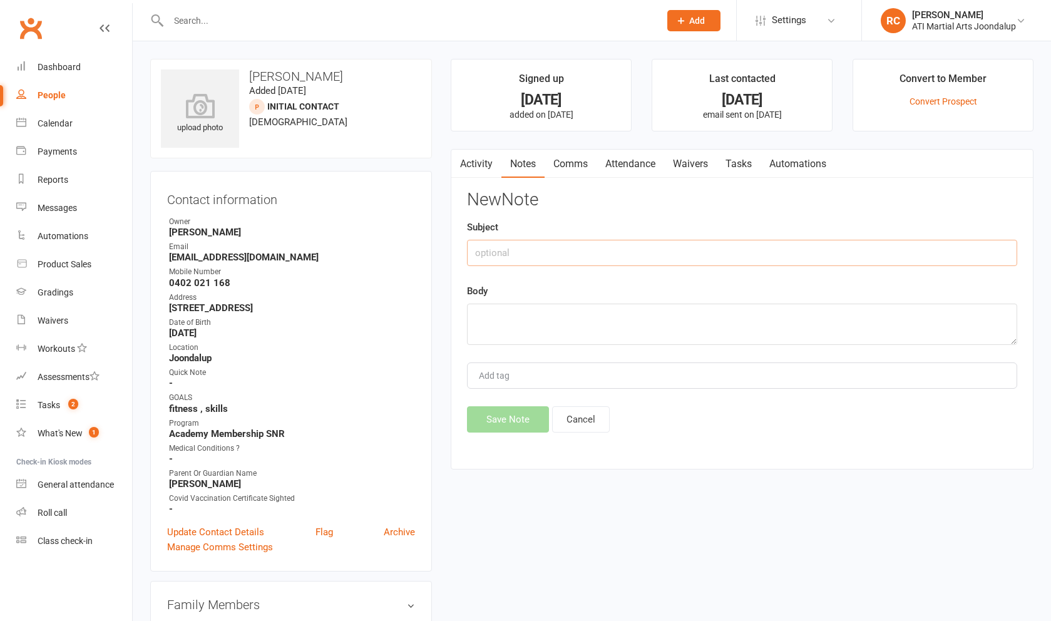
click at [521, 262] on input "text" at bounding box center [742, 253] width 550 height 26
type input "phone chat"
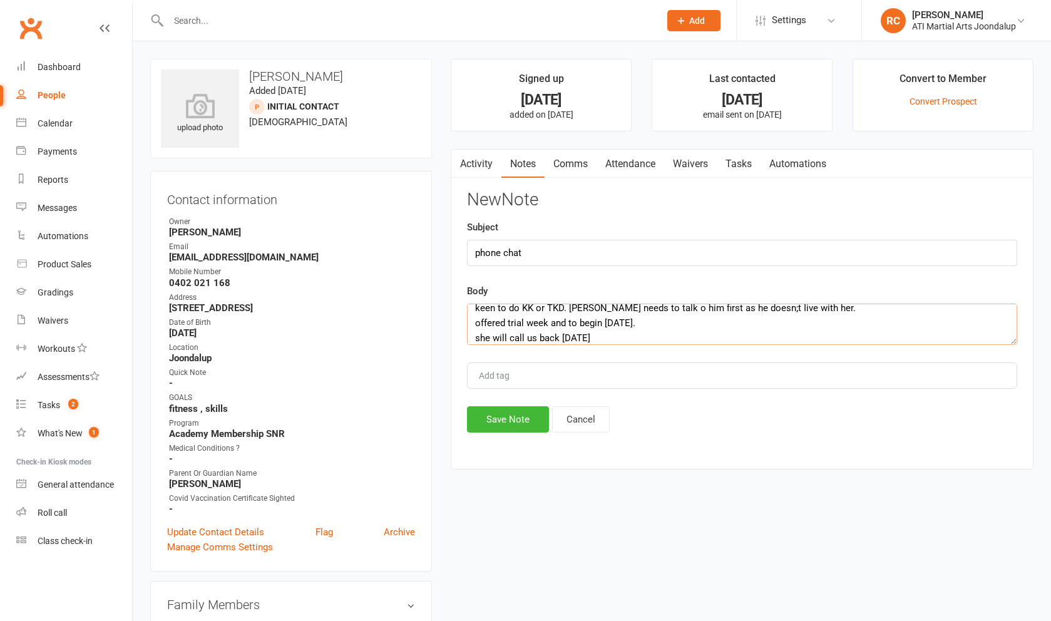
scroll to position [24, 0]
type textarea "keen to do KK or TKD. [PERSON_NAME] needs to talk o him first as he doesn;t Iiv…"
click at [530, 430] on button "Save Note" at bounding box center [508, 419] width 82 height 26
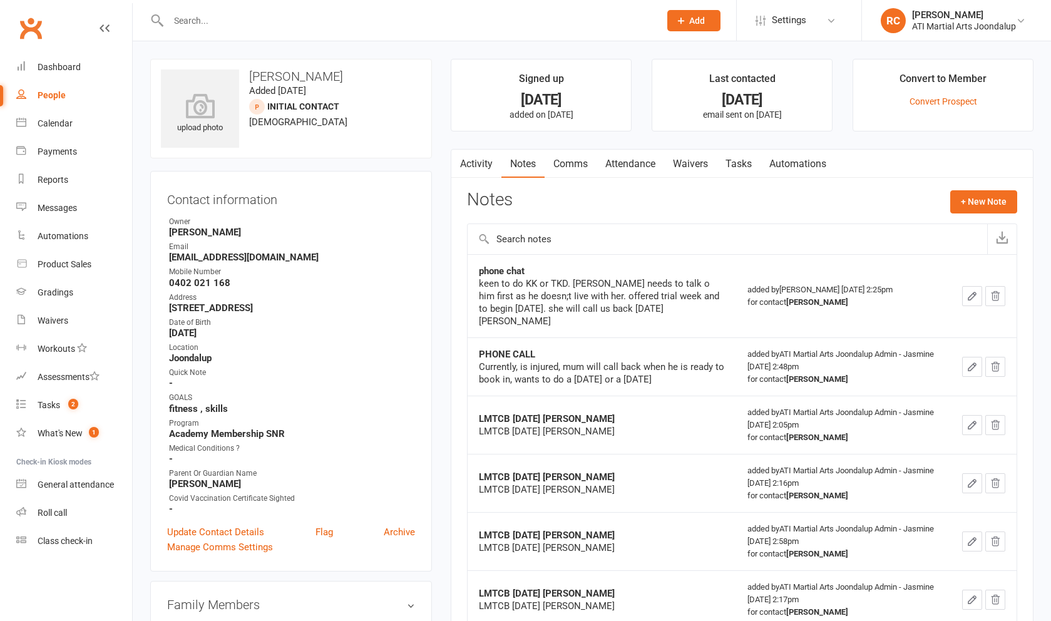
click at [274, 9] on div at bounding box center [400, 20] width 501 height 41
click at [280, 19] on input "text" at bounding box center [408, 21] width 486 height 18
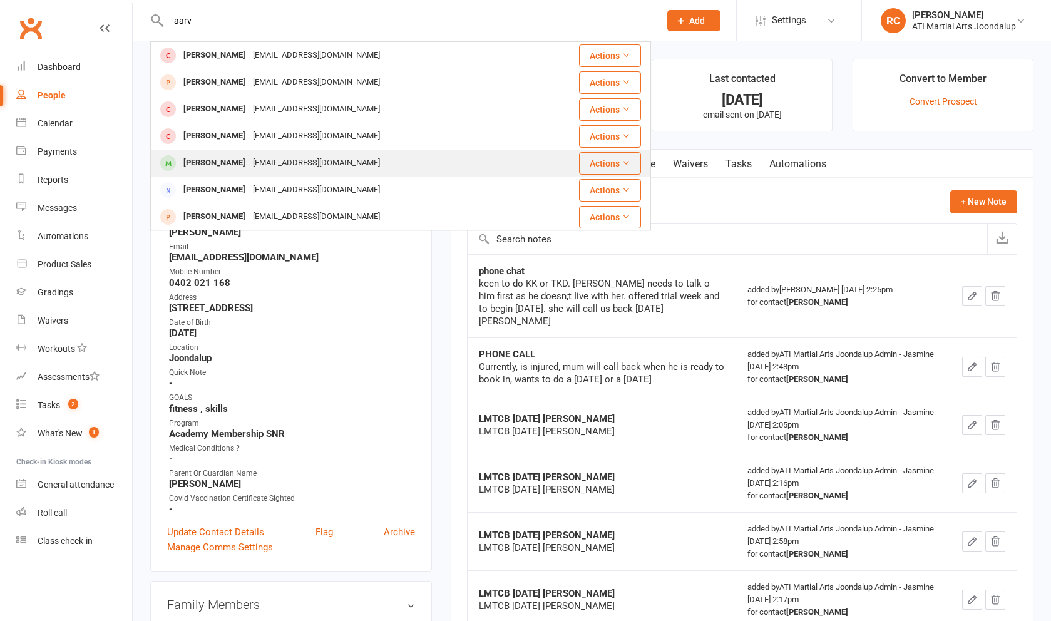
type input "aarv"
click at [295, 160] on div "[EMAIL_ADDRESS][DOMAIN_NAME]" at bounding box center [316, 163] width 135 height 18
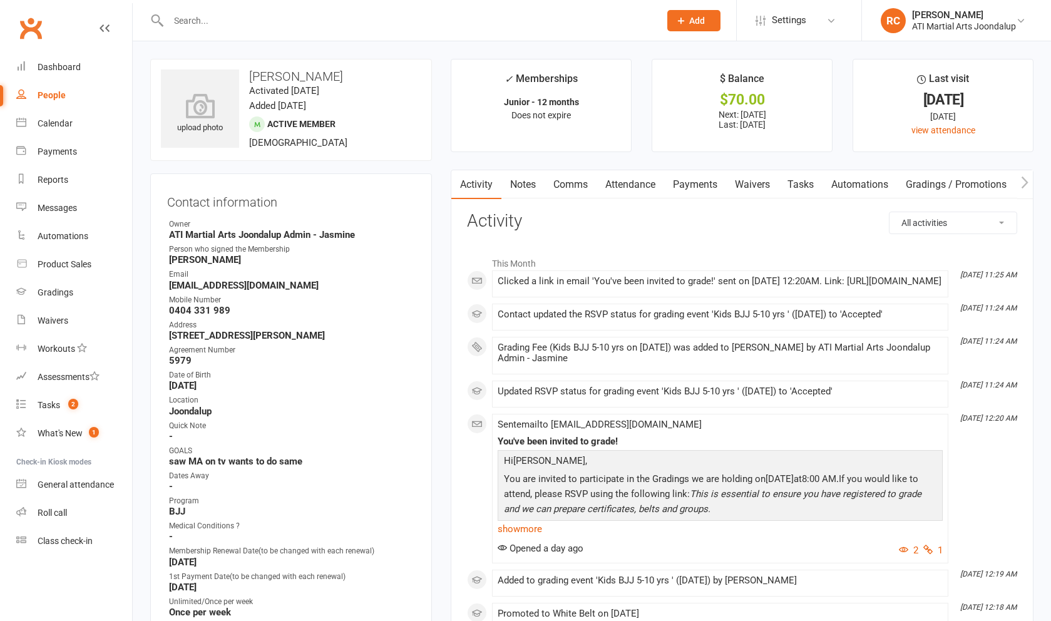
click at [522, 193] on link "Notes" at bounding box center [522, 184] width 43 height 29
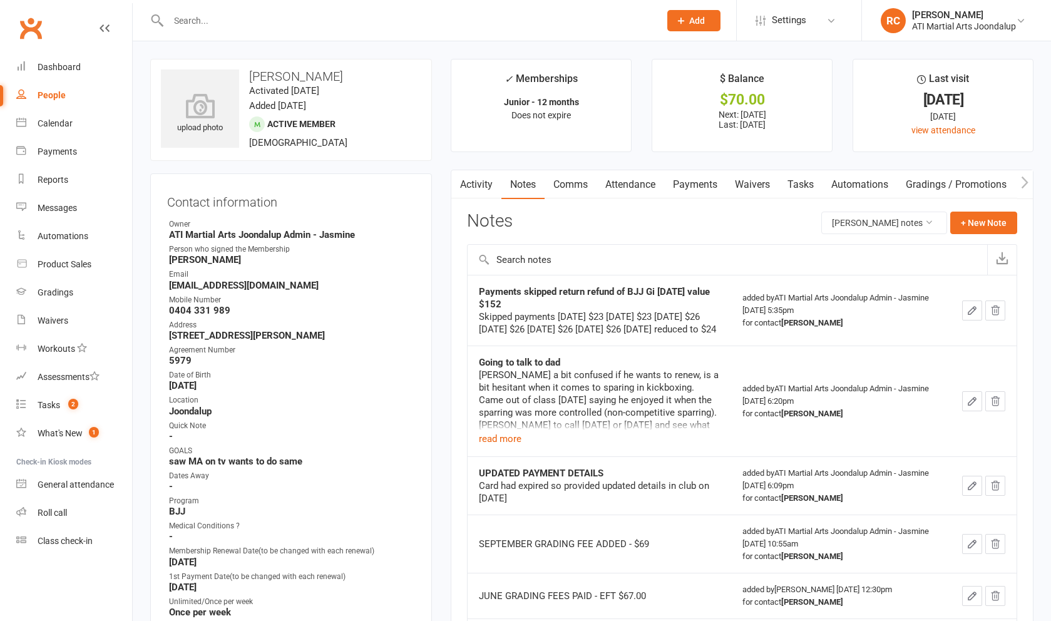
scroll to position [2, 0]
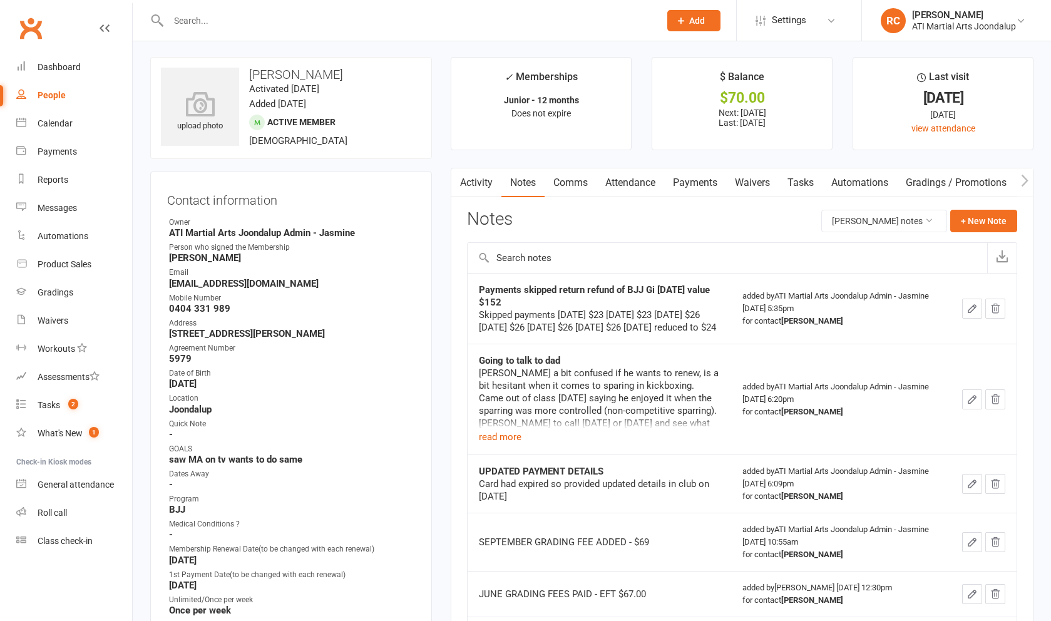
click at [262, 9] on div at bounding box center [400, 20] width 501 height 41
click at [263, 22] on input "text" at bounding box center [408, 21] width 486 height 18
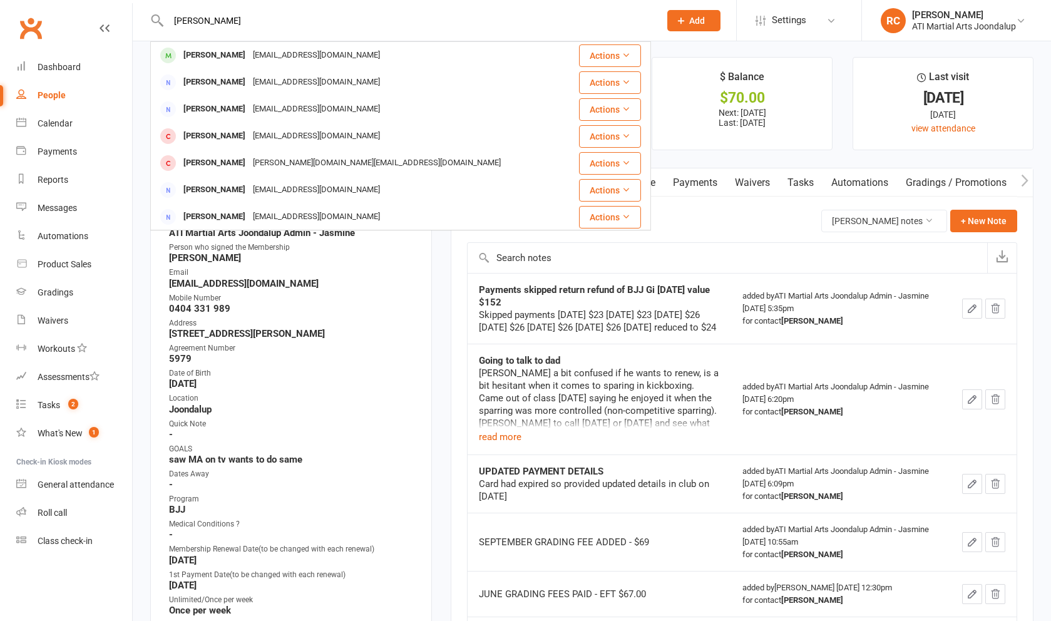
type input "[PERSON_NAME]"
click at [250, 54] on div "[EMAIL_ADDRESS][DOMAIN_NAME]" at bounding box center [316, 55] width 135 height 18
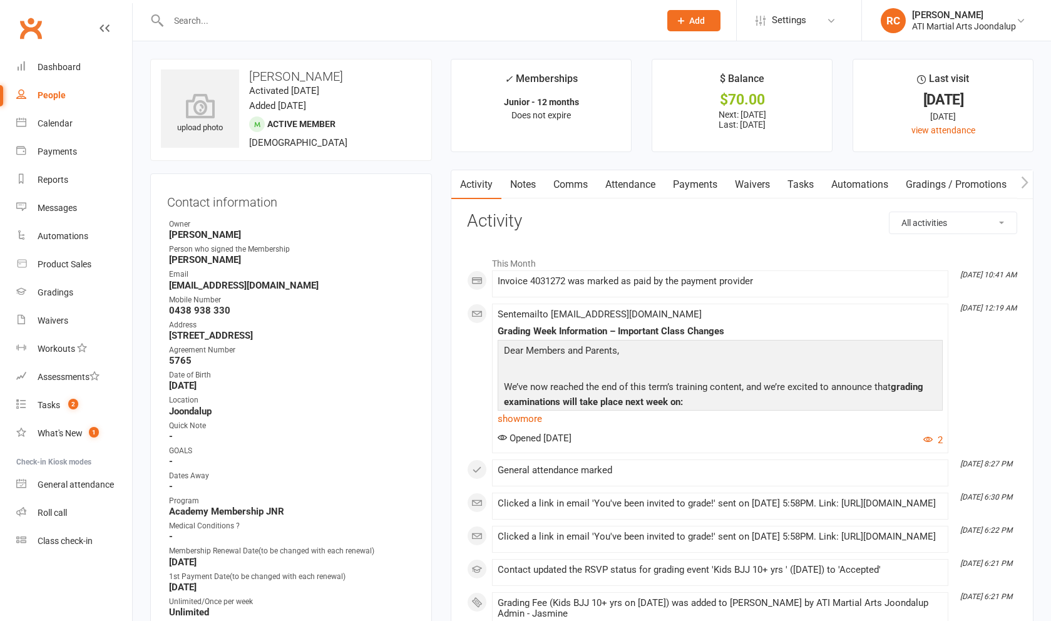
click at [688, 188] on link "Payments" at bounding box center [695, 184] width 62 height 29
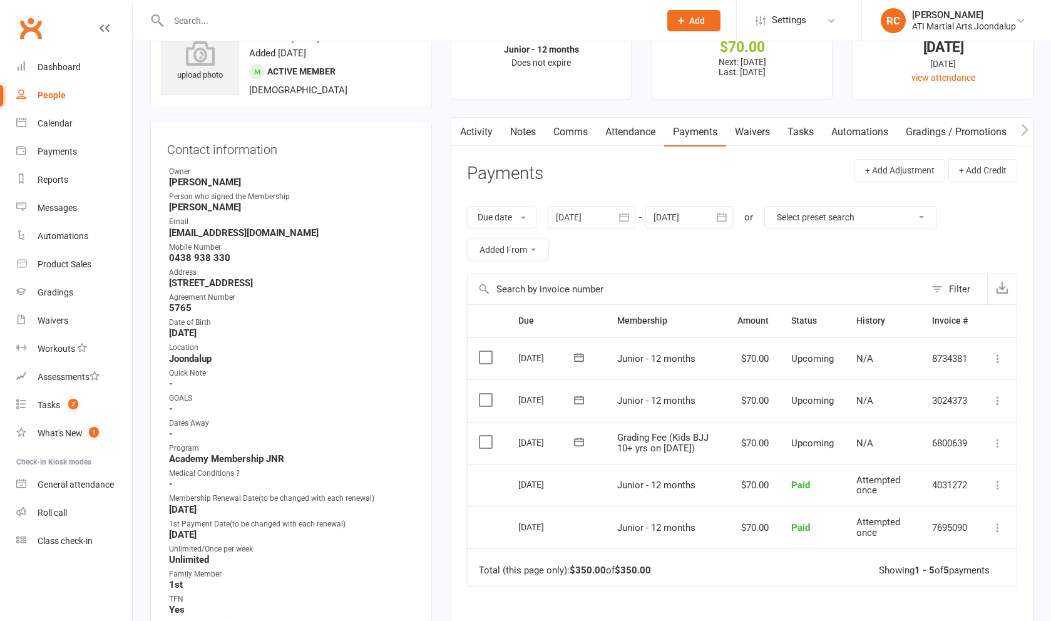
scroll to position [45, 0]
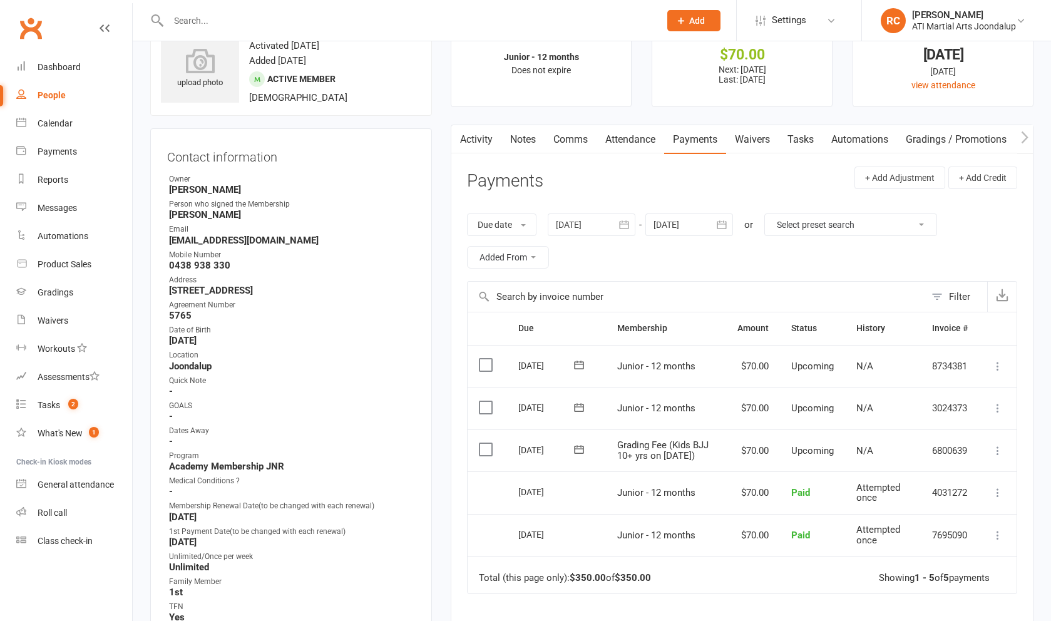
click at [528, 145] on link "Notes" at bounding box center [522, 139] width 43 height 29
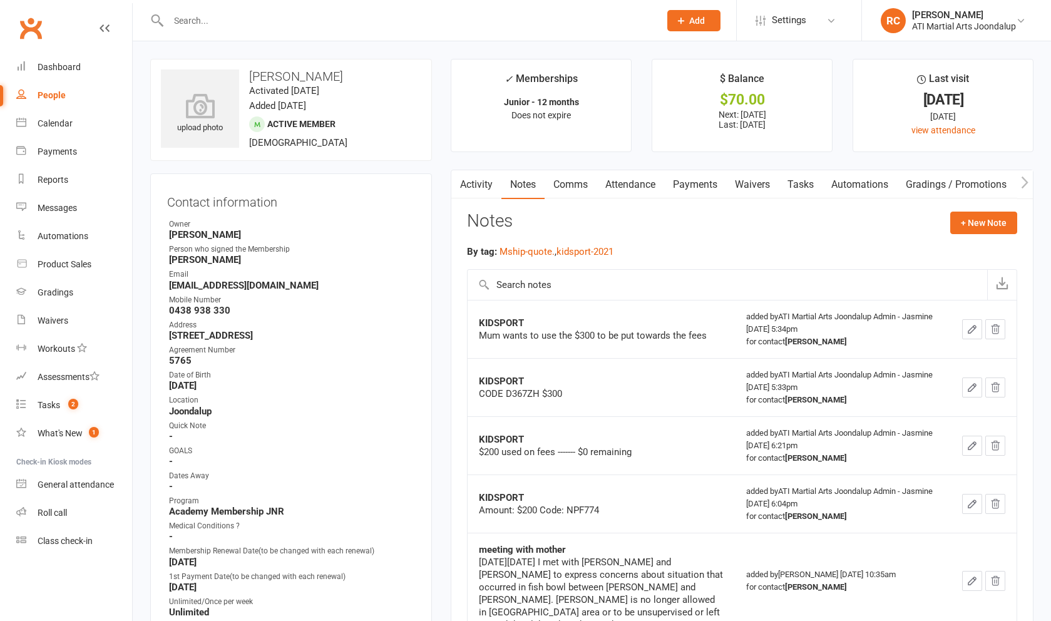
click at [686, 186] on link "Payments" at bounding box center [695, 184] width 62 height 29
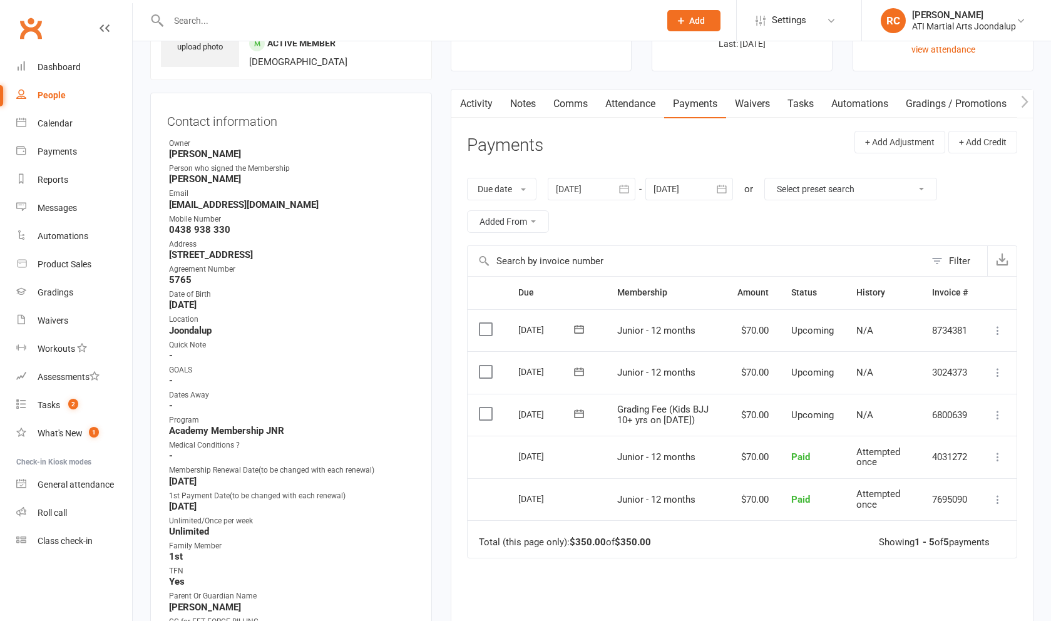
scroll to position [108, 0]
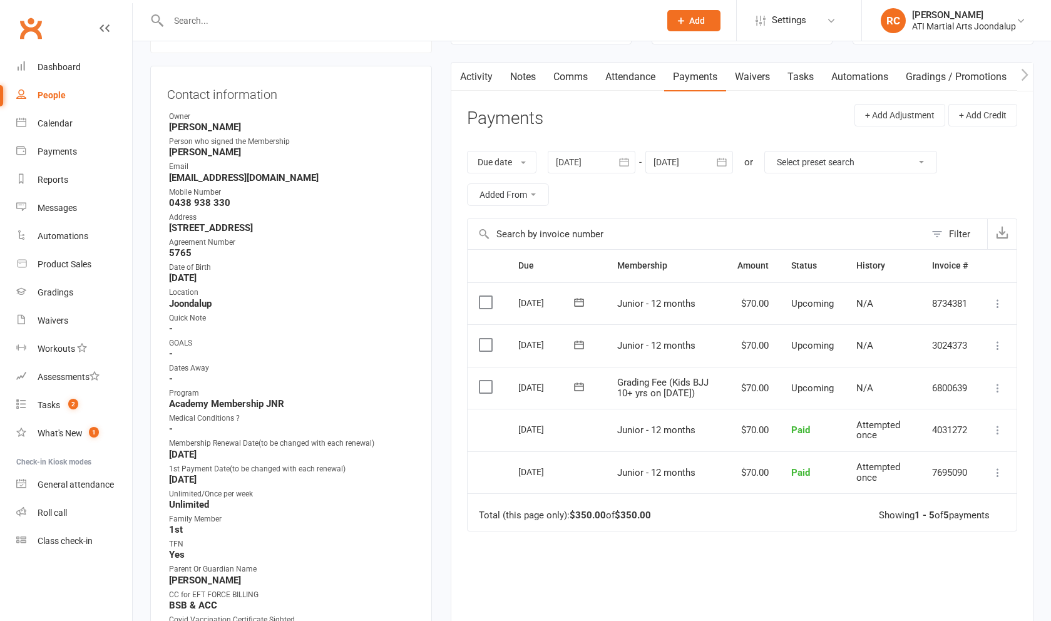
click at [590, 164] on div at bounding box center [591, 162] width 88 height 23
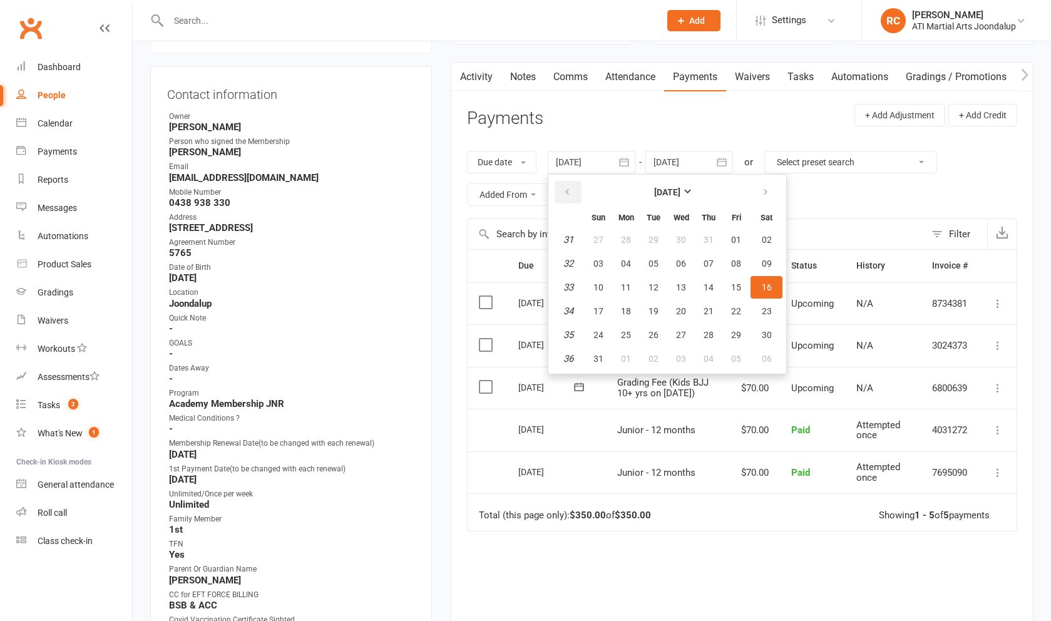
click at [571, 197] on icon "button" at bounding box center [566, 192] width 9 height 10
click at [720, 319] on button "24" at bounding box center [708, 311] width 26 height 23
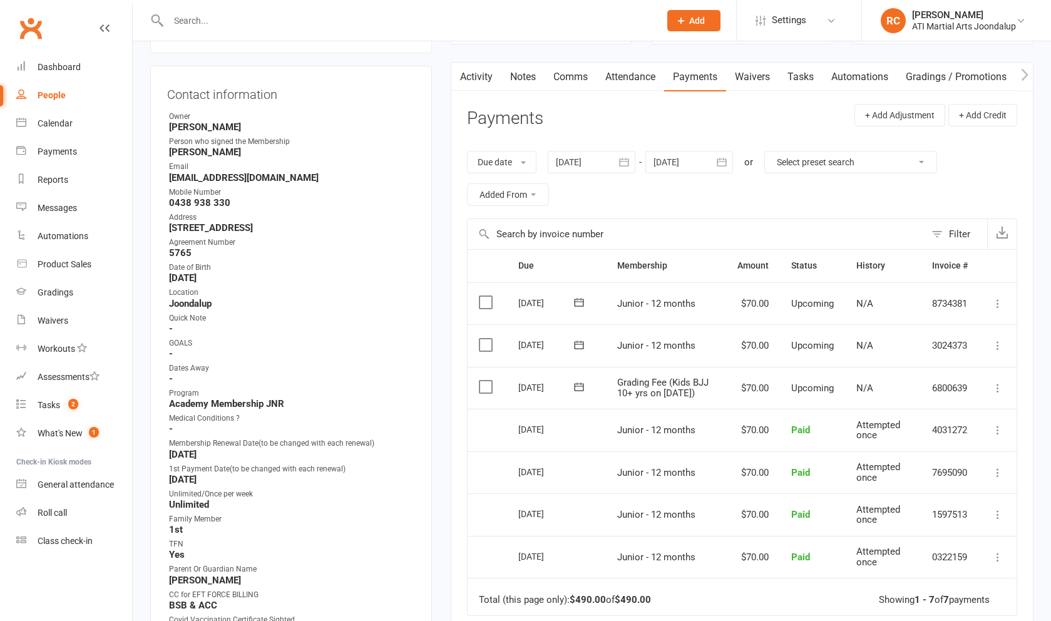
click at [537, 84] on link "Notes" at bounding box center [522, 77] width 43 height 29
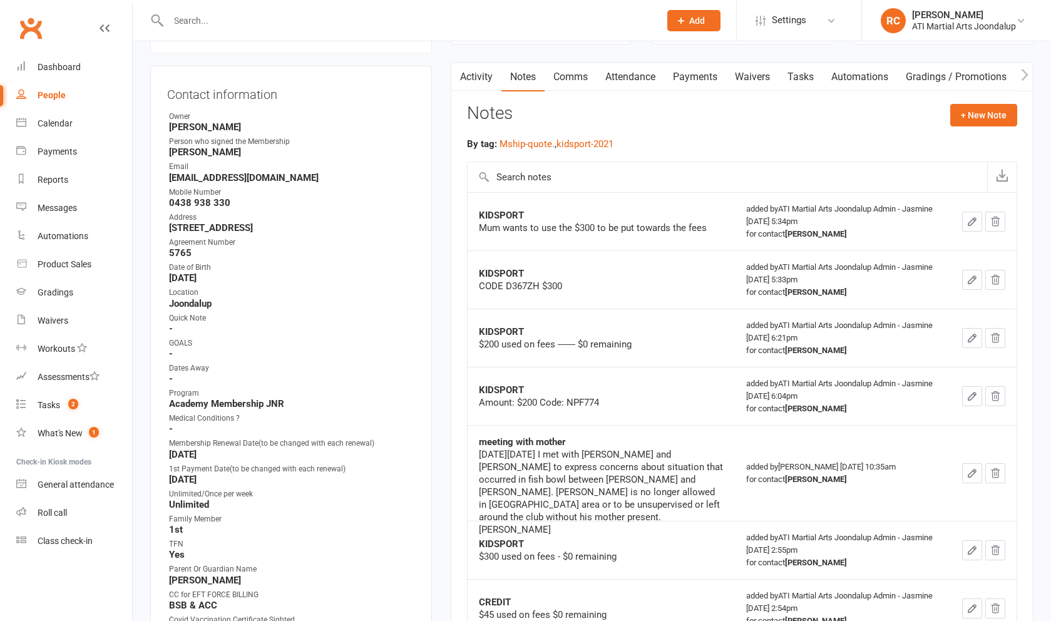
click at [684, 78] on link "Payments" at bounding box center [695, 77] width 62 height 29
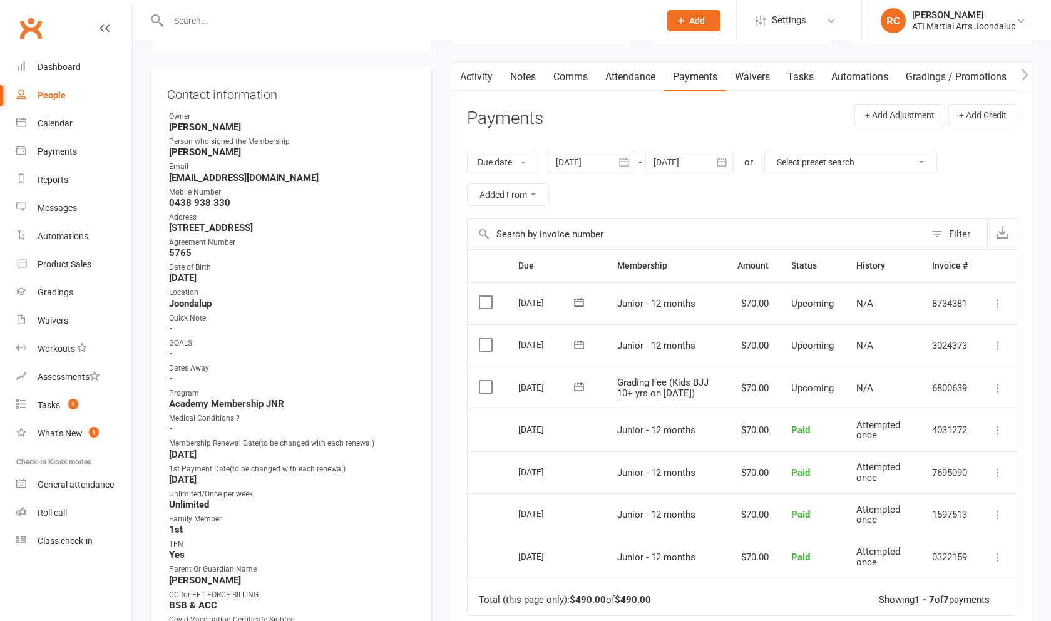
click at [534, 79] on link "Notes" at bounding box center [522, 77] width 43 height 29
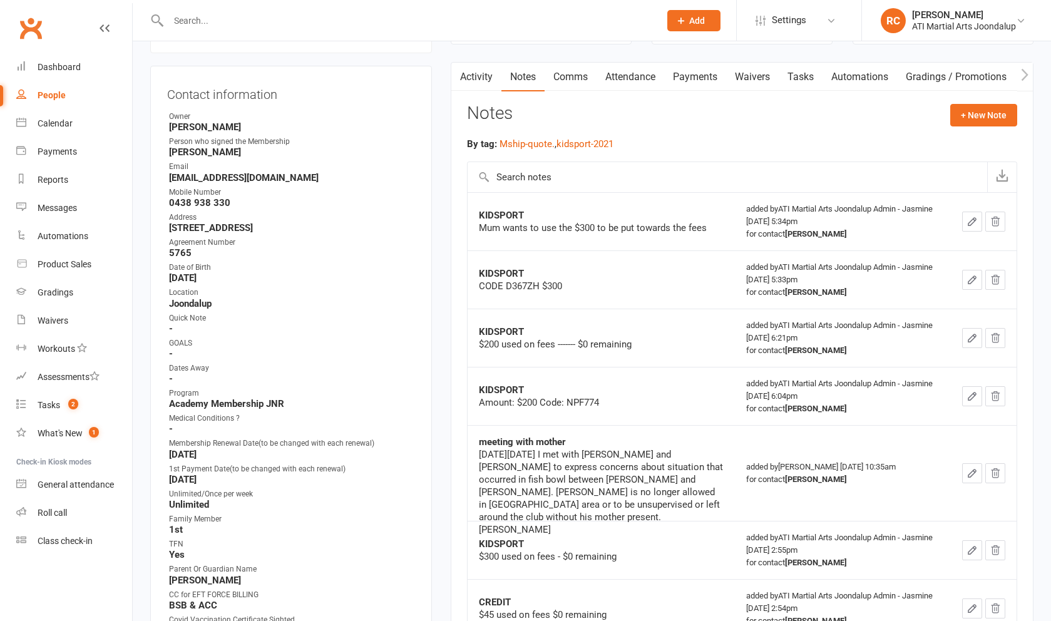
click at [686, 79] on link "Payments" at bounding box center [695, 77] width 62 height 29
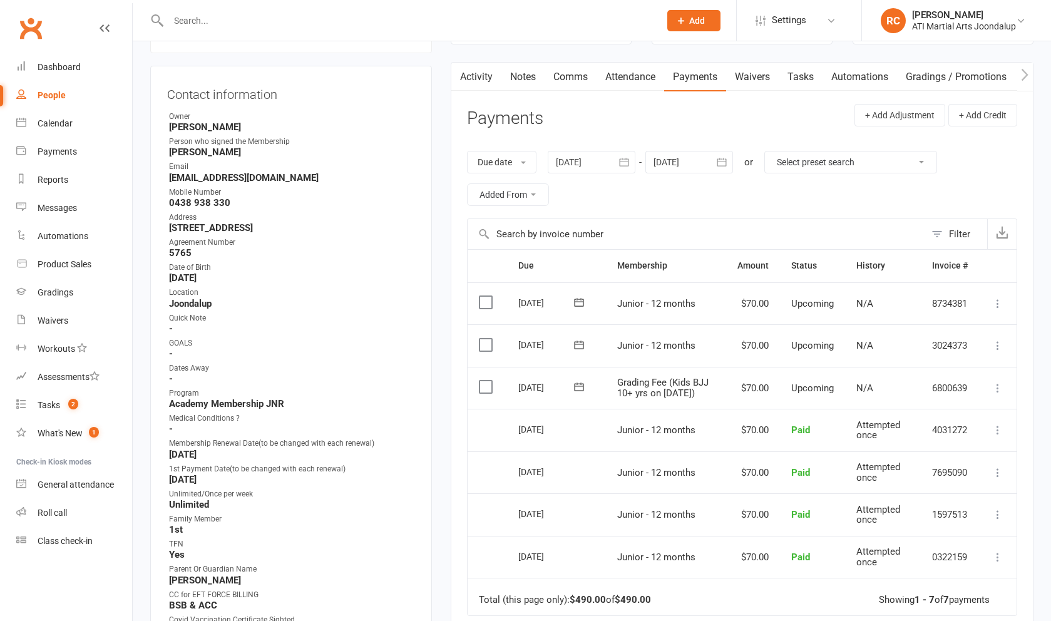
click at [522, 81] on link "Notes" at bounding box center [522, 77] width 43 height 29
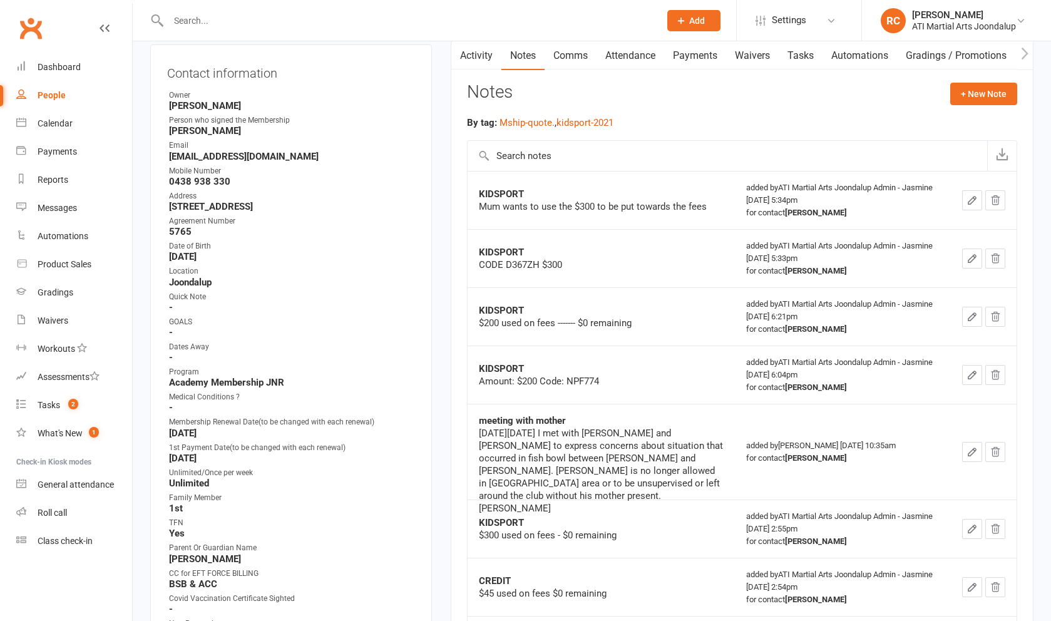
scroll to position [126, 0]
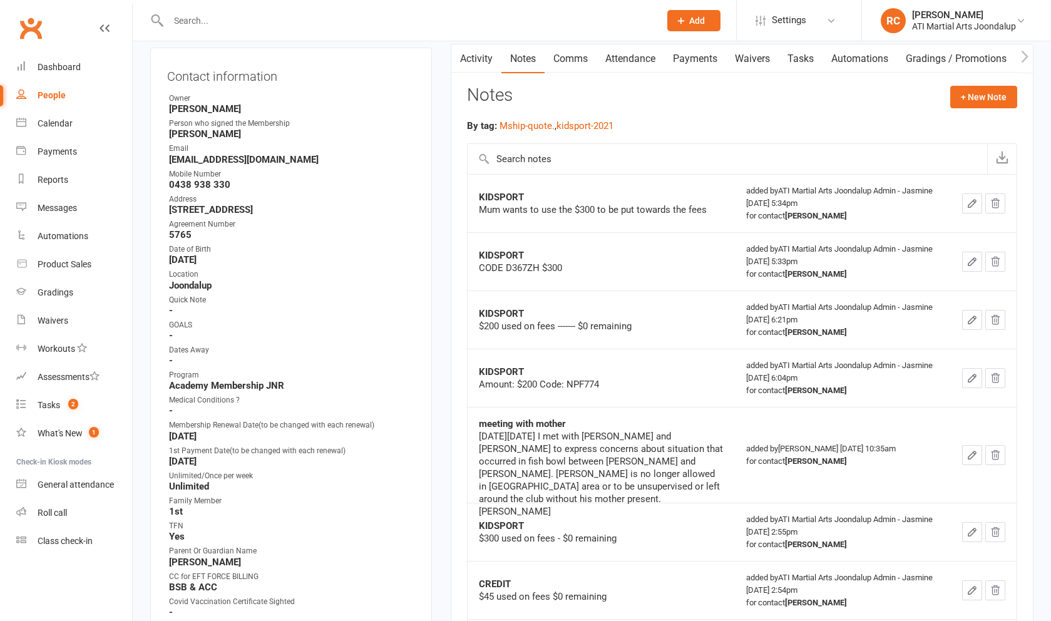
click at [696, 56] on link "Payments" at bounding box center [695, 58] width 62 height 29
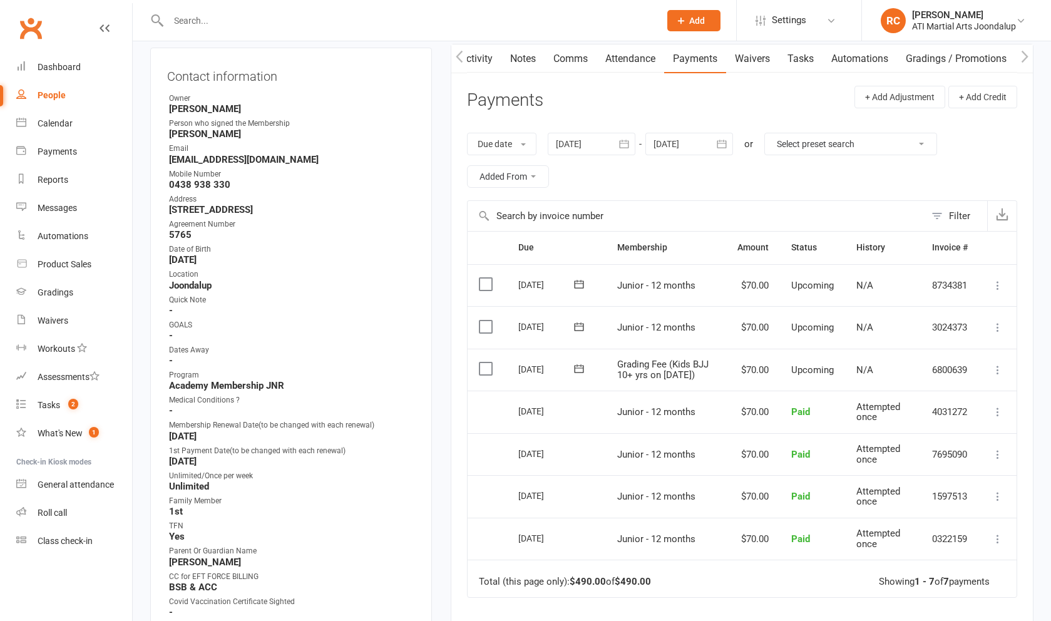
scroll to position [0, 1]
drag, startPoint x: 574, startPoint y: 146, endPoint x: 574, endPoint y: 153, distance: 6.9
click at [574, 146] on div at bounding box center [591, 144] width 88 height 23
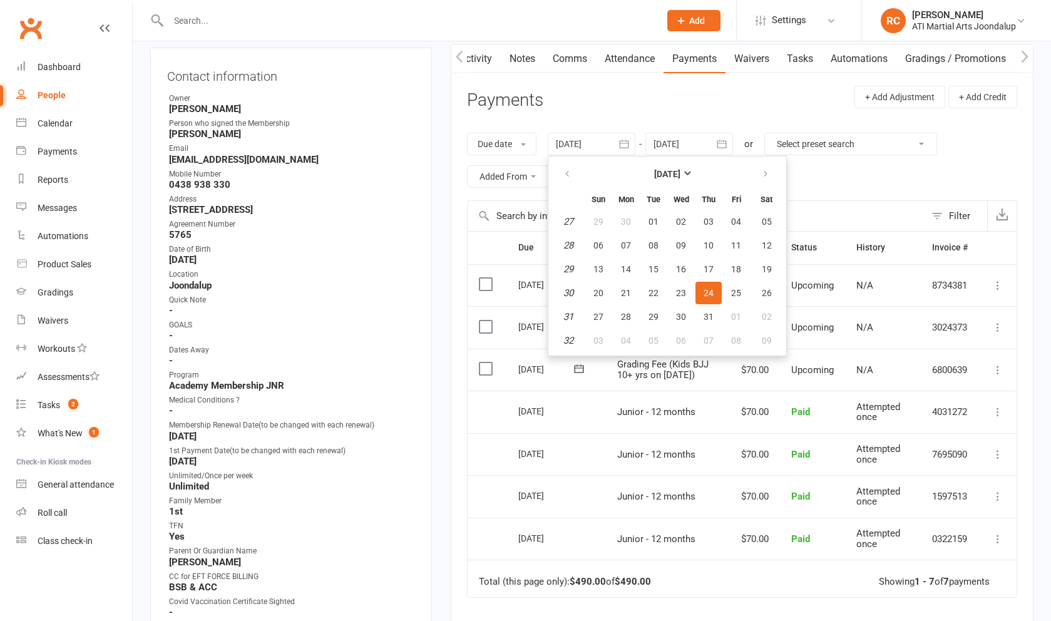
drag, startPoint x: 567, startPoint y: 178, endPoint x: 603, endPoint y: 210, distance: 47.9
click at [567, 178] on icon "button" at bounding box center [566, 174] width 9 height 10
click at [717, 296] on button "26" at bounding box center [708, 293] width 26 height 23
type input "[DATE]"
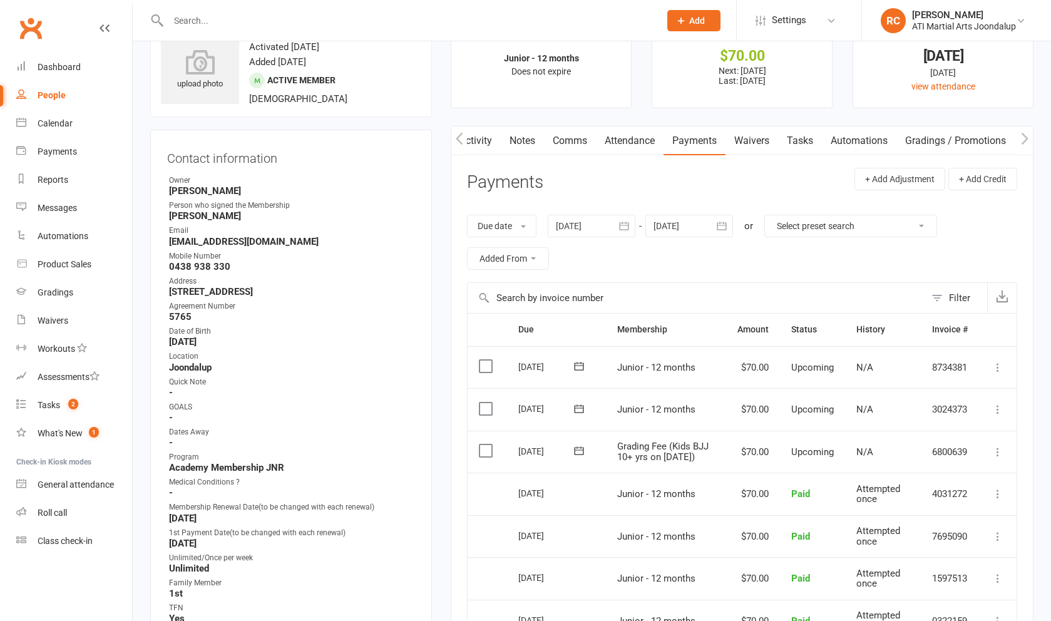
scroll to position [0, 0]
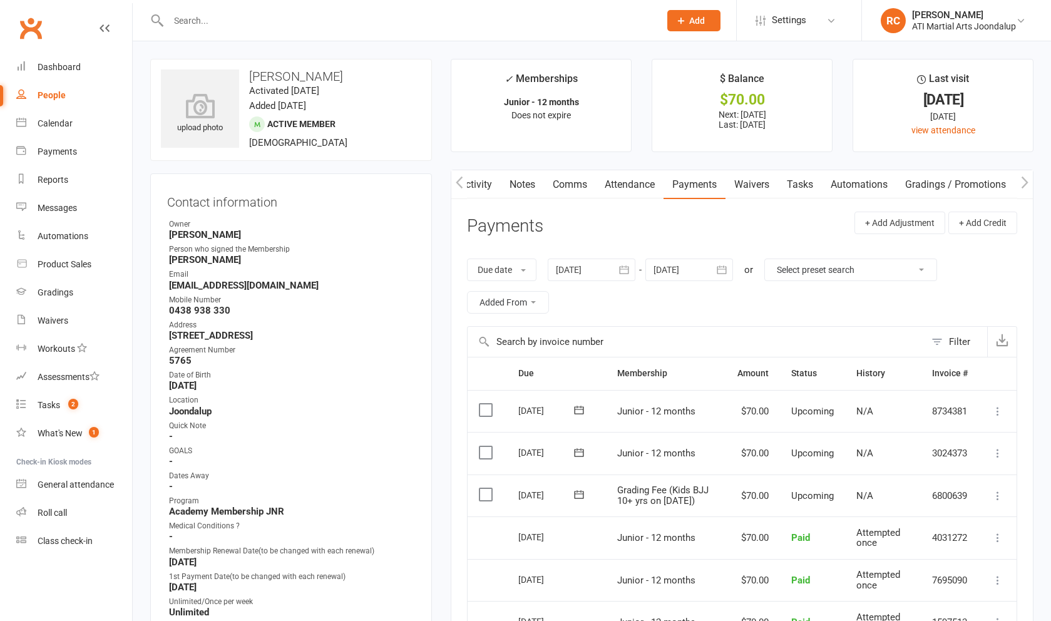
click at [568, 181] on link "Comms" at bounding box center [570, 184] width 52 height 29
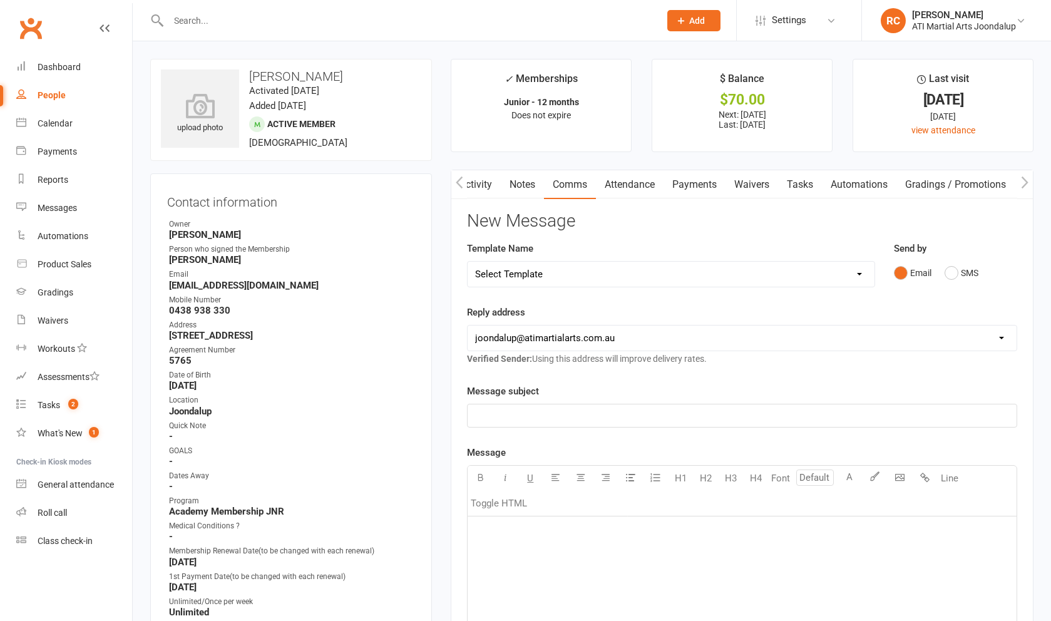
click at [784, 416] on p "﻿" at bounding box center [742, 415] width 534 height 15
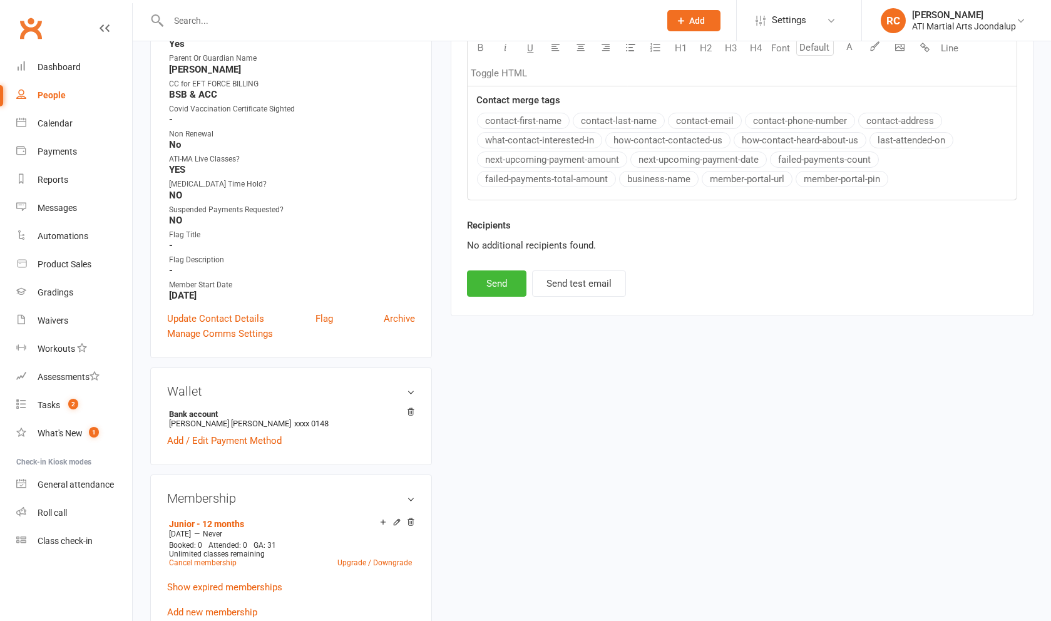
scroll to position [663, 0]
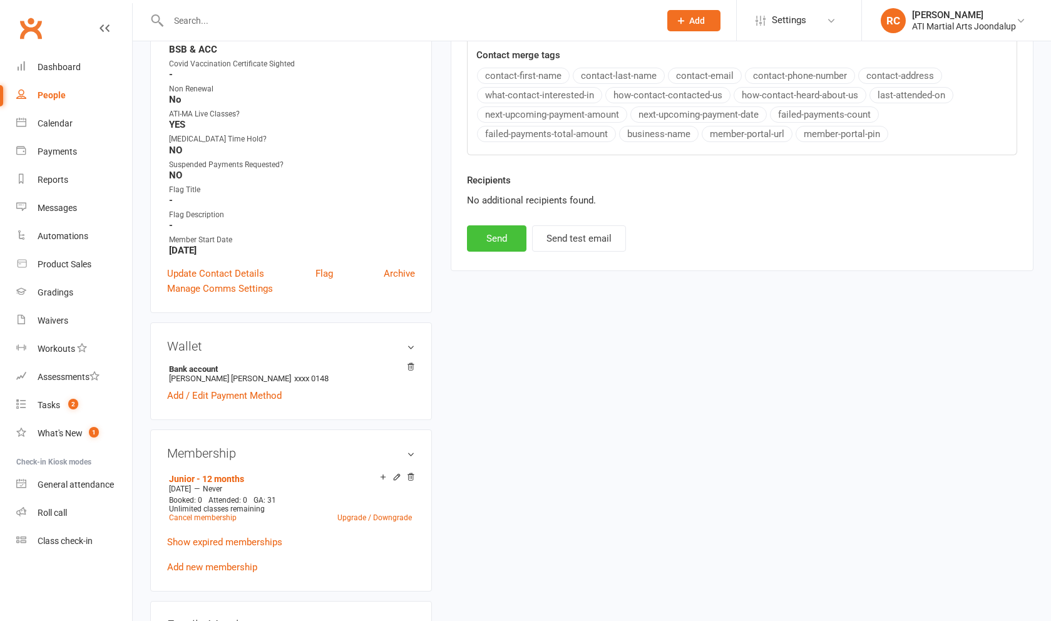
click at [497, 238] on button "Send" at bounding box center [496, 238] width 59 height 26
